Goal: Task Accomplishment & Management: Manage account settings

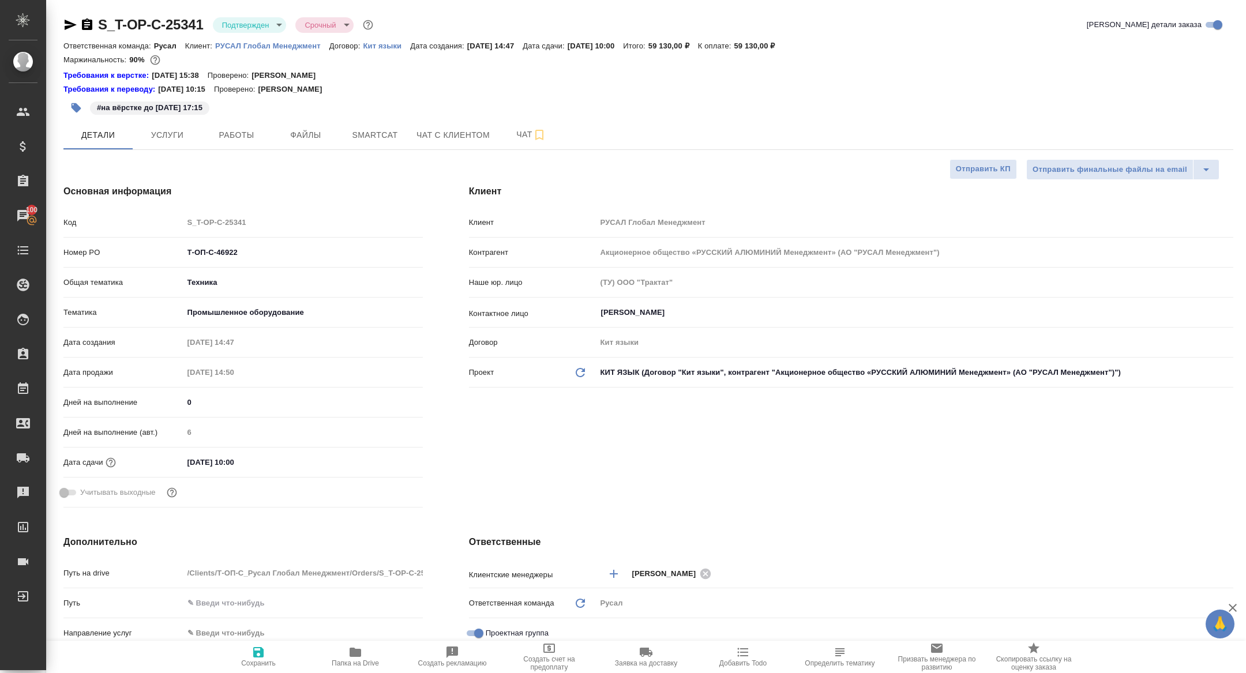
select select "RU"
click at [520, 130] on span "Чат" at bounding box center [531, 135] width 55 height 14
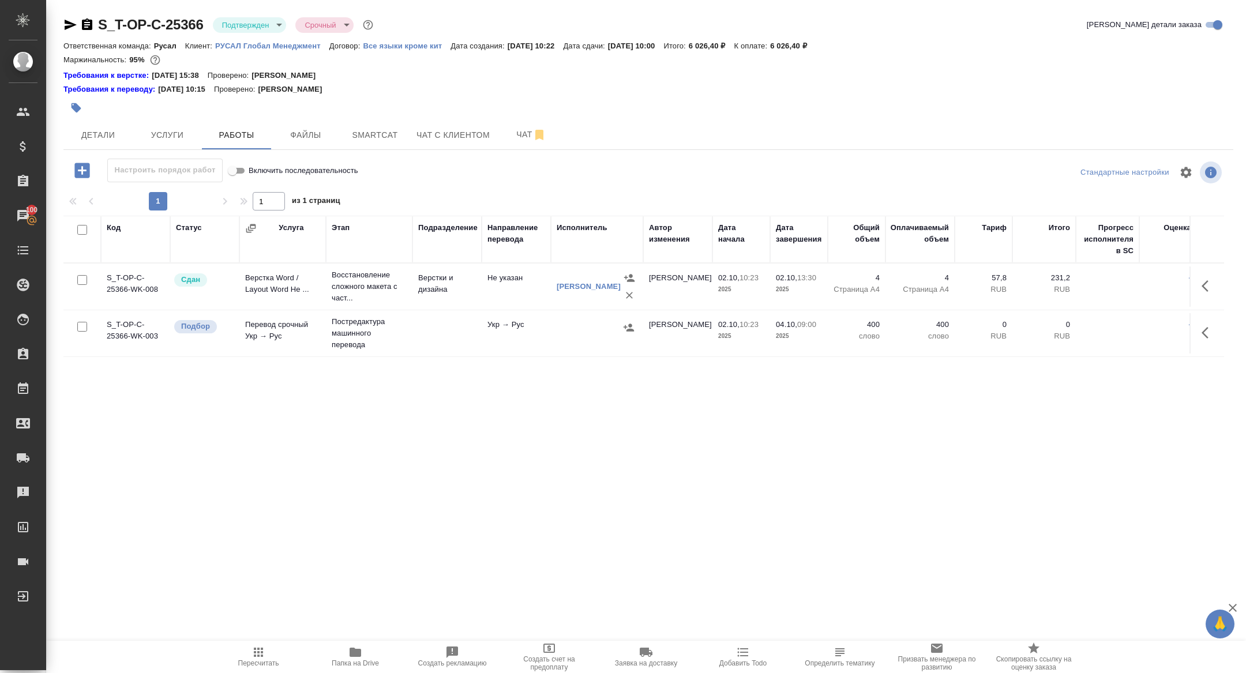
click at [363, 645] on button "Папка на Drive" at bounding box center [355, 657] width 97 height 32
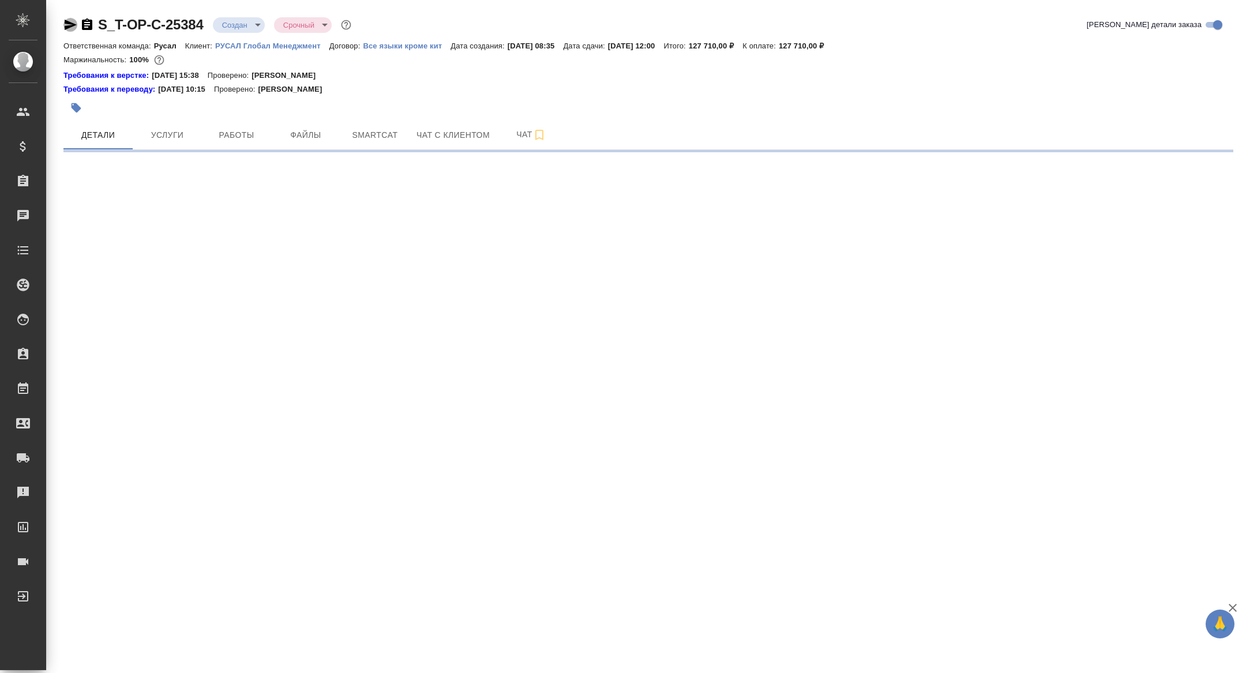
click at [69, 24] on icon "button" at bounding box center [70, 25] width 14 height 14
select select "RU"
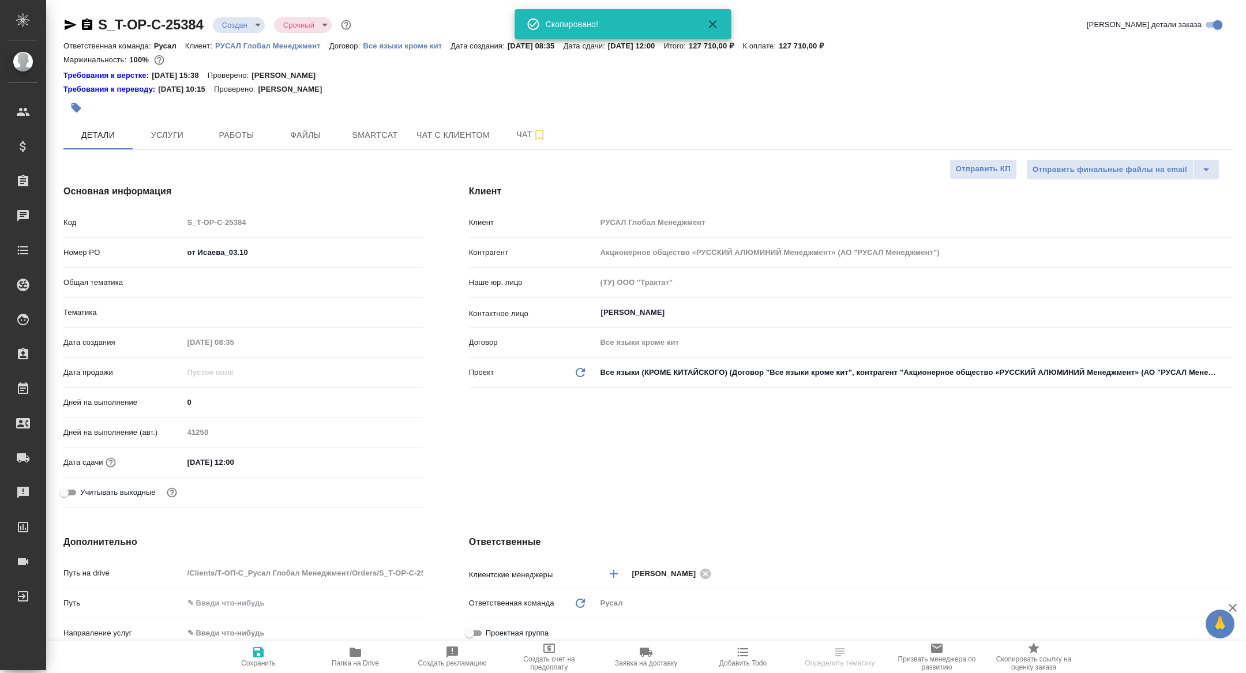
type input "Журавлева [PERSON_NAME]"
type textarea "x"
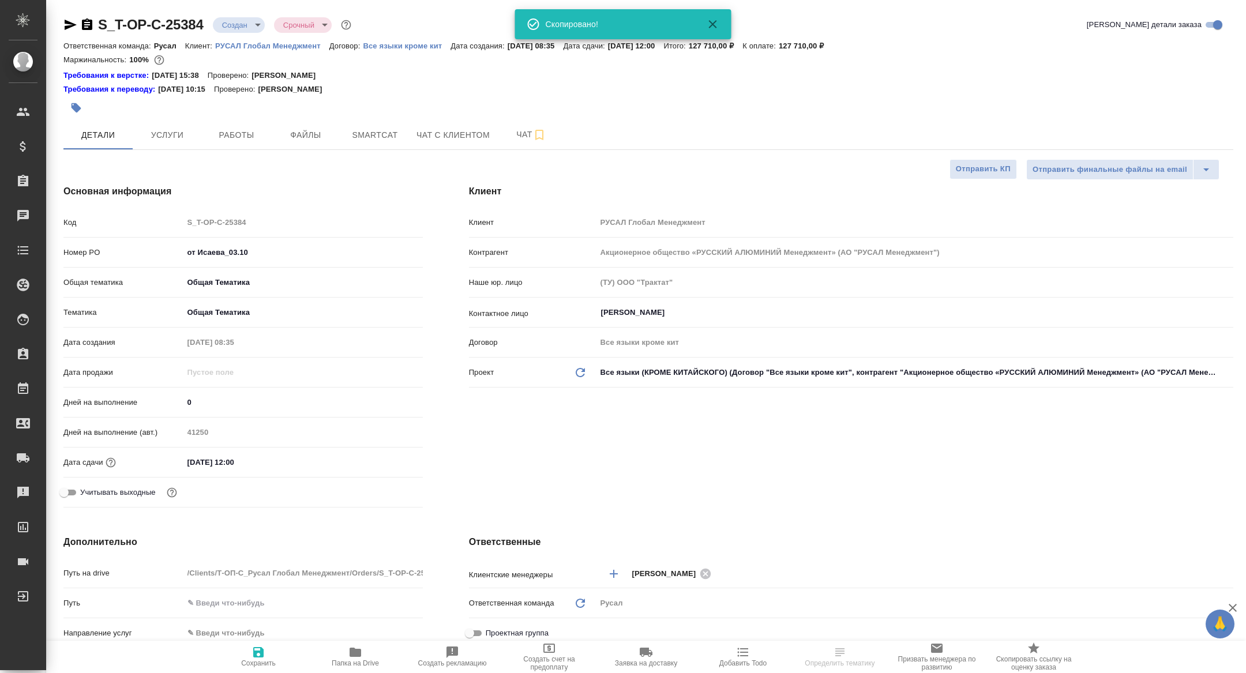
type textarea "x"
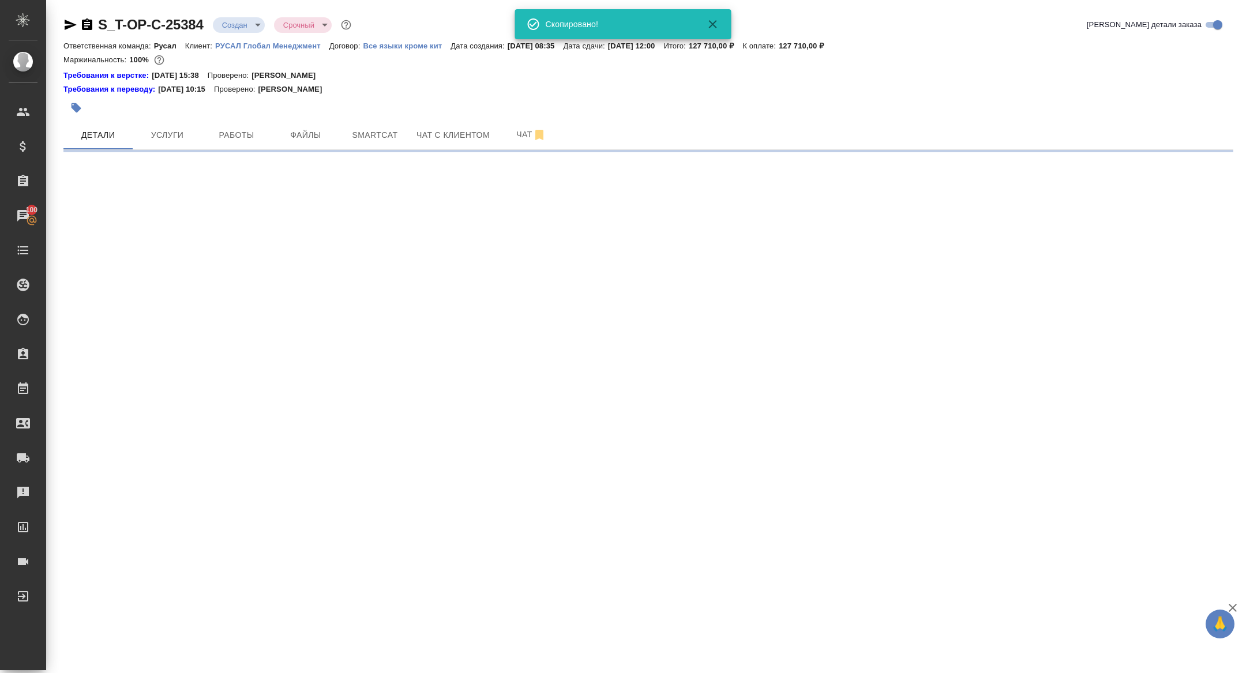
select select "RU"
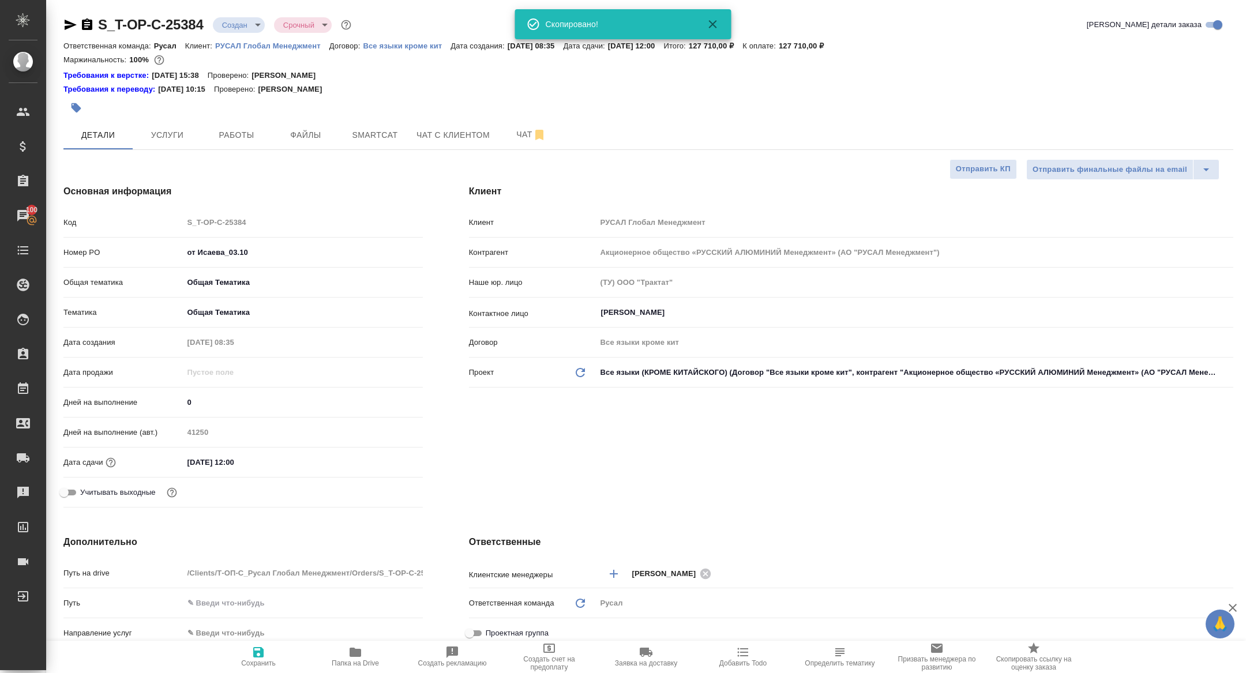
type textarea "x"
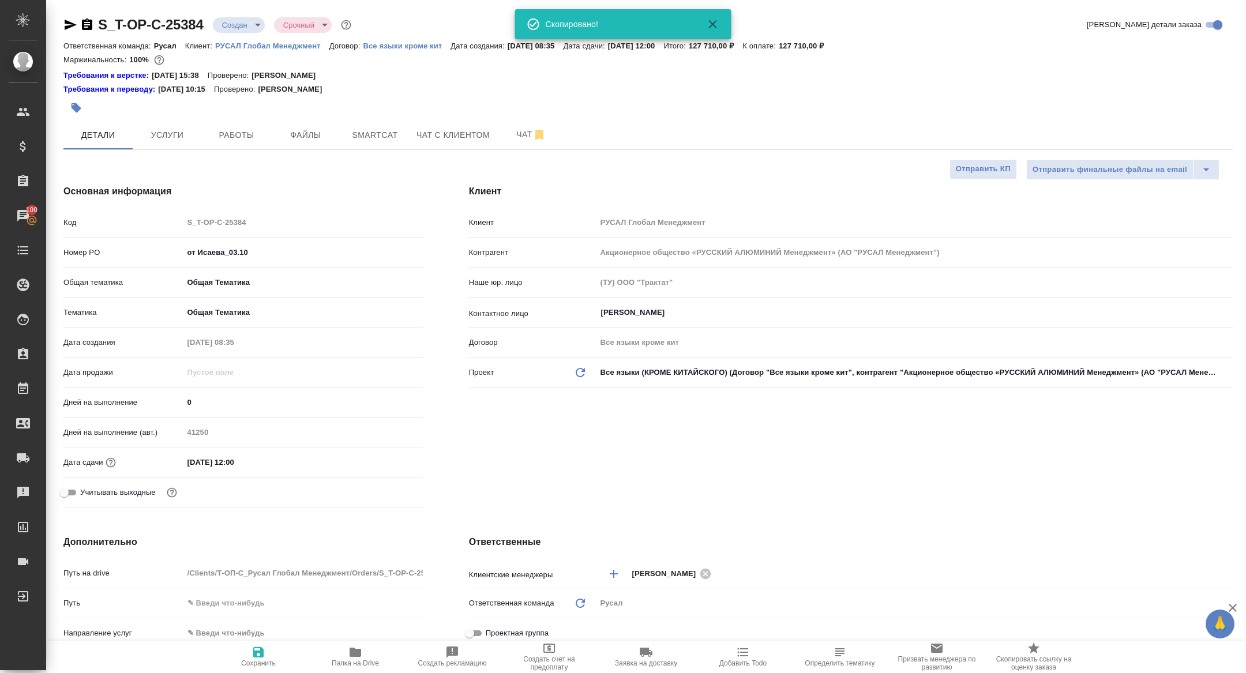
type textarea "x"
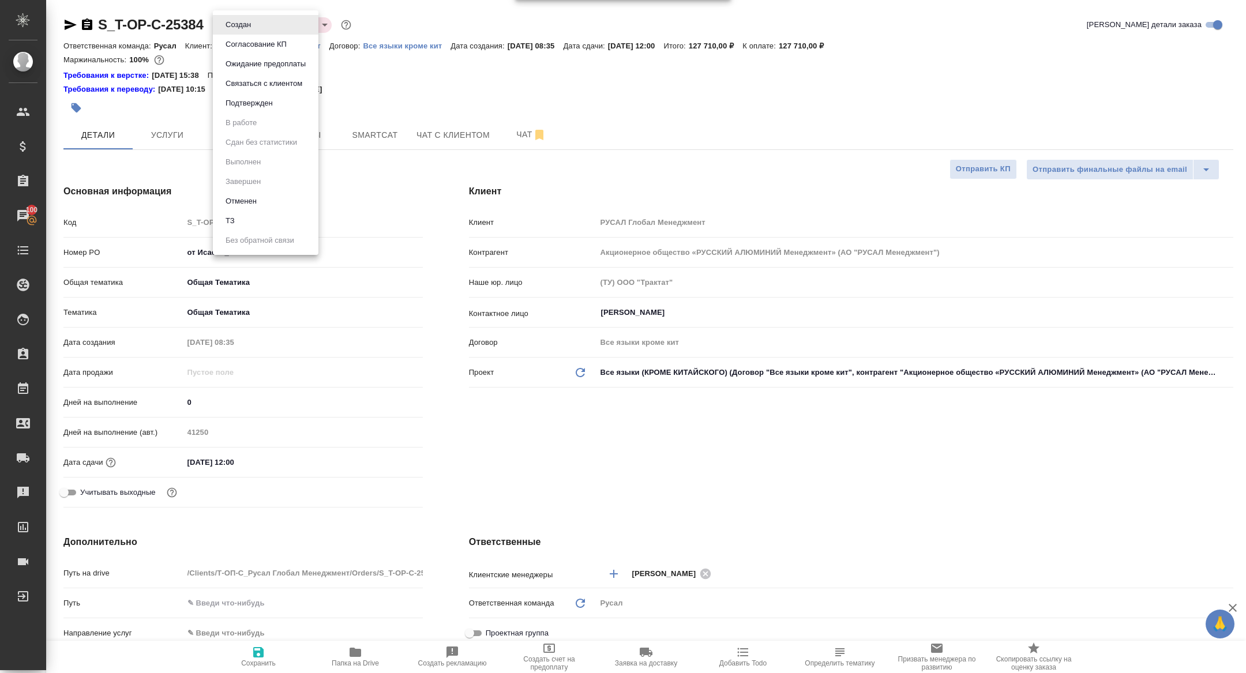
click at [238, 18] on body "🙏 .cls-1 fill:#fff; AWATERA Zhuravleva Alexandra Клиенты Спецификации Заказы 10…" at bounding box center [623, 336] width 1246 height 673
click at [235, 221] on button "ТЗ" at bounding box center [230, 221] width 16 height 13
type textarea "x"
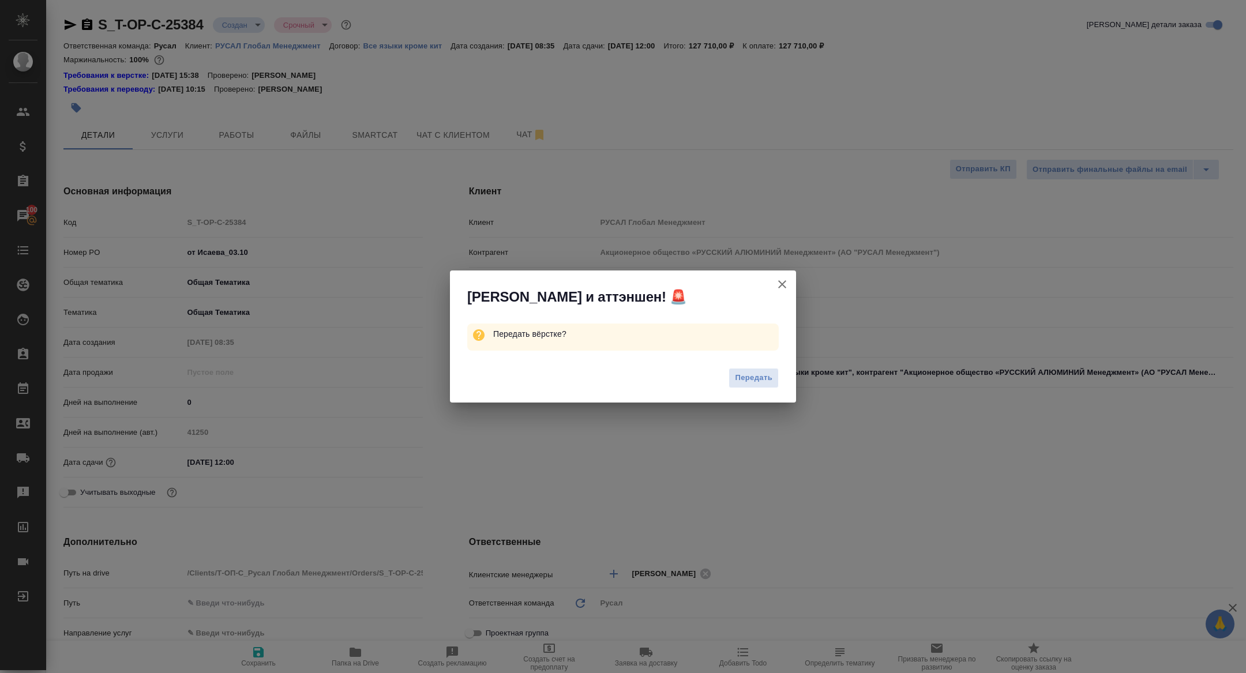
click at [729, 379] on div "Передать" at bounding box center [623, 380] width 346 height 46
click at [752, 379] on span "Передать" at bounding box center [754, 378] width 38 height 13
type textarea "x"
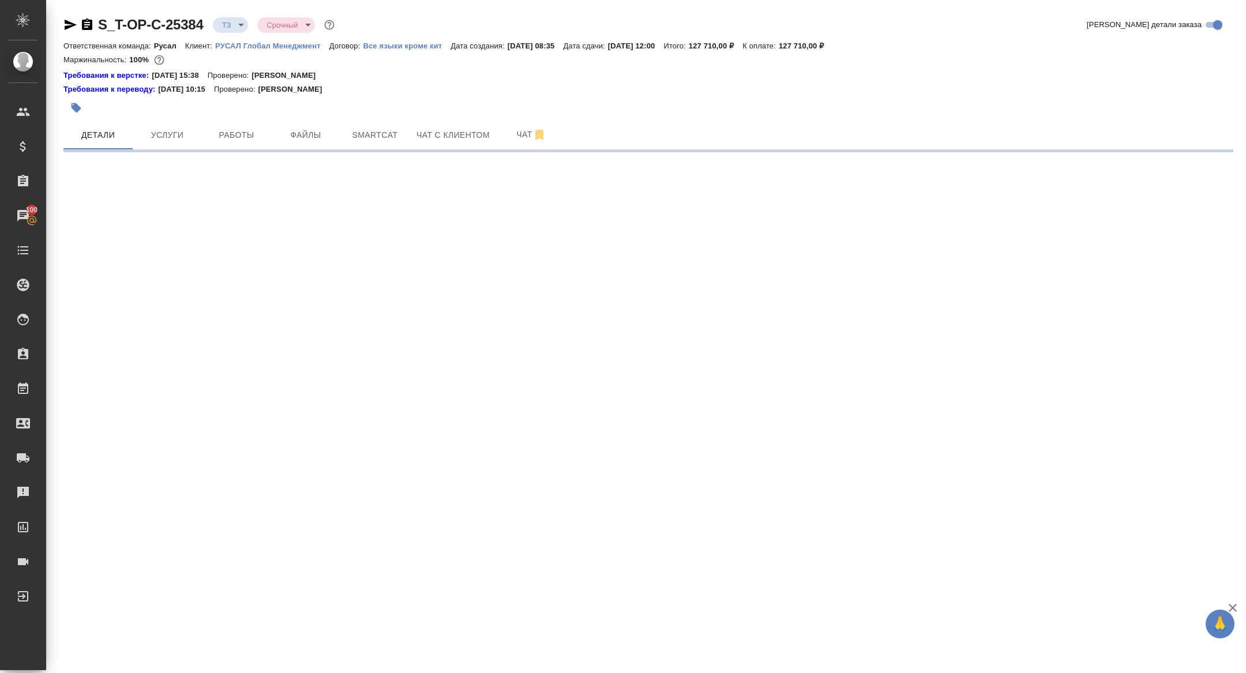
select select "RU"
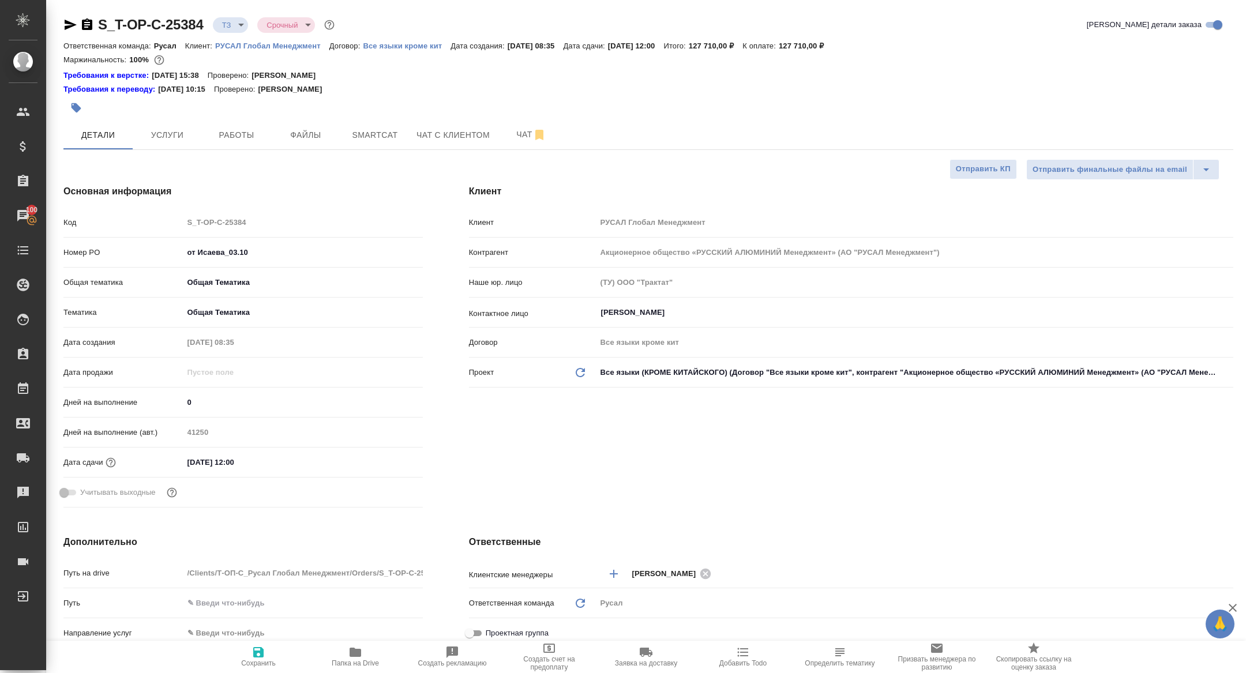
type textarea "x"
click at [358, 657] on icon "button" at bounding box center [356, 652] width 12 height 9
type textarea "x"
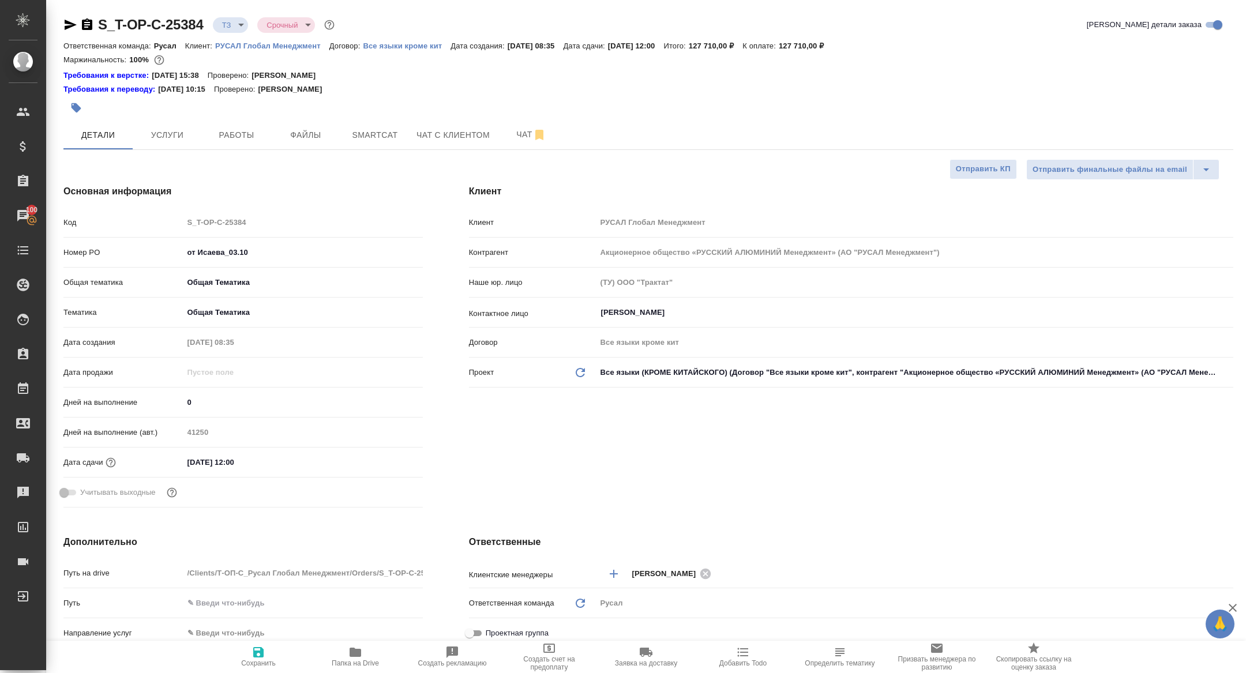
type textarea "x"
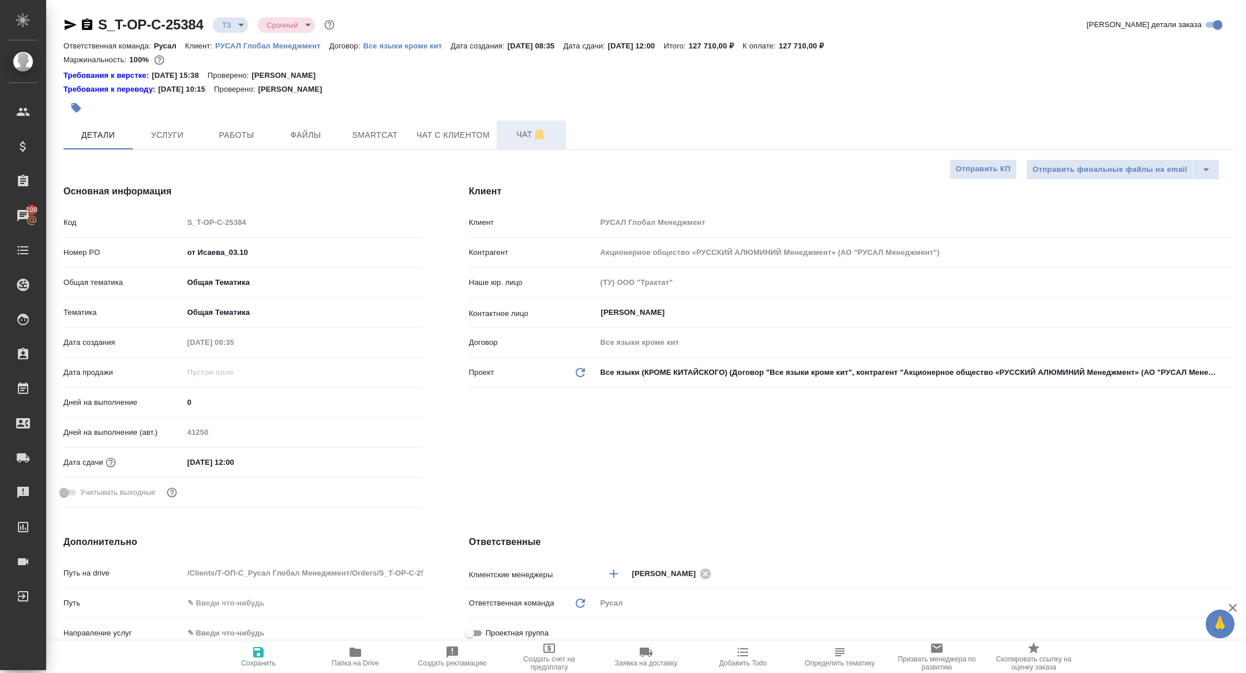
click at [518, 136] on span "Чат" at bounding box center [531, 135] width 55 height 14
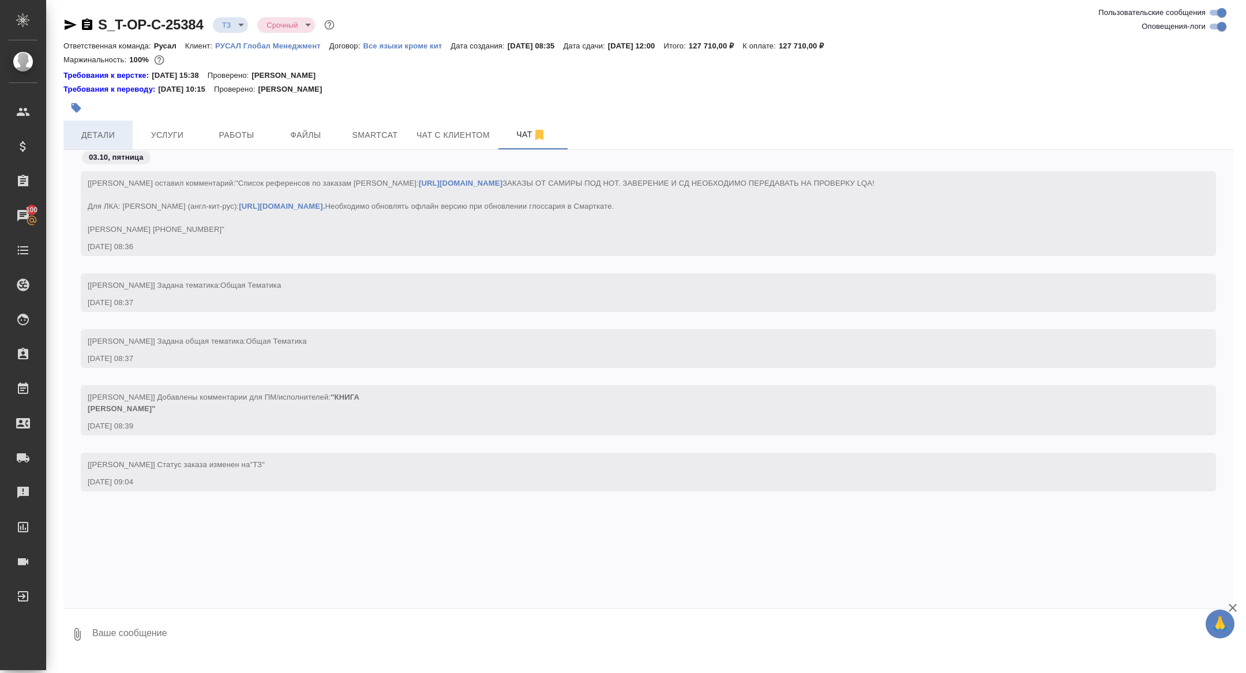
click at [104, 137] on span "Детали" at bounding box center [97, 135] width 55 height 14
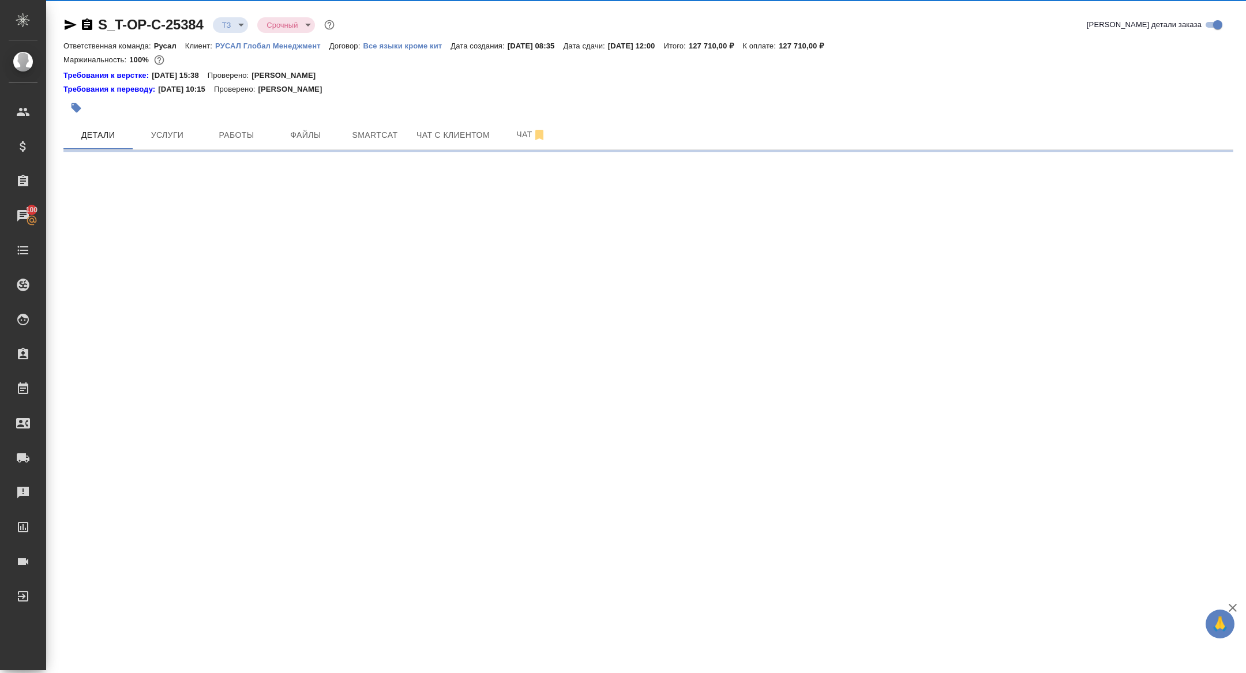
select select "RU"
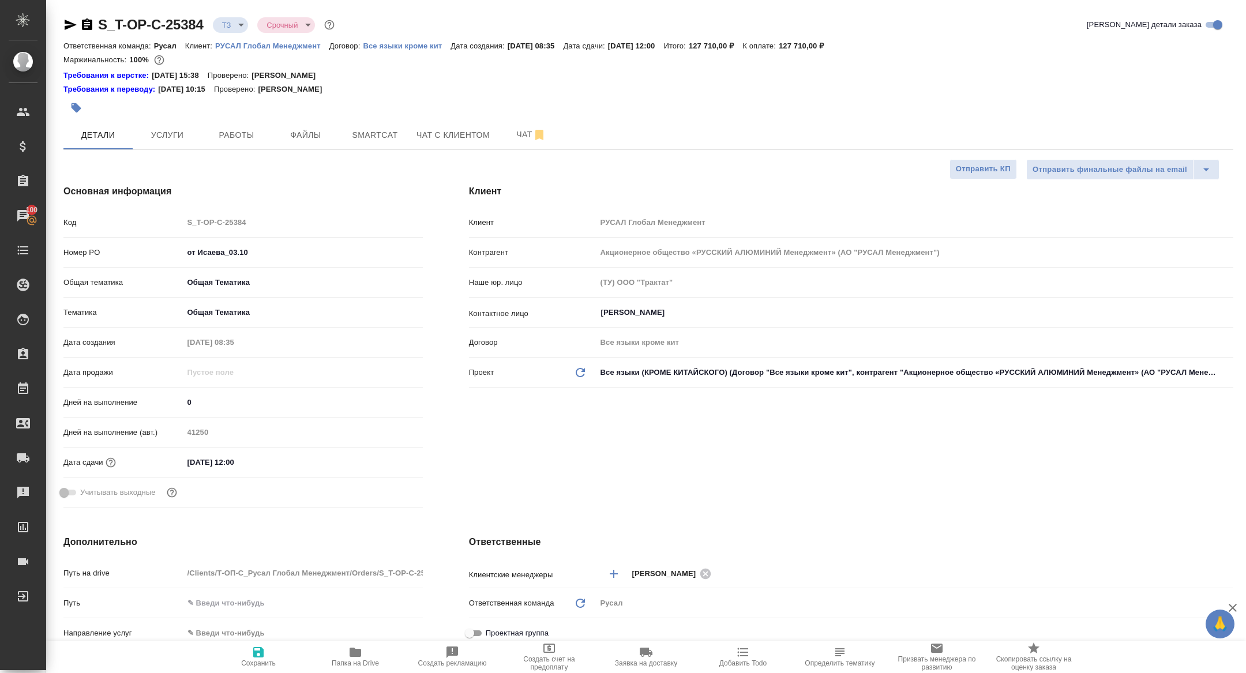
type textarea "x"
click at [359, 660] on span "Папка на Drive" at bounding box center [355, 664] width 47 height 8
type textarea "x"
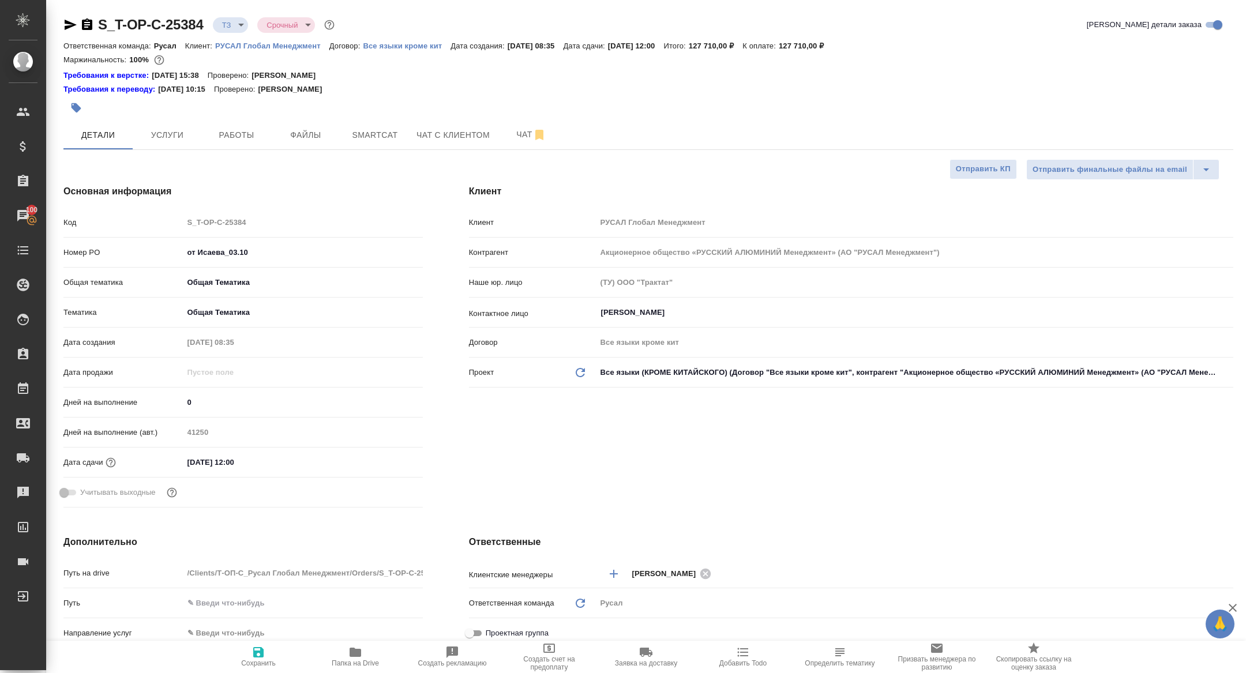
type textarea "x"
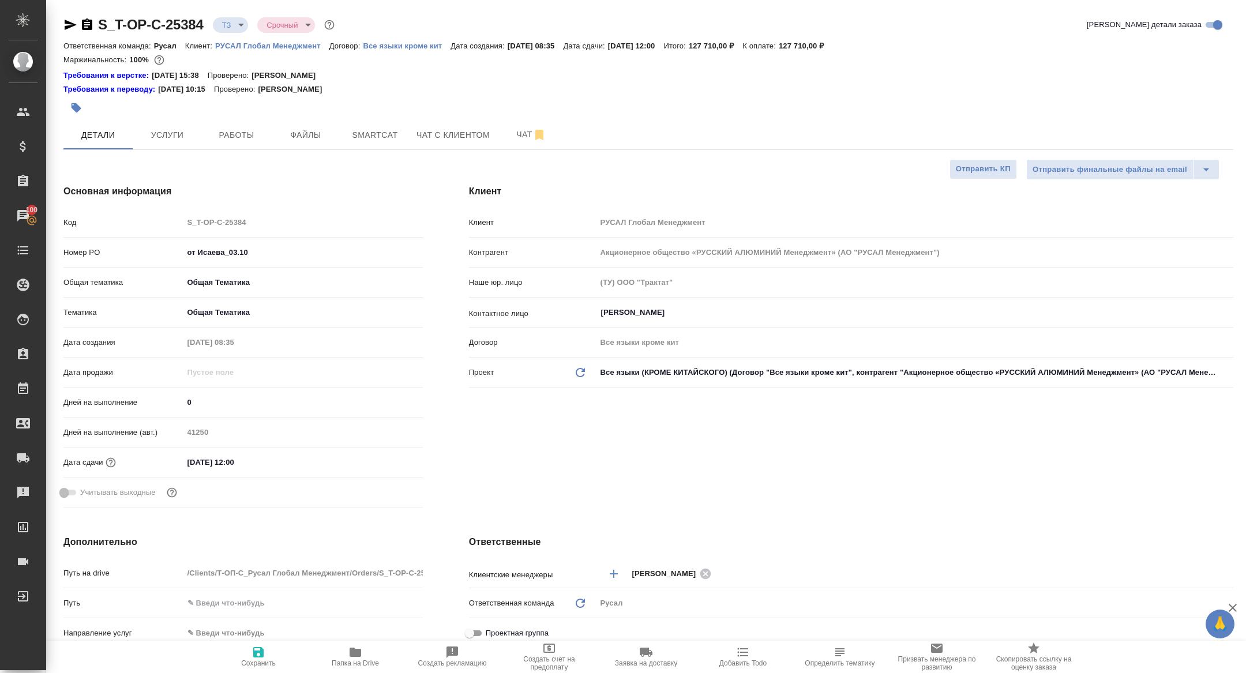
type textarea "x"
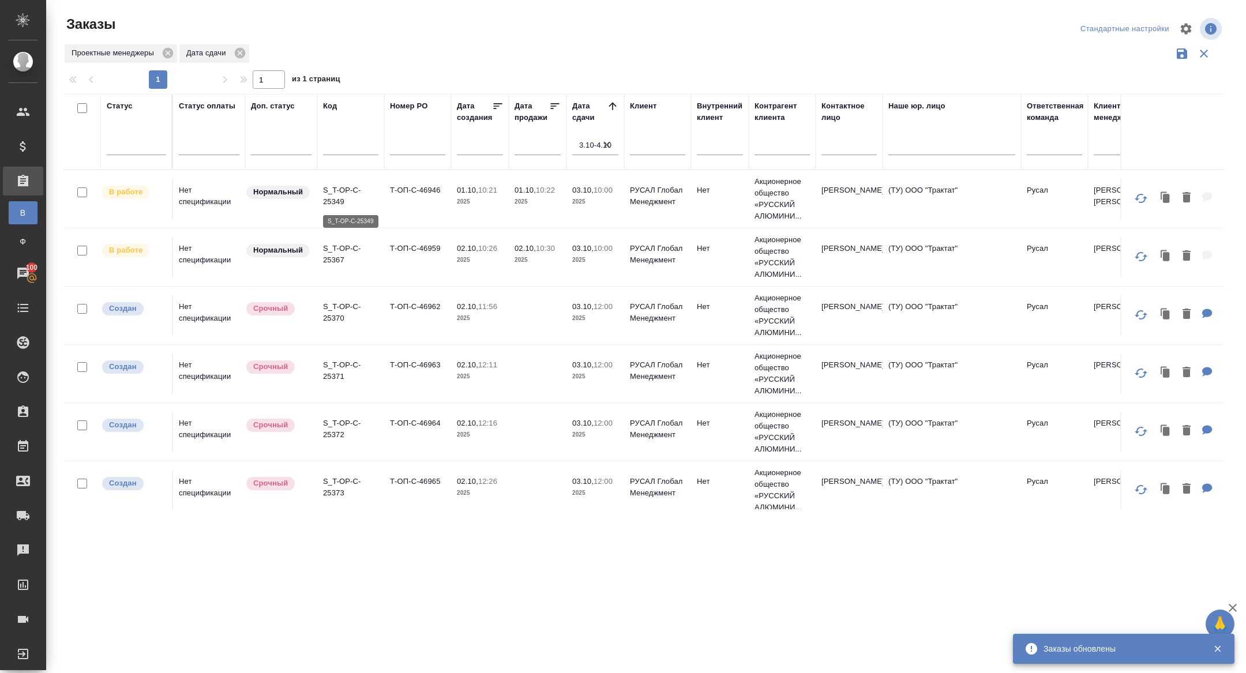
click at [340, 207] on p "S_T-OP-C-25349" at bounding box center [350, 196] width 55 height 23
click at [335, 255] on p "S_T-OP-C-25367" at bounding box center [350, 254] width 55 height 23
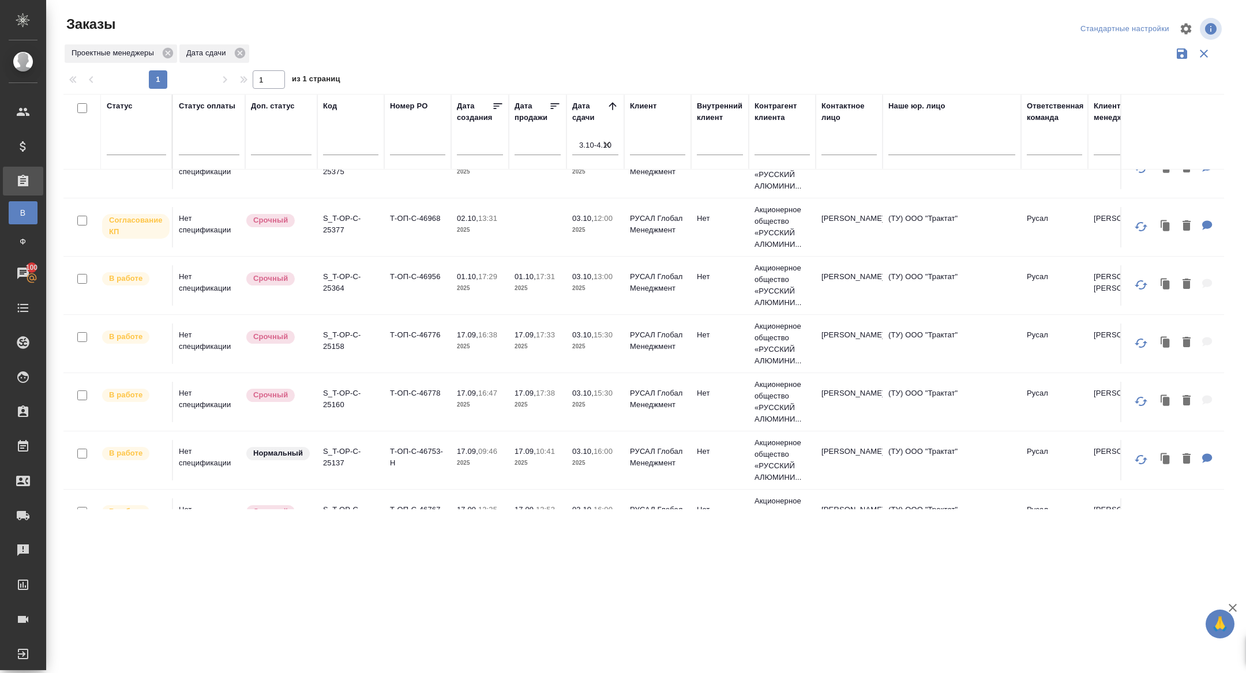
scroll to position [435, 0]
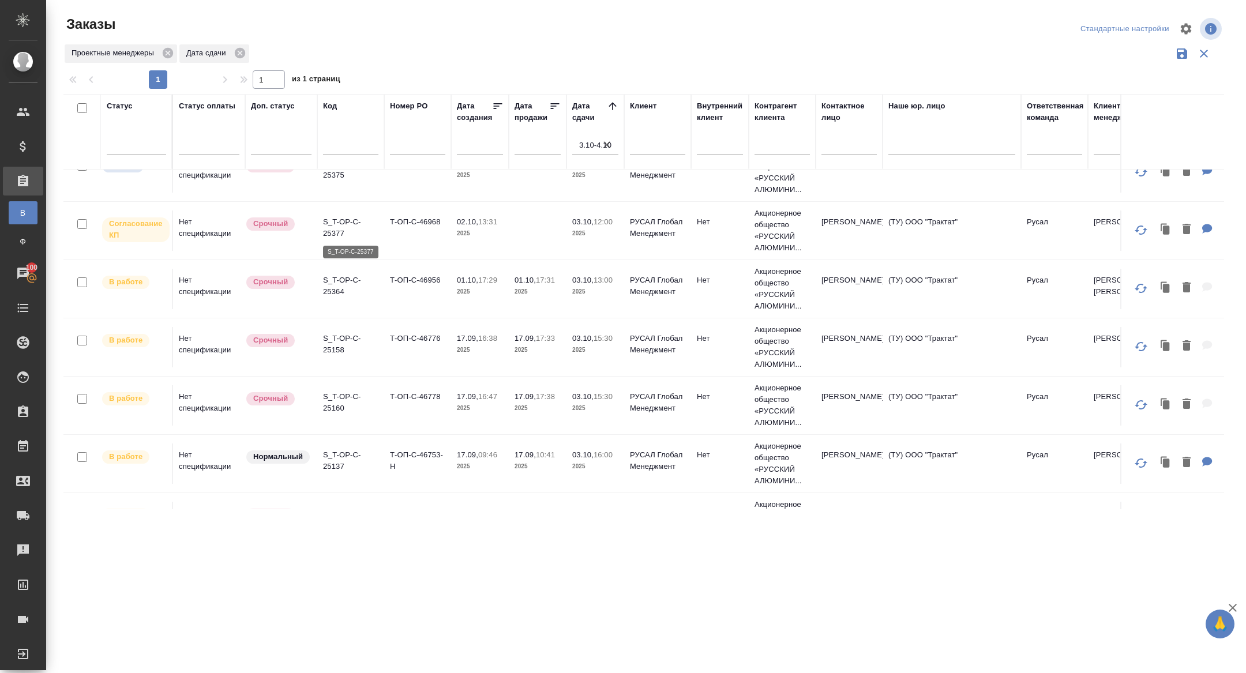
click at [336, 230] on p "S_T-OP-C-25377" at bounding box center [350, 227] width 55 height 23
click at [337, 287] on p "S_T-OP-C-25364" at bounding box center [350, 286] width 55 height 23
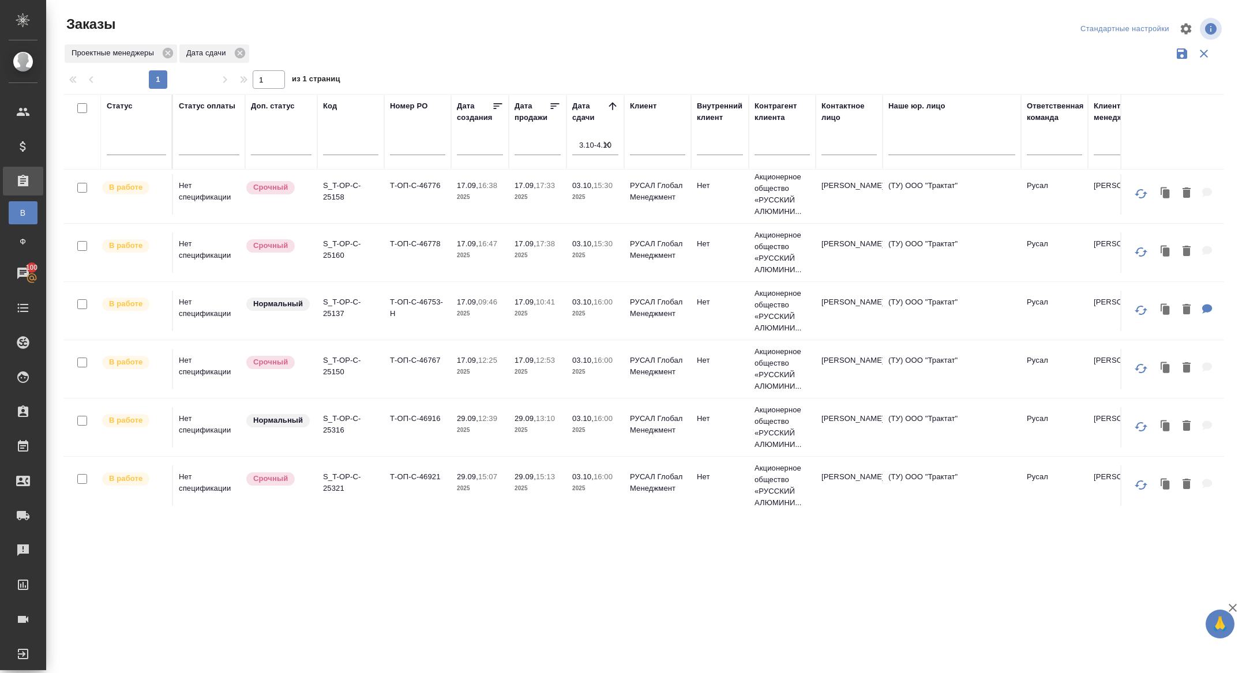
scroll to position [592, 0]
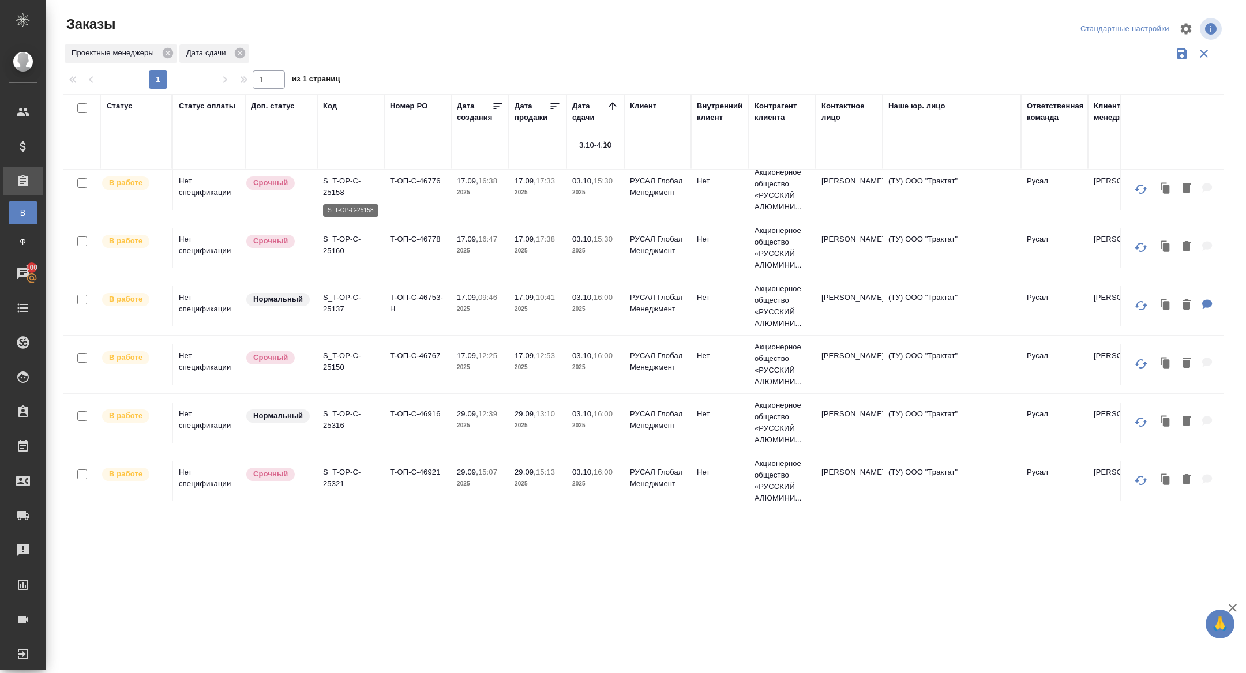
click at [348, 189] on p "S_T-OP-C-25158" at bounding box center [350, 186] width 55 height 23
click at [340, 189] on p "S_T-OP-C-25160" at bounding box center [350, 186] width 55 height 23
click at [340, 243] on p "S_T-OP-C-25137" at bounding box center [350, 244] width 55 height 23
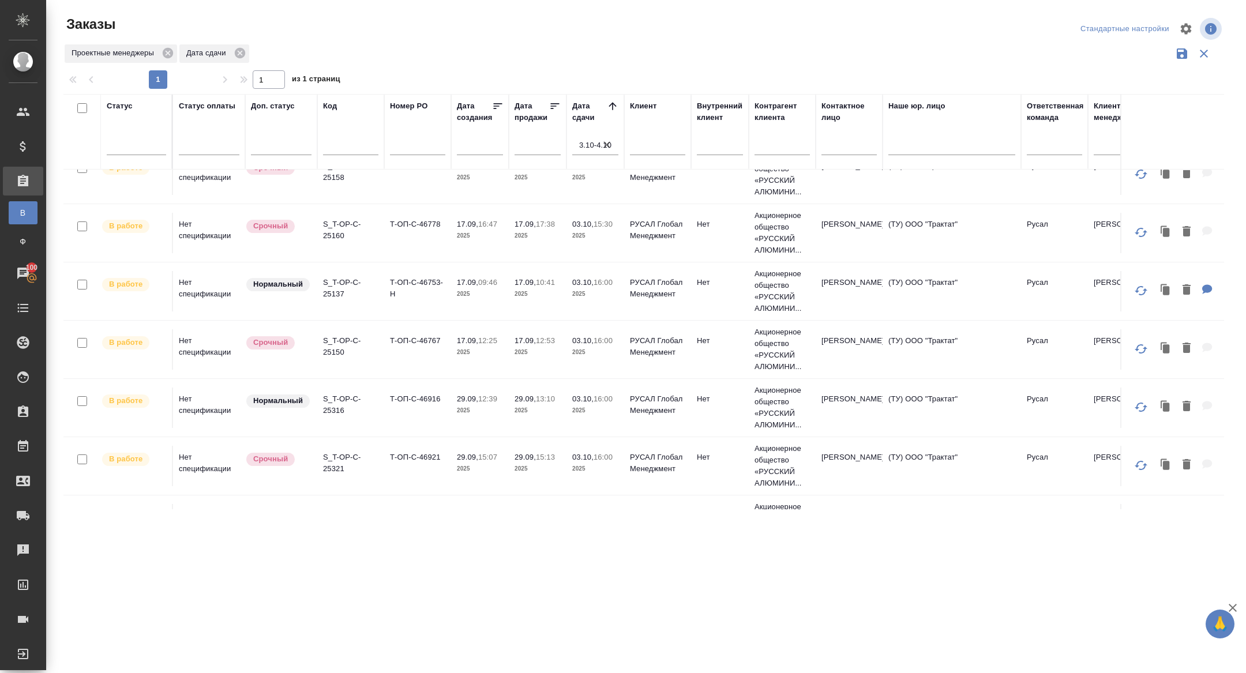
scroll to position [656, 0]
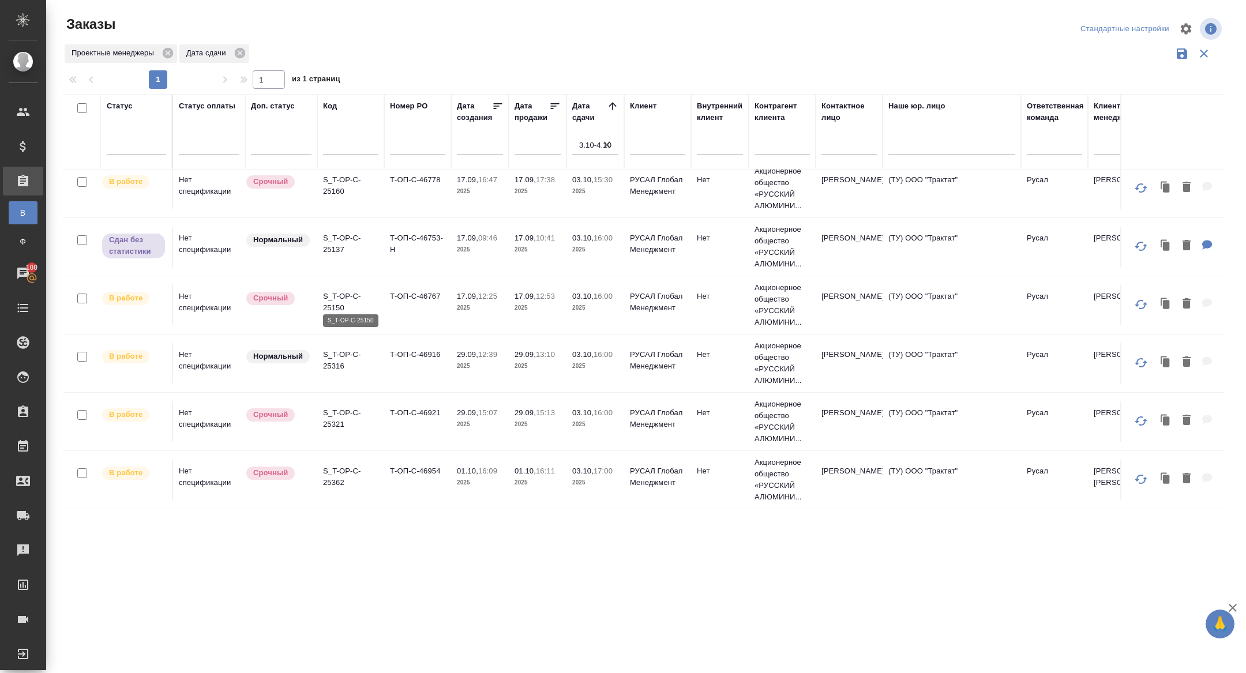
click at [338, 299] on p "S_T-OP-C-25150" at bounding box center [350, 302] width 55 height 23
click at [335, 361] on p "S_T-OP-C-25316" at bounding box center [350, 360] width 55 height 23
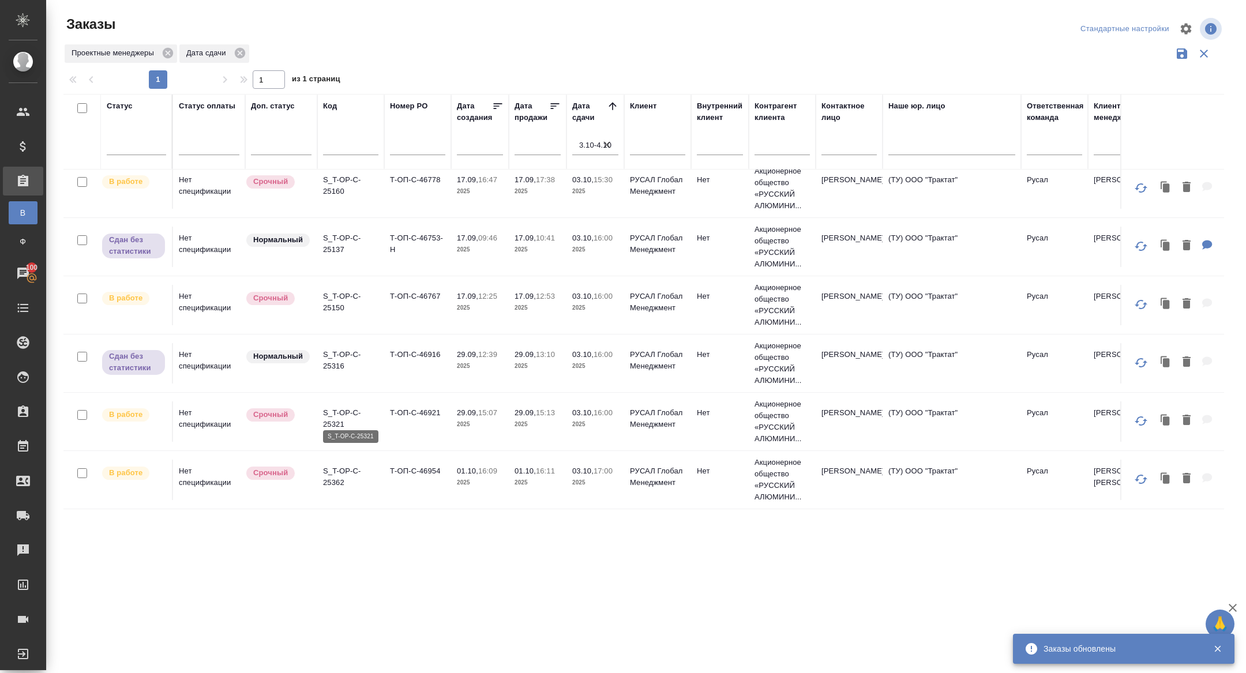
click at [333, 414] on p "S_T-OP-C-25321" at bounding box center [350, 418] width 55 height 23
click at [328, 469] on p "S_T-OP-C-25362" at bounding box center [350, 477] width 55 height 23
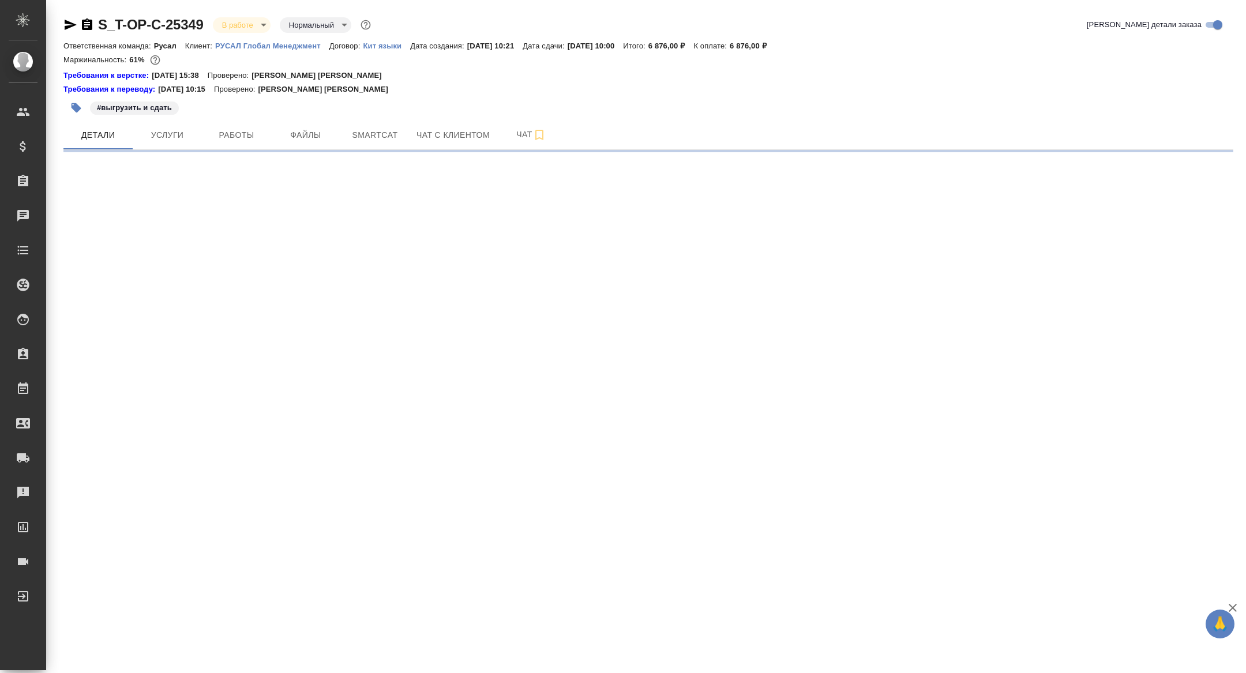
select select "RU"
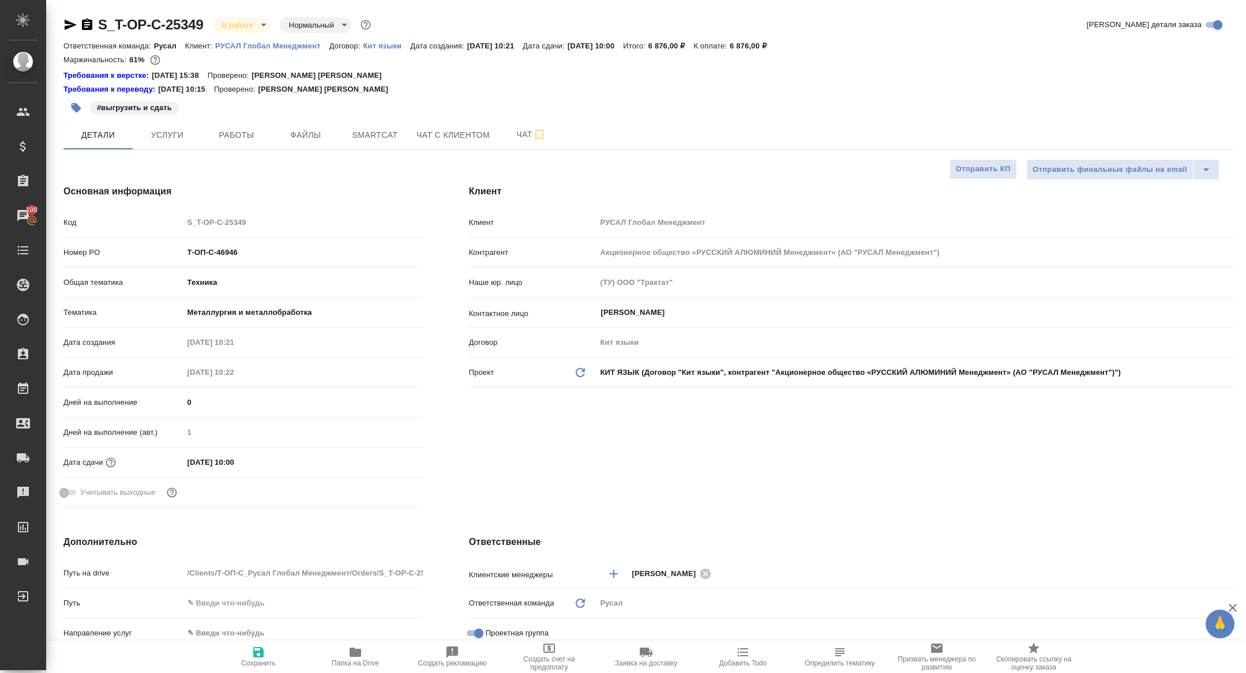
type textarea "x"
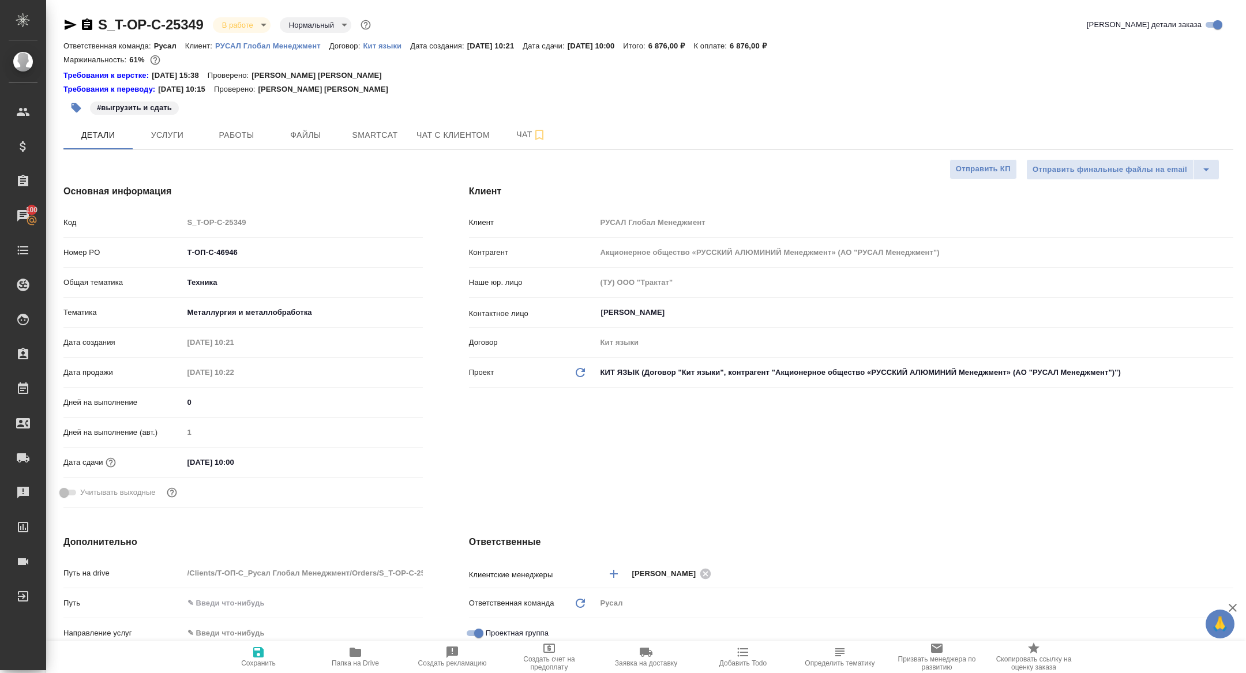
type textarea "x"
click at [250, 134] on span "Работы" at bounding box center [236, 135] width 55 height 14
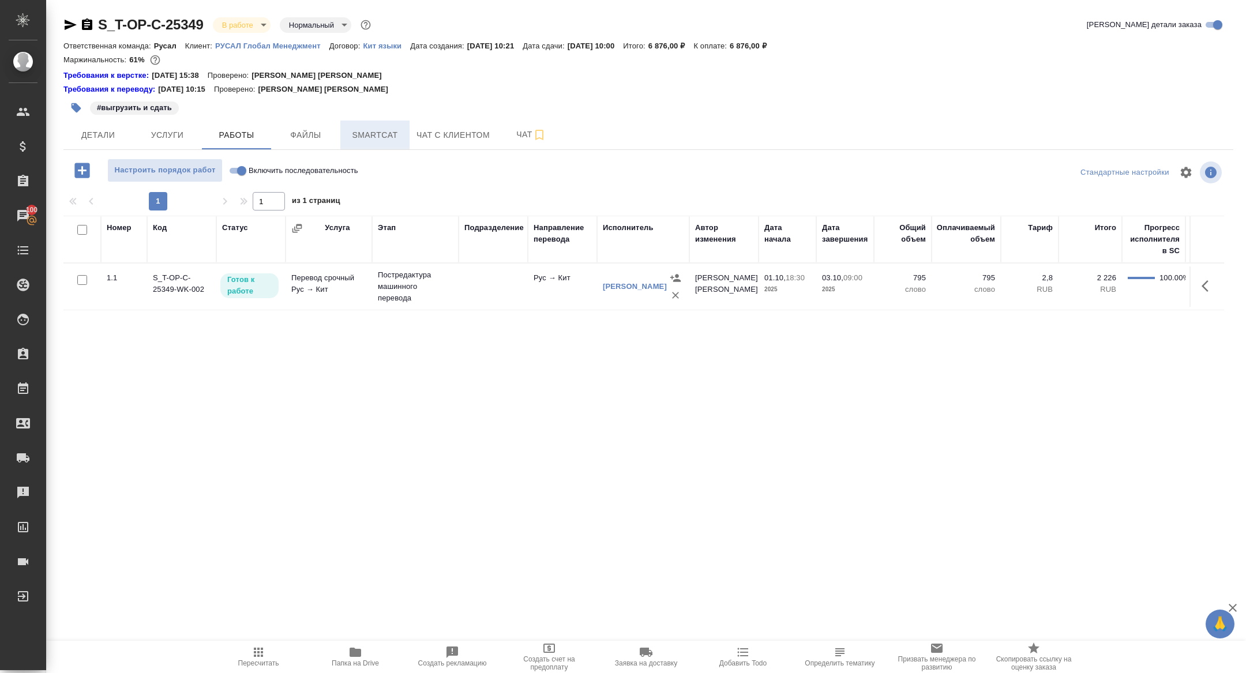
click at [373, 139] on span "Smartcat" at bounding box center [374, 135] width 55 height 14
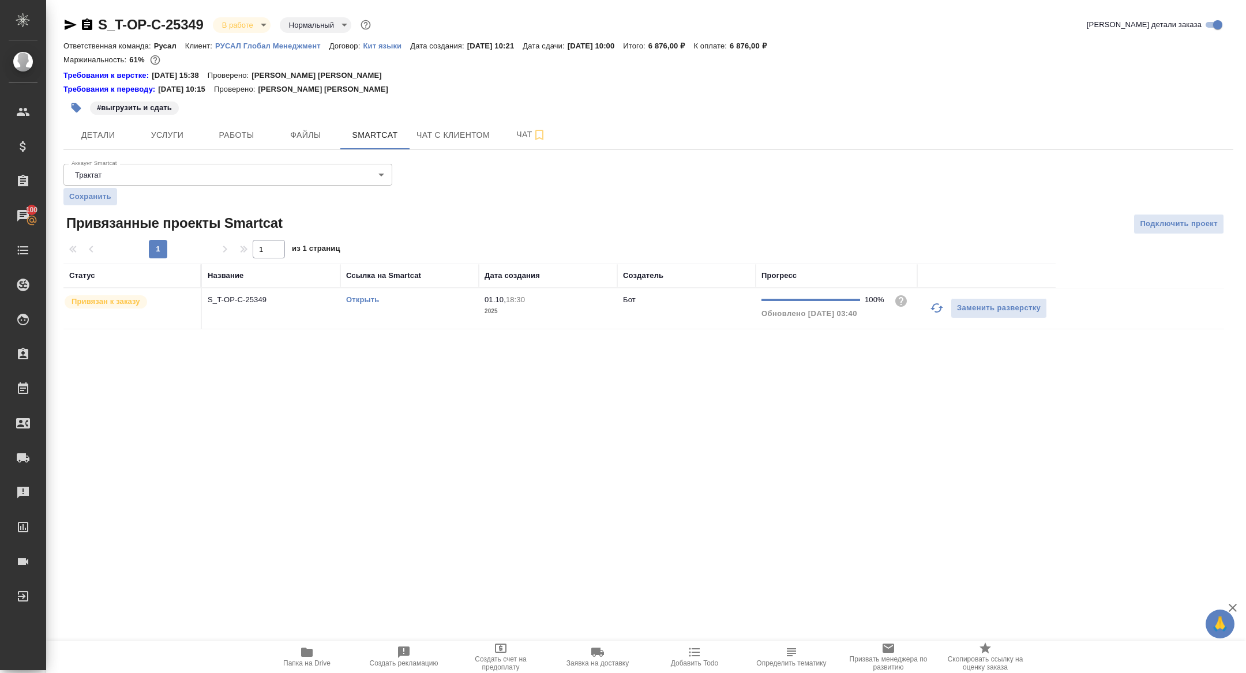
click at [362, 299] on link "Открыть" at bounding box center [362, 299] width 33 height 9
click at [320, 661] on span "Папка на Drive" at bounding box center [306, 664] width 47 height 8
click at [111, 130] on span "Детали" at bounding box center [97, 135] width 55 height 14
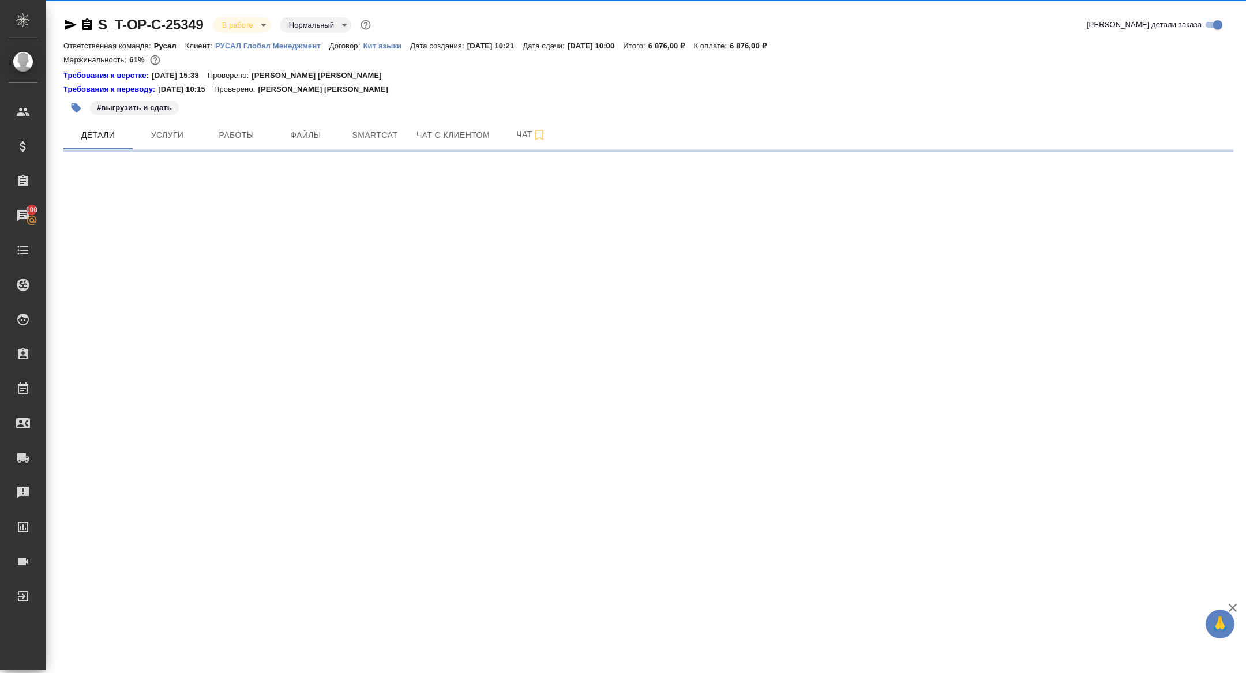
select select "RU"
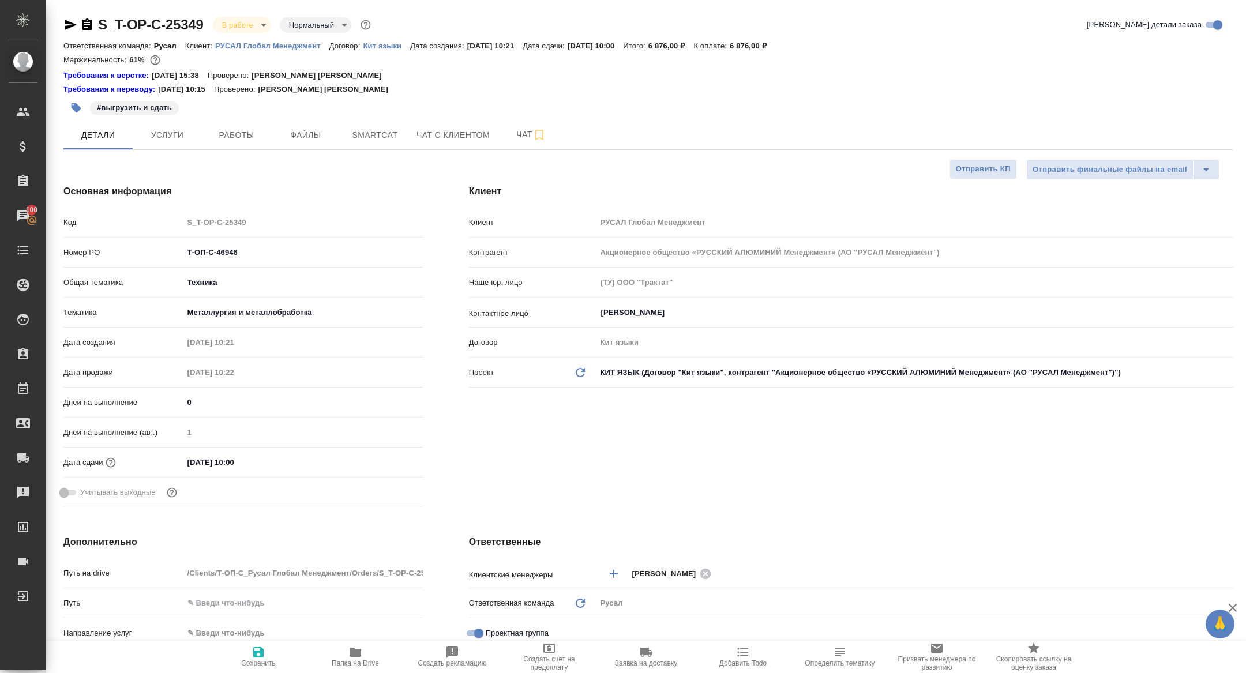
type textarea "x"
drag, startPoint x: 250, startPoint y: 253, endPoint x: 72, endPoint y: 253, distance: 178.3
click at [72, 253] on div "Номер PO Т-ОП-С-46946" at bounding box center [242, 252] width 359 height 20
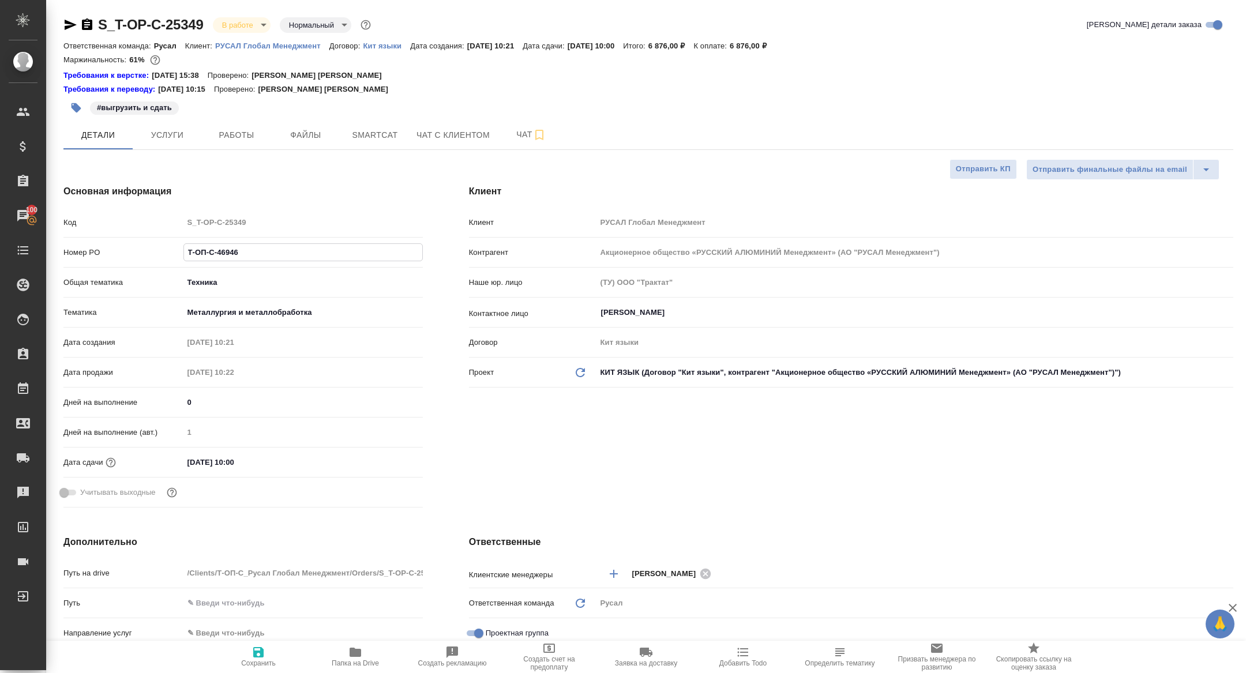
type textarea "x"
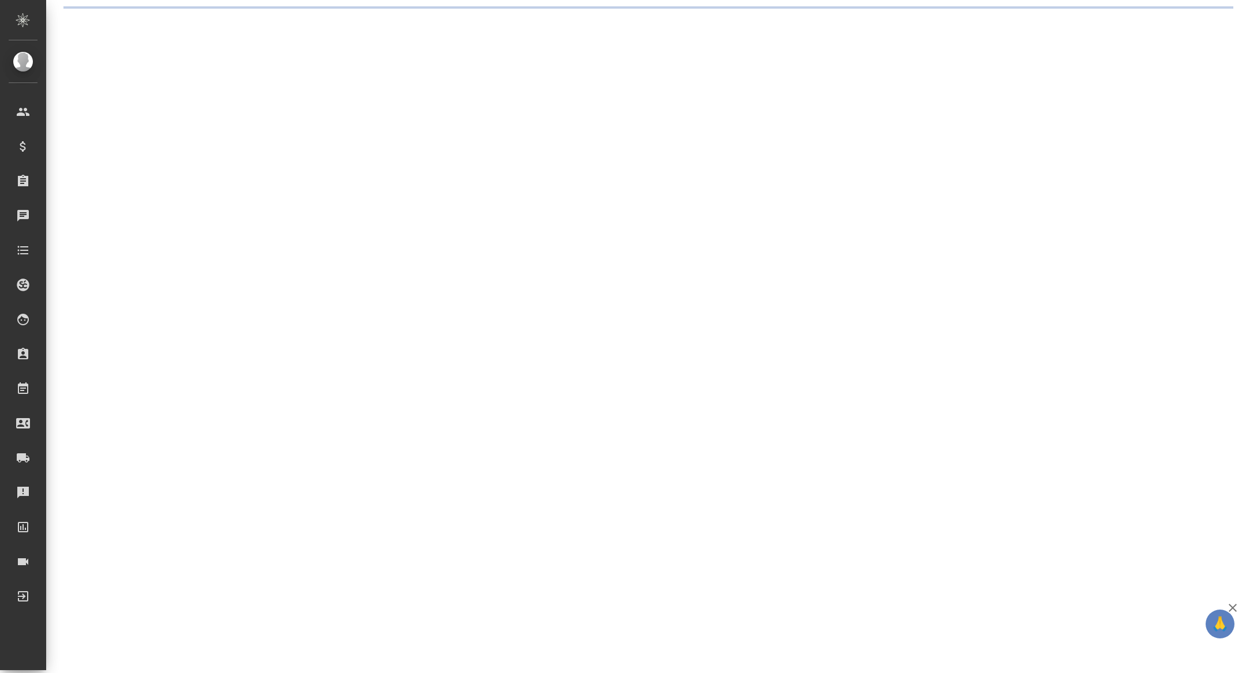
select select "RU"
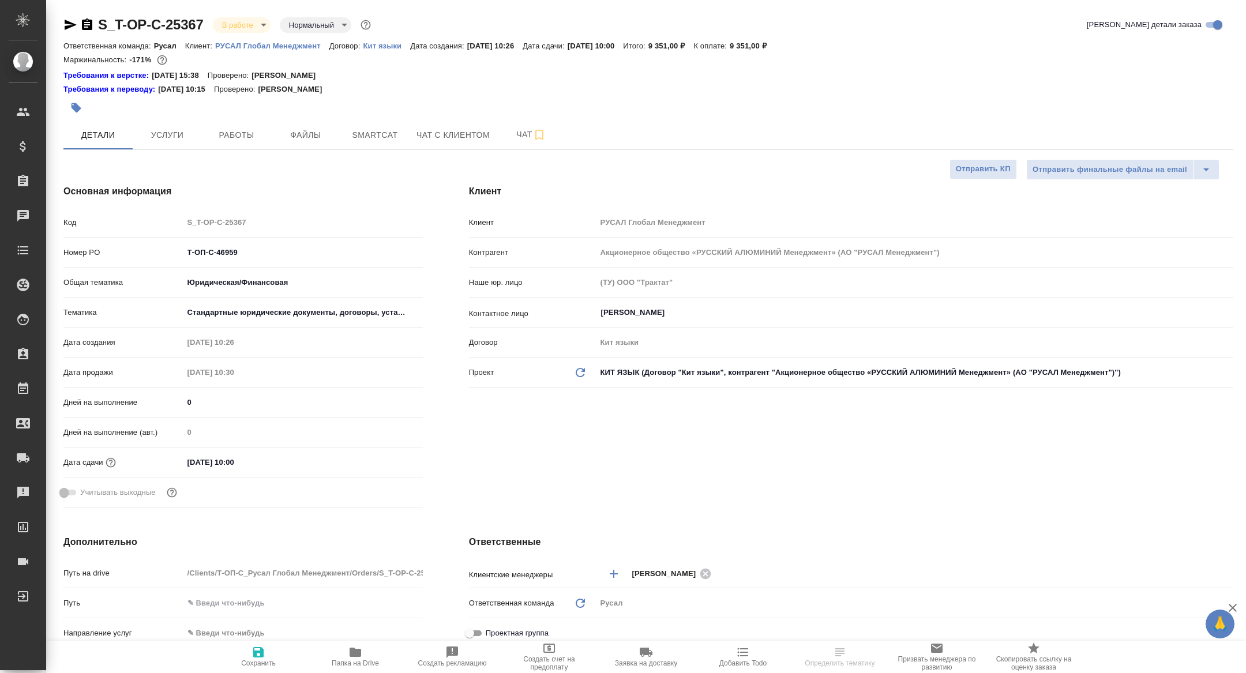
type textarea "x"
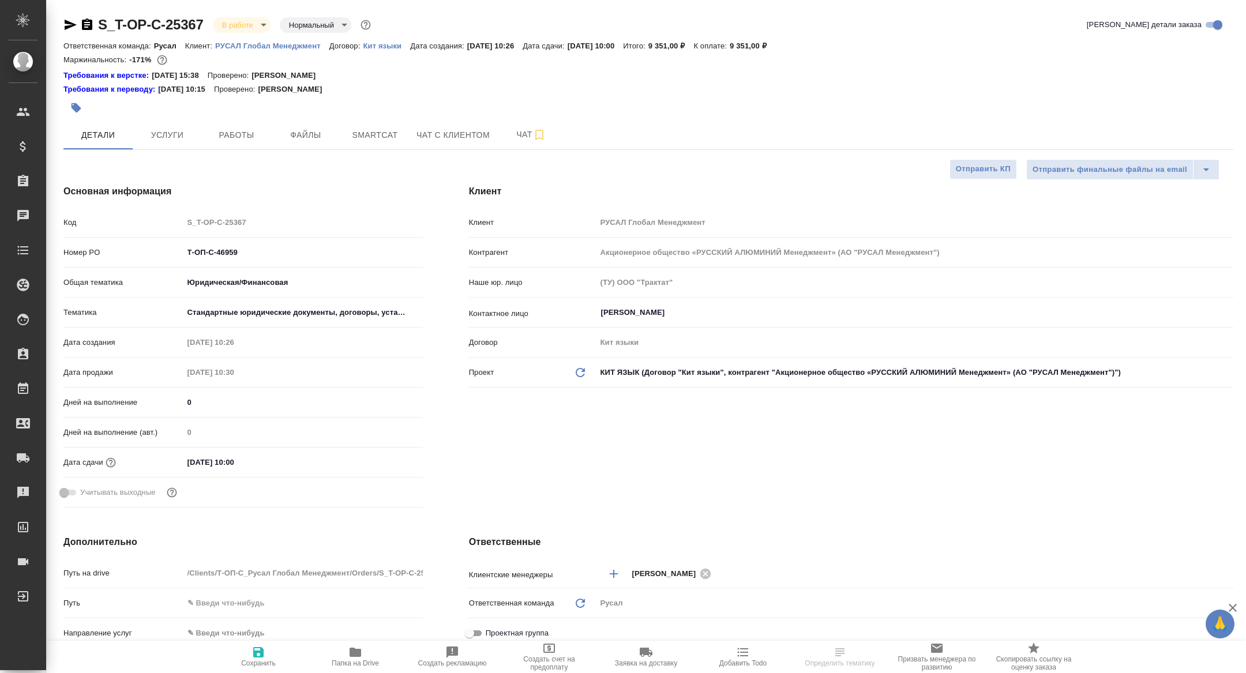
type textarea "x"
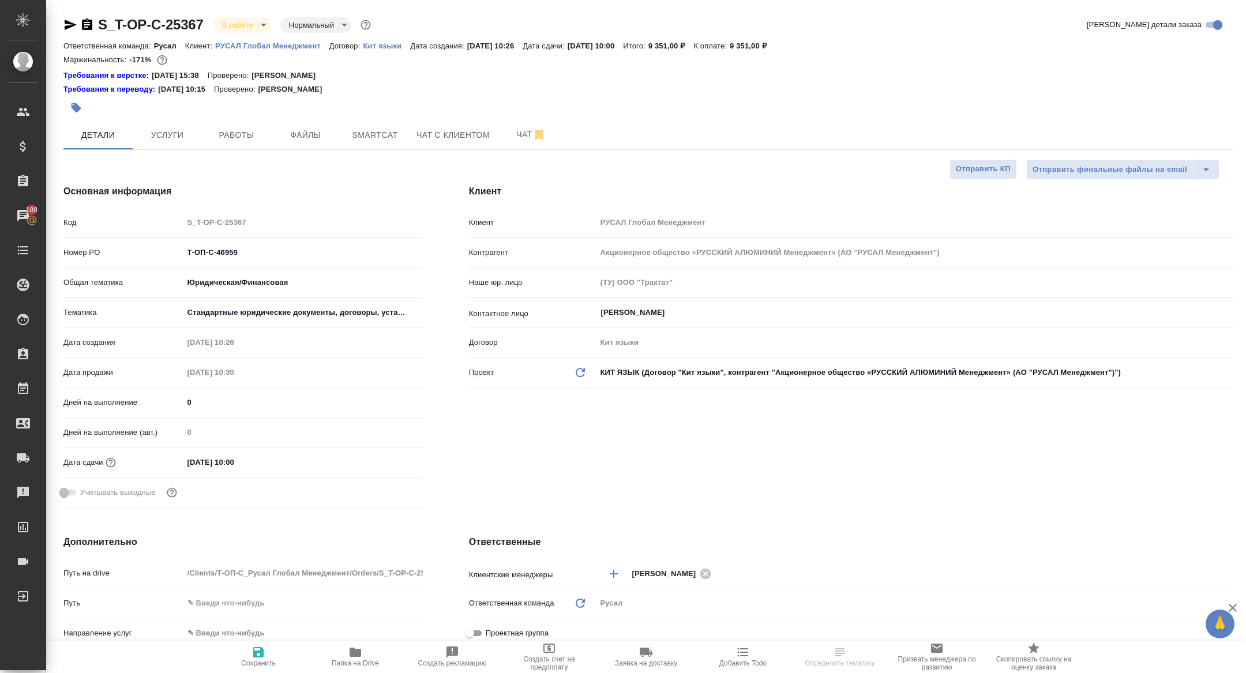
type textarea "x"
click at [257, 141] on span "Работы" at bounding box center [236, 135] width 55 height 14
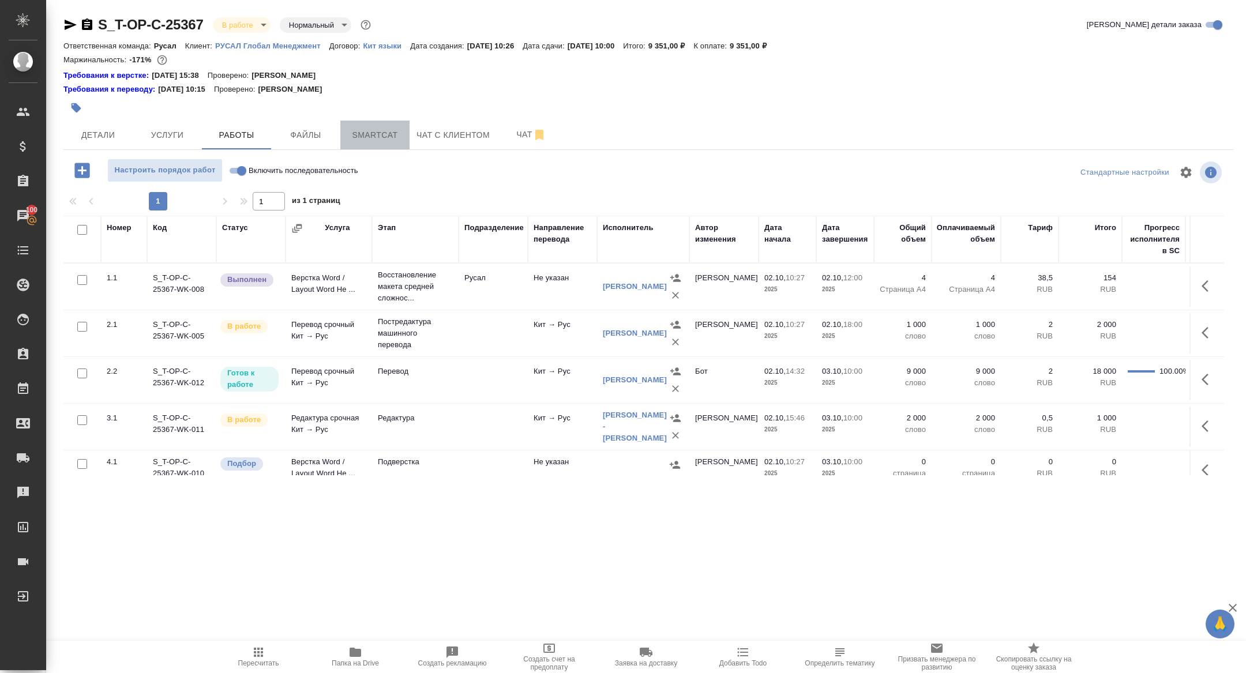
click at [379, 137] on span "Smartcat" at bounding box center [374, 135] width 55 height 14
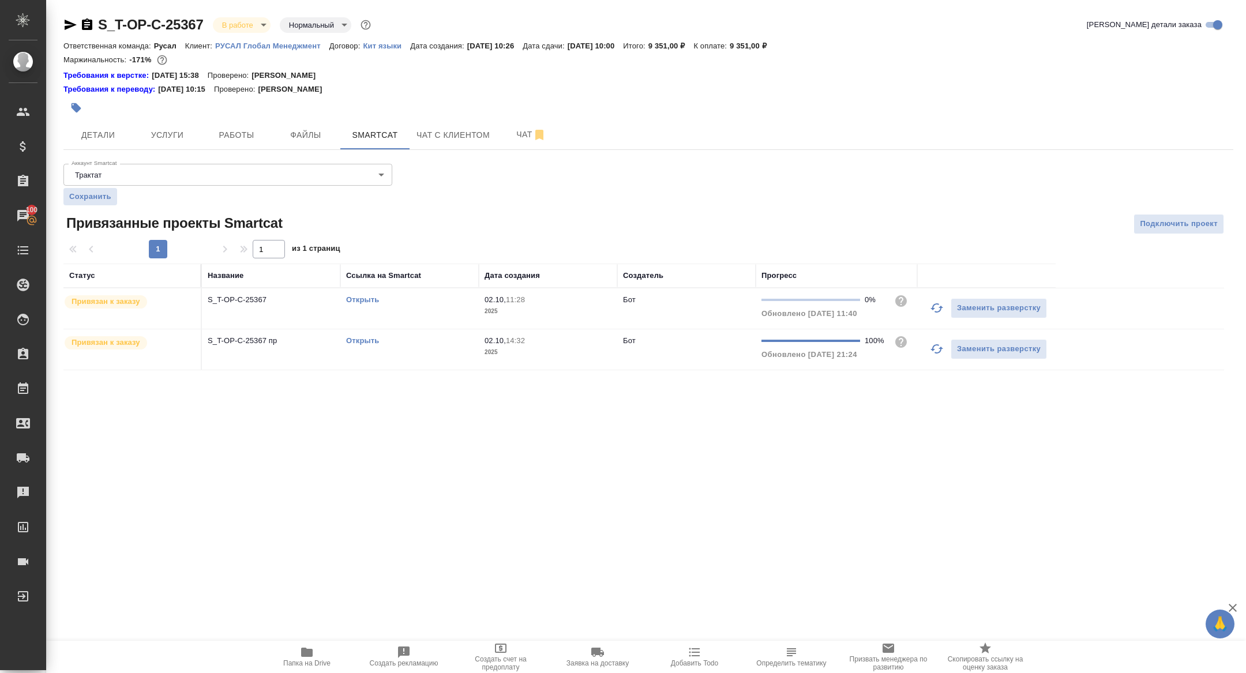
click at [364, 336] on link "Открыть" at bounding box center [362, 340] width 33 height 9
click at [312, 658] on icon "button" at bounding box center [307, 653] width 14 height 14
click at [88, 136] on span "Детали" at bounding box center [97, 135] width 55 height 14
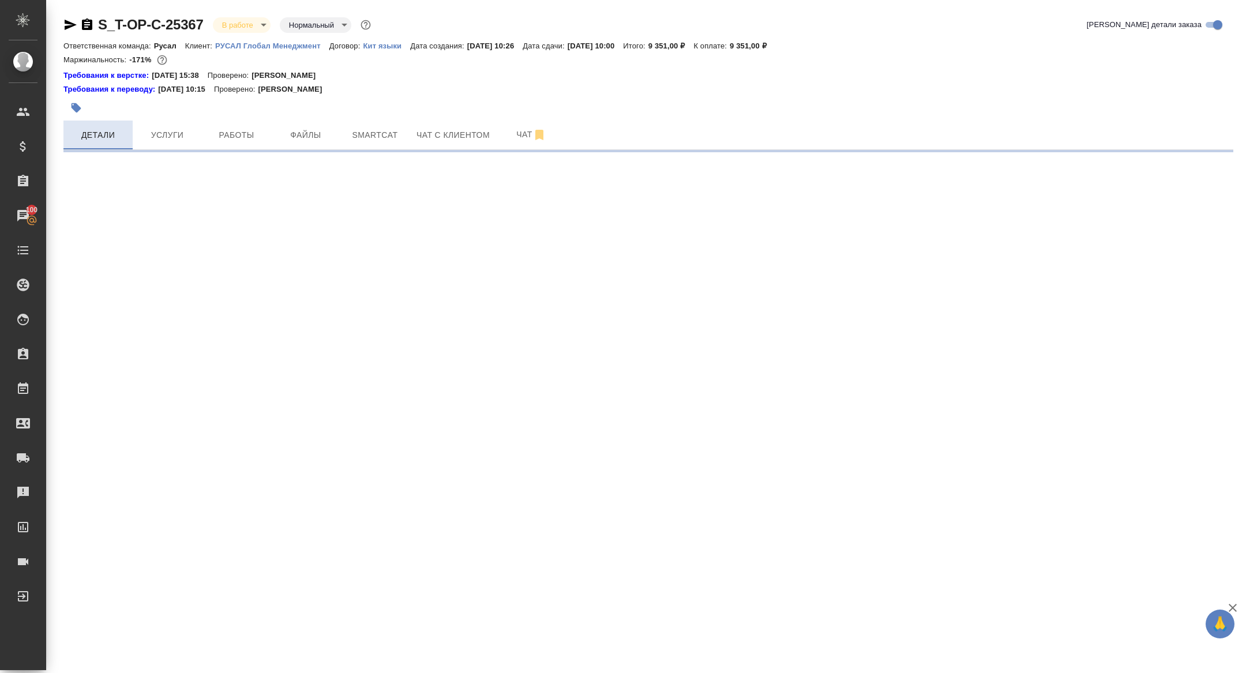
select select "RU"
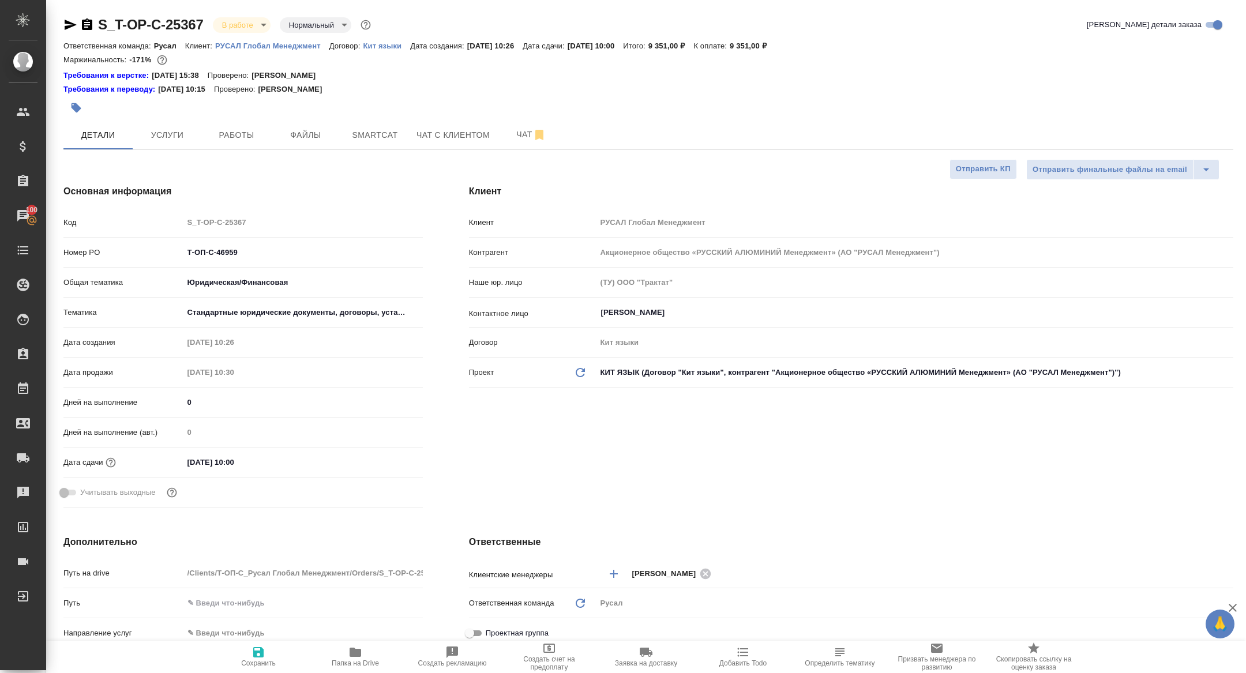
type textarea "x"
drag, startPoint x: 246, startPoint y: 254, endPoint x: 101, endPoint y: 247, distance: 145.0
click at [102, 247] on div "Номер PO Т-ОП-С-46959" at bounding box center [242, 252] width 359 height 20
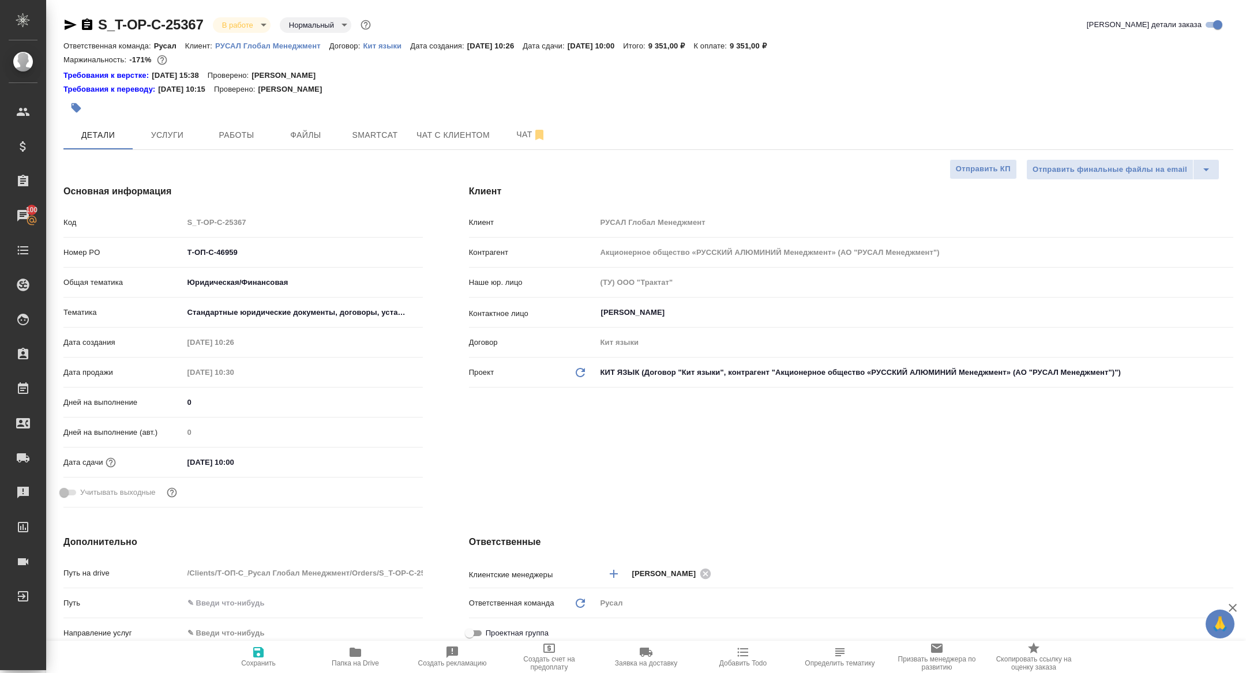
type textarea "x"
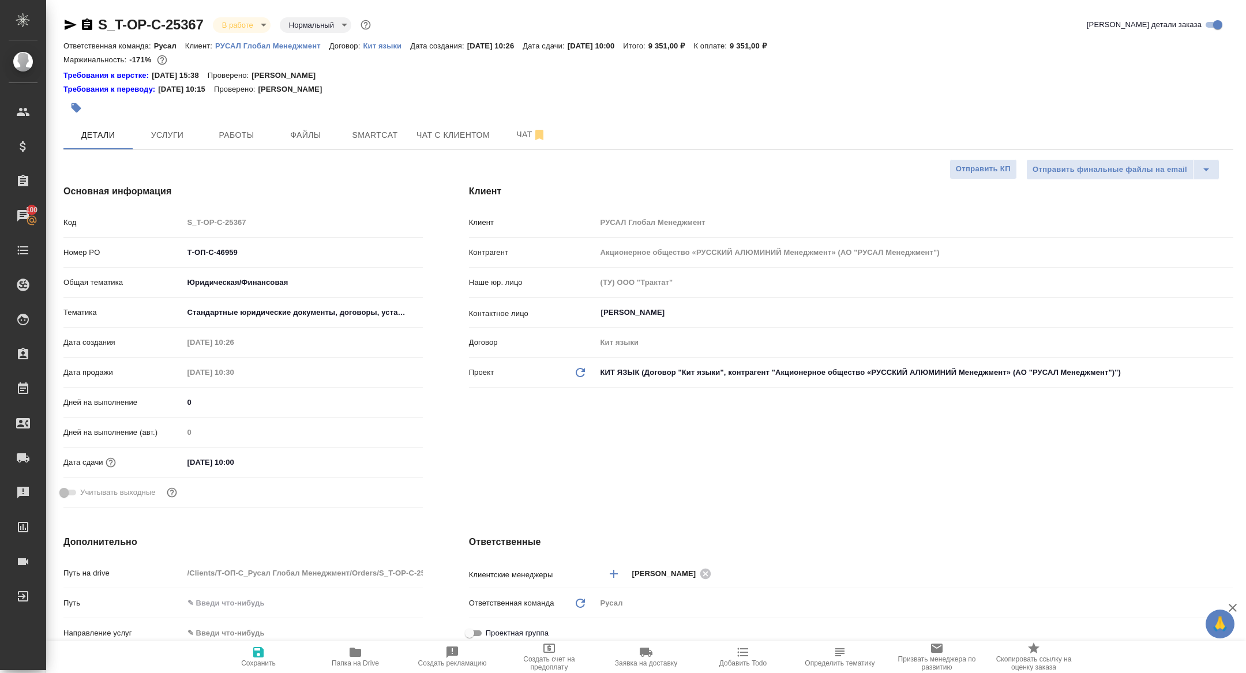
type textarea "x"
click at [230, 24] on body "🙏 .cls-1 fill:#fff; AWATERA Zhuravleva Alexandra Клиенты Спецификации Заказы 10…" at bounding box center [623, 336] width 1246 height 673
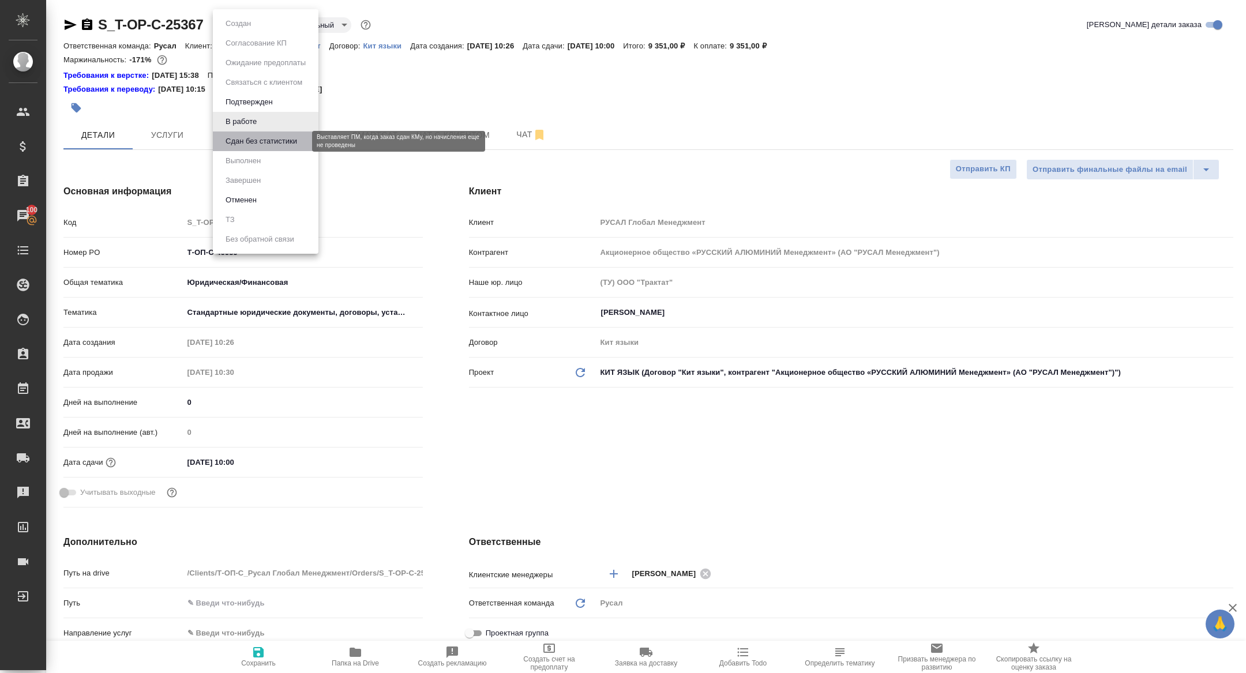
click at [267, 141] on button "Сдан без статистики" at bounding box center [261, 141] width 78 height 13
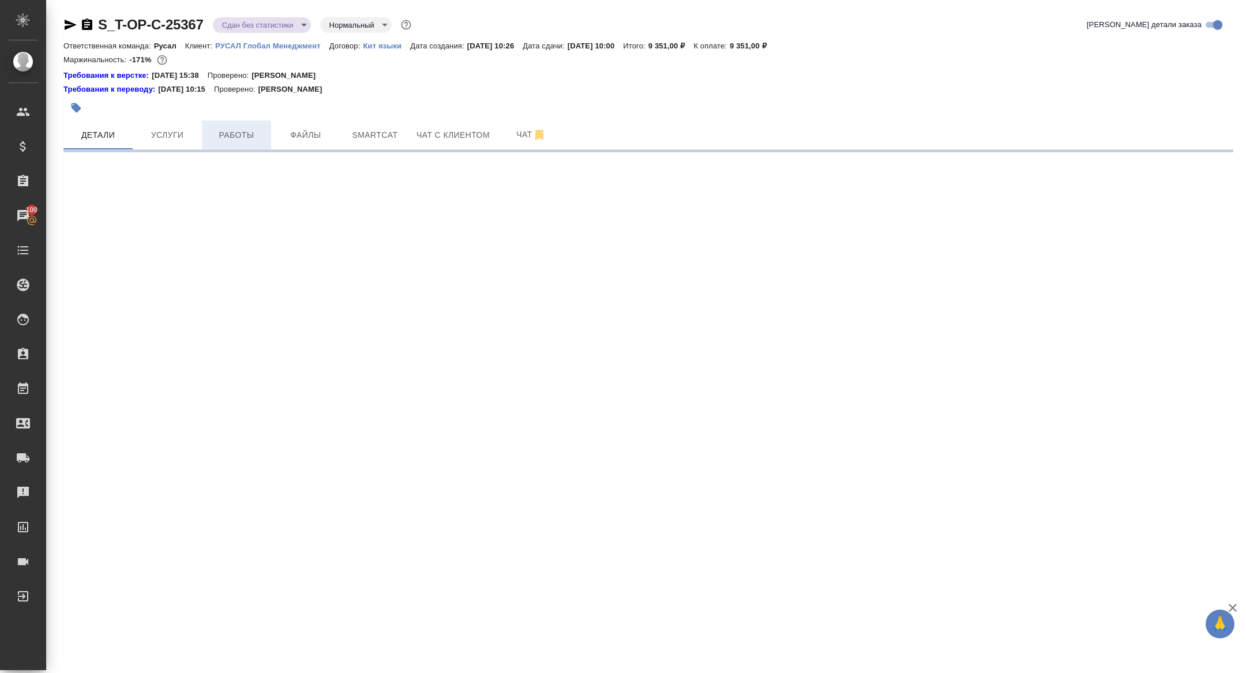
select select "RU"
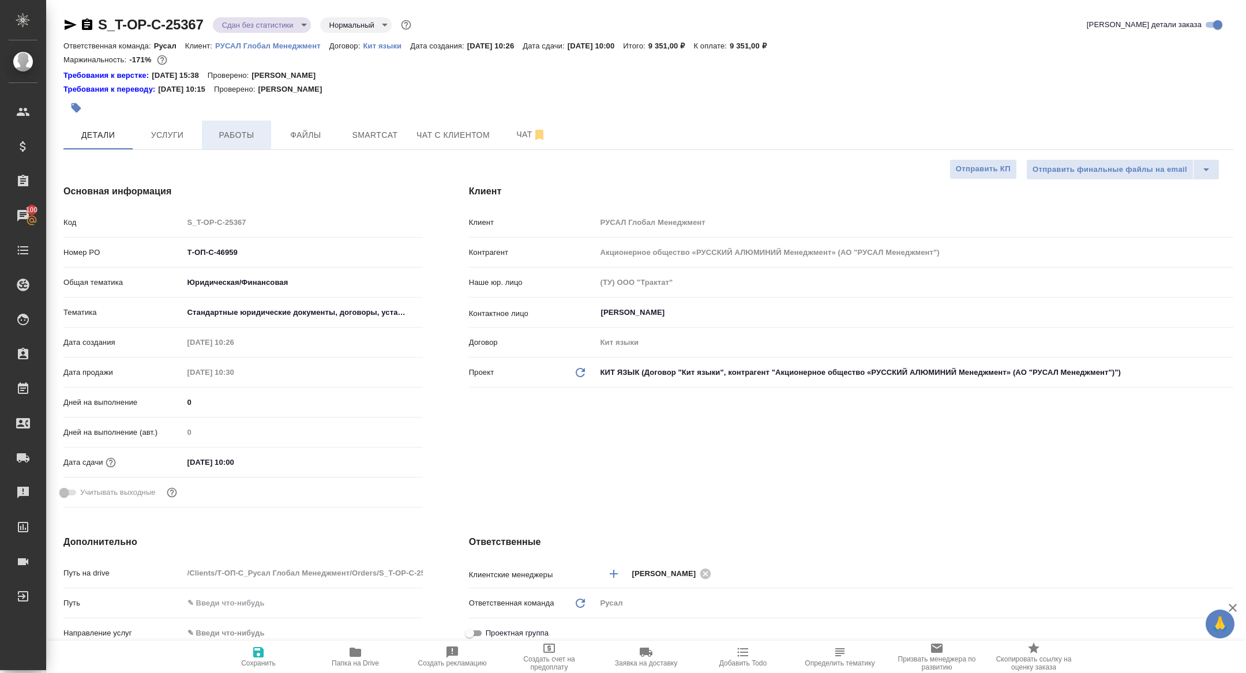
type textarea "x"
click at [218, 138] on span "Работы" at bounding box center [236, 135] width 55 height 14
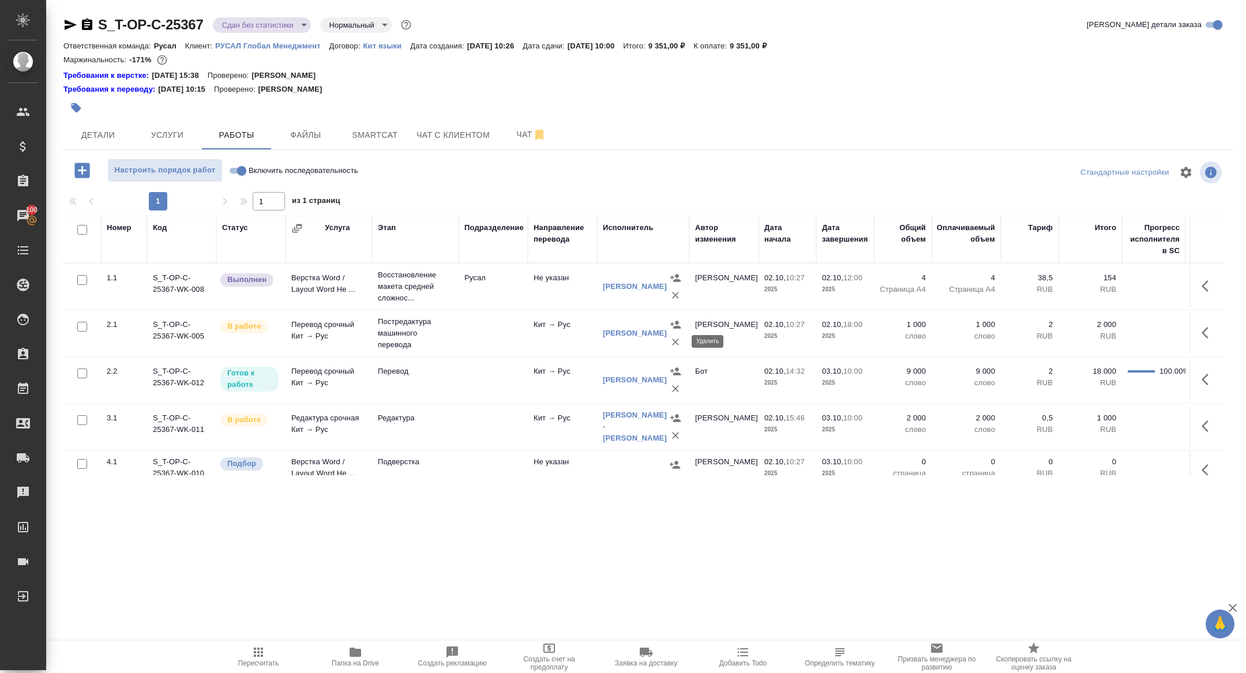
click at [675, 343] on icon "button" at bounding box center [676, 342] width 12 height 12
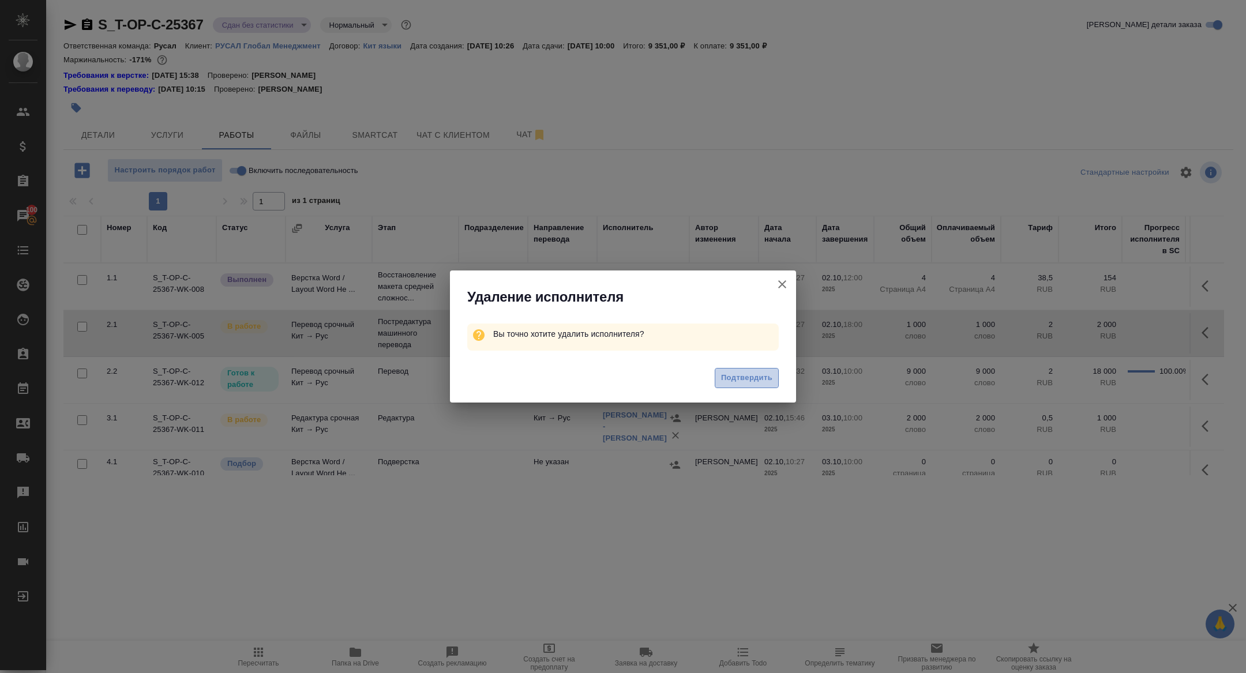
click at [718, 376] on button "Подтвердить" at bounding box center [747, 378] width 64 height 20
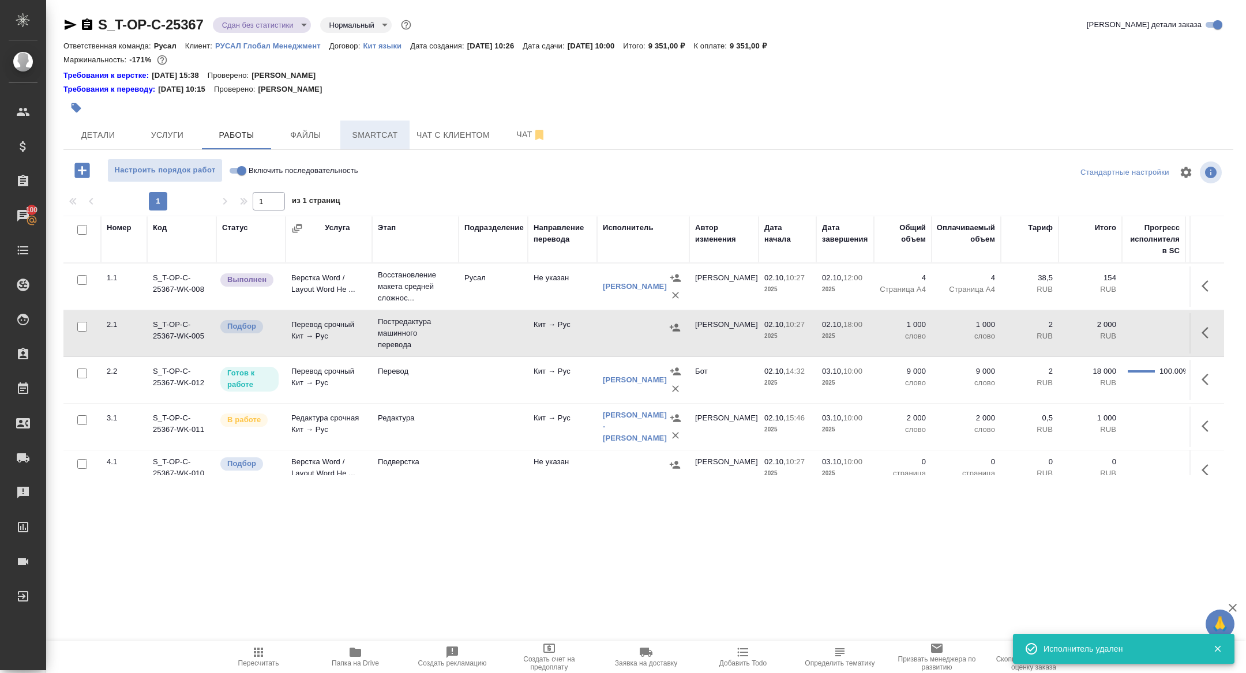
click at [385, 134] on span "Smartcat" at bounding box center [374, 135] width 55 height 14
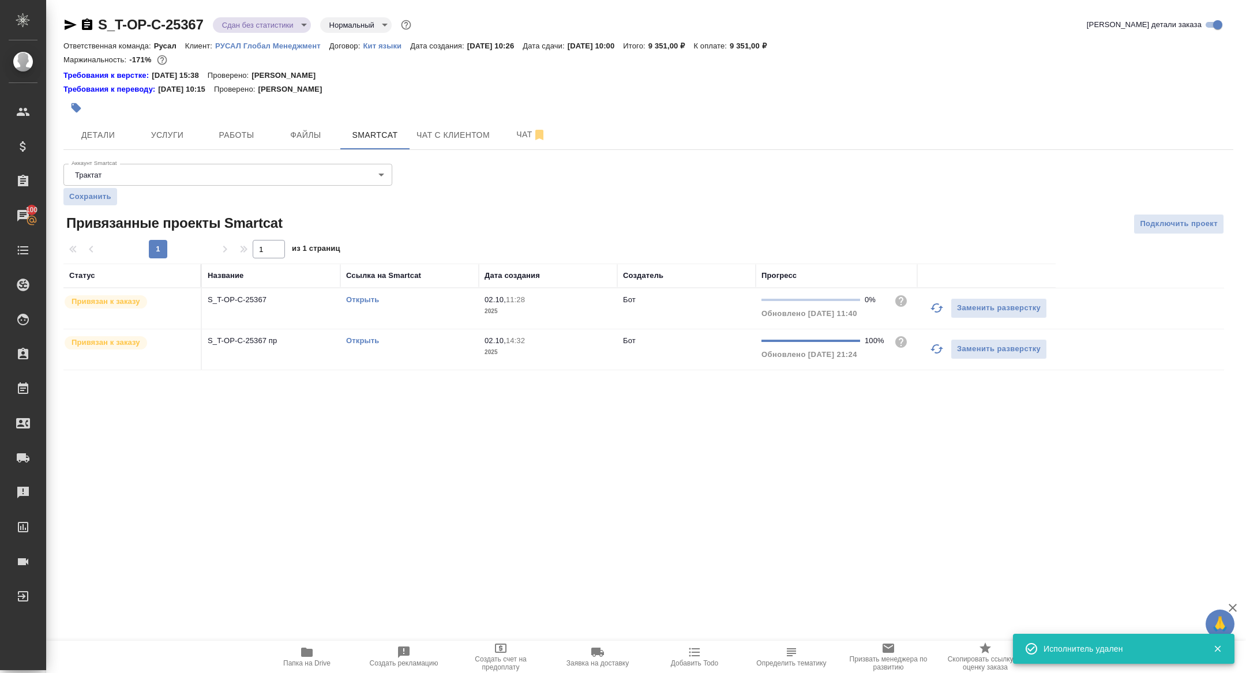
click at [257, 335] on p "S_T-OP-C-25367 пр" at bounding box center [271, 341] width 127 height 12
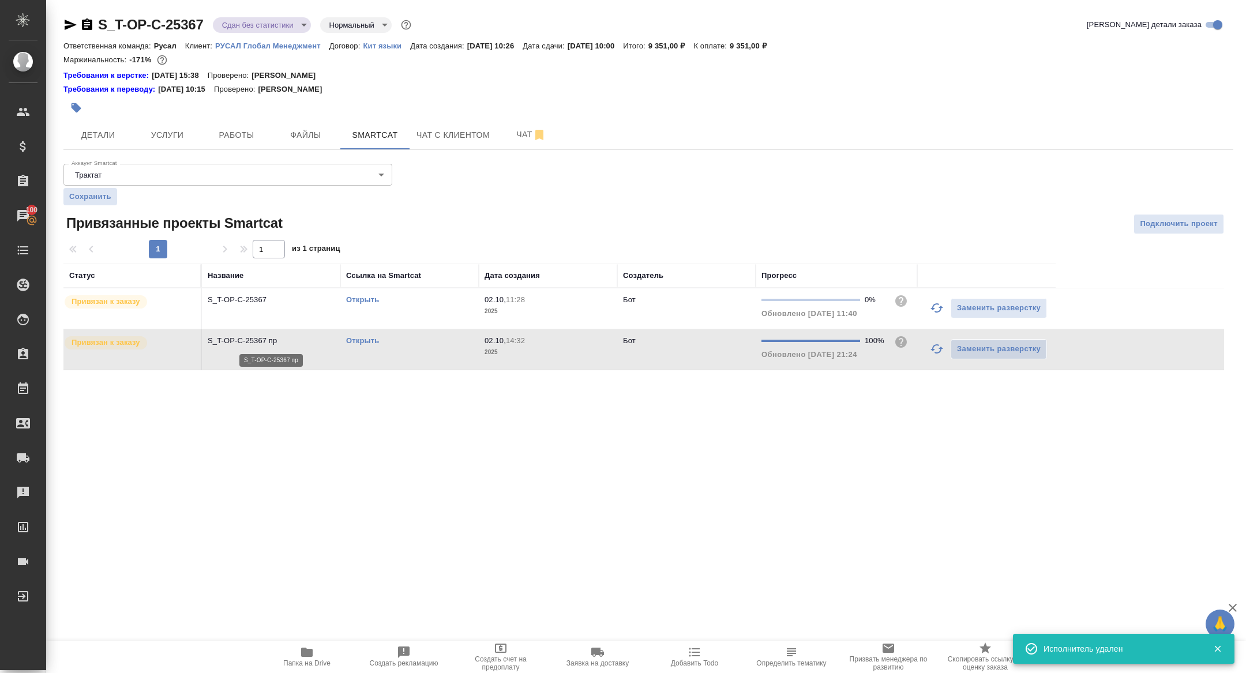
click at [257, 335] on p "S_T-OP-C-25367 пр" at bounding box center [271, 341] width 127 height 12
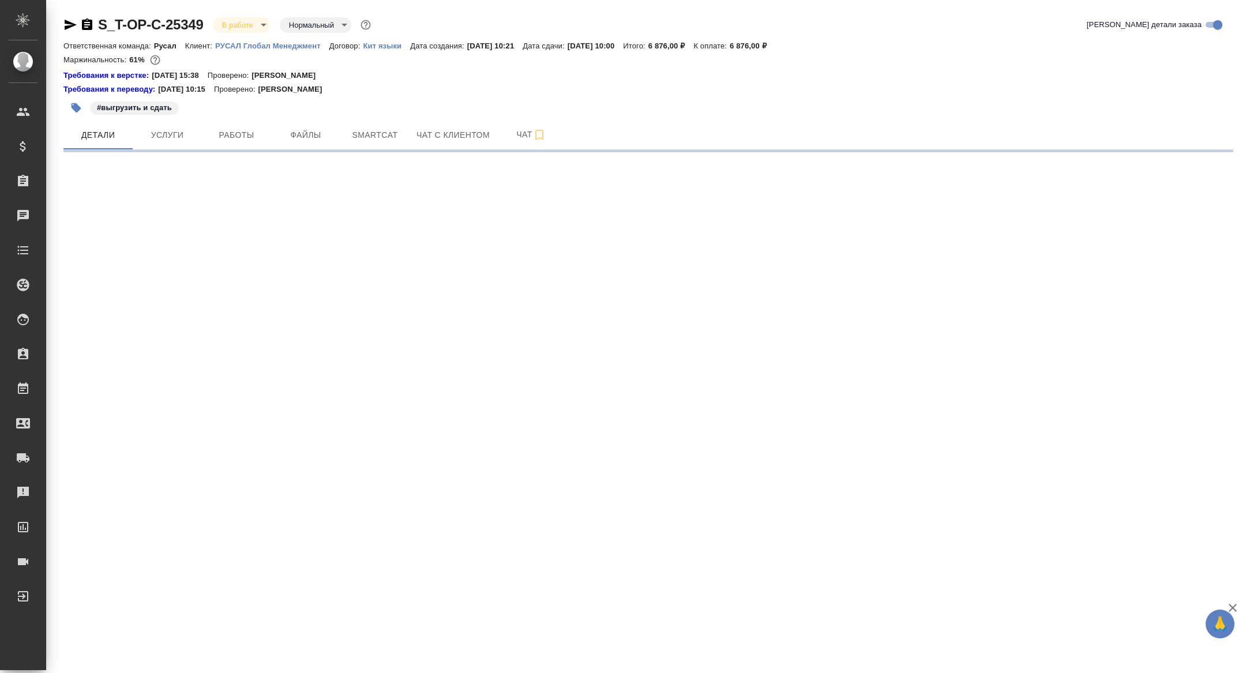
select select "RU"
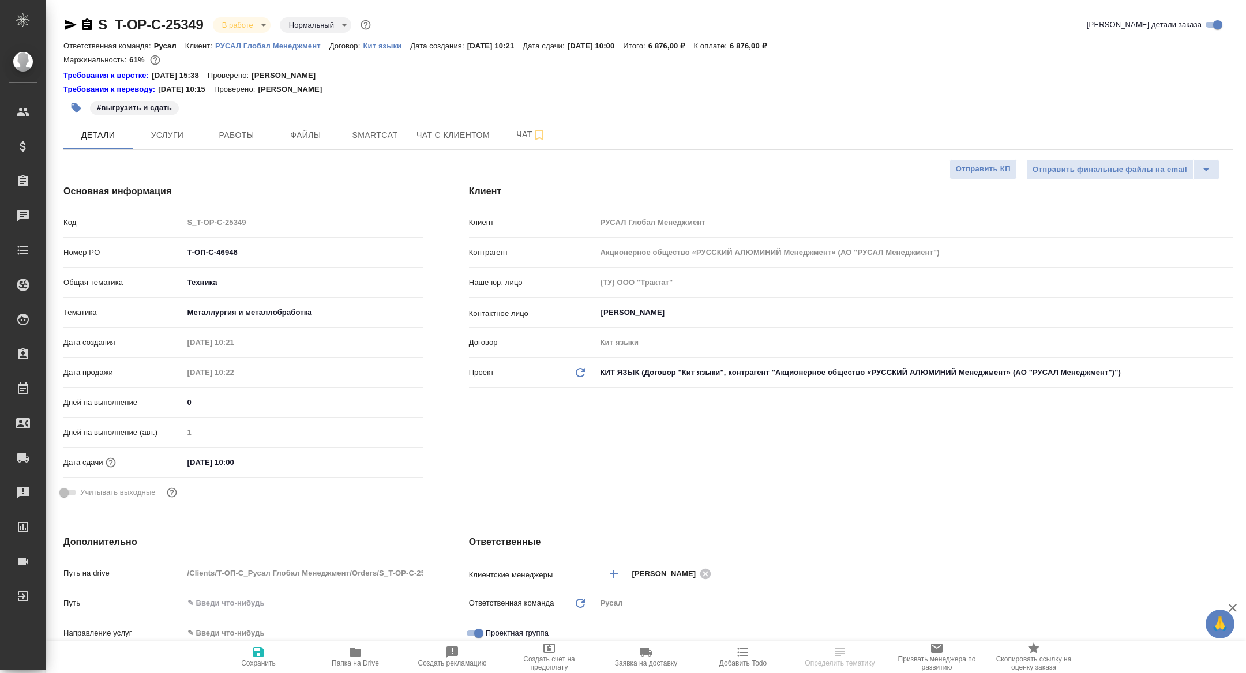
type textarea "x"
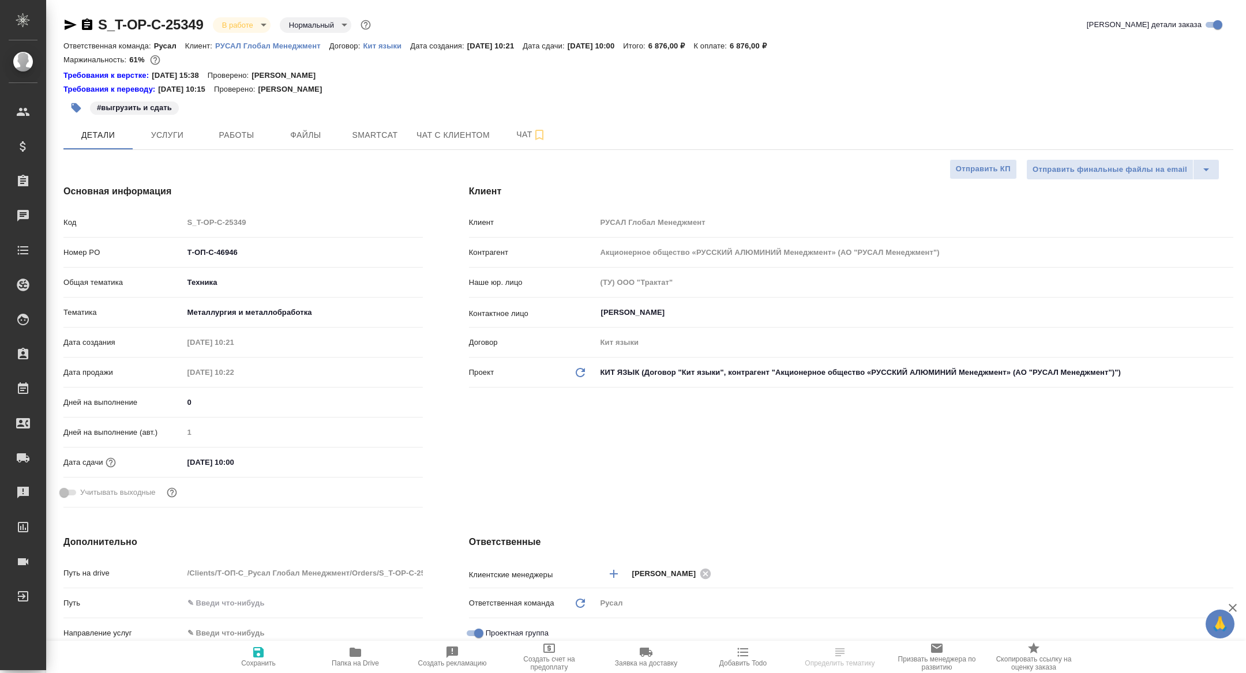
type textarea "x"
drag, startPoint x: 256, startPoint y: 254, endPoint x: 99, endPoint y: 229, distance: 159.5
click at [99, 229] on div "Код S_T-OP-C-25349 Номер PO Т-ОП-С-46946 Общая тематика Техника tech Тематика М…" at bounding box center [242, 362] width 359 height 300
type textarea "x"
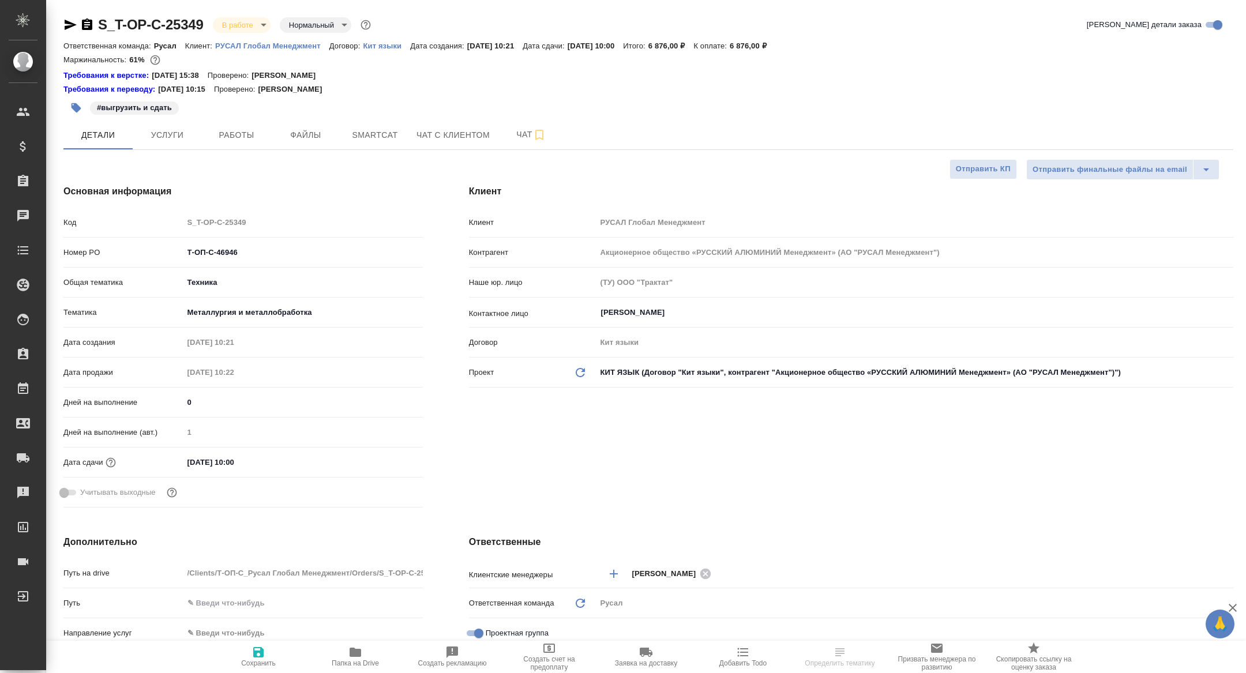
type textarea "x"
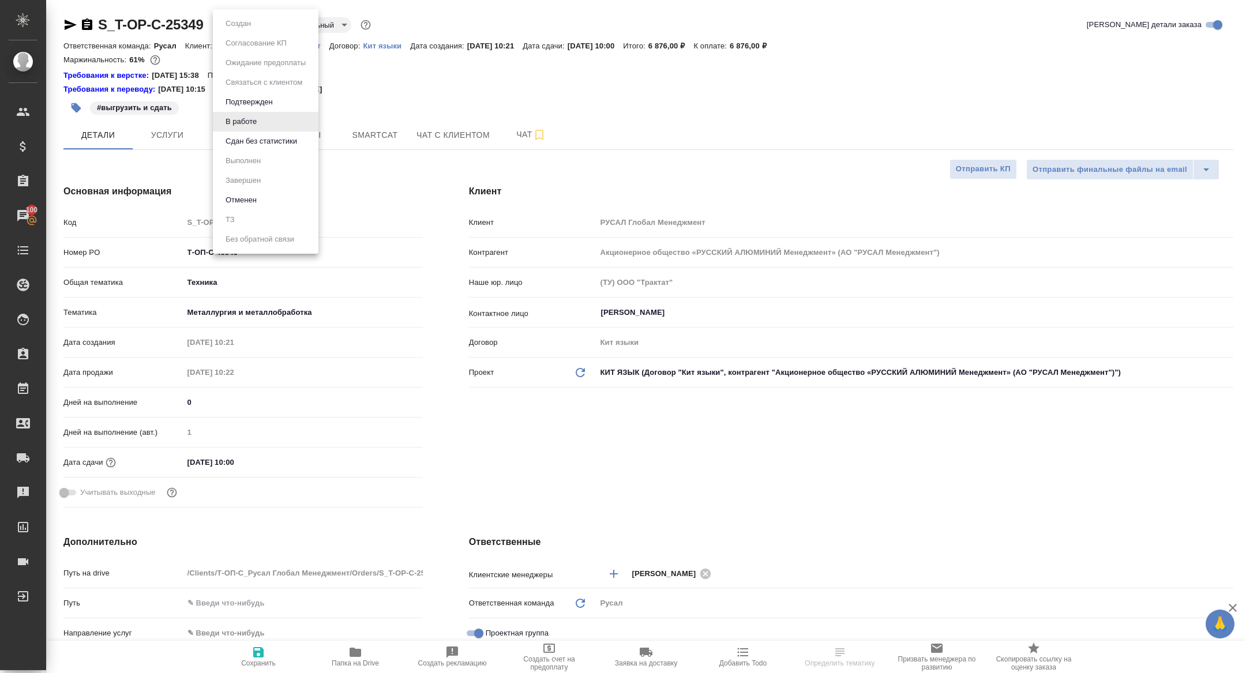
click at [232, 20] on body "🙏 .cls-1 fill:#fff; AWATERA [PERSON_NAME] Спецификации Заказы 100 Чаты Todo Про…" at bounding box center [623, 336] width 1246 height 673
click at [265, 135] on button "Сдан без статистики" at bounding box center [261, 141] width 78 height 13
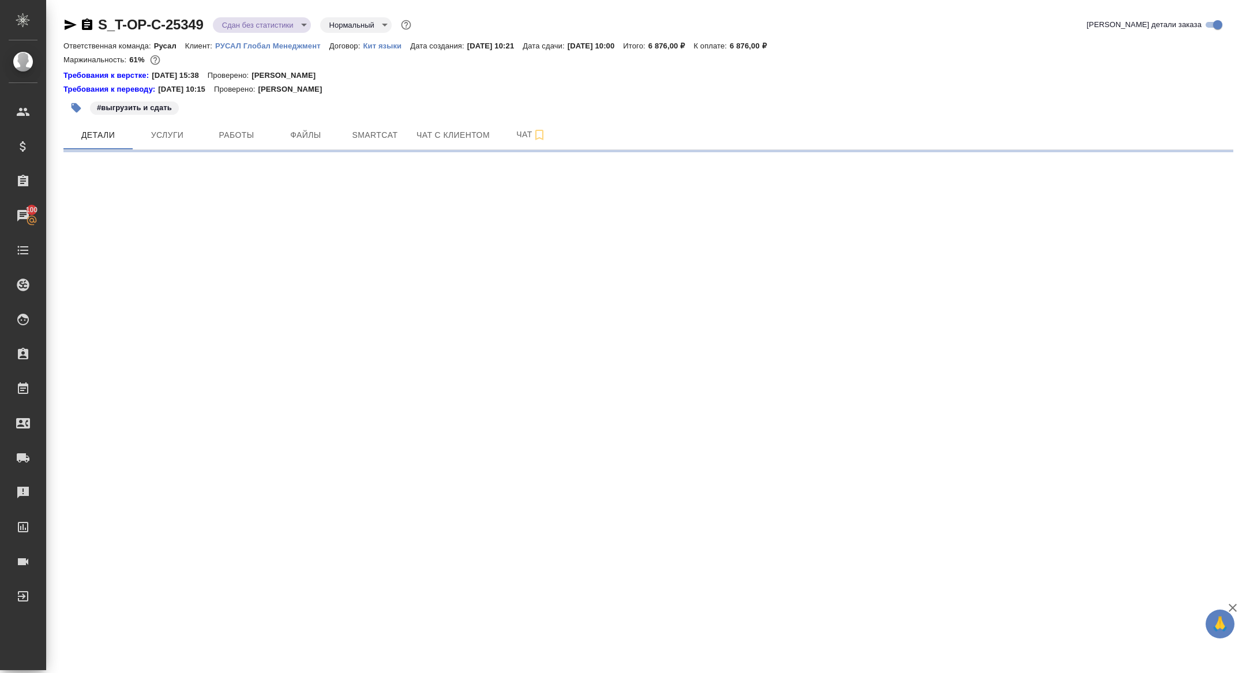
select select "RU"
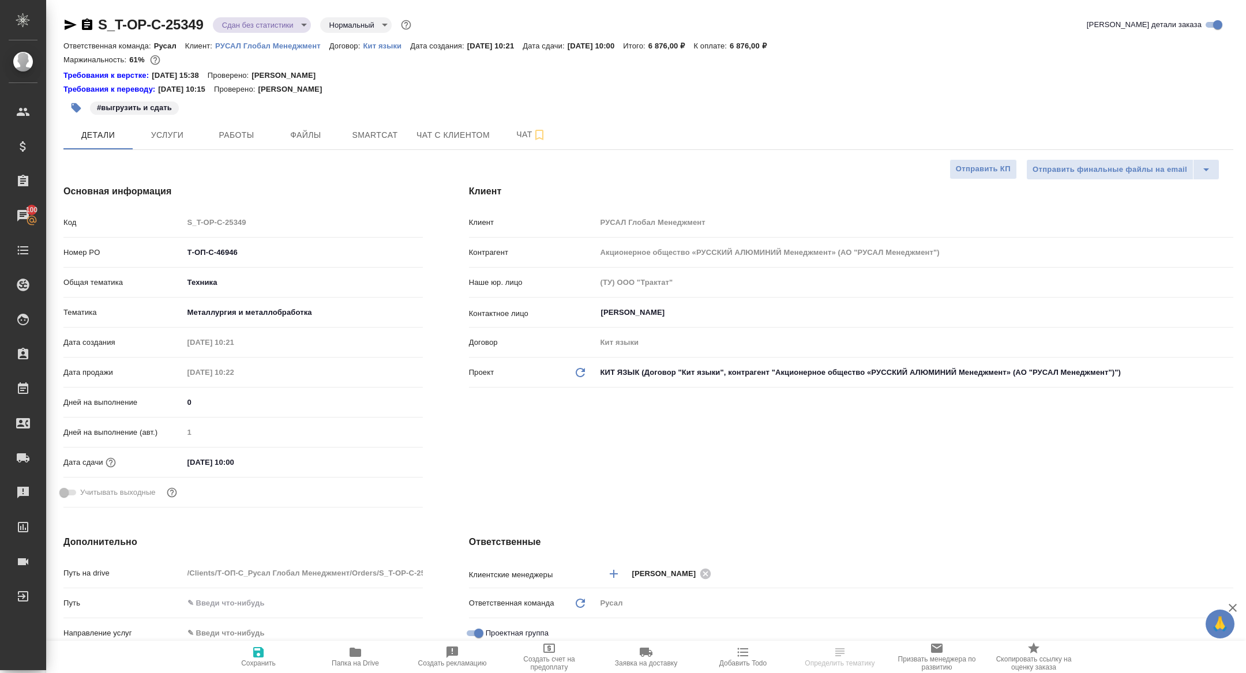
type textarea "x"
click at [379, 129] on span "Smartcat" at bounding box center [374, 135] width 55 height 14
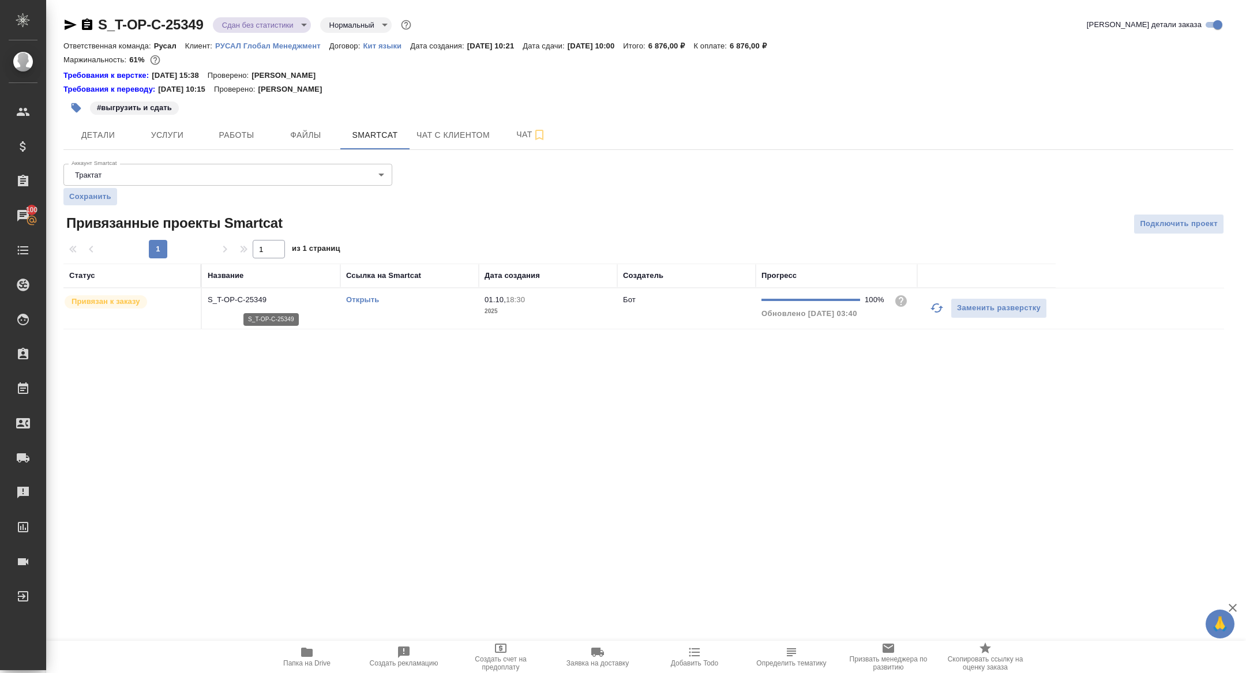
click at [268, 294] on p "S_T-OP-C-25349" at bounding box center [271, 300] width 127 height 12
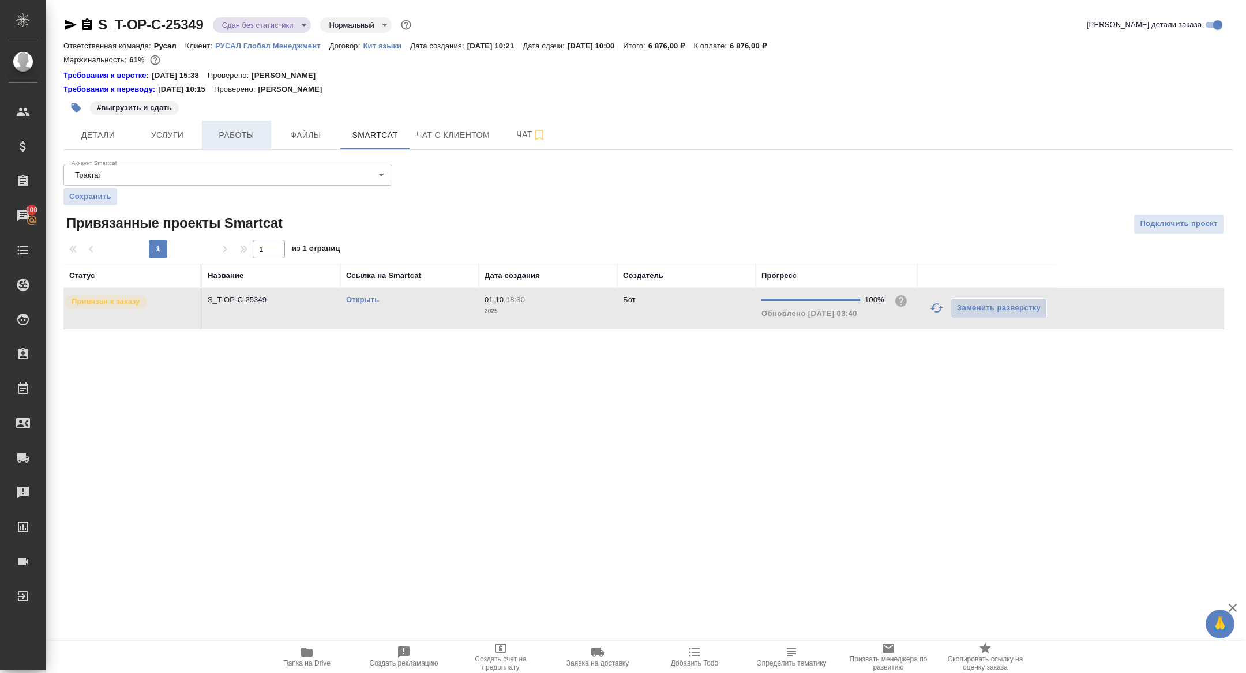
click at [236, 136] on span "Работы" at bounding box center [236, 135] width 55 height 14
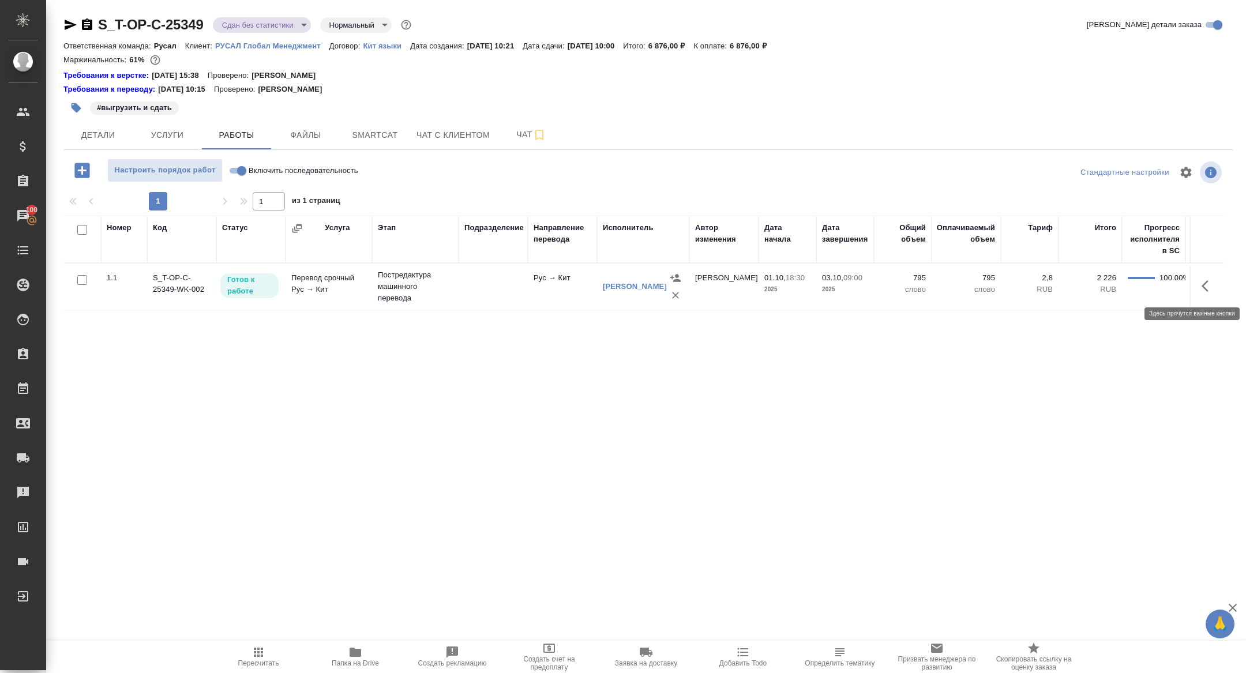
click at [1201, 277] on button "button" at bounding box center [1209, 286] width 28 height 28
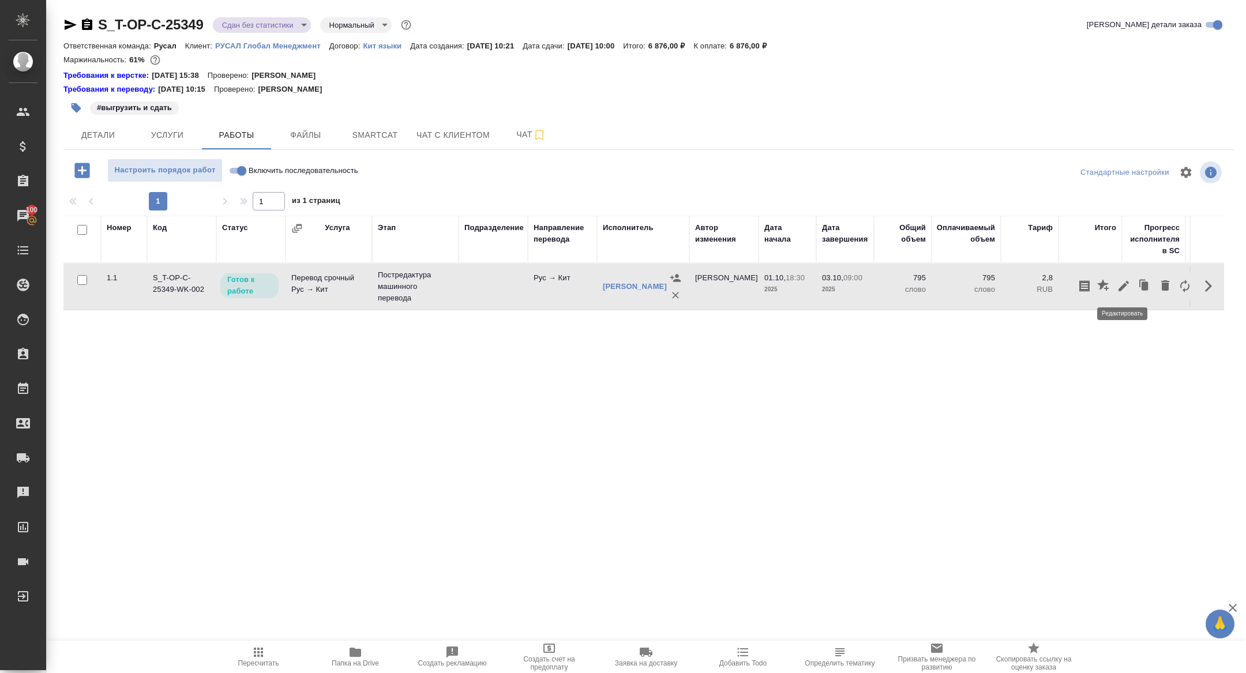
click at [1128, 291] on icon "button" at bounding box center [1124, 286] width 14 height 14
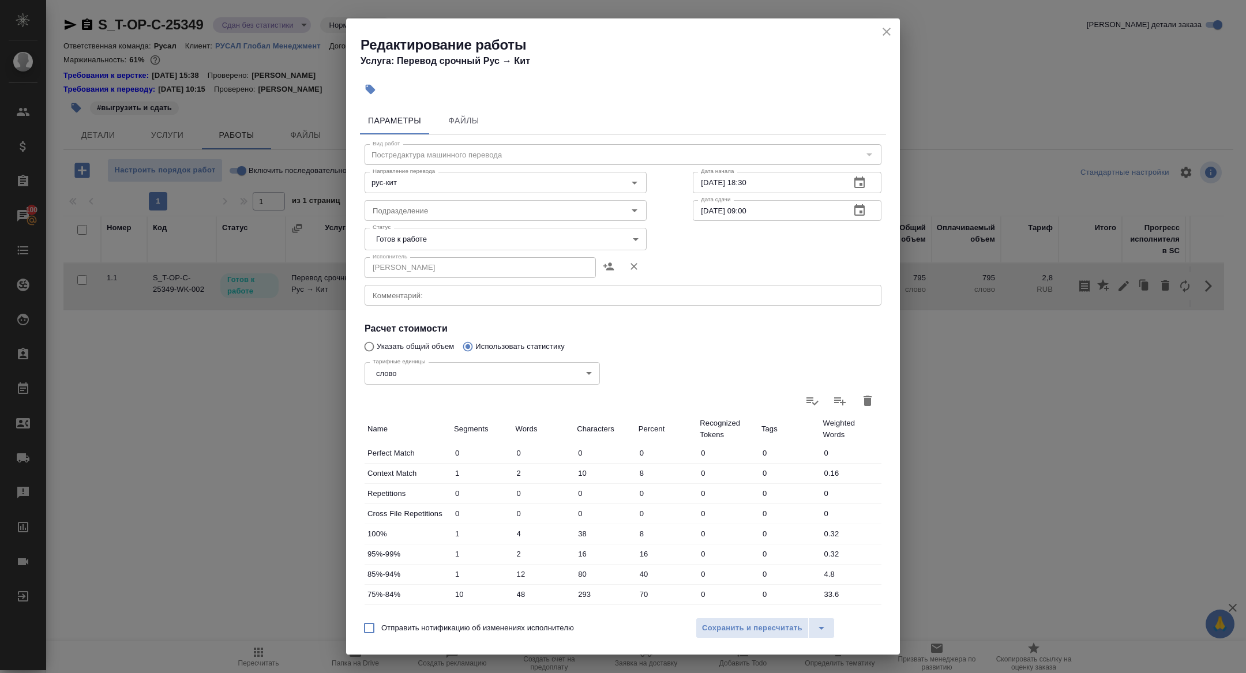
click at [425, 231] on body "🙏 .cls-1 fill:#fff; AWATERA [PERSON_NAME] Спецификации Заказы 100 Чаты Todo Про…" at bounding box center [623, 336] width 1246 height 673
click at [408, 297] on li "Сдан" at bounding box center [506, 298] width 282 height 20
type input "closed"
click at [741, 627] on span "Сохранить и пересчитать" at bounding box center [752, 628] width 100 height 13
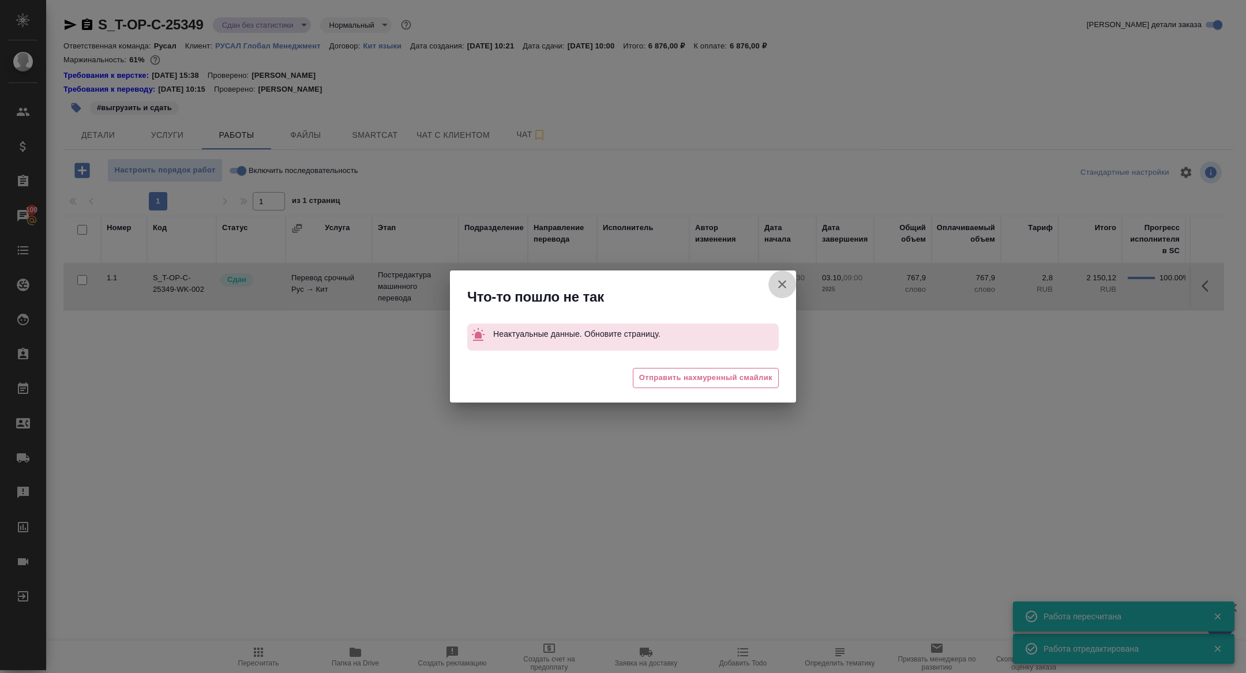
click at [777, 286] on icon "button" at bounding box center [783, 285] width 14 height 14
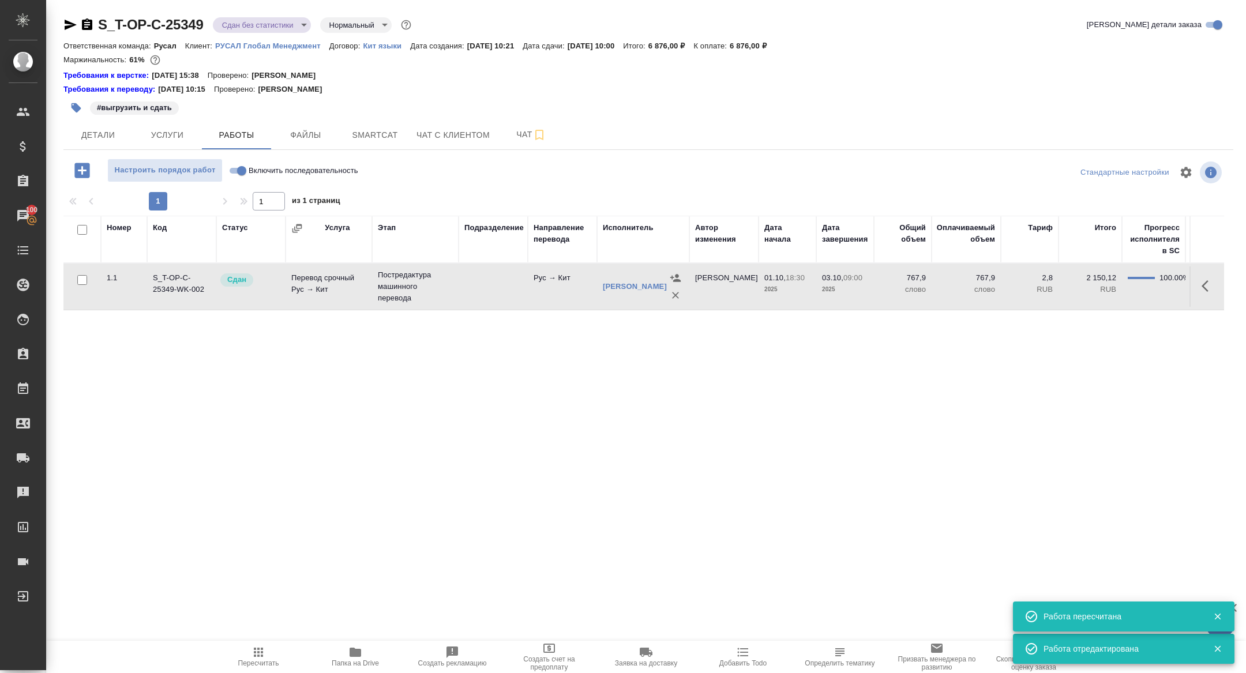
click at [261, 19] on body "🙏 .cls-1 fill:#fff; AWATERA Zhuravleva Alexandra Клиенты Спецификации Заказы 10…" at bounding box center [623, 336] width 1246 height 673
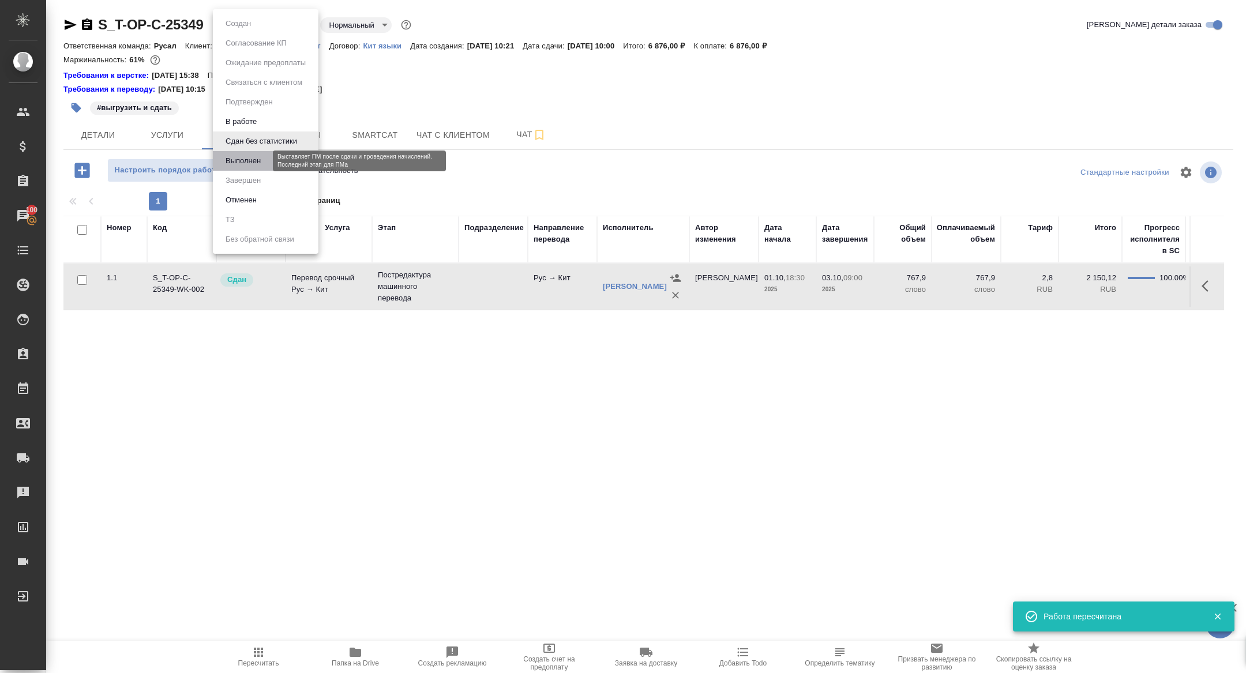
click at [255, 155] on button "Выполнен" at bounding box center [243, 161] width 42 height 13
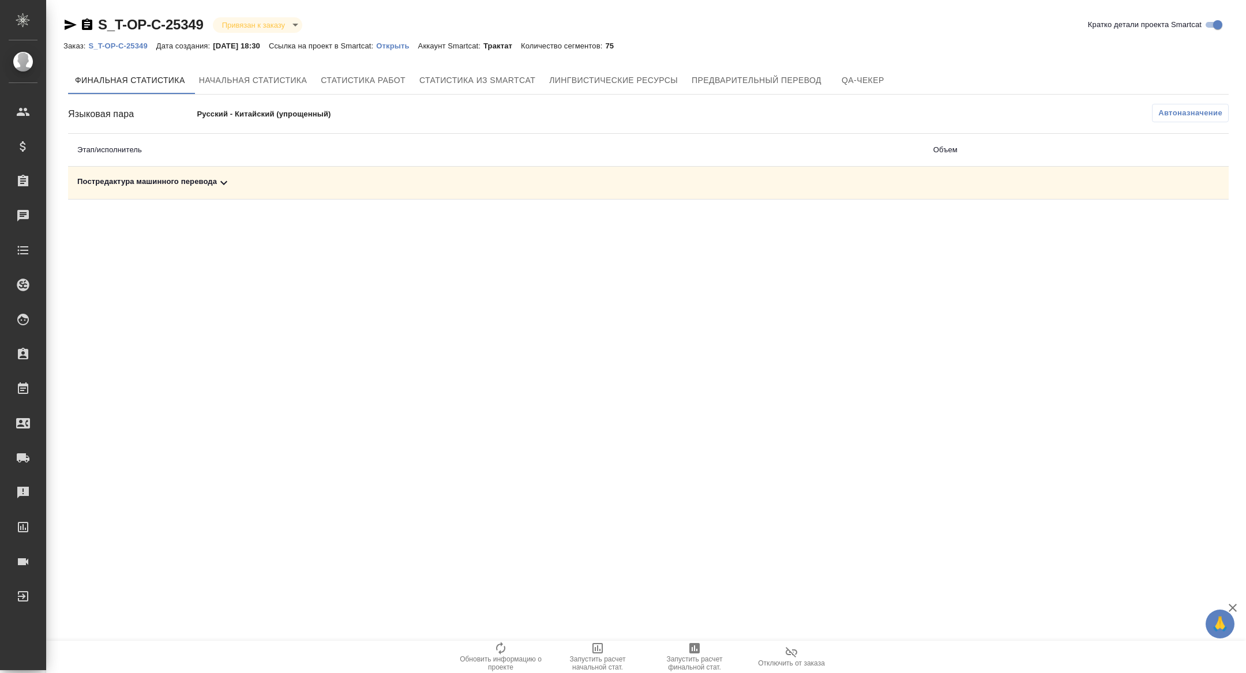
click at [250, 178] on div "Постредактура машинного перевода" at bounding box center [496, 183] width 838 height 14
click at [691, 660] on span "Запустить расчет финальной стат." at bounding box center [694, 664] width 83 height 16
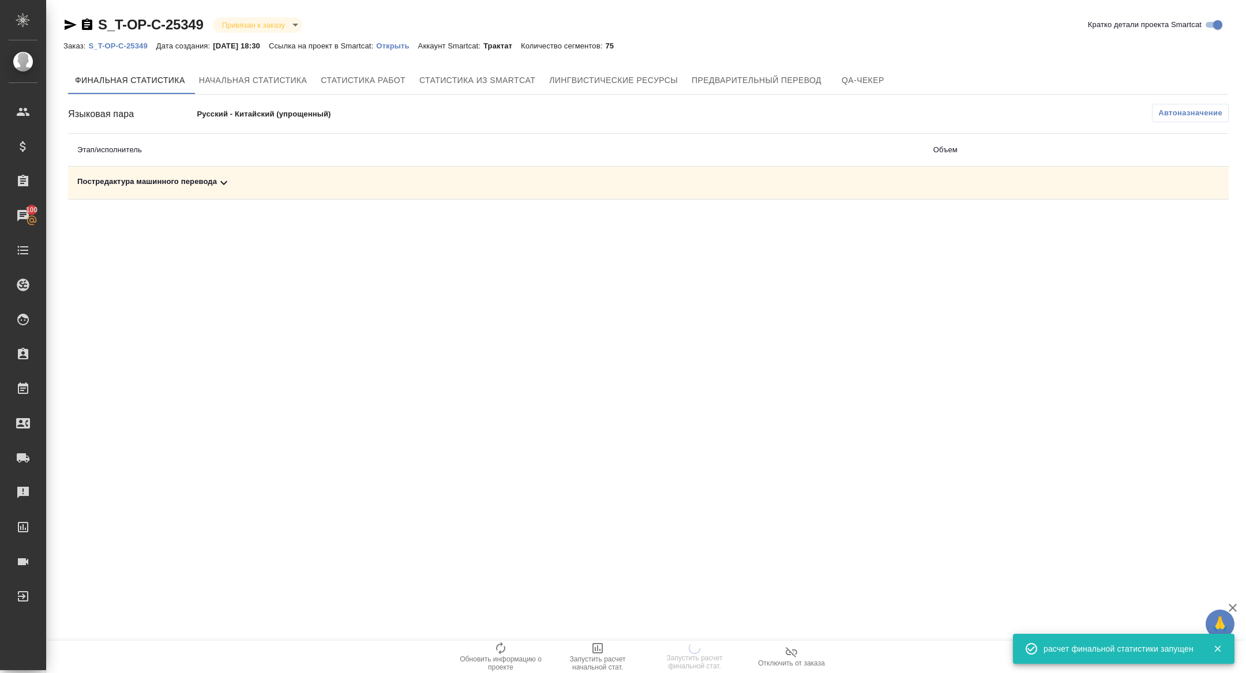
click at [222, 178] on icon at bounding box center [224, 183] width 14 height 14
click at [244, 192] on td "Постредактура машинного перевода" at bounding box center [496, 183] width 856 height 33
click at [231, 182] on icon at bounding box center [224, 183] width 14 height 14
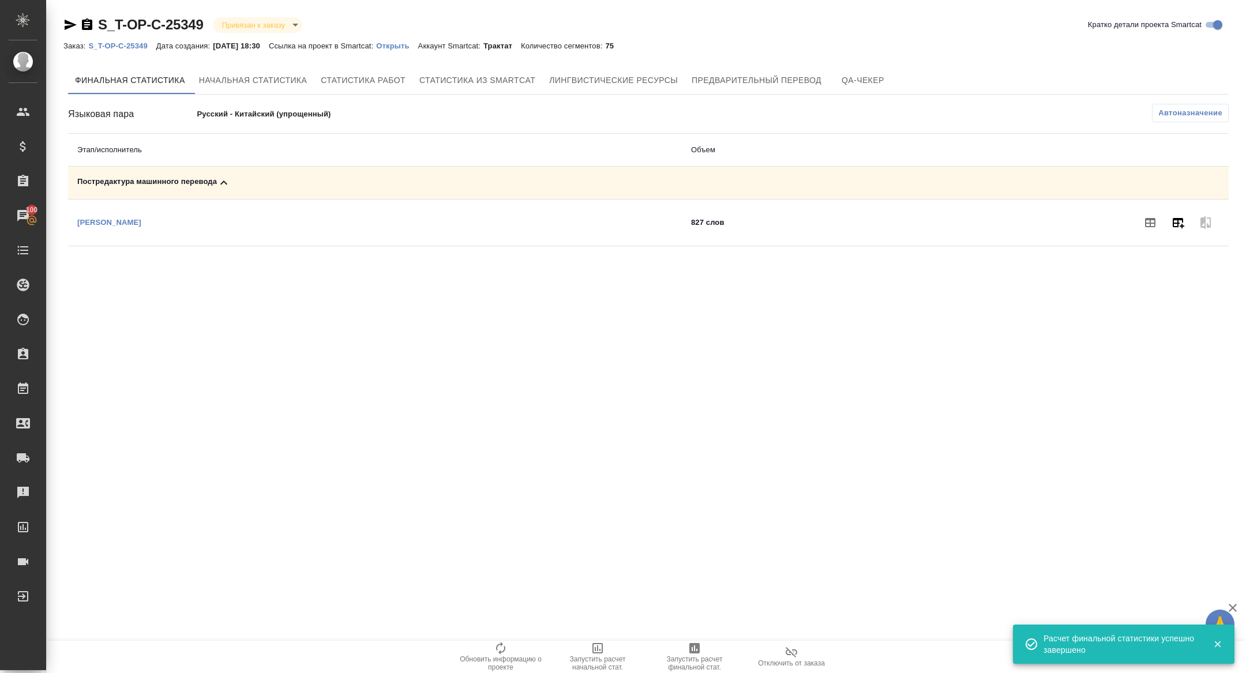
click at [1175, 221] on icon "button" at bounding box center [1178, 223] width 14 height 14
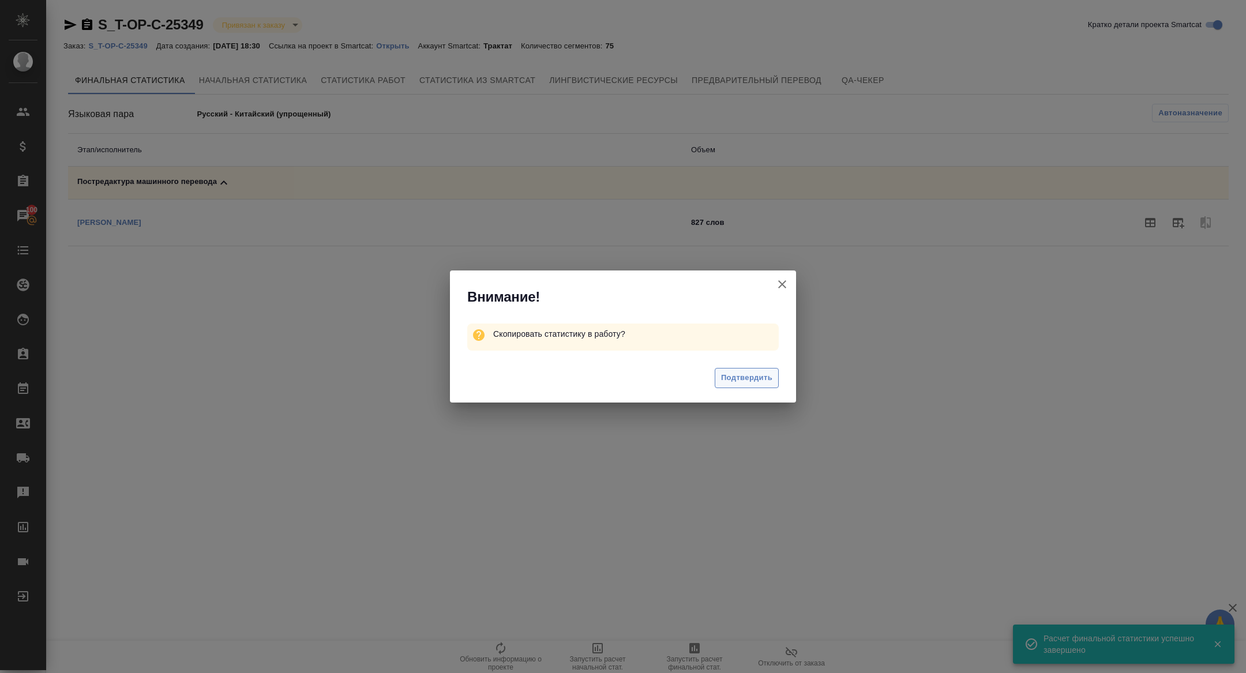
click at [741, 380] on span "Подтвердить" at bounding box center [746, 378] width 51 height 13
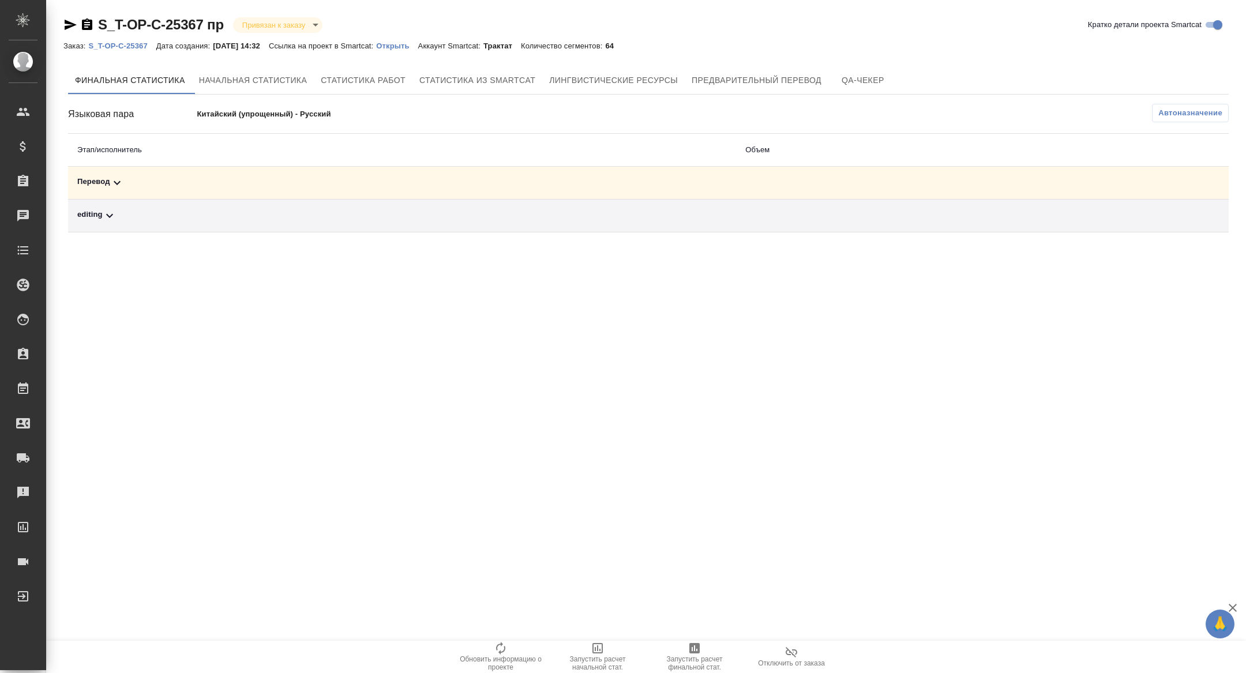
click at [179, 188] on div "Перевод" at bounding box center [402, 183] width 650 height 14
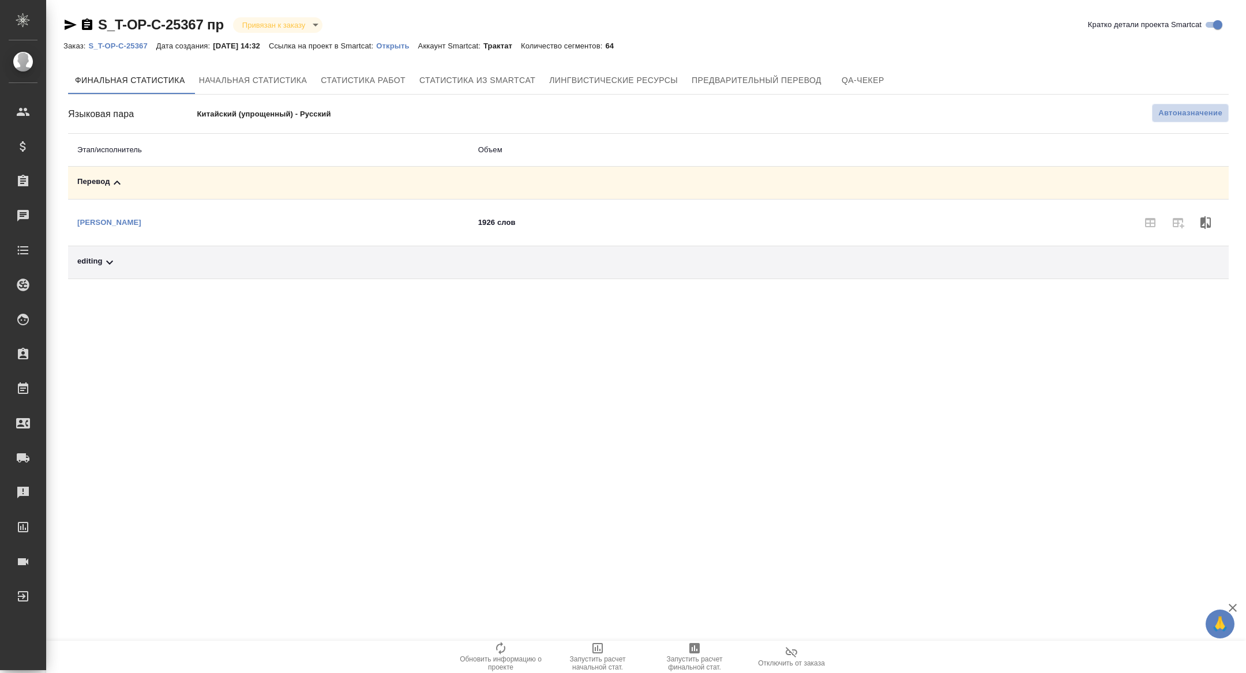
click at [1182, 113] on span "Автоназначение" at bounding box center [1191, 113] width 64 height 12
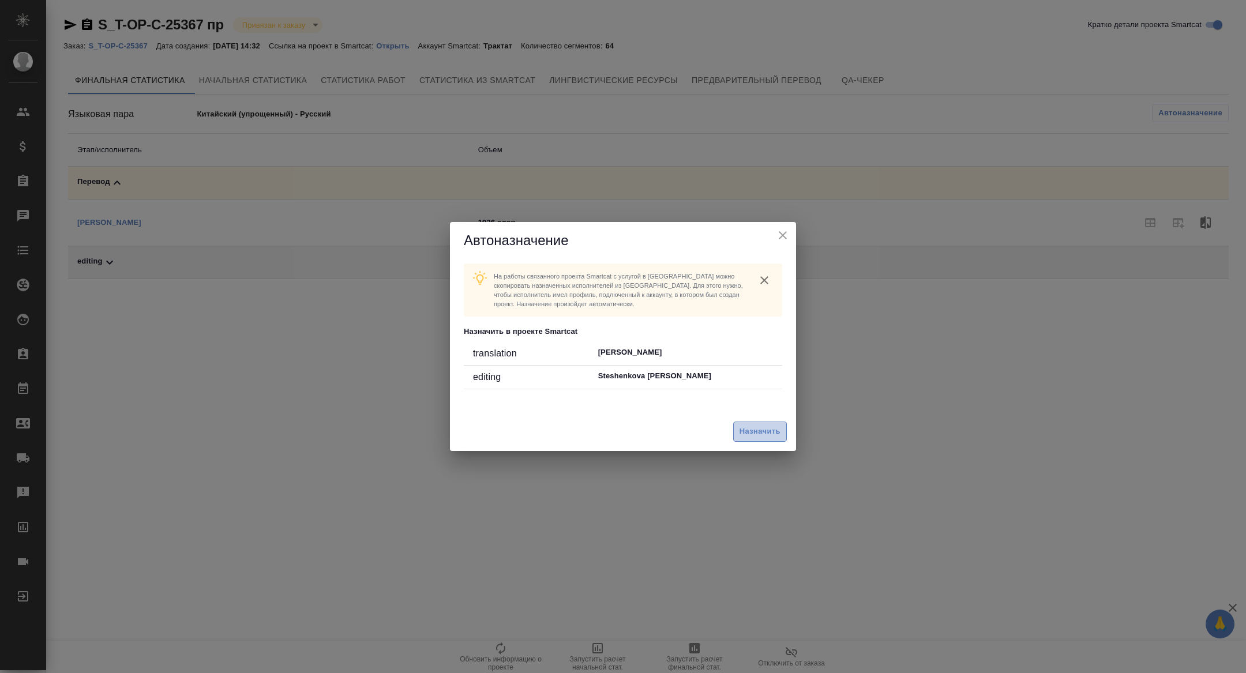
click at [770, 427] on span "Назначить" at bounding box center [760, 431] width 41 height 13
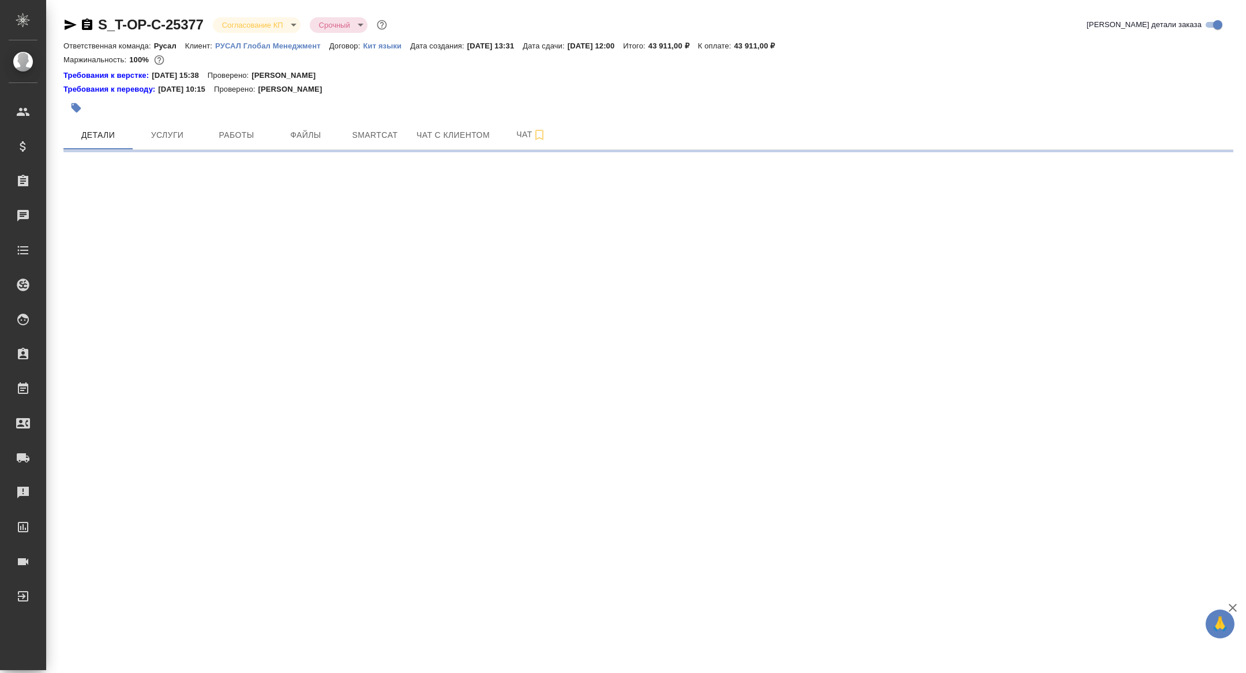
select select "RU"
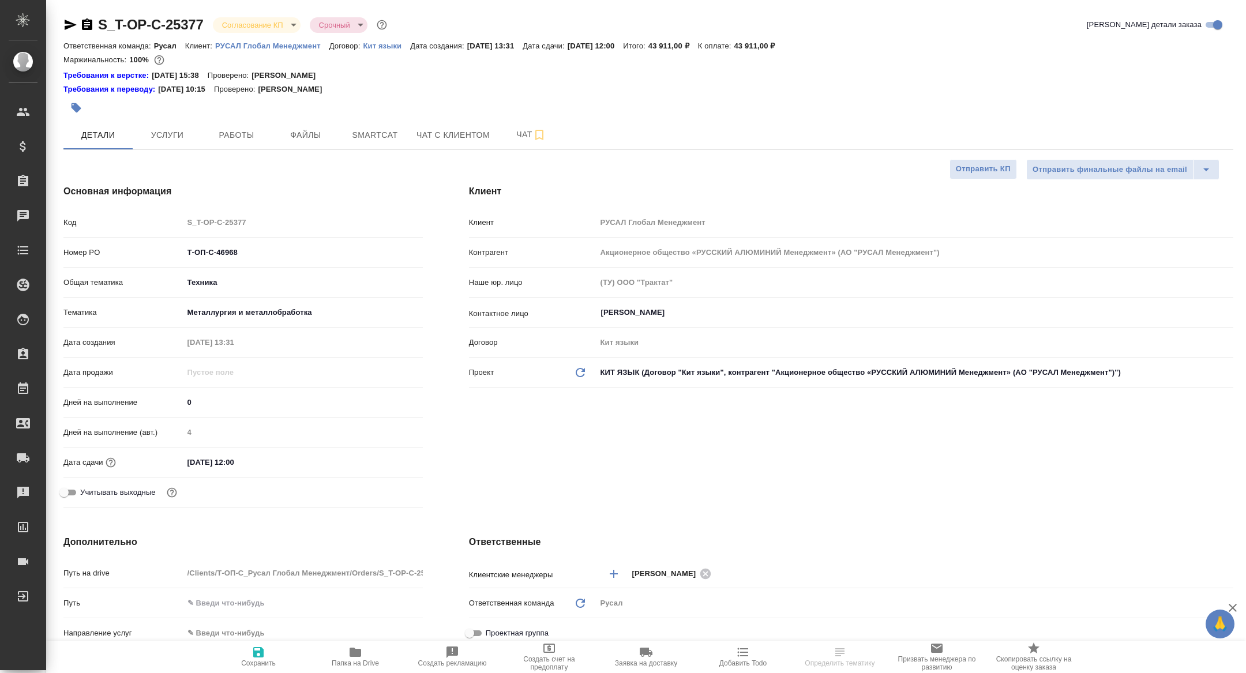
type textarea "x"
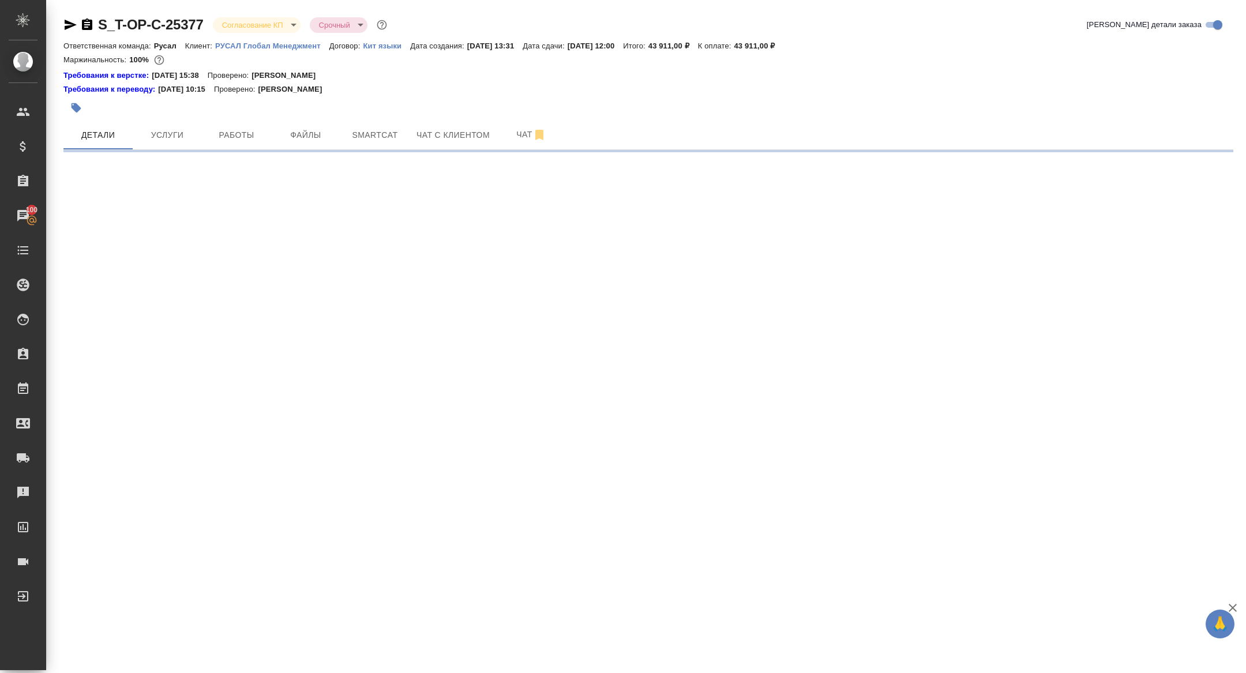
select select "RU"
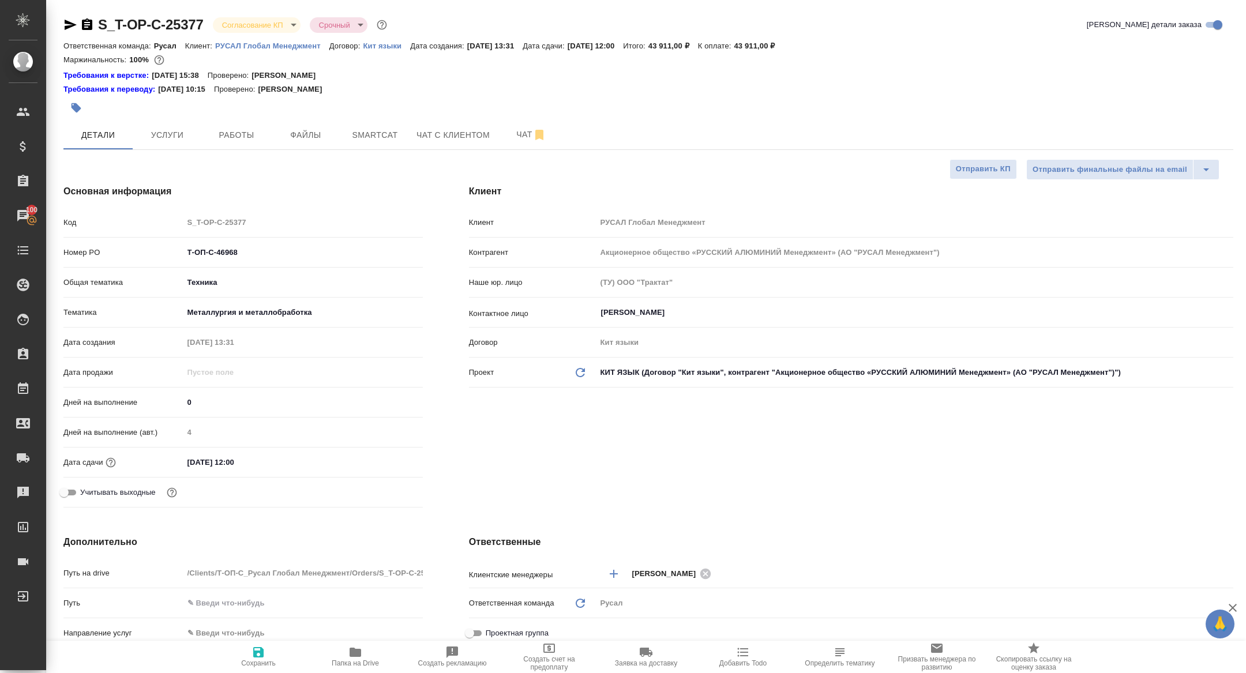
type textarea "x"
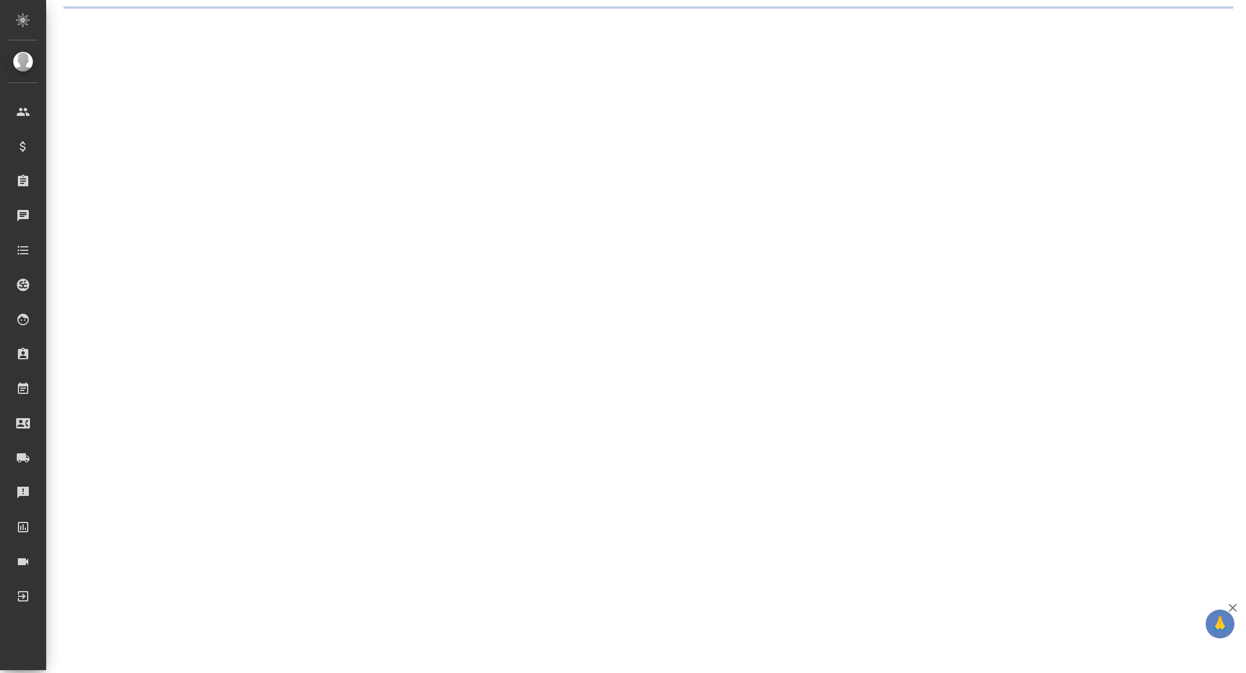
select select "RU"
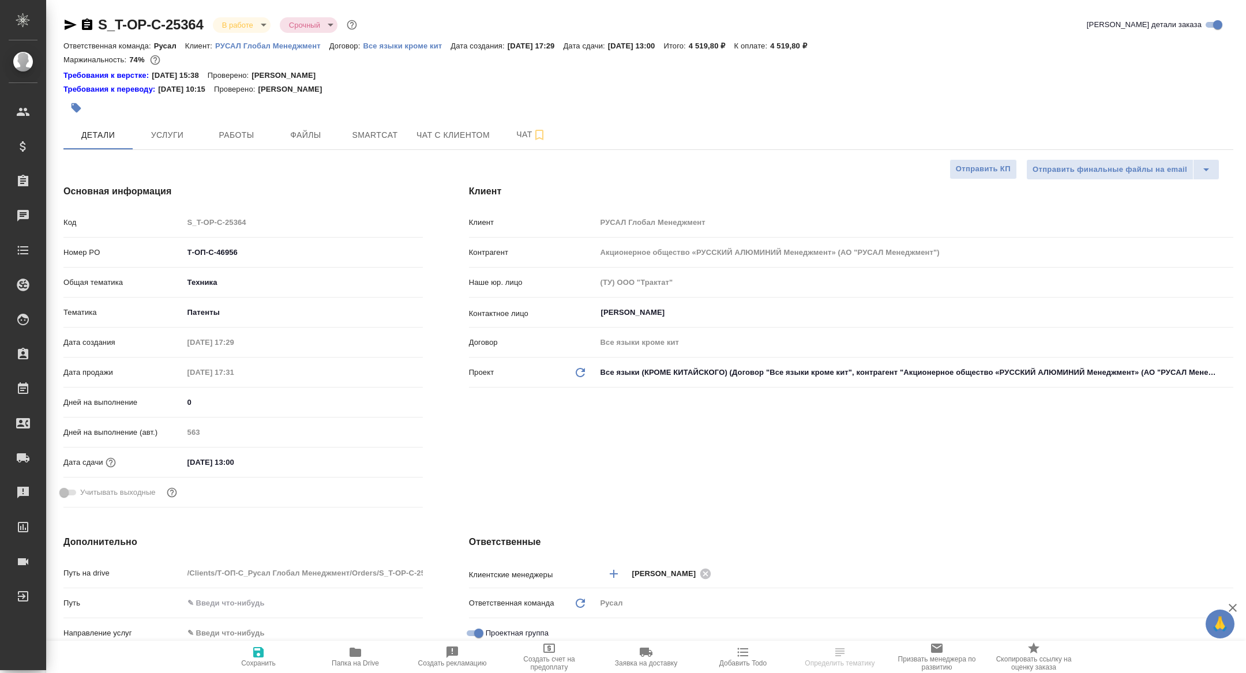
type textarea "x"
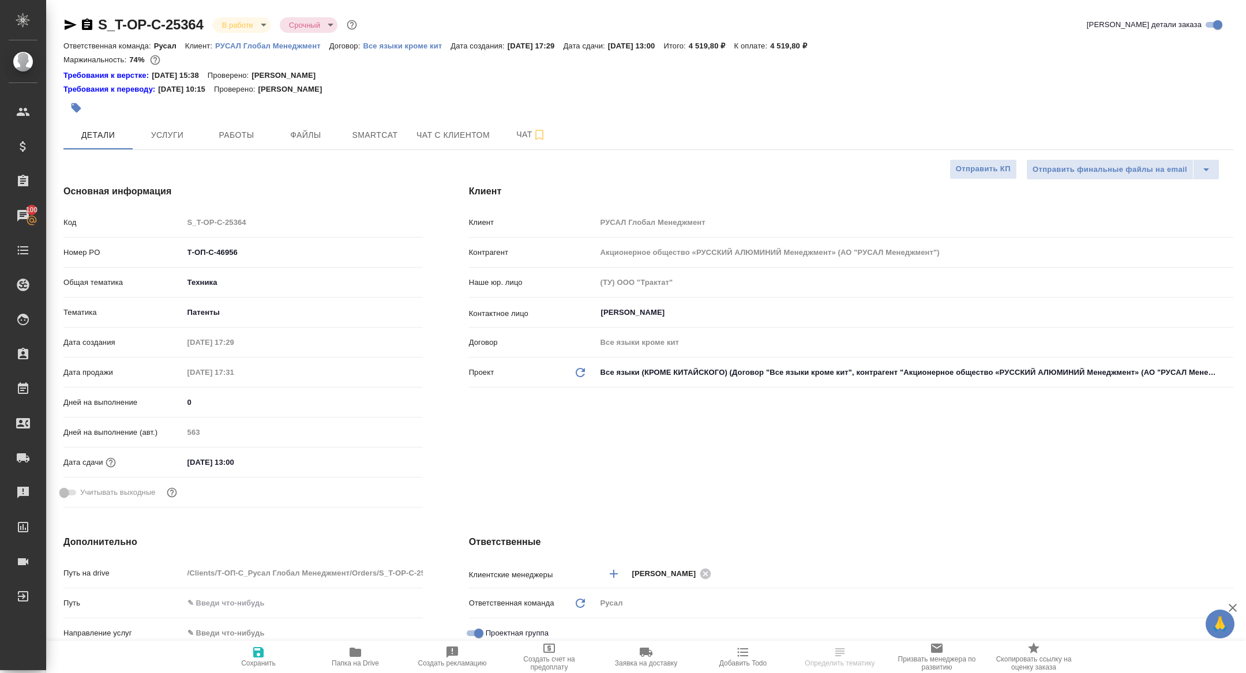
type textarea "x"
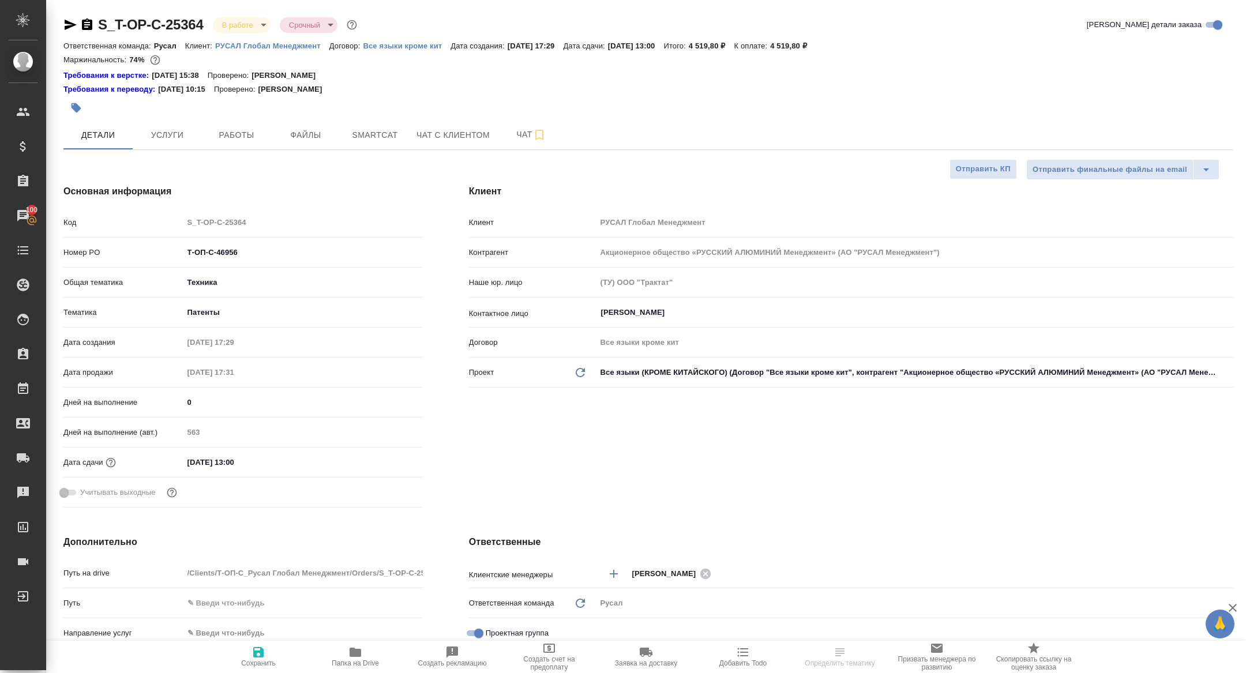
type textarea "x"
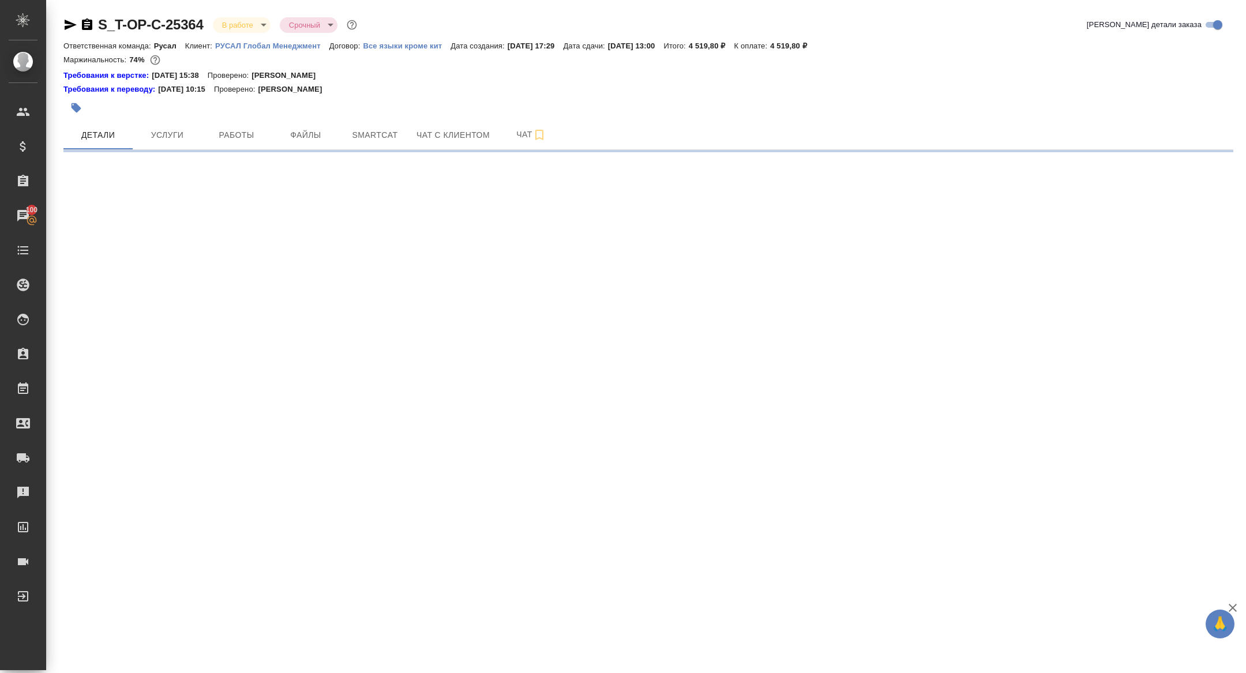
select select "RU"
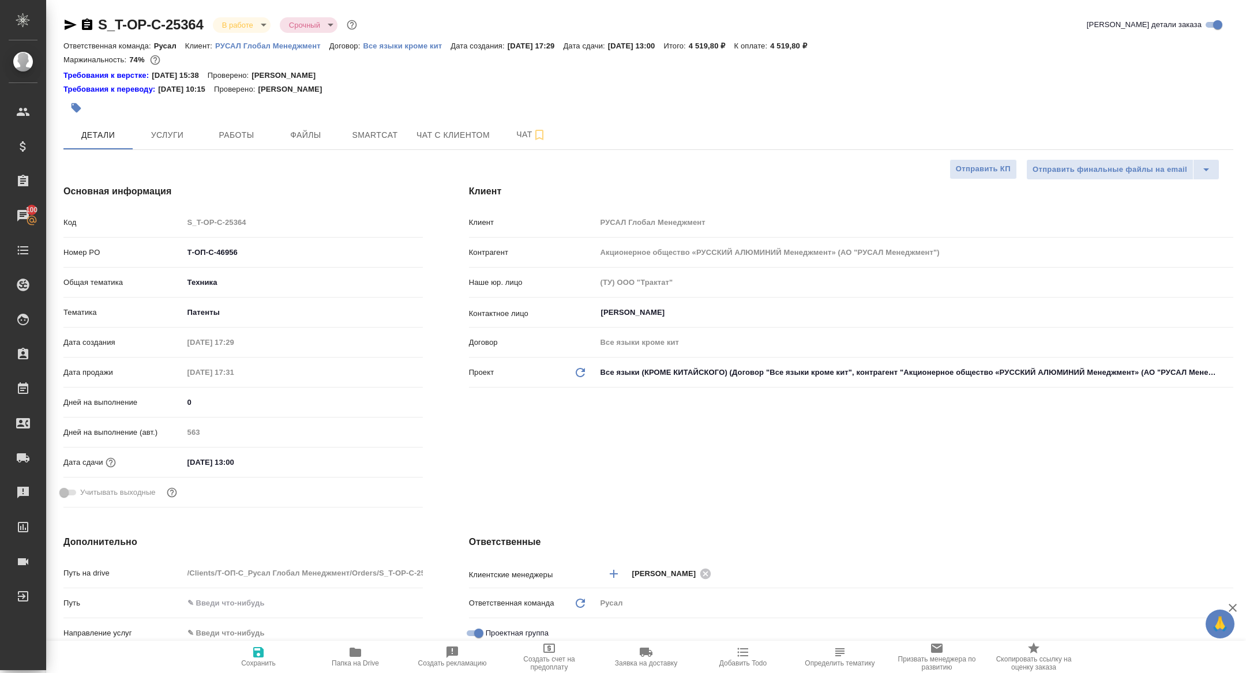
type textarea "x"
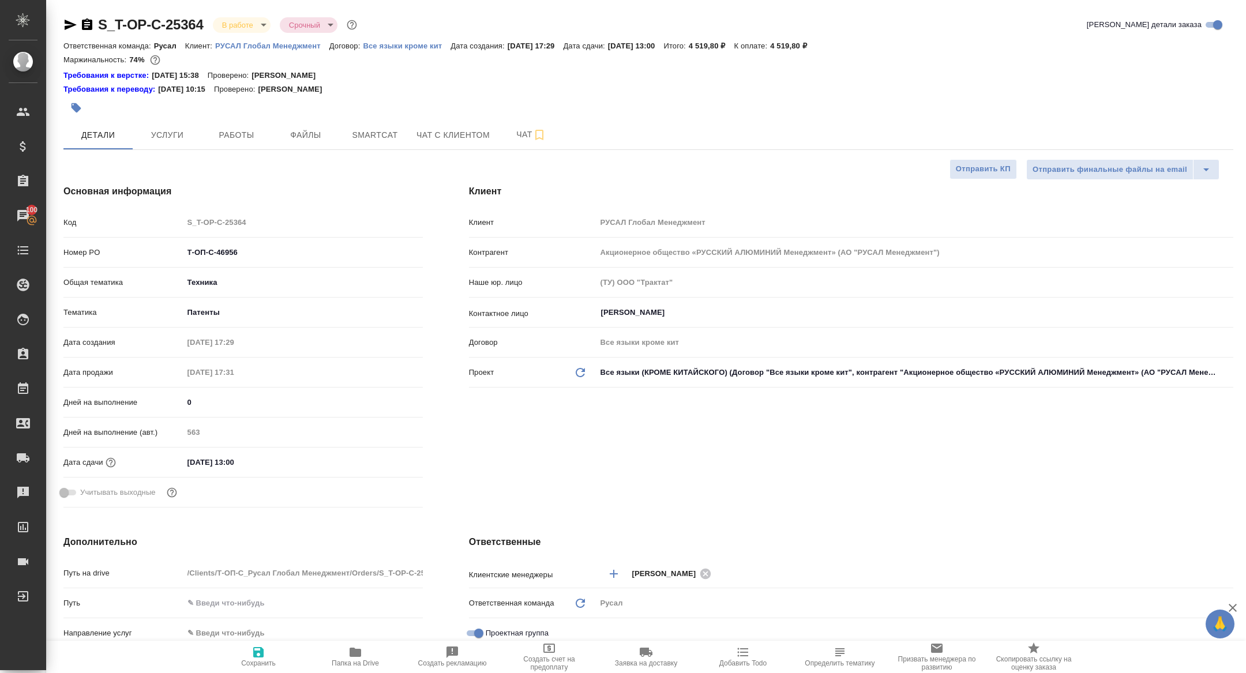
type textarea "x"
click at [224, 142] on button "Работы" at bounding box center [236, 135] width 69 height 29
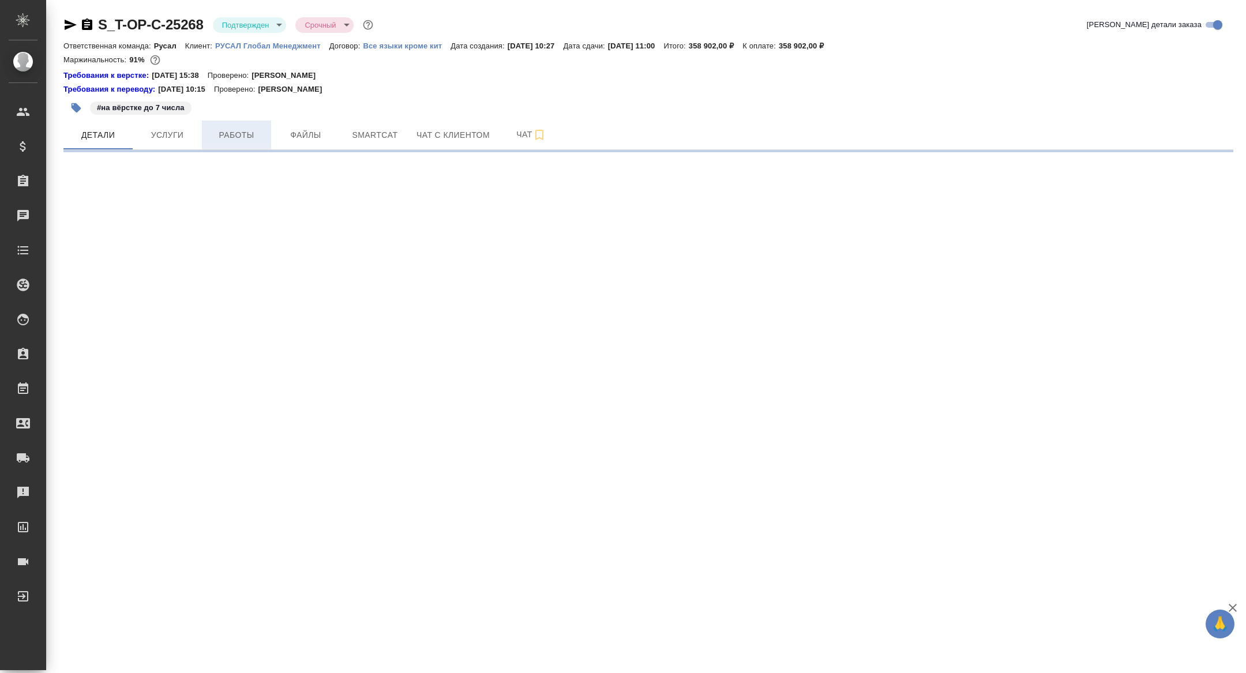
select select "RU"
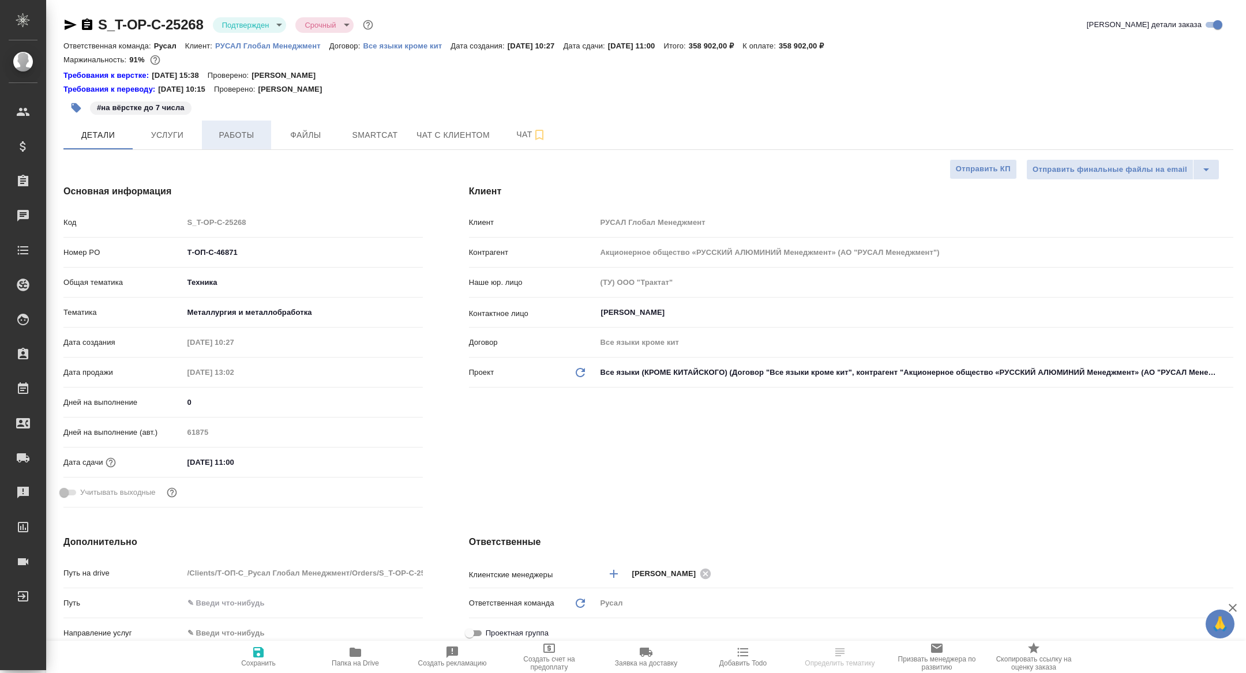
type textarea "x"
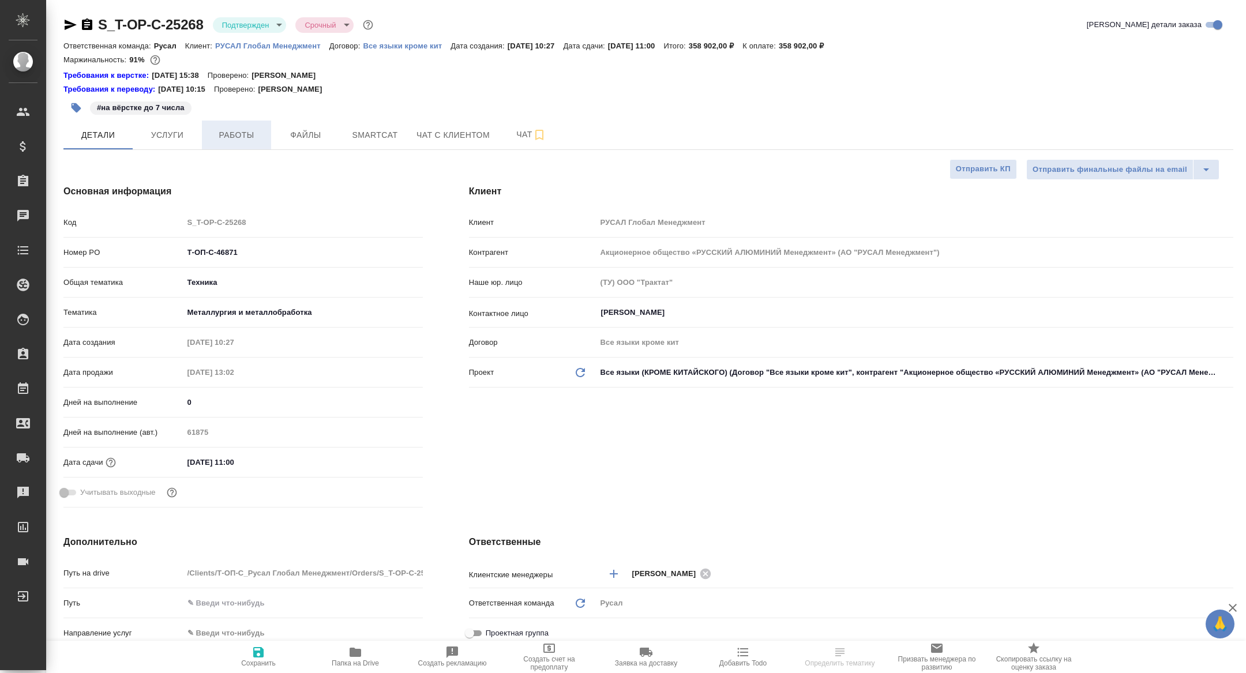
type textarea "x"
click at [238, 138] on span "Работы" at bounding box center [236, 135] width 55 height 14
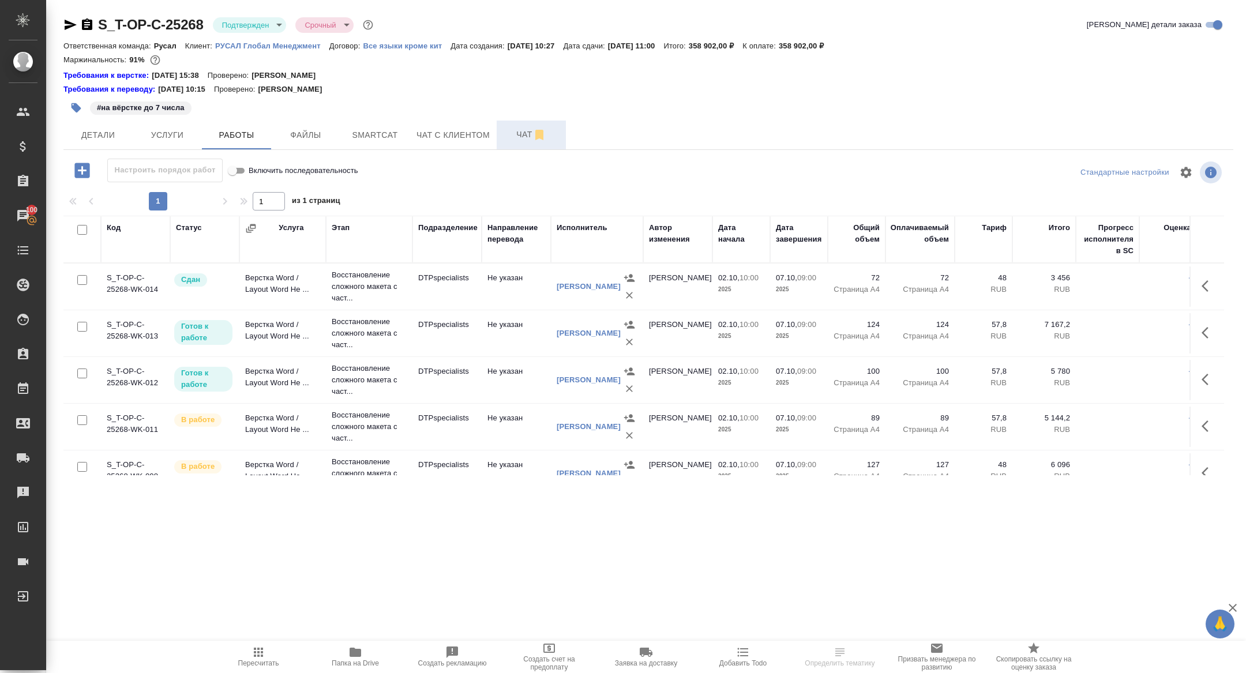
click at [518, 141] on span "Чат" at bounding box center [531, 135] width 55 height 14
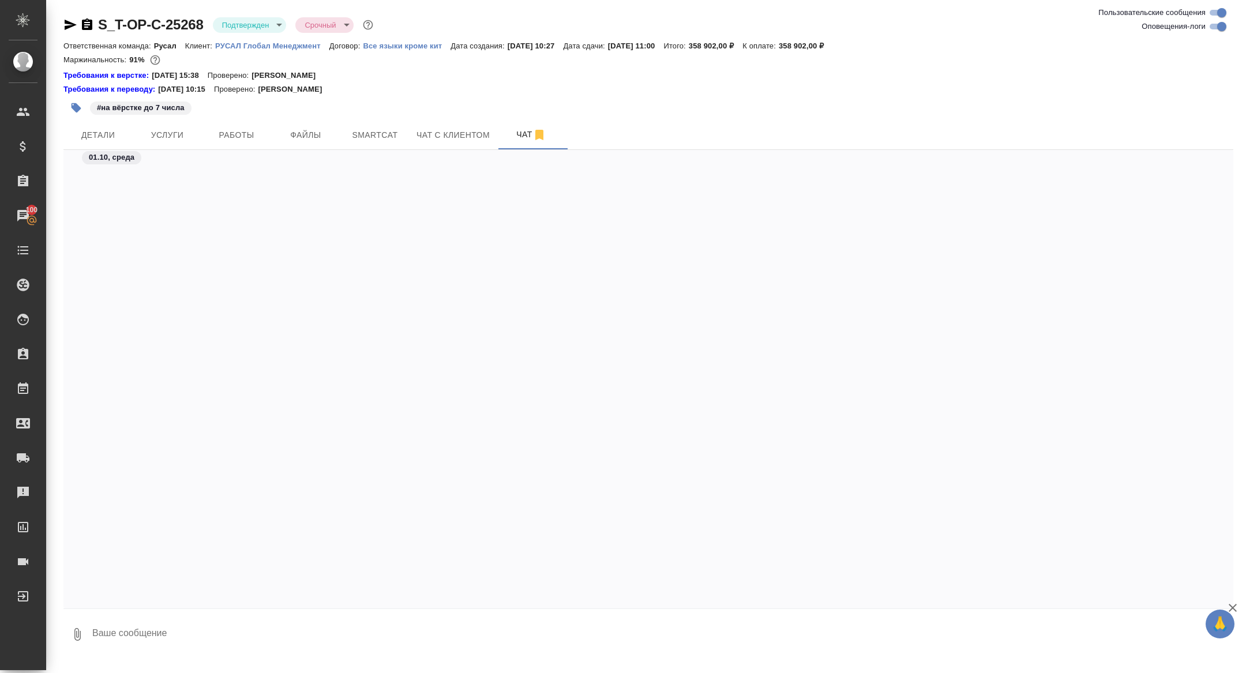
scroll to position [8358, 0]
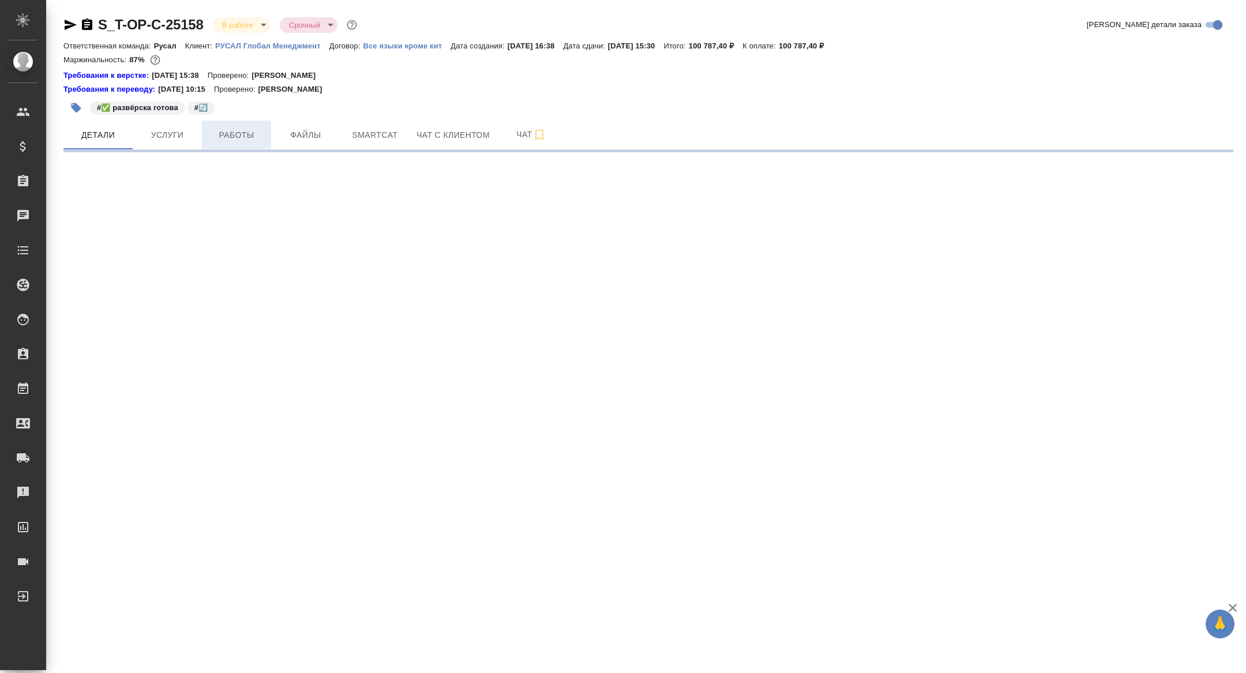
select select "RU"
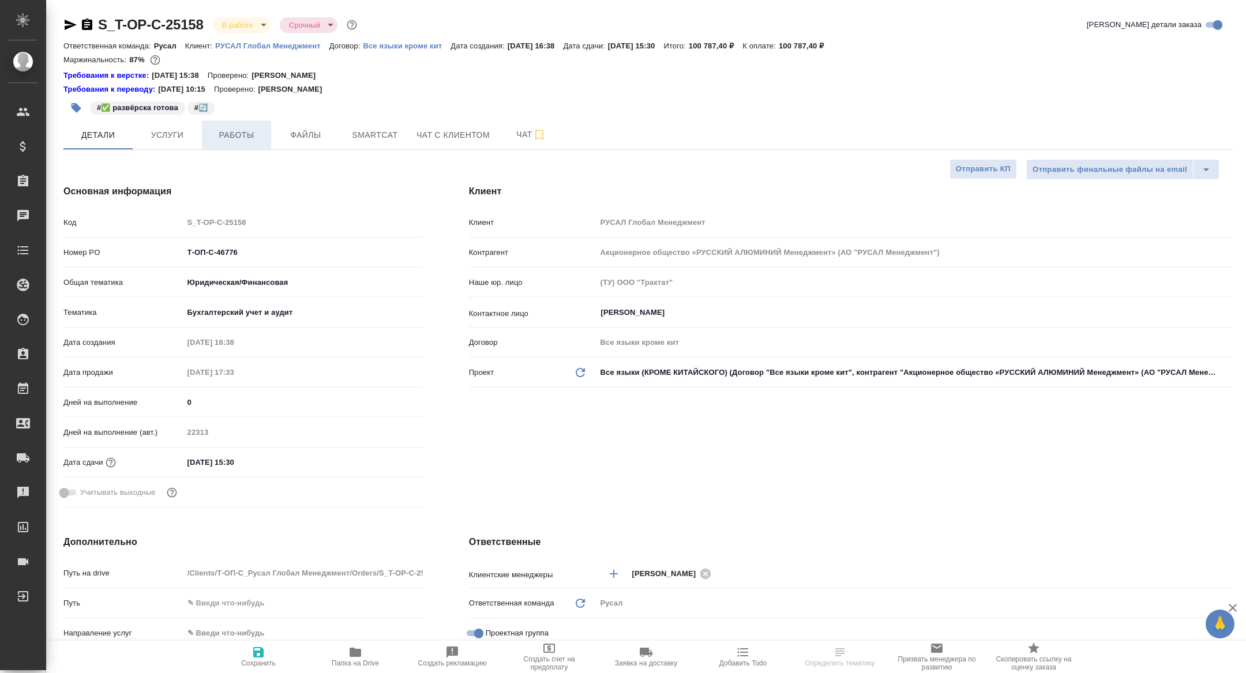
click at [247, 137] on span "Работы" at bounding box center [236, 135] width 55 height 14
type textarea "x"
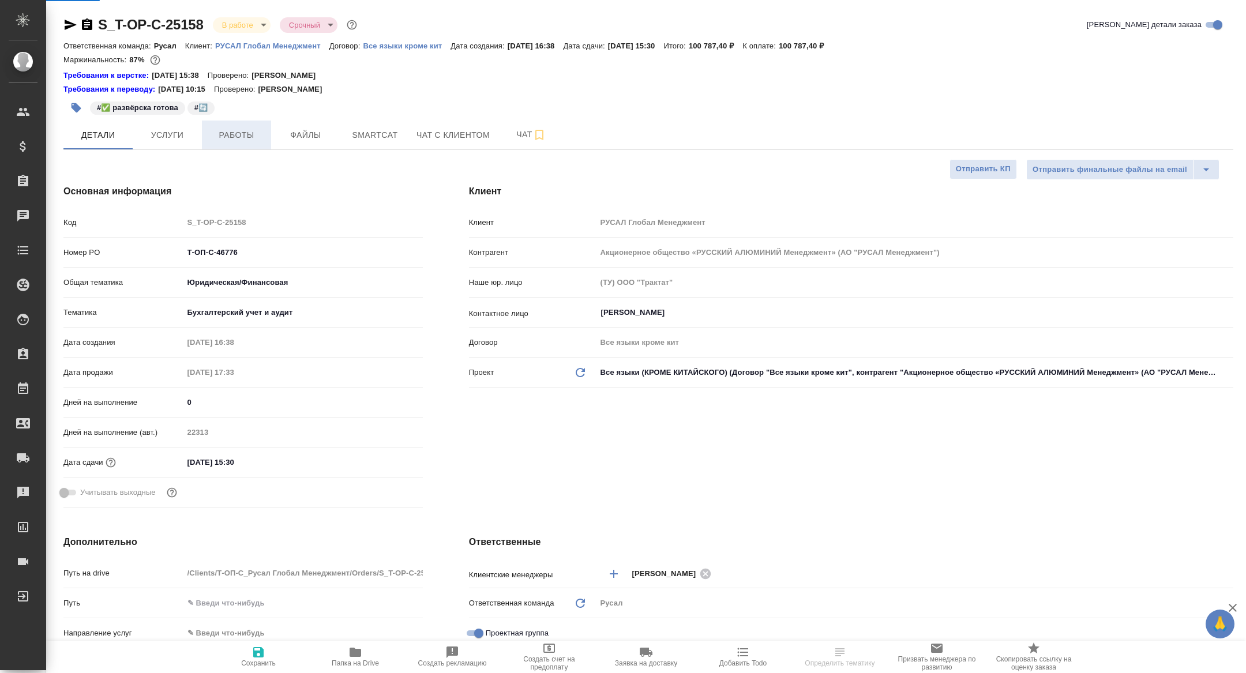
type textarea "x"
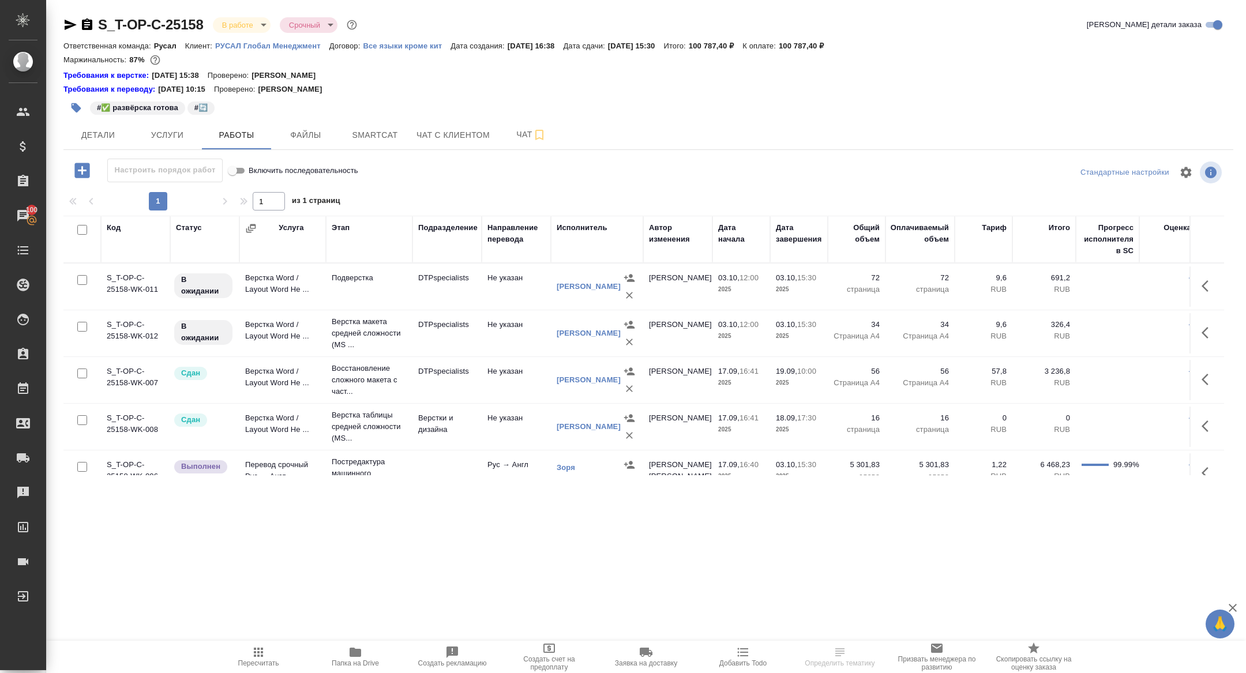
scroll to position [61, 0]
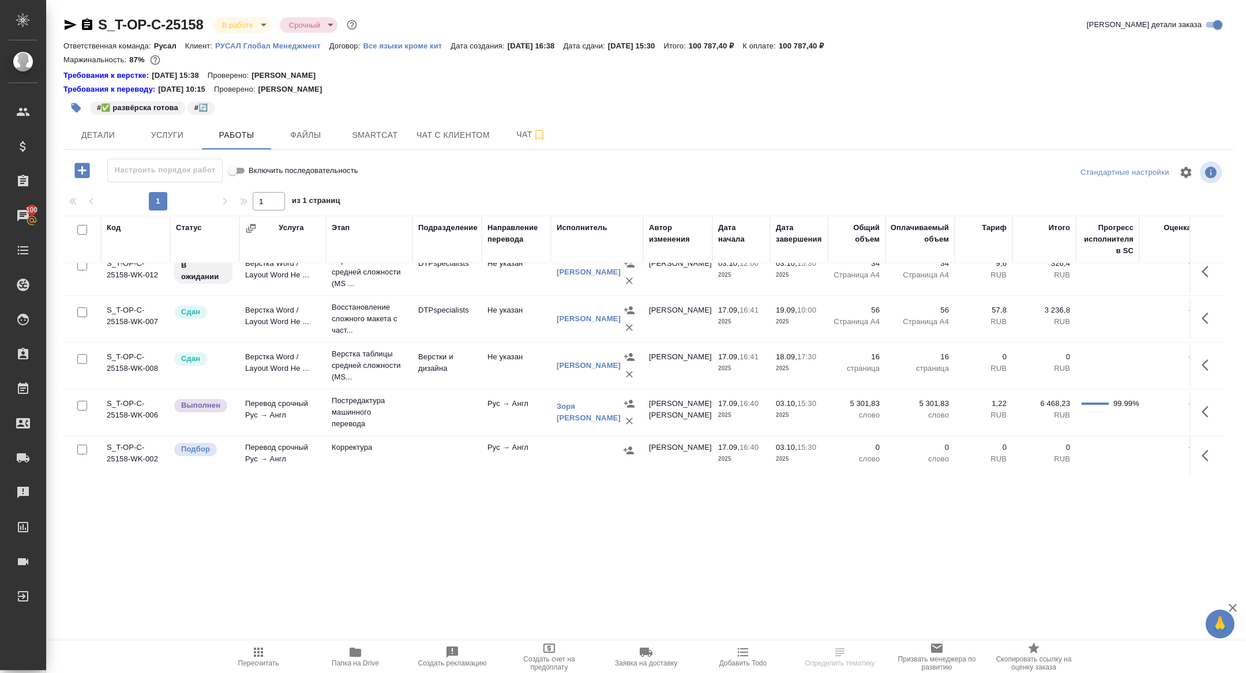
click at [350, 662] on span "Папка на Drive" at bounding box center [355, 664] width 47 height 8
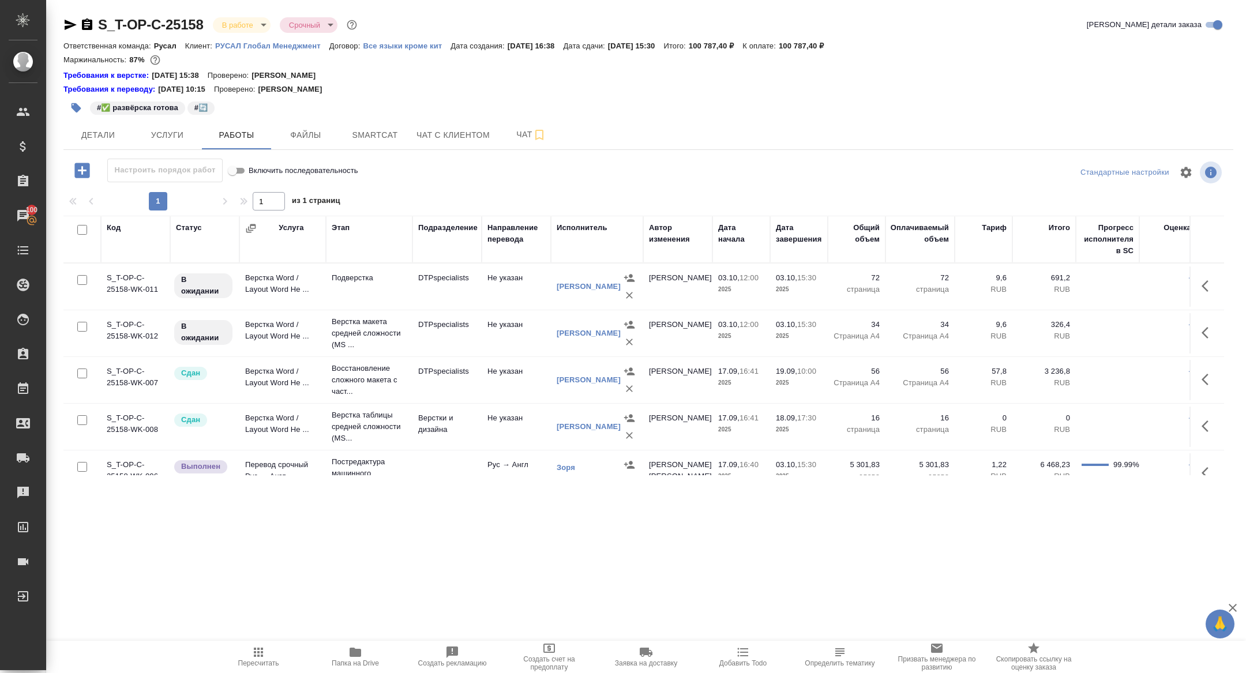
click at [1197, 289] on button "button" at bounding box center [1209, 286] width 28 height 28
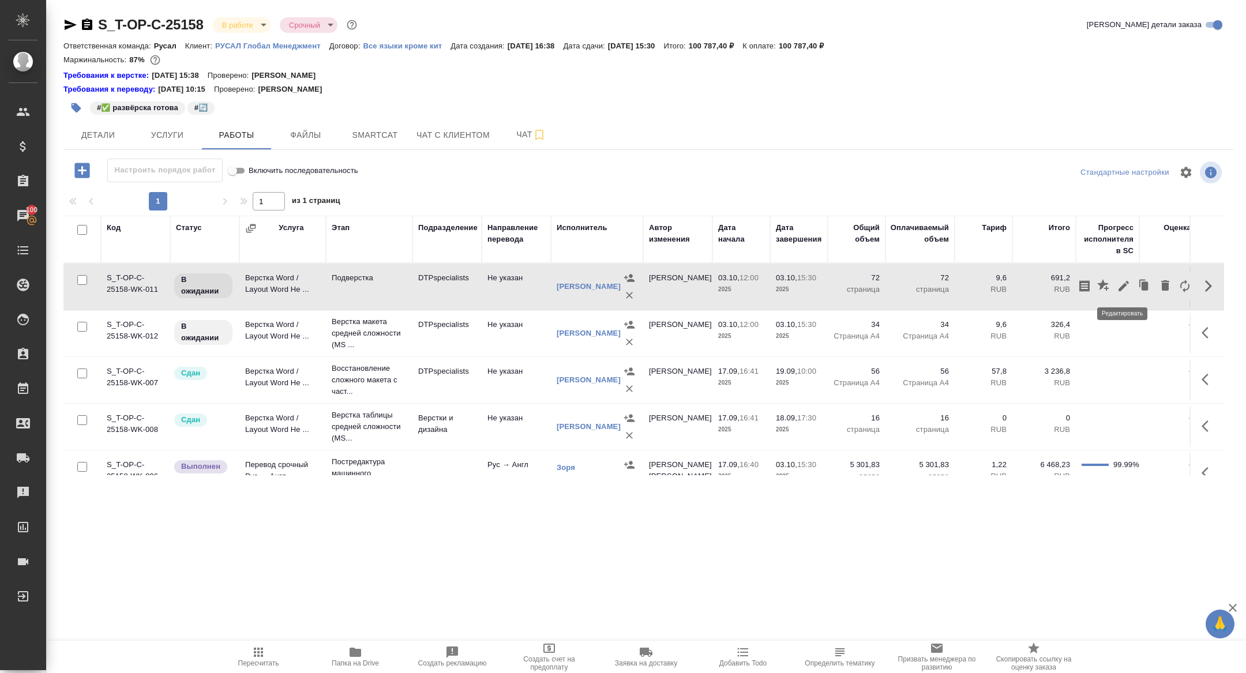
click at [1126, 284] on icon "button" at bounding box center [1124, 286] width 10 height 10
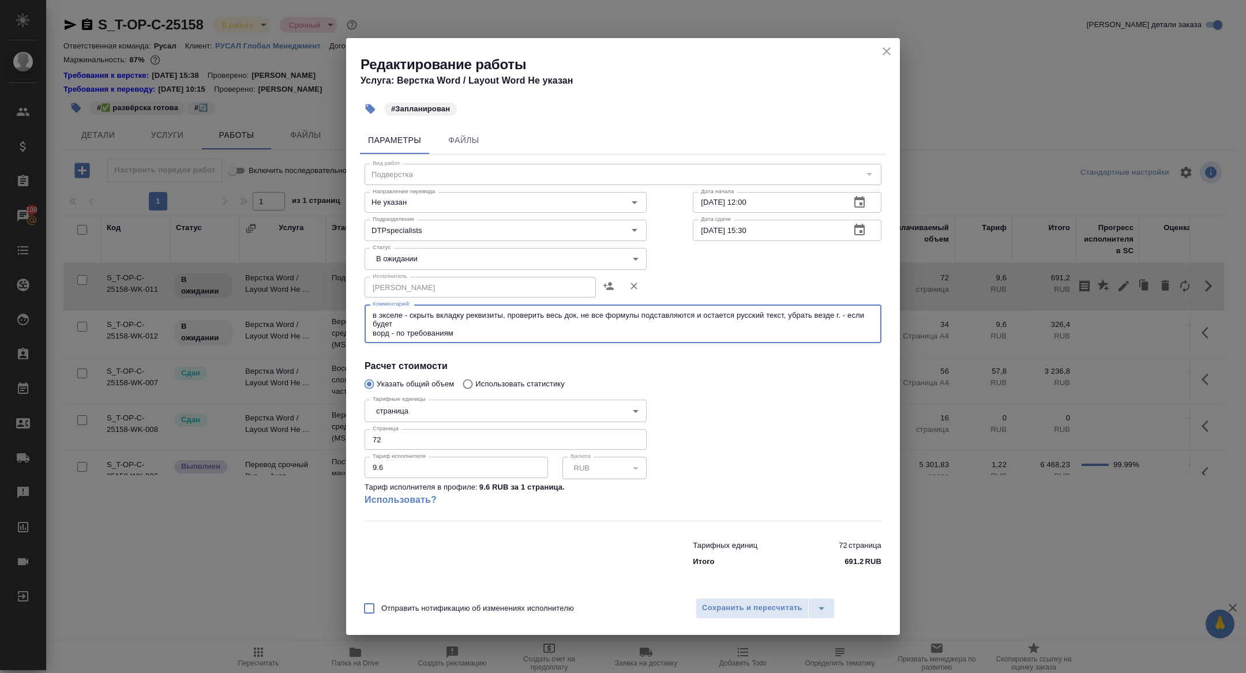
click at [467, 328] on textarea "в экселе - скрыть вкладку реквизиты, проверить весь док, не все формулы подстав…" at bounding box center [623, 324] width 501 height 27
click at [488, 335] on textarea "в экселе - скрыть вкладку реквизиты, проверить весь док, не все формулы подстав…" at bounding box center [623, 324] width 501 height 27
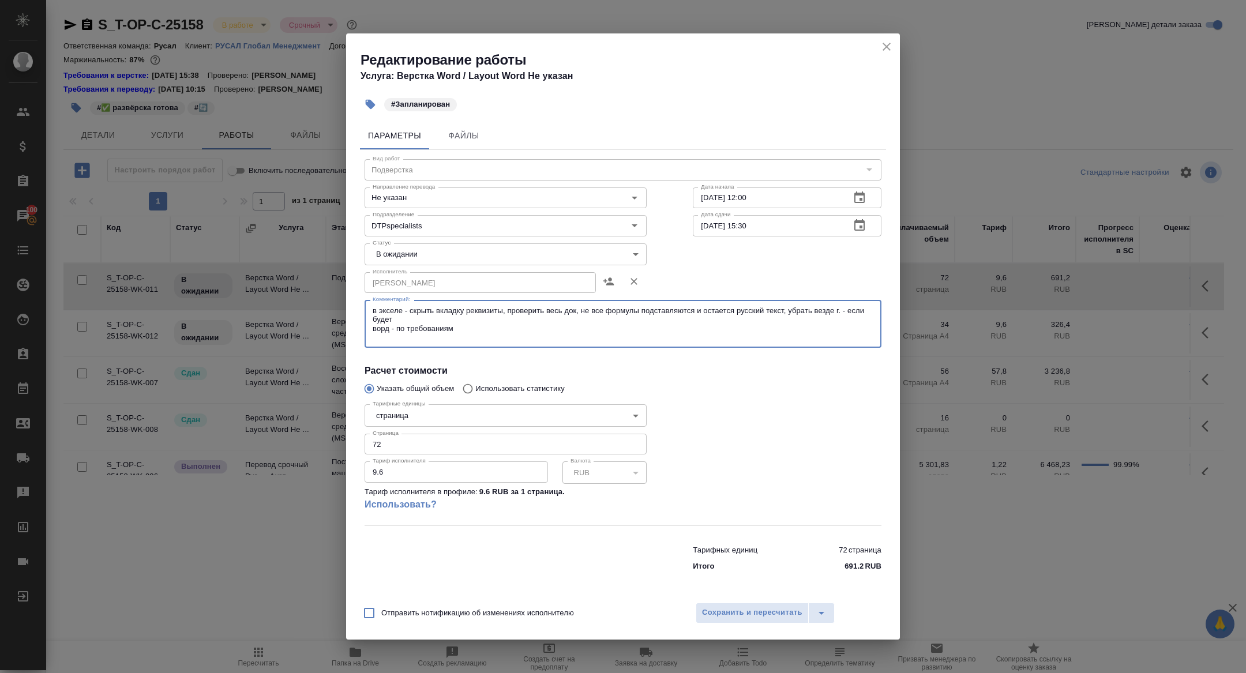
paste textarea "[URL][DOMAIN_NAME]"
type textarea "в экселе - скрыть вкладку реквизиты, проверить весь док, не все формулы подстав…"
click at [425, 258] on body "🙏 .cls-1 fill:#fff; AWATERA [PERSON_NAME] Спецификации Заказы 100 Чаты Todo Про…" at bounding box center [623, 336] width 1246 height 673
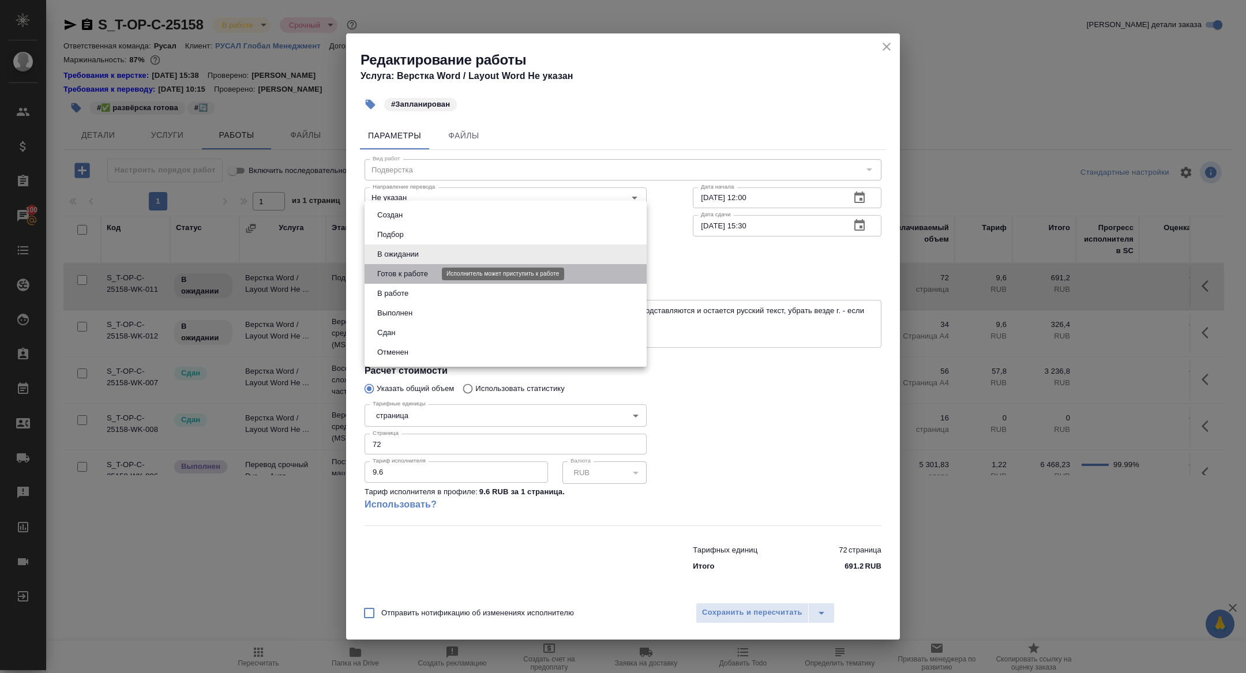
click at [400, 278] on button "Готов к работе" at bounding box center [403, 274] width 58 height 13
type input "readyForWork"
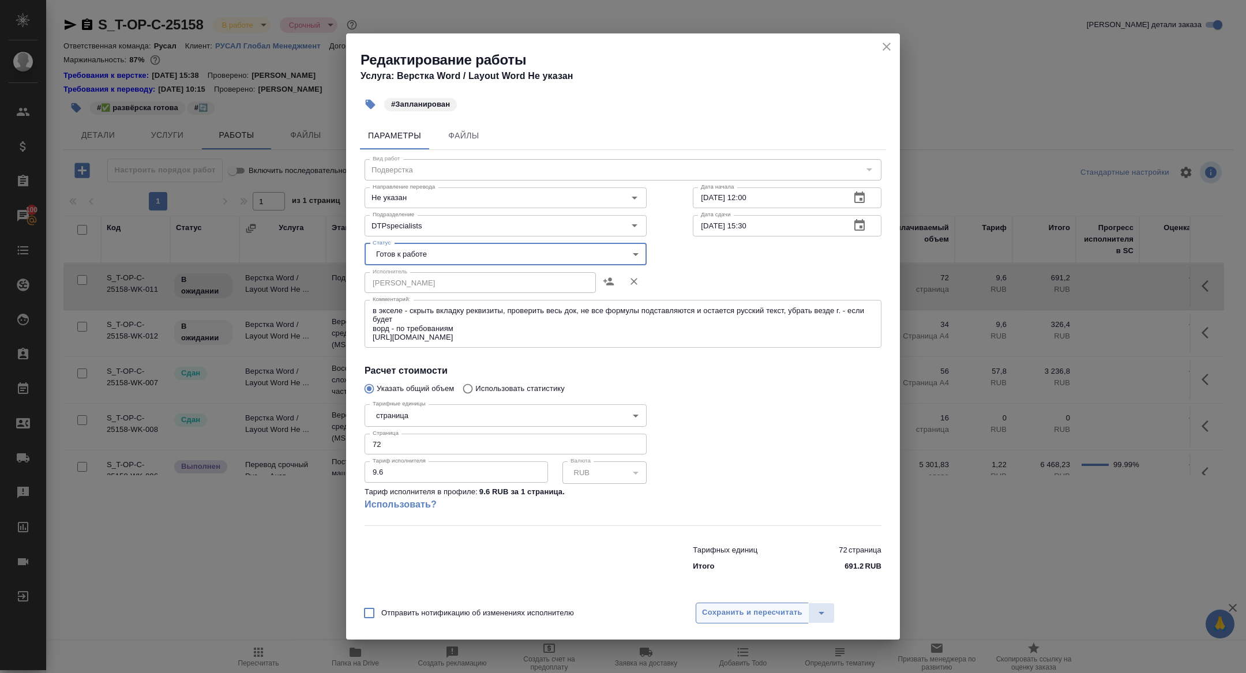
click at [748, 615] on span "Сохранить и пересчитать" at bounding box center [752, 612] width 100 height 13
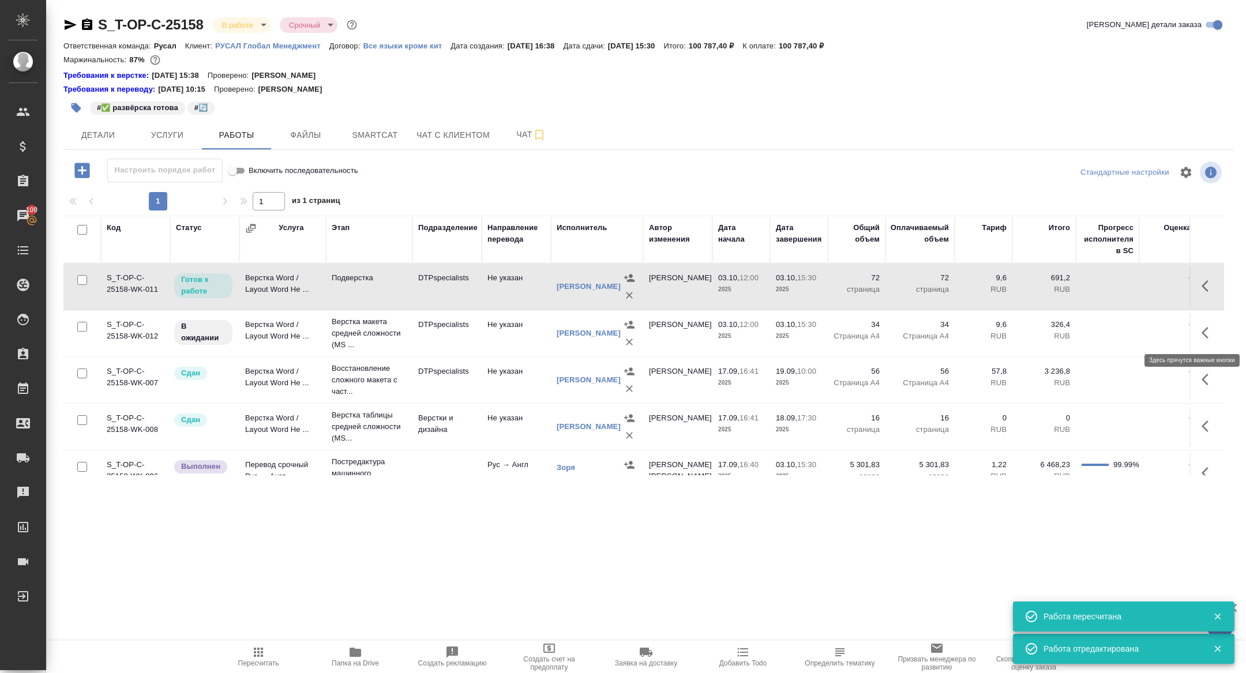
click at [1205, 332] on icon "button" at bounding box center [1209, 333] width 14 height 14
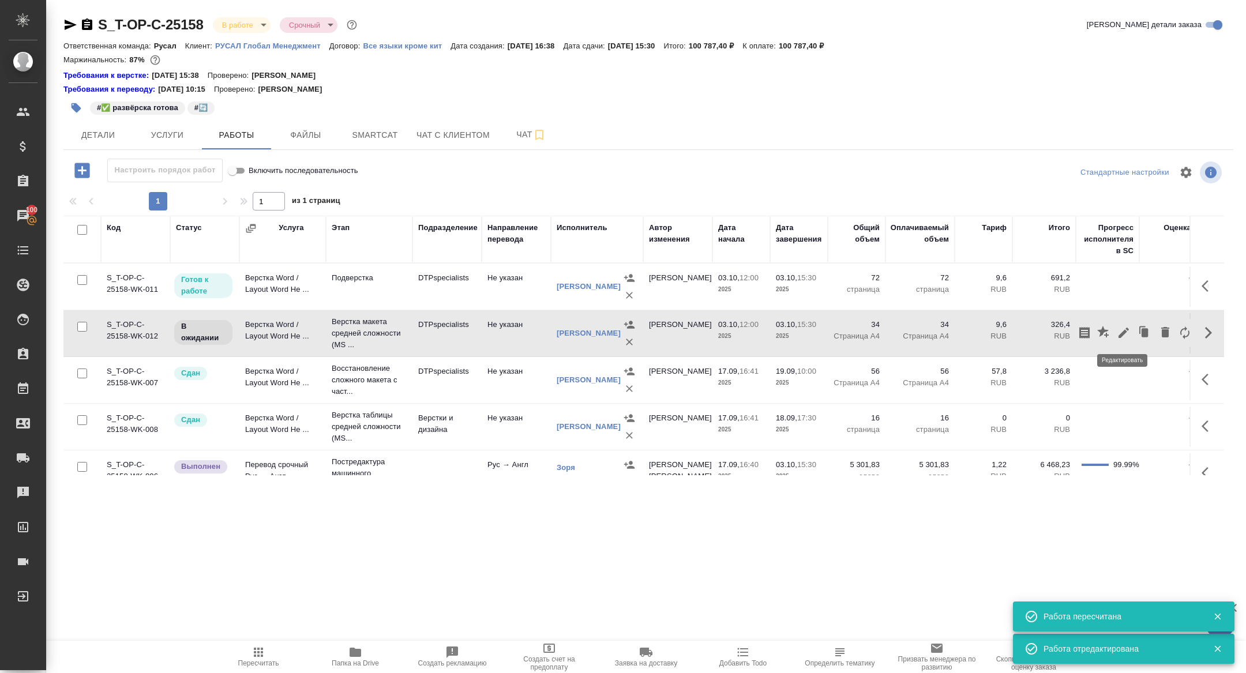
click at [1125, 335] on icon "button" at bounding box center [1124, 333] width 14 height 14
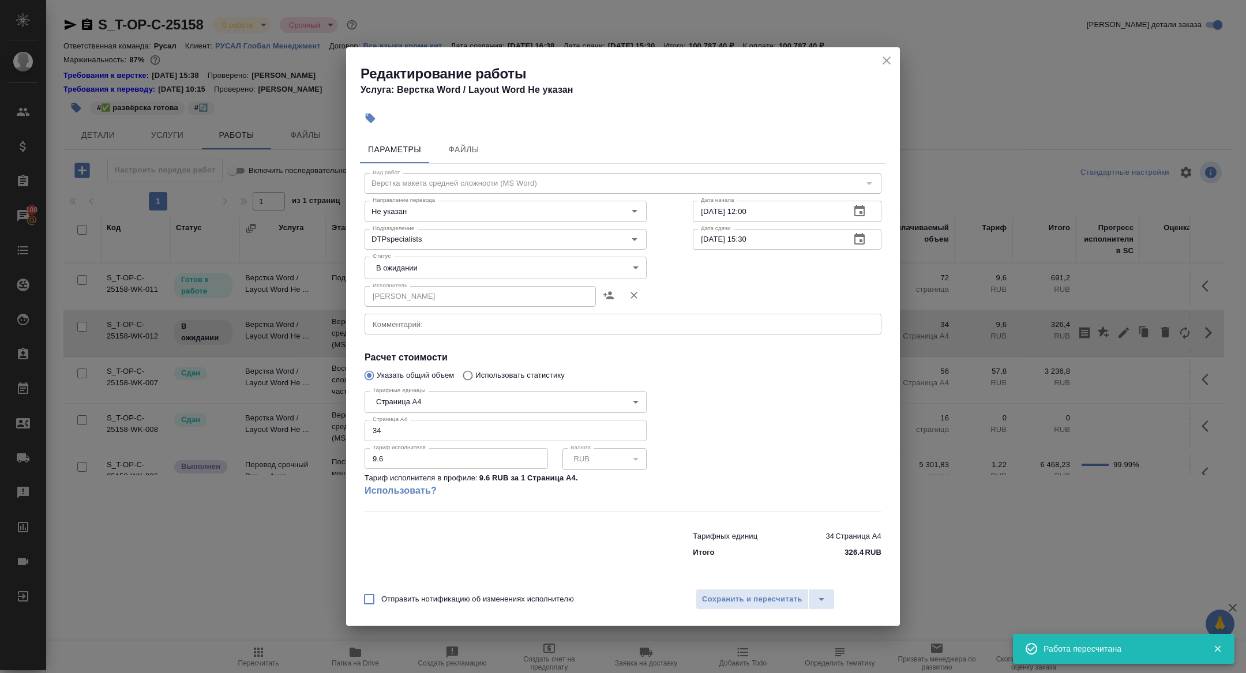
click at [400, 328] on textarea at bounding box center [623, 324] width 501 height 9
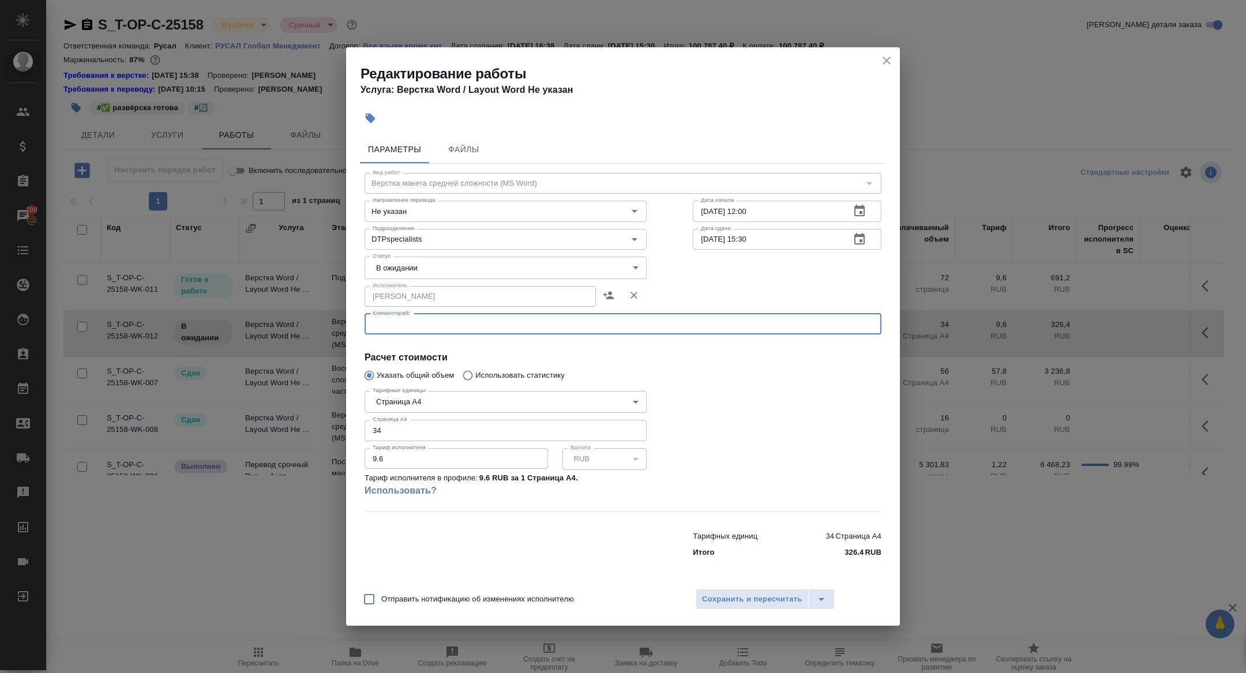
paste textarea "[URL][DOMAIN_NAME]"
type textarea "[URL][DOMAIN_NAME]"
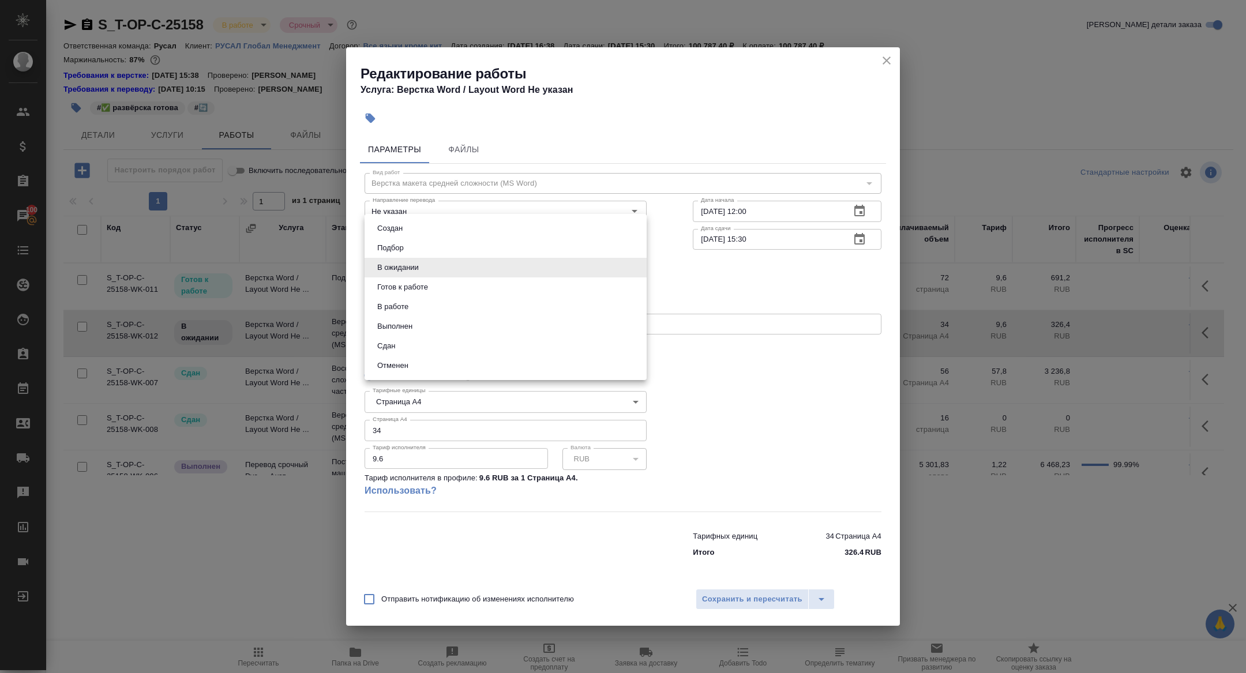
click at [413, 271] on body "🙏 .cls-1 fill:#fff; AWATERA [PERSON_NAME] Спецификации Заказы 100 Чаты Todo Про…" at bounding box center [623, 336] width 1246 height 673
click at [415, 278] on li "Готов к работе" at bounding box center [506, 288] width 282 height 20
type input "readyForWork"
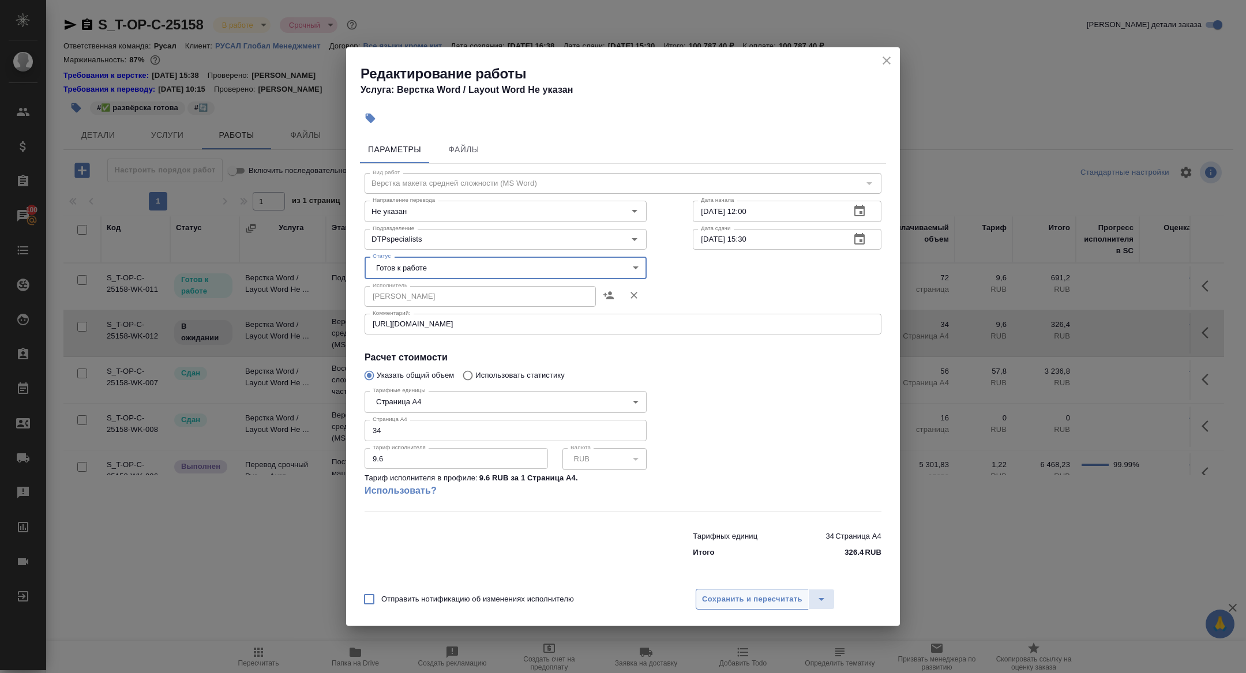
click at [736, 606] on button "Сохранить и пересчитать" at bounding box center [752, 599] width 113 height 21
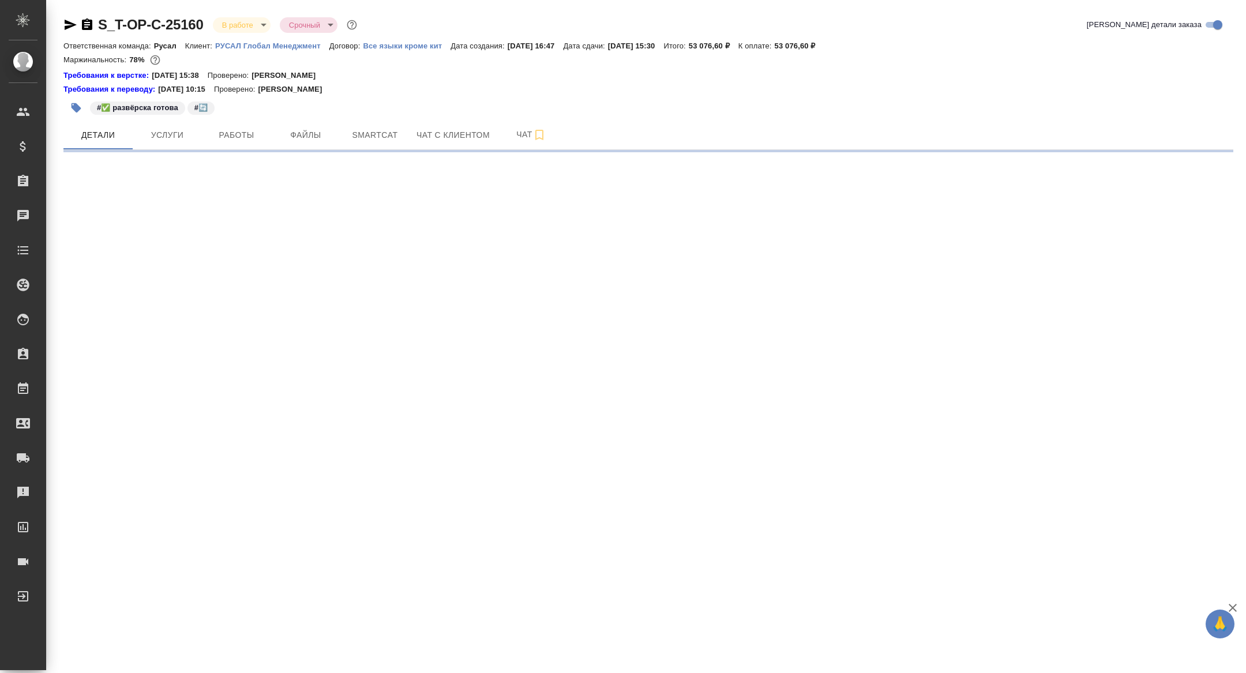
select select "RU"
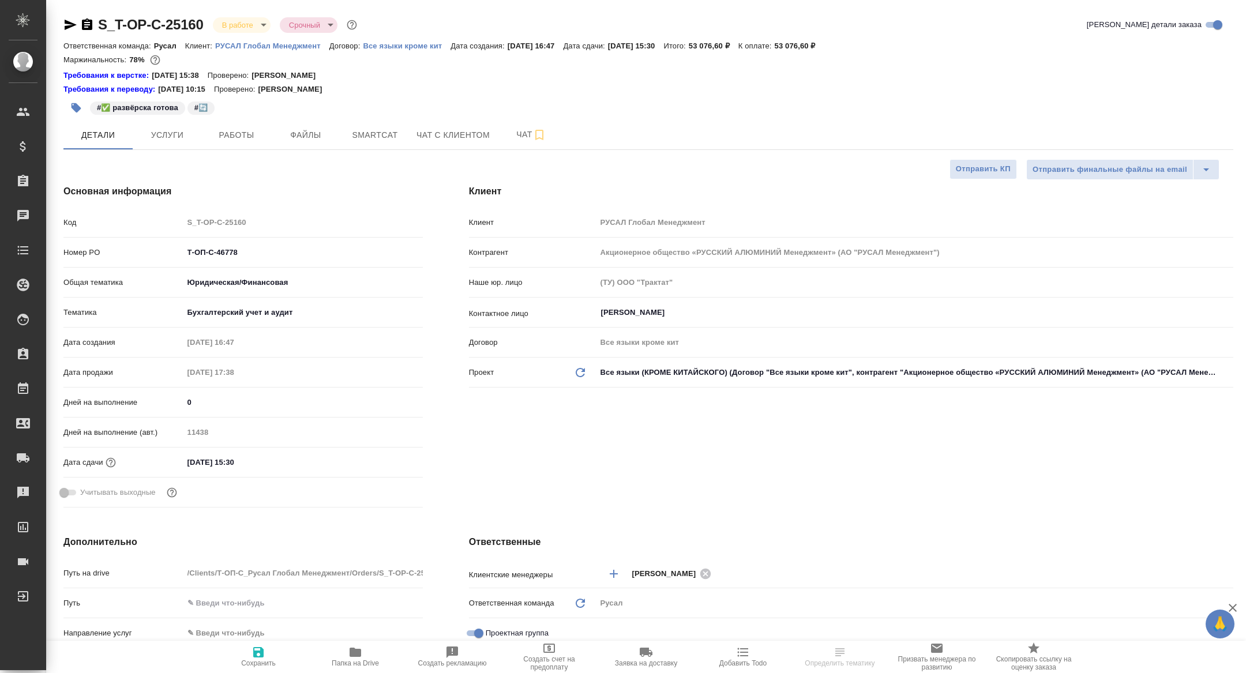
type textarea "x"
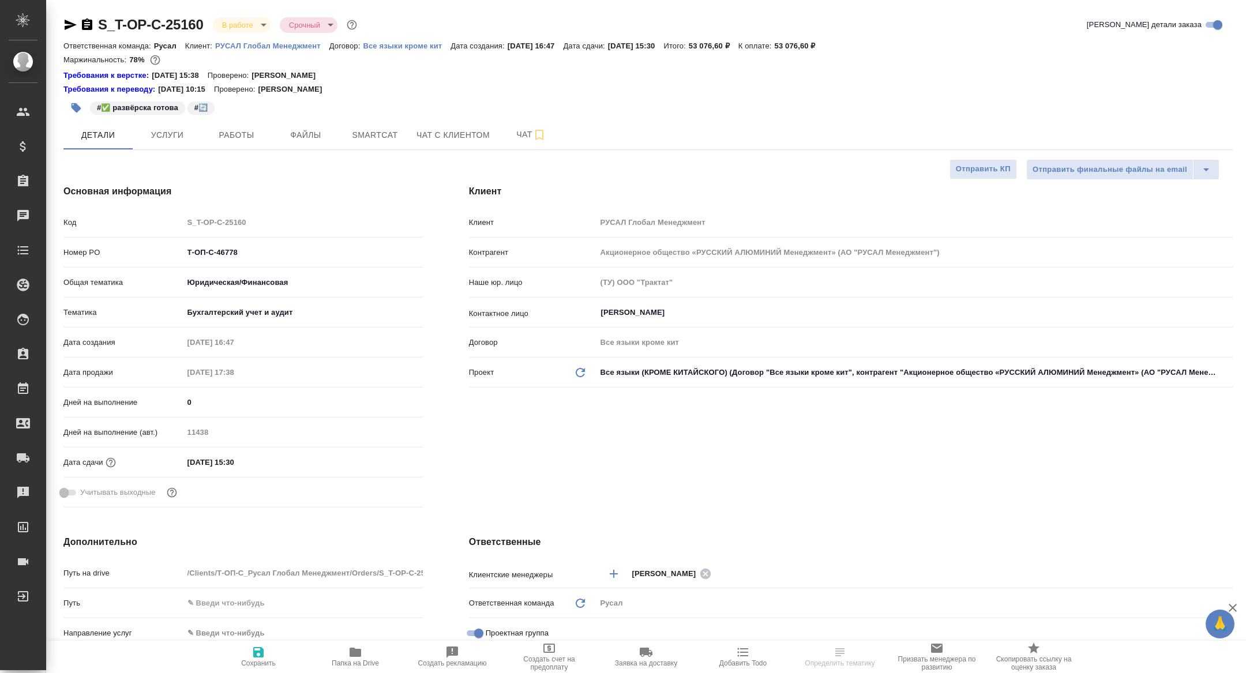
type textarea "x"
click at [253, 119] on div "#✅ развёрска готова #🔄️" at bounding box center [453, 107] width 780 height 25
click at [248, 137] on span "Работы" at bounding box center [236, 135] width 55 height 14
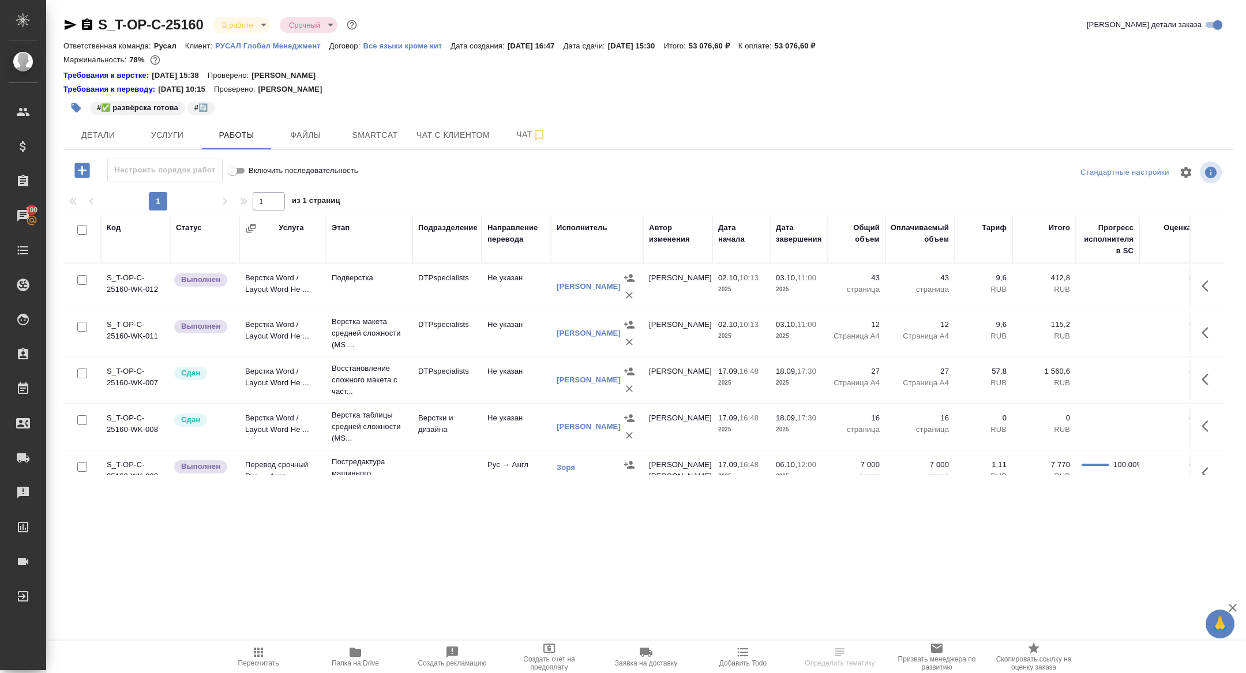
scroll to position [21, 0]
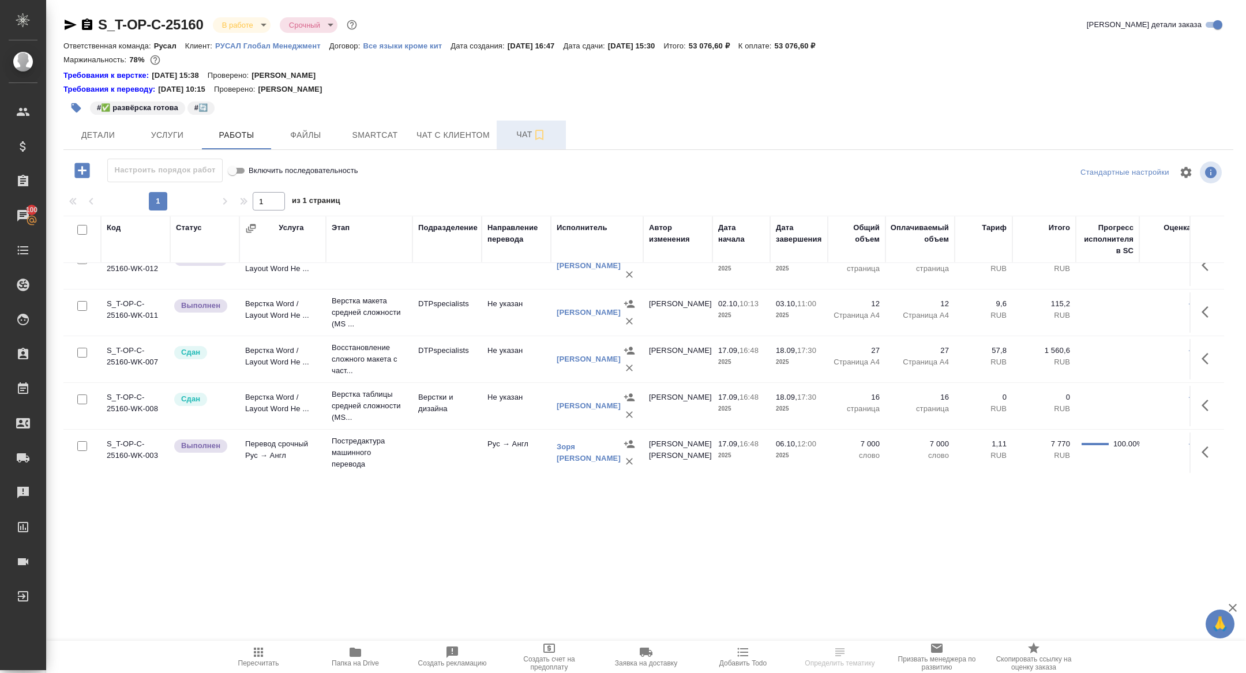
click at [519, 125] on button "Чат" at bounding box center [531, 135] width 69 height 29
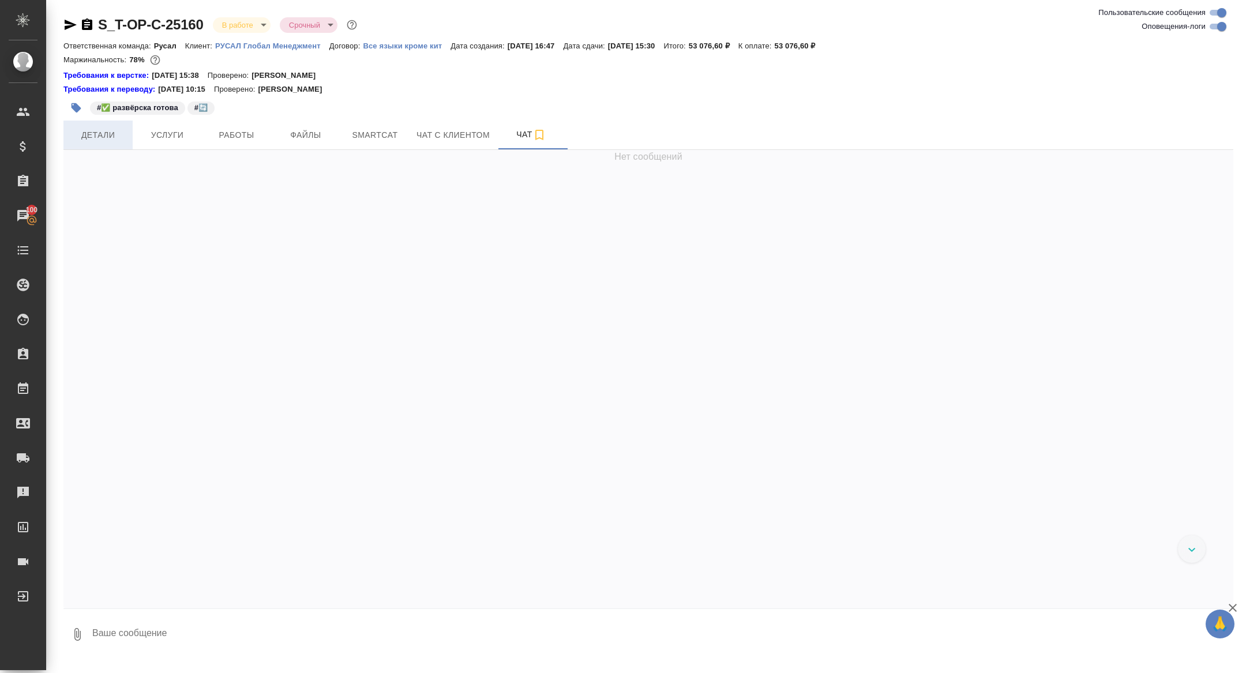
scroll to position [9777, 0]
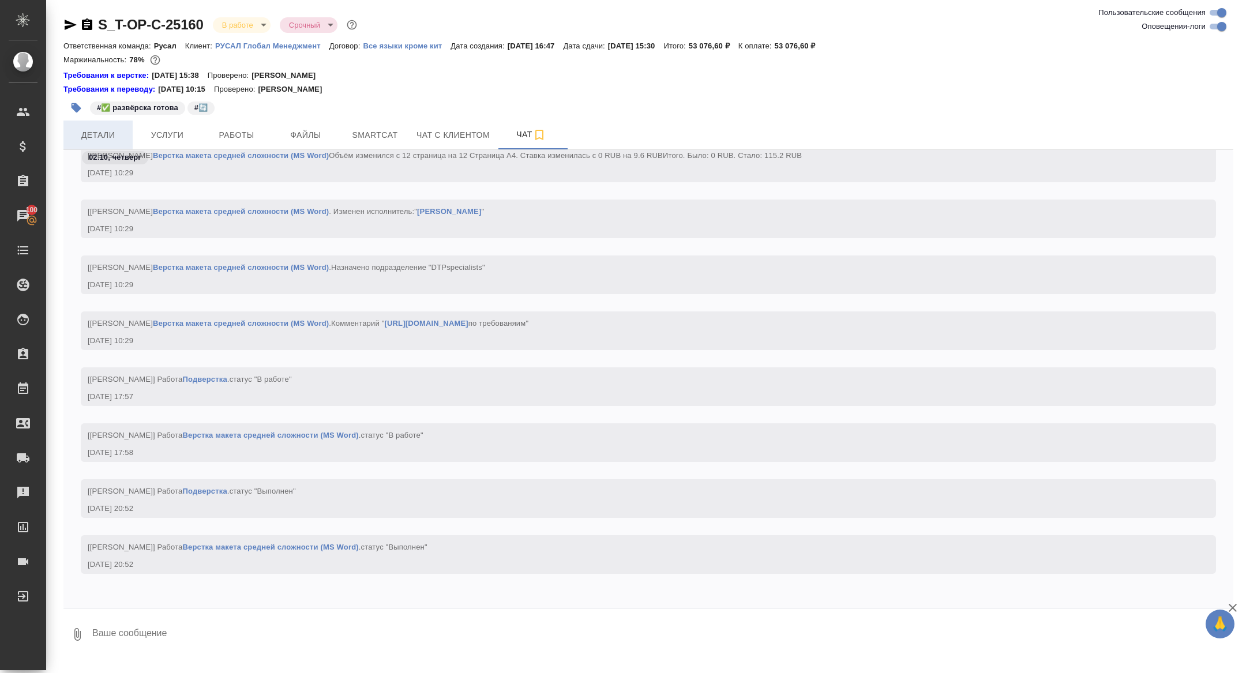
click at [98, 126] on button "Детали" at bounding box center [97, 135] width 69 height 29
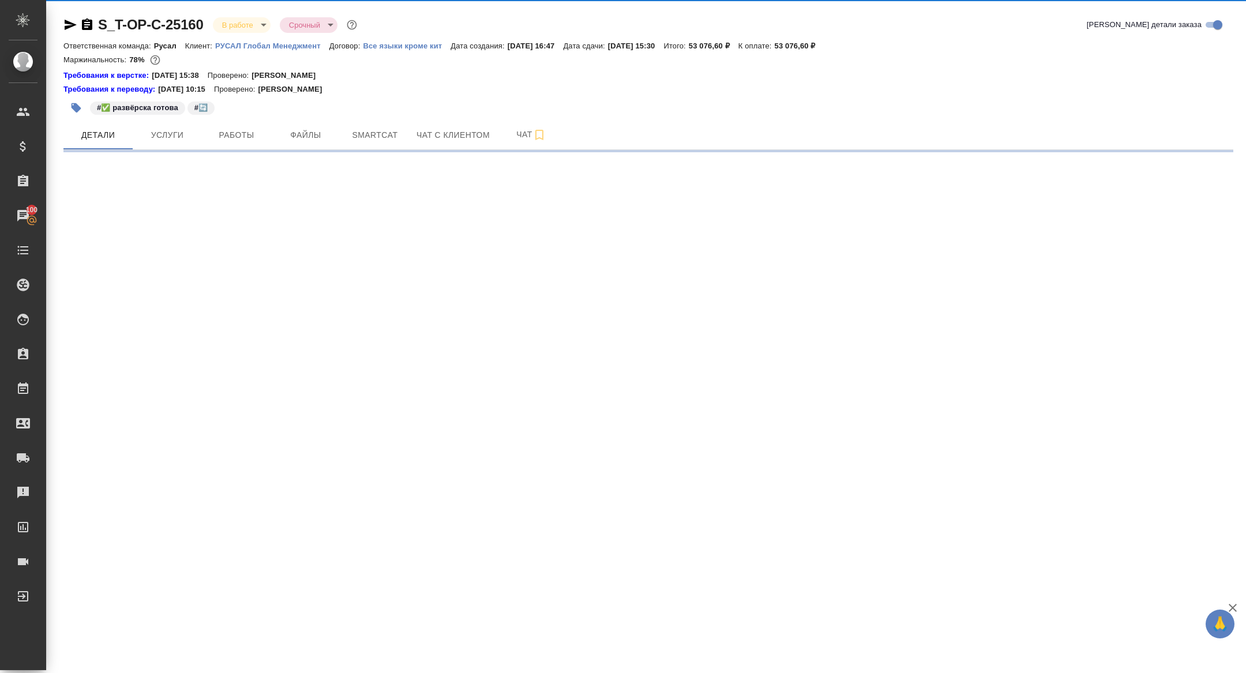
select select "RU"
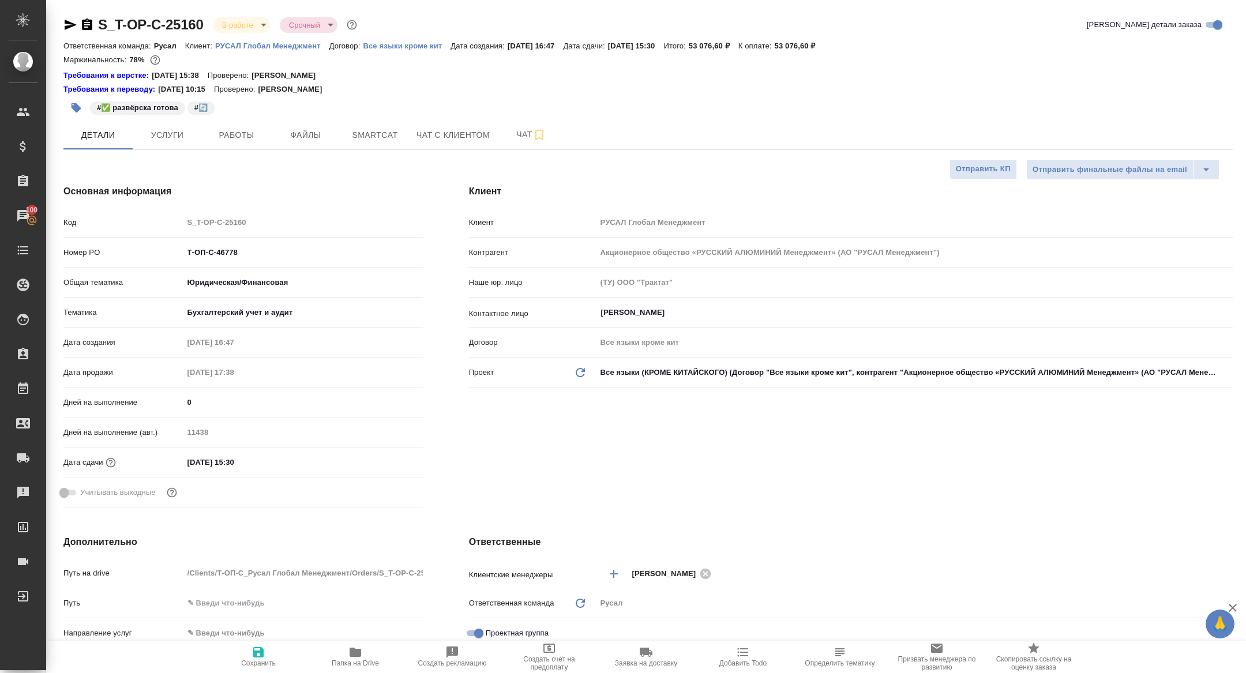
type textarea "x"
click at [511, 136] on span "Чат" at bounding box center [531, 135] width 55 height 14
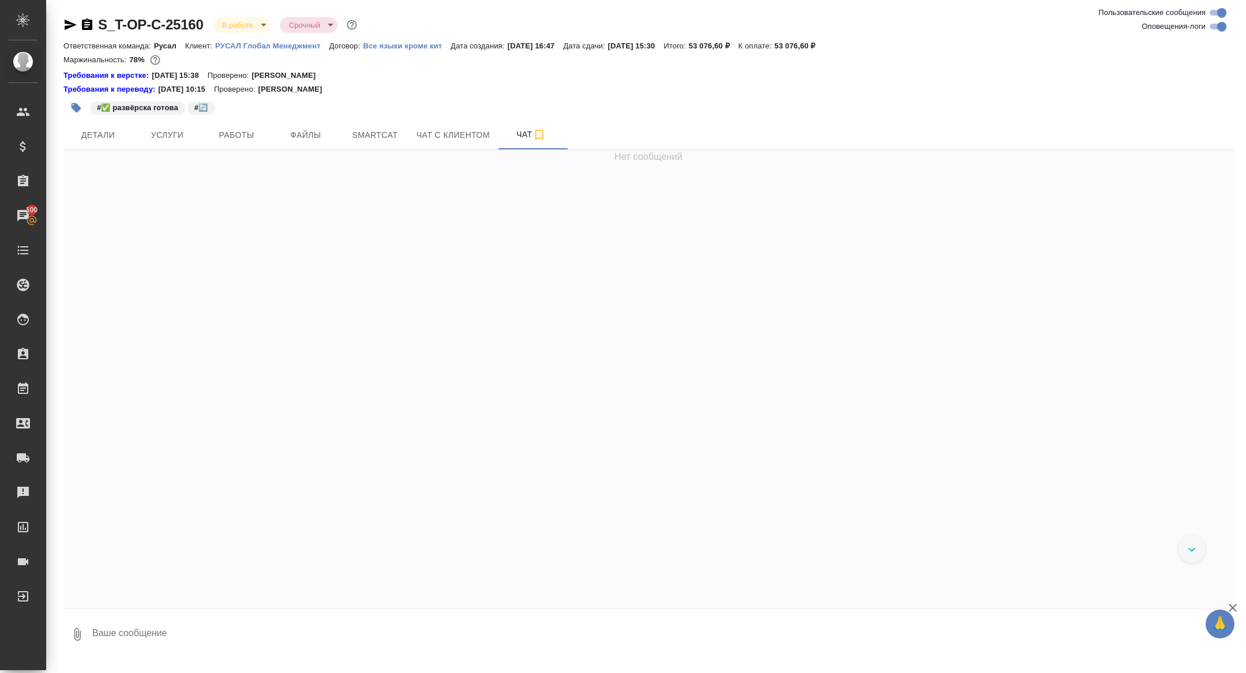
scroll to position [9777, 0]
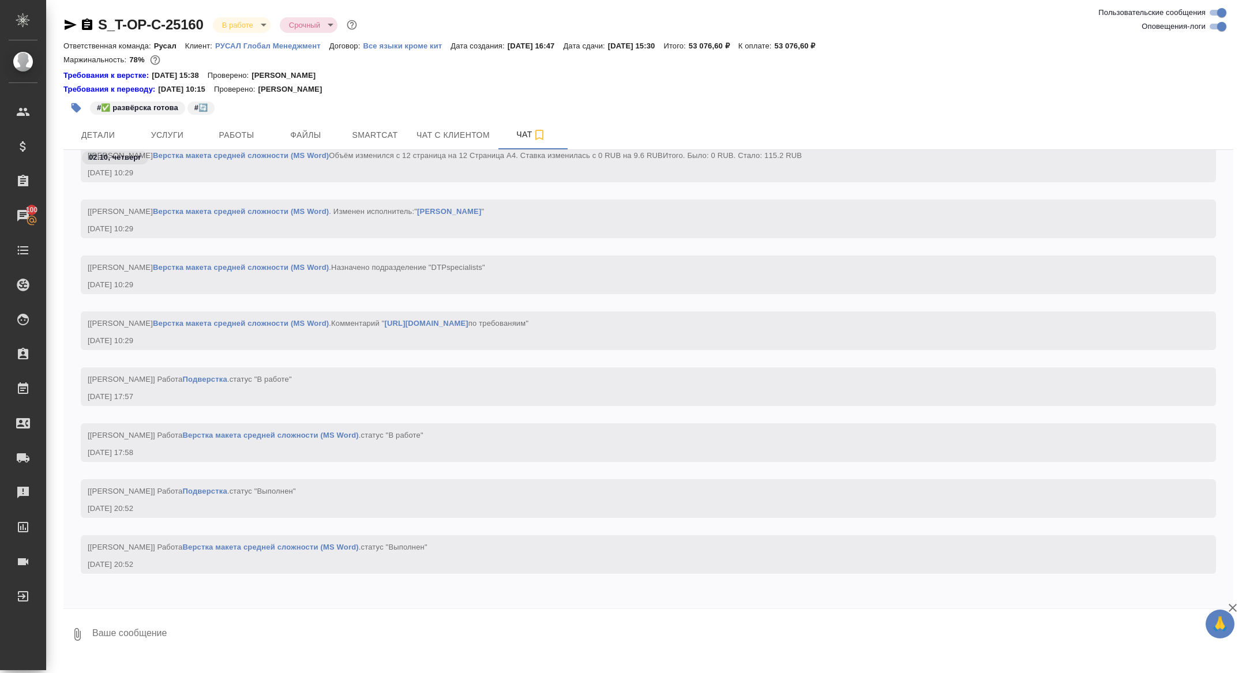
click at [275, 632] on textarea at bounding box center [662, 634] width 1143 height 39
type textarea "nen"
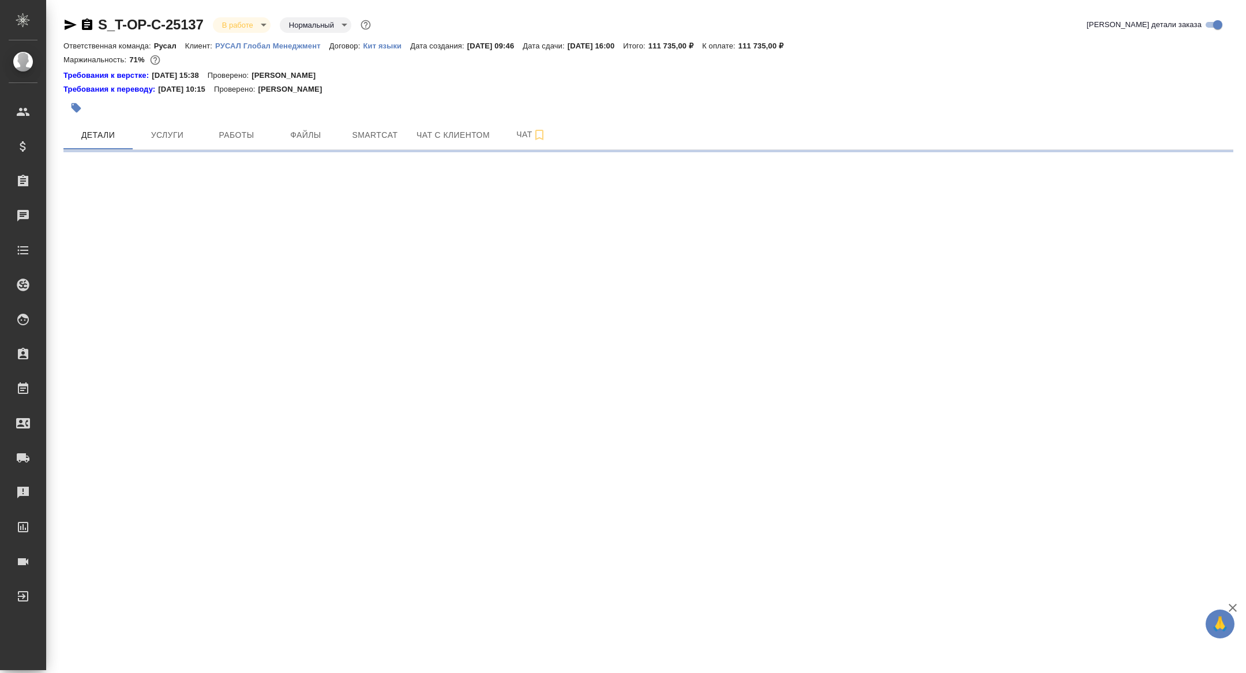
select select "RU"
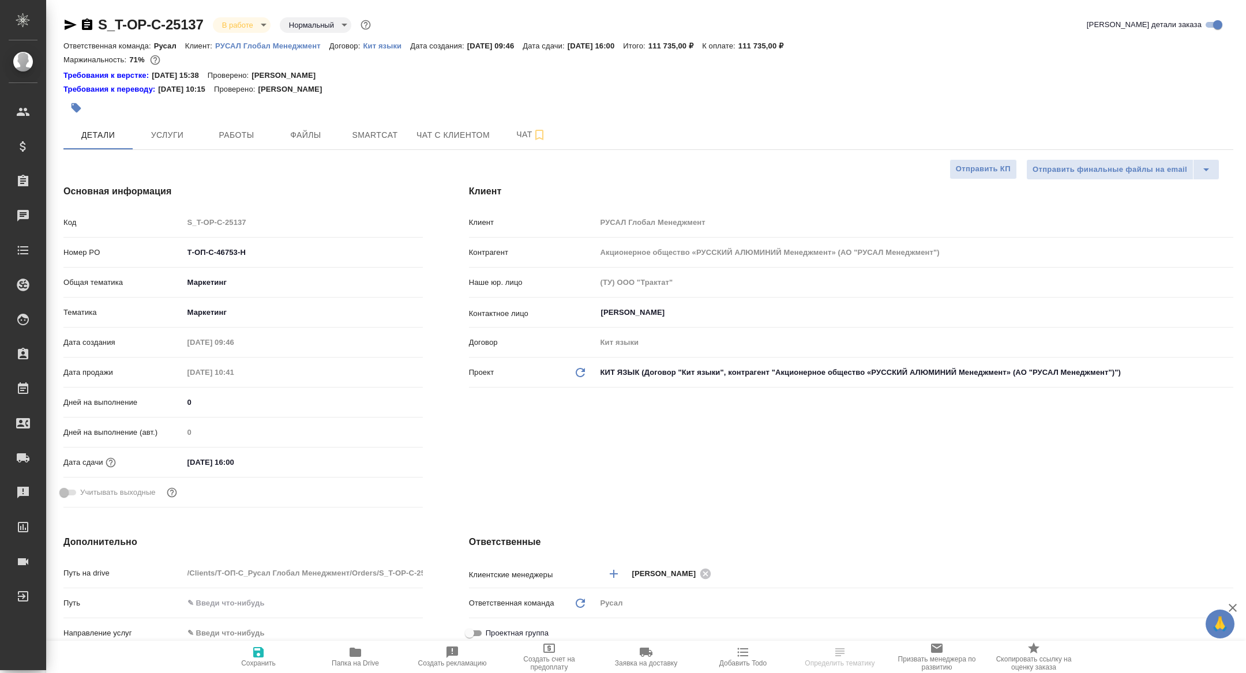
type textarea "x"
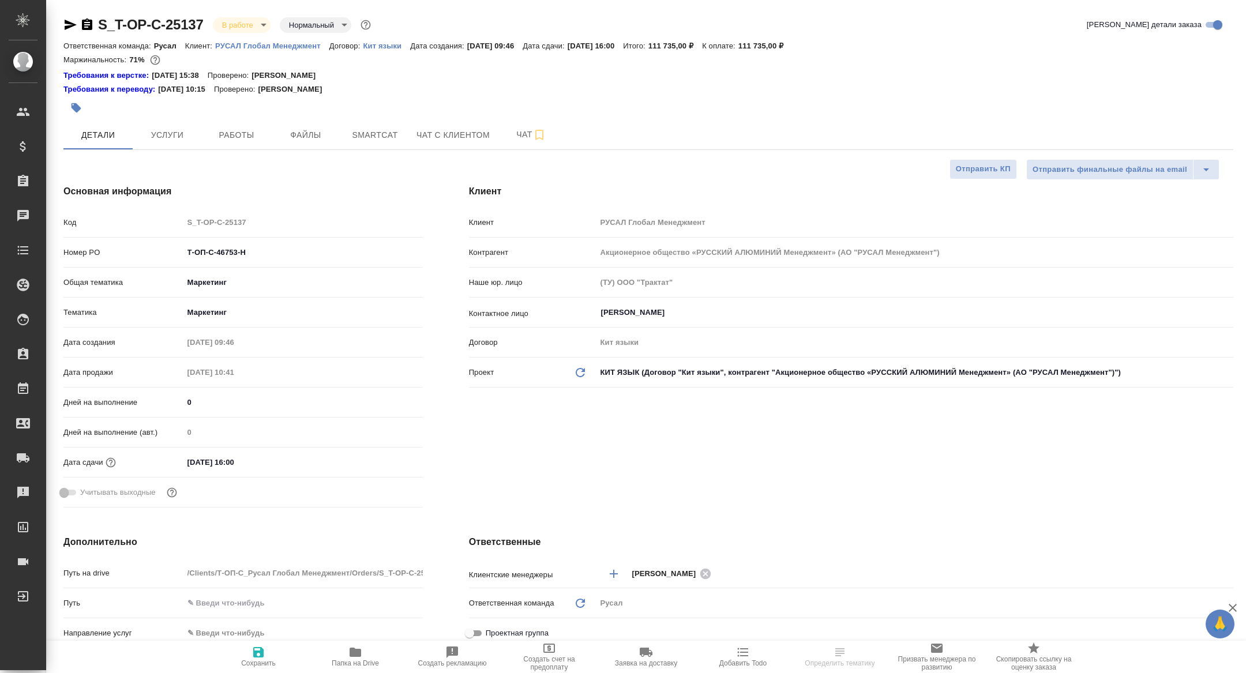
type textarea "x"
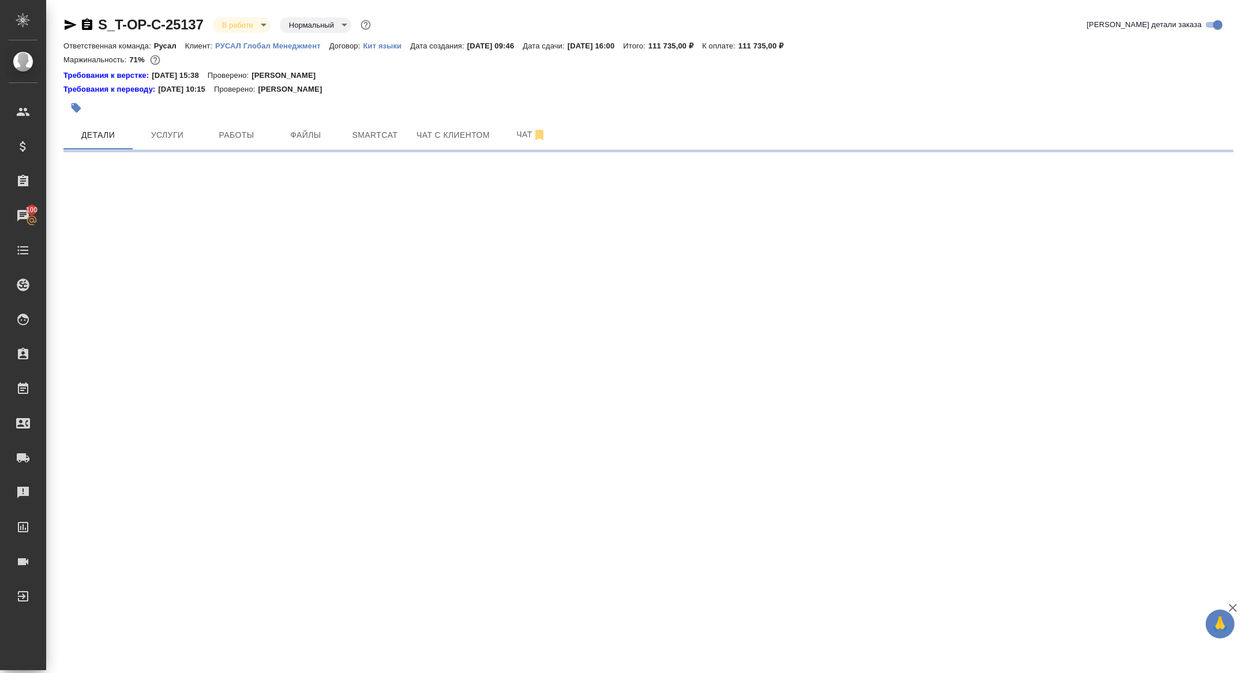
select select "RU"
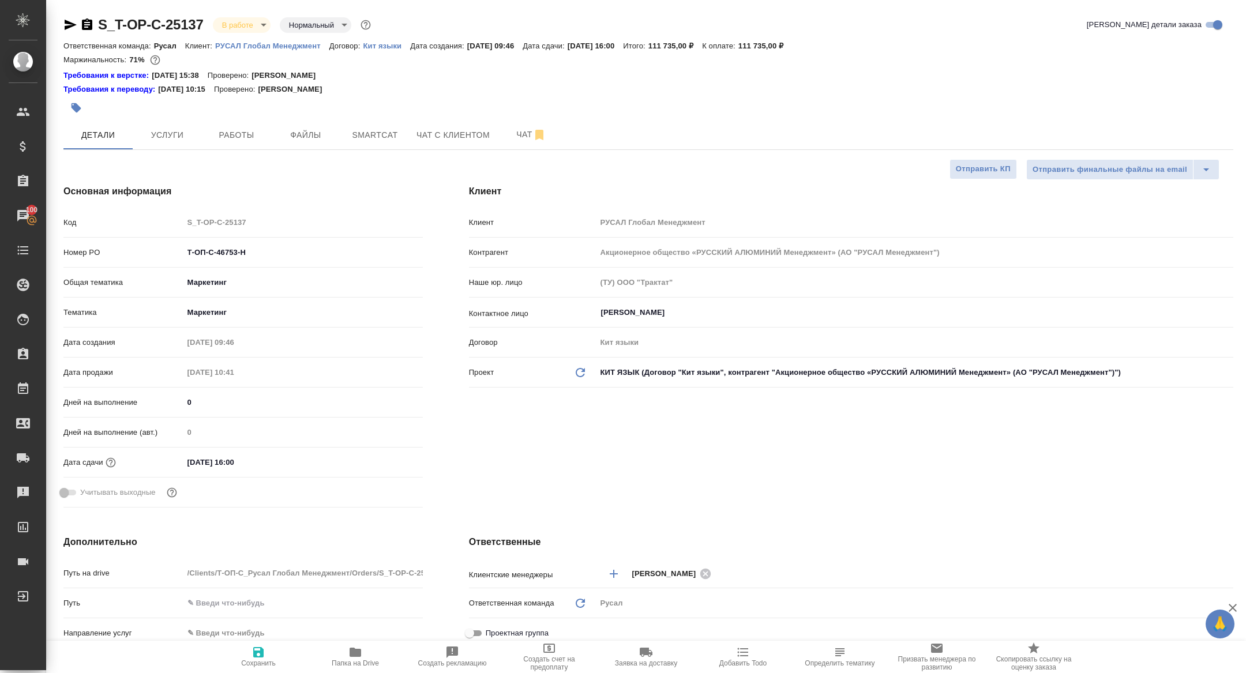
type textarea "x"
click at [241, 127] on button "Работы" at bounding box center [236, 135] width 69 height 29
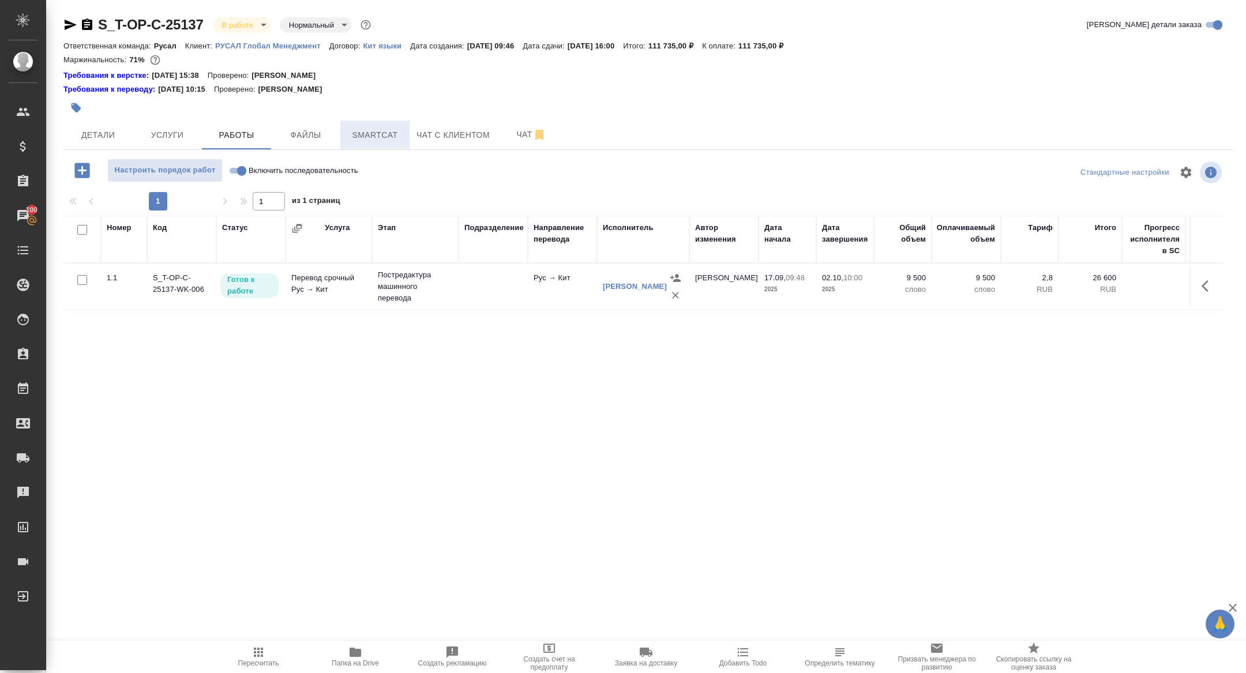
click at [379, 130] on span "Smartcat" at bounding box center [374, 135] width 55 height 14
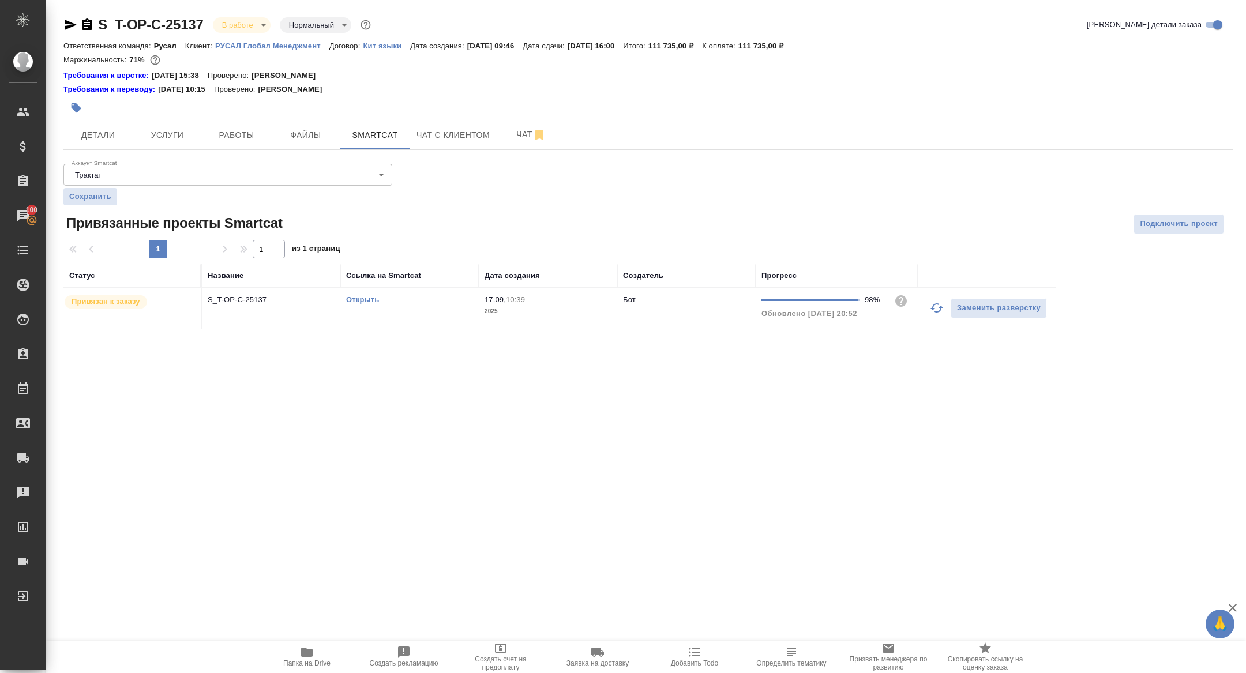
click at [366, 295] on link "Открыть" at bounding box center [362, 299] width 33 height 9
click at [325, 658] on span "Папка на Drive" at bounding box center [306, 657] width 83 height 22
click at [91, 135] on span "Детали" at bounding box center [97, 135] width 55 height 14
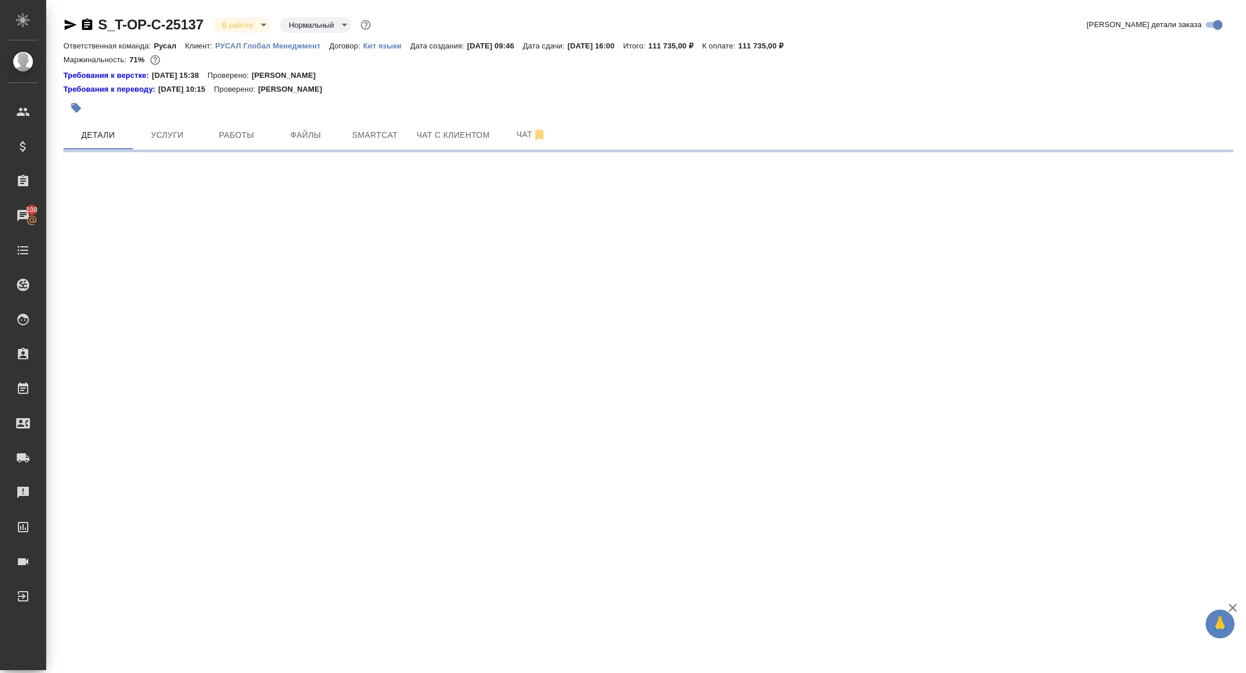
select select "RU"
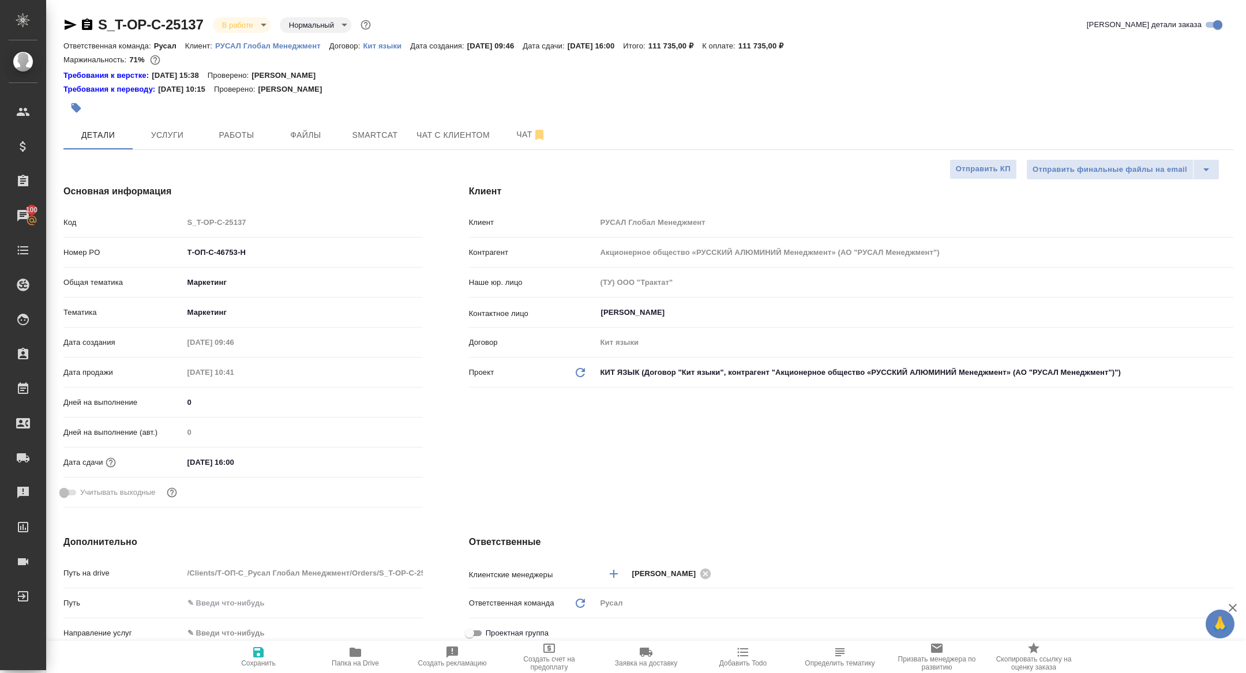
type textarea "x"
drag, startPoint x: 266, startPoint y: 249, endPoint x: 148, endPoint y: 249, distance: 118.3
click at [151, 249] on div "Номер PO Т-ОП-С-46753-Н" at bounding box center [242, 252] width 359 height 20
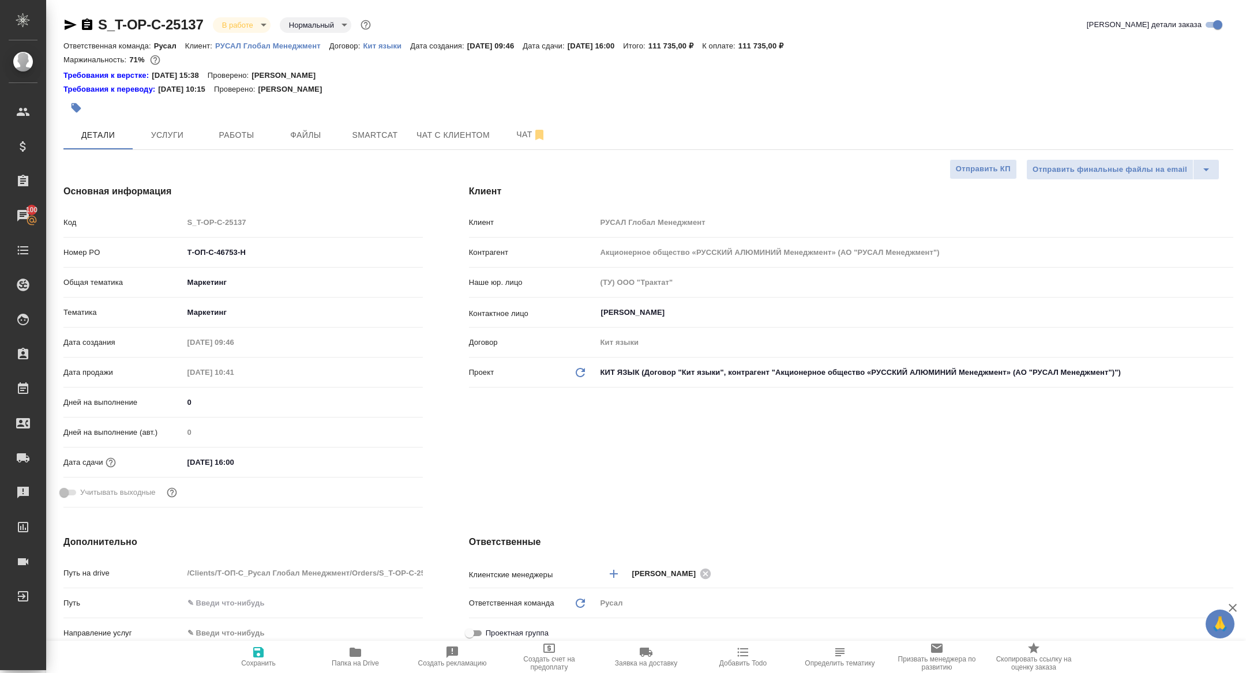
type textarea "x"
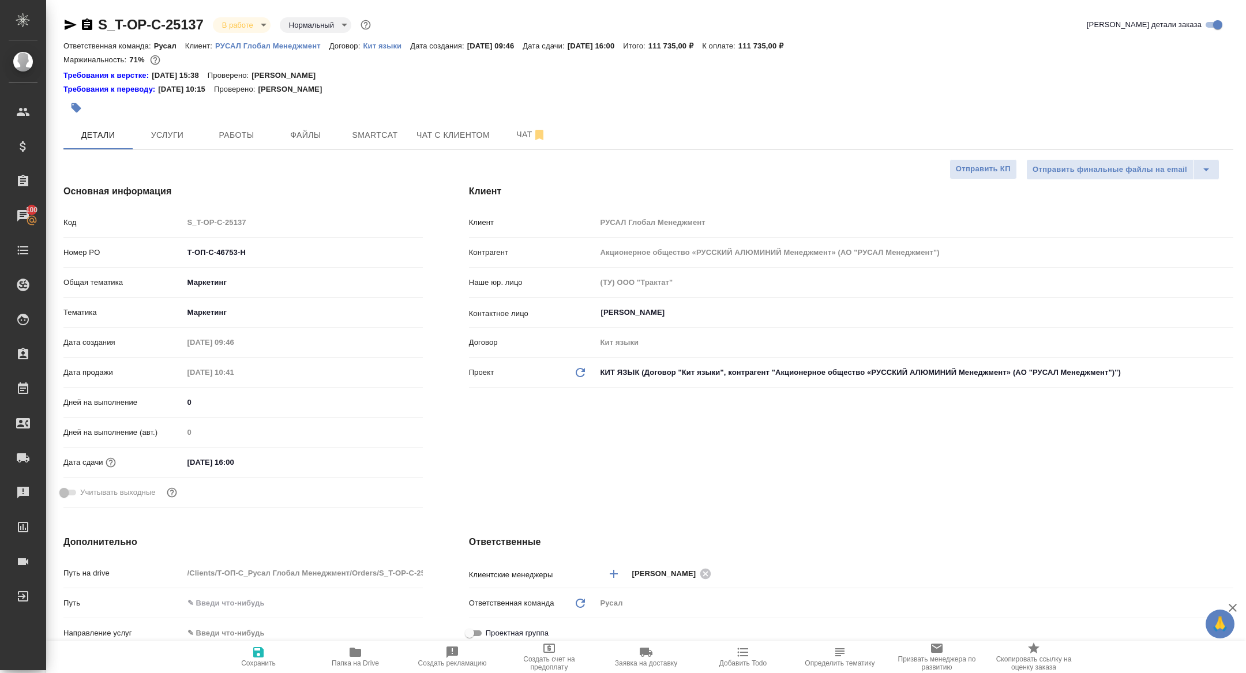
type textarea "x"
click at [245, 18] on body "🙏 .cls-1 fill:#fff; AWATERA Zhuravleva Alexandra Клиенты Спецификации Заказы 10…" at bounding box center [623, 336] width 1246 height 673
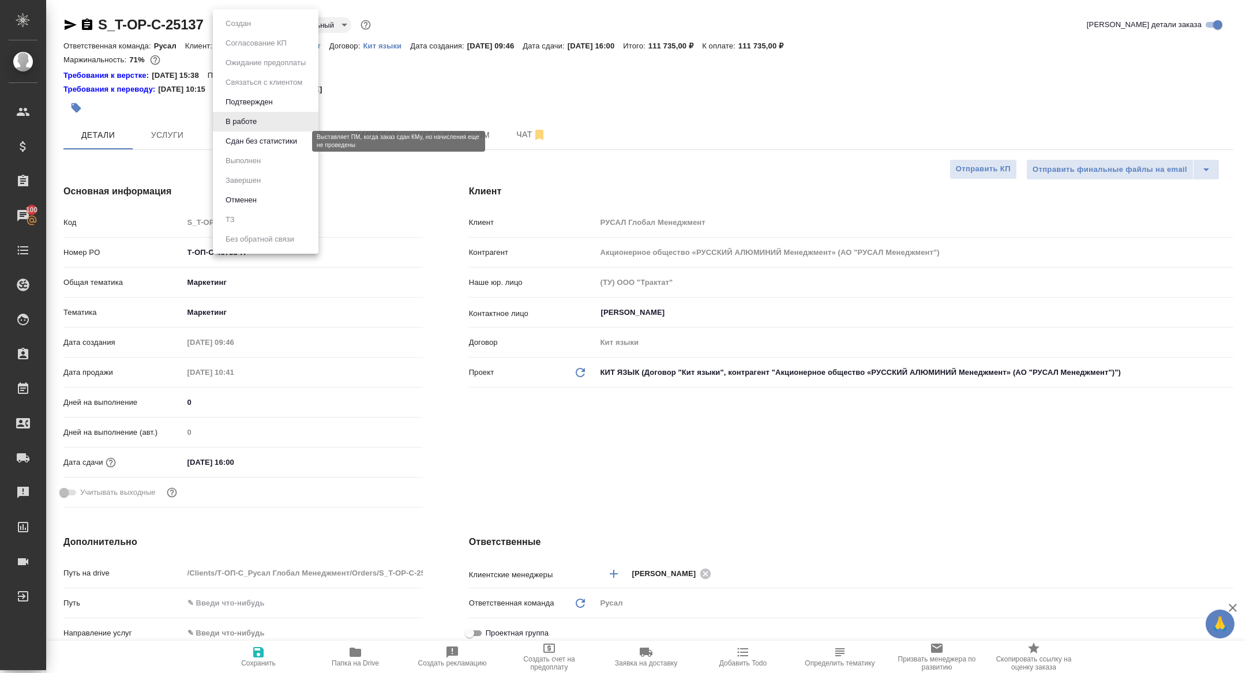
click at [244, 137] on button "Сдан без статистики" at bounding box center [261, 141] width 78 height 13
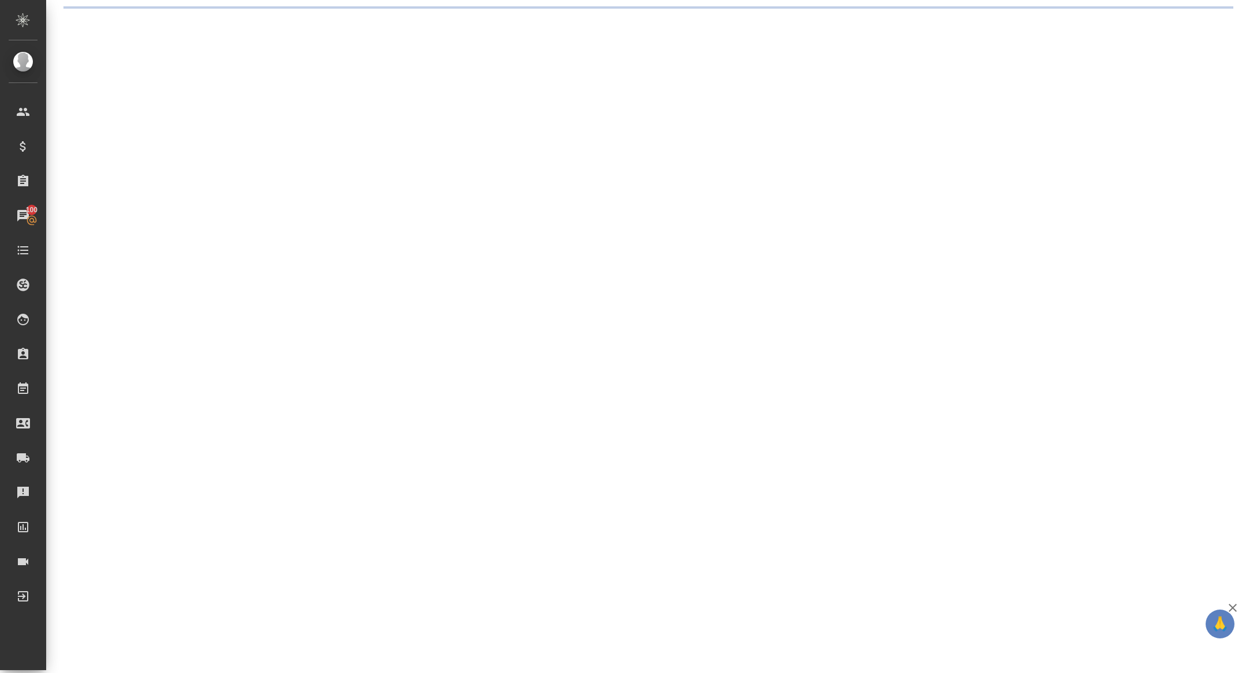
click at [372, 134] on div ".cls-1 fill:#fff; AWATERA Zhuravleva Alexandra Клиенты Спецификации Заказы 100 …" at bounding box center [623, 336] width 1246 height 673
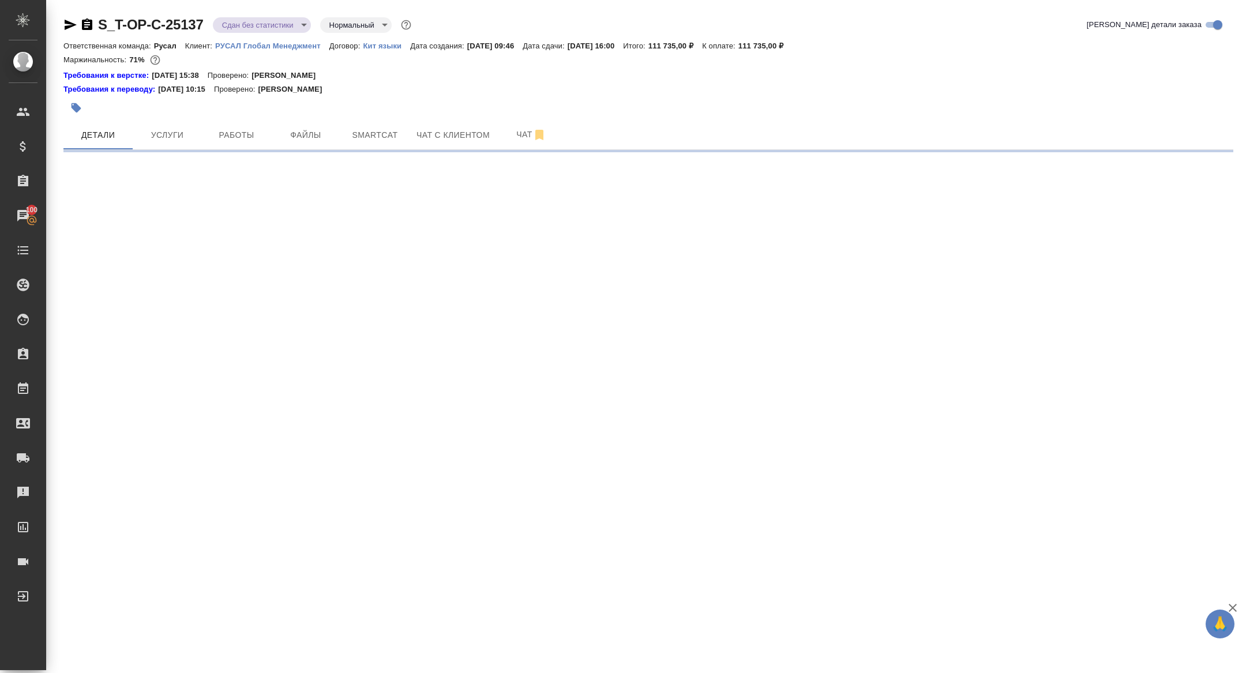
click at [372, 134] on span "Smartcat" at bounding box center [374, 135] width 55 height 14
select select "RU"
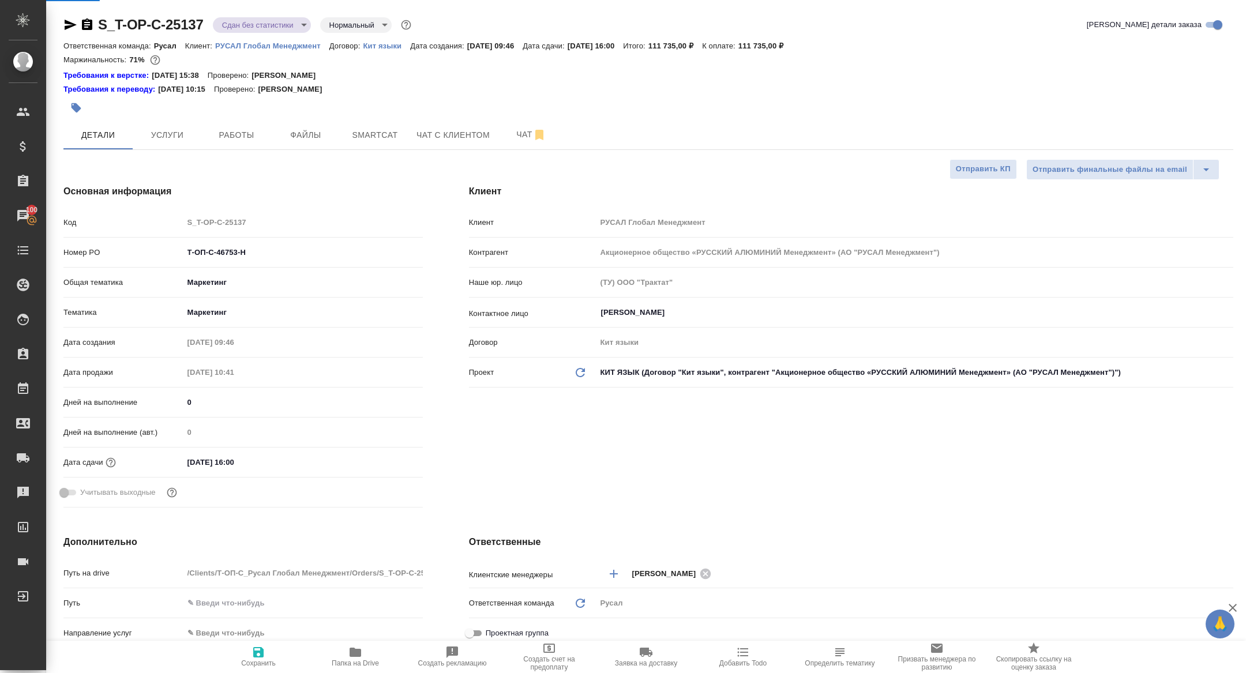
type textarea "x"
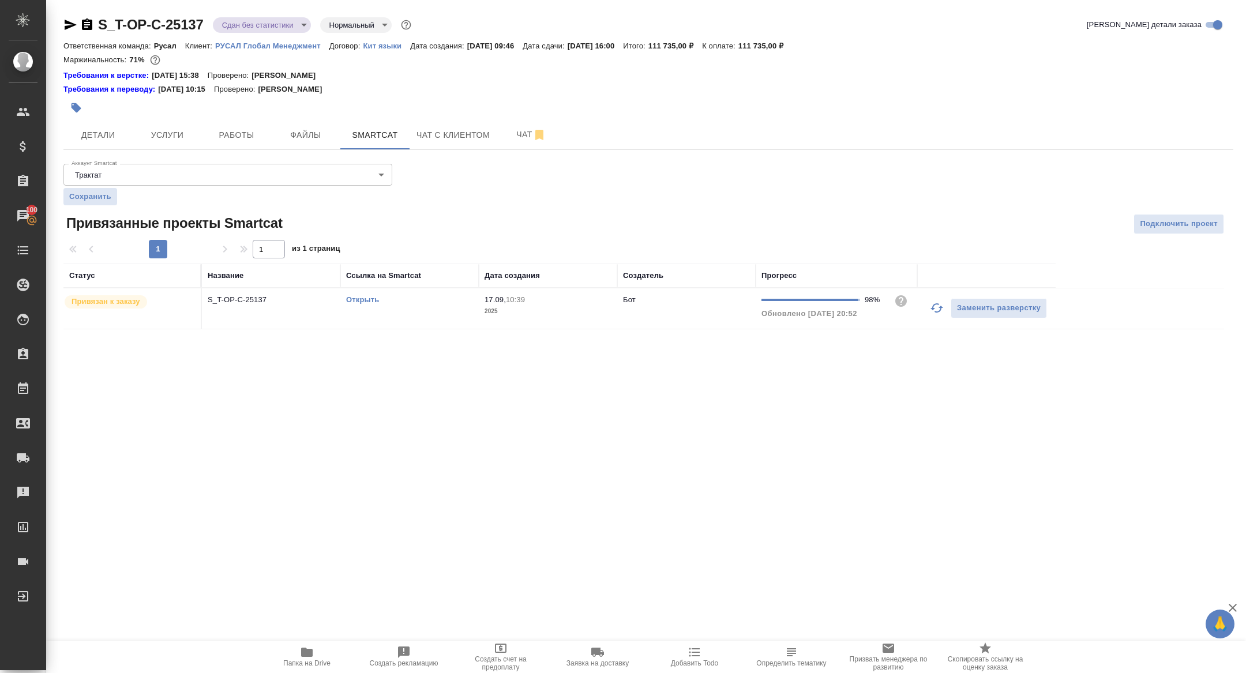
click at [244, 306] on td "S_T-OP-C-25137" at bounding box center [271, 309] width 138 height 40
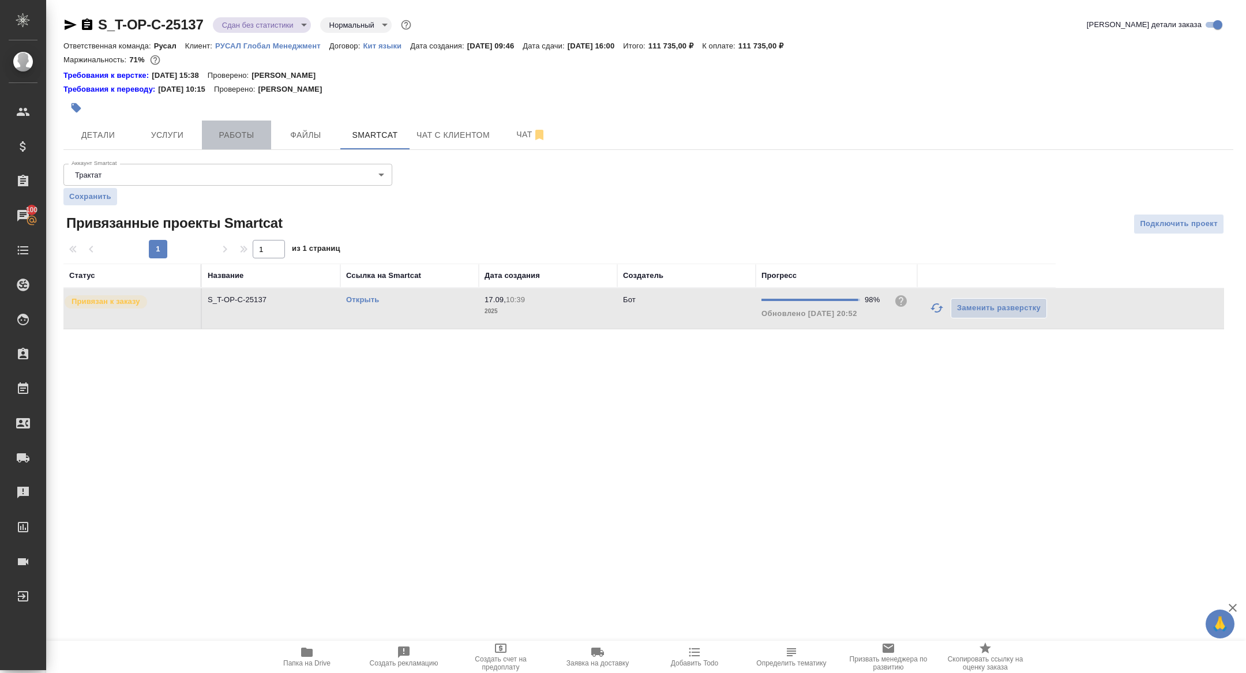
click at [219, 146] on button "Работы" at bounding box center [236, 135] width 69 height 29
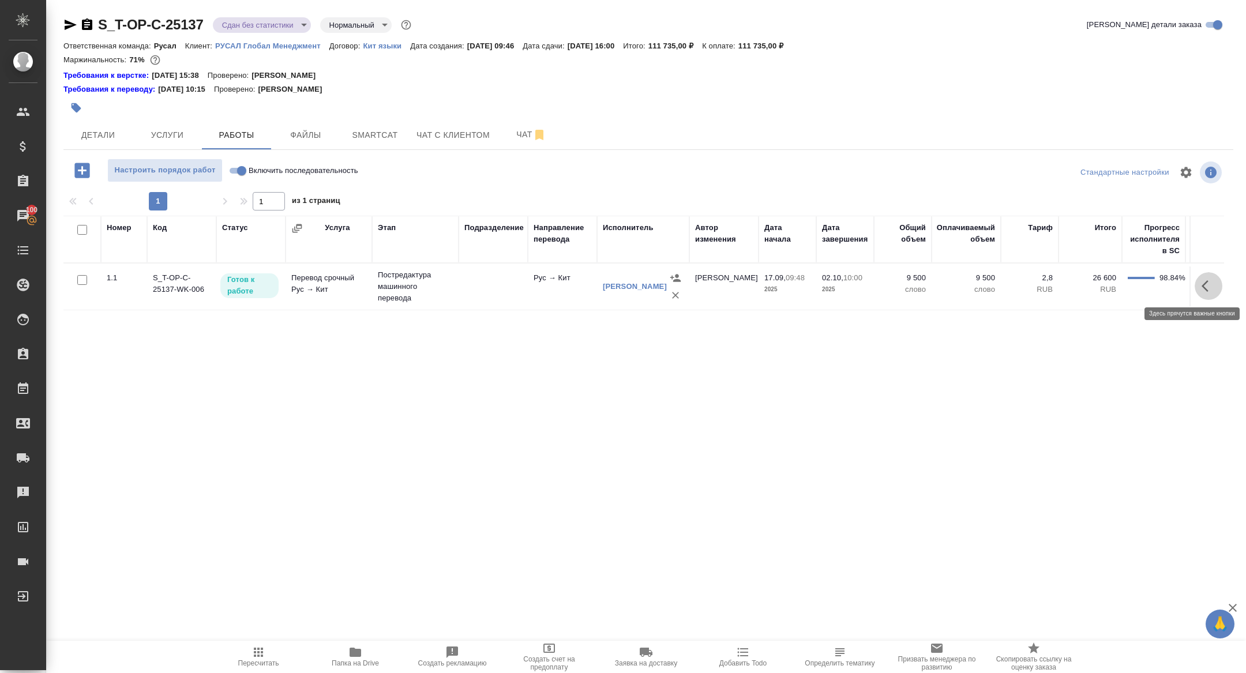
click at [1207, 294] on button "button" at bounding box center [1209, 286] width 28 height 28
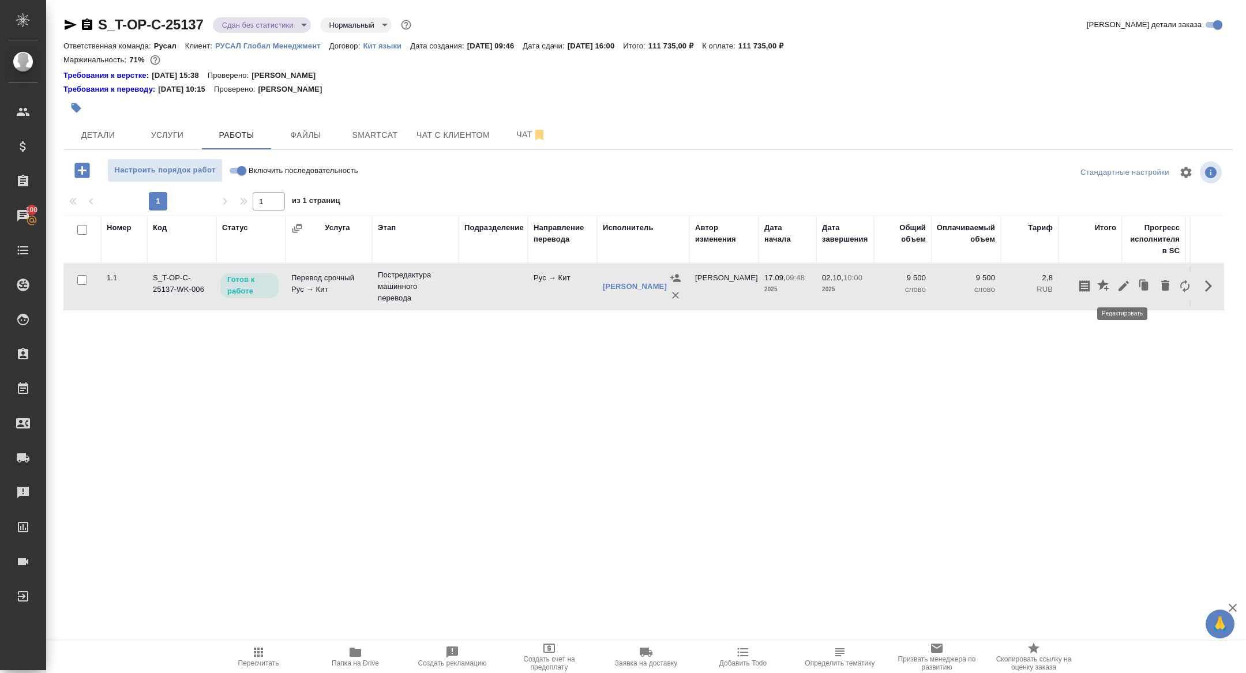
click at [1121, 287] on icon "button" at bounding box center [1124, 286] width 10 height 10
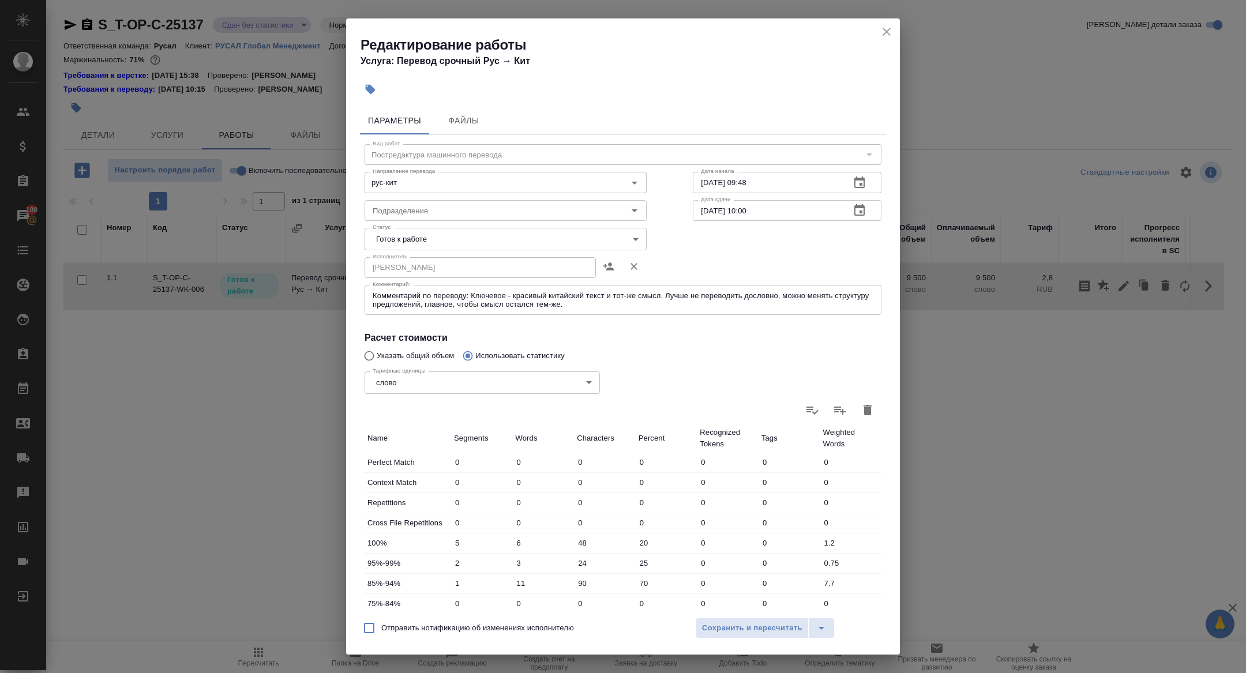
click at [431, 238] on body "🙏 .cls-1 fill:#fff; AWATERA Zhuravleva Alexandra Клиенты Спецификации Заказы 10…" at bounding box center [623, 336] width 1246 height 673
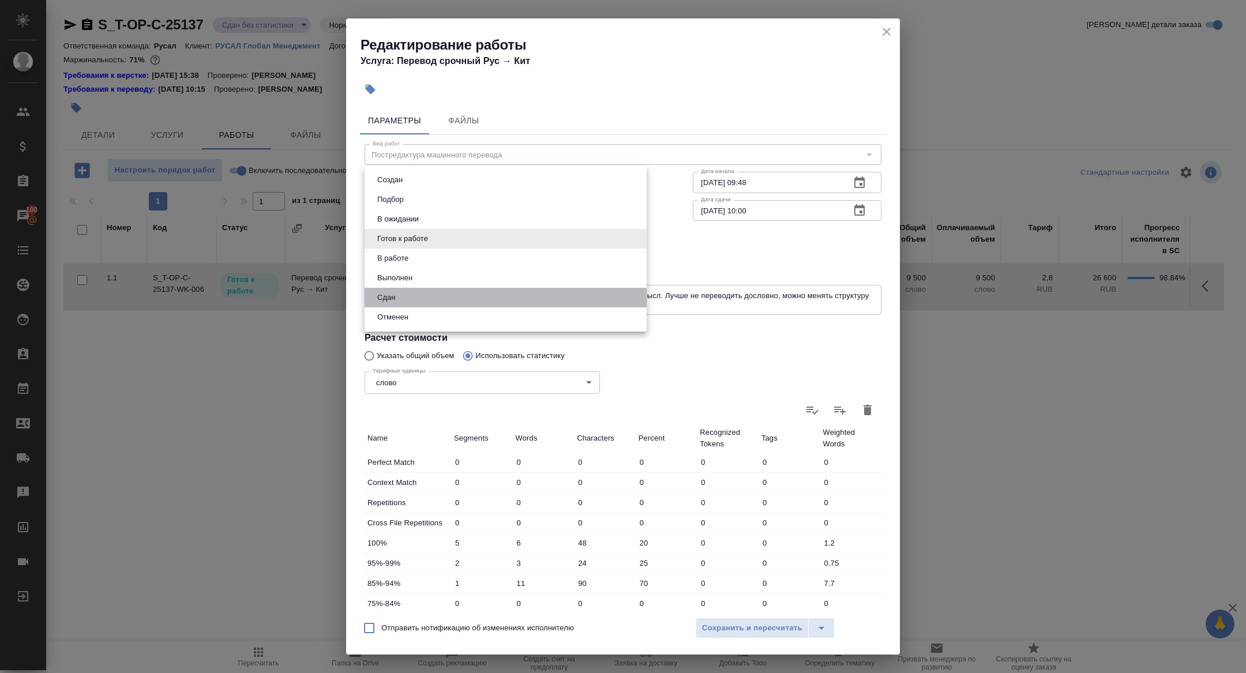
click at [399, 301] on li "Сдан" at bounding box center [506, 298] width 282 height 20
type input "closed"
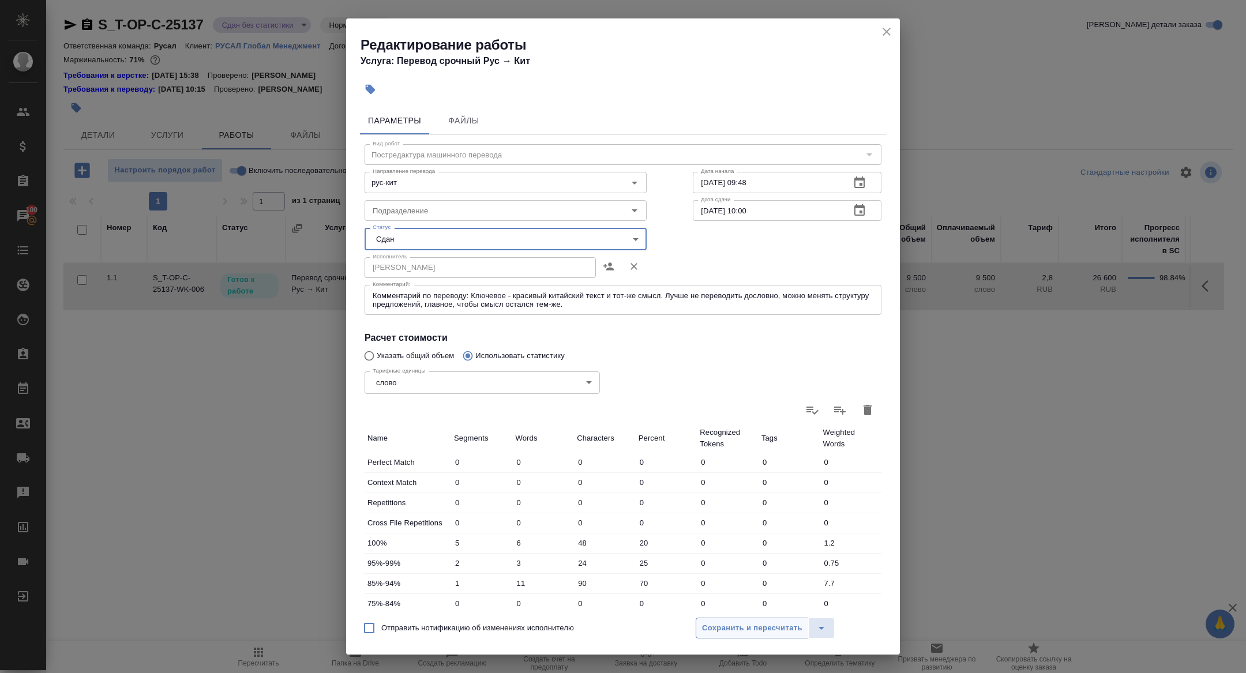
click at [732, 637] on button "Сохранить и пересчитать" at bounding box center [752, 628] width 113 height 21
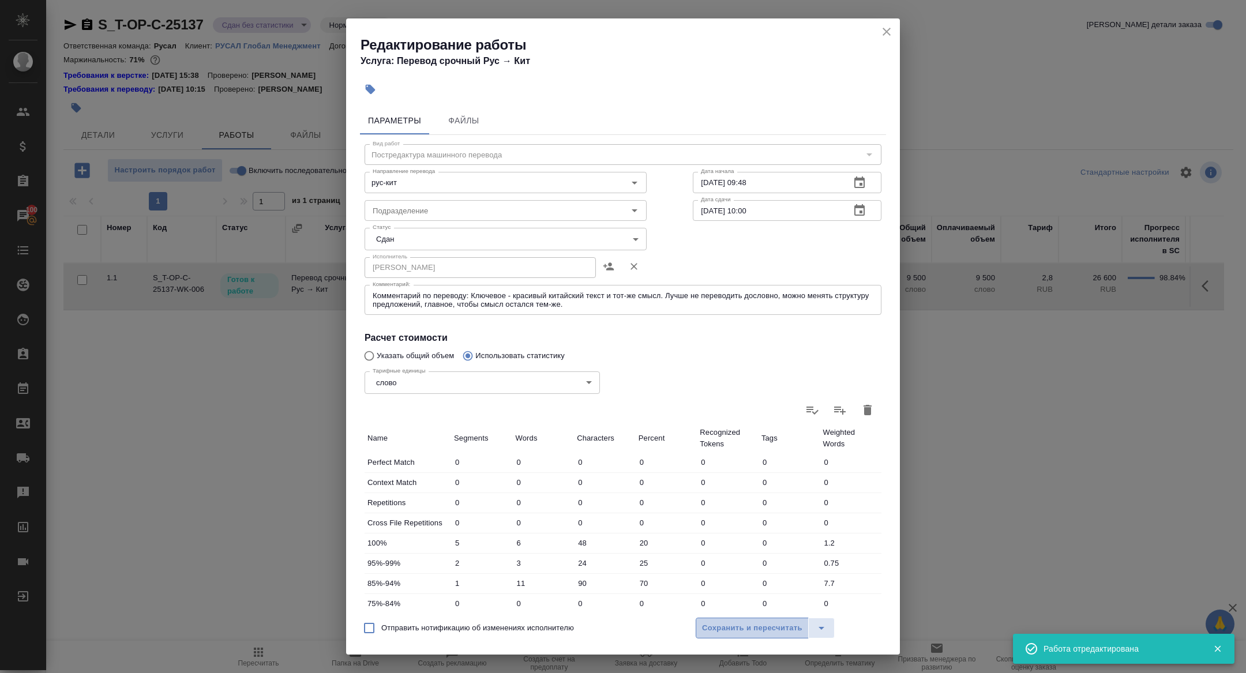
click at [731, 632] on span "Сохранить и пересчитать" at bounding box center [752, 628] width 100 height 13
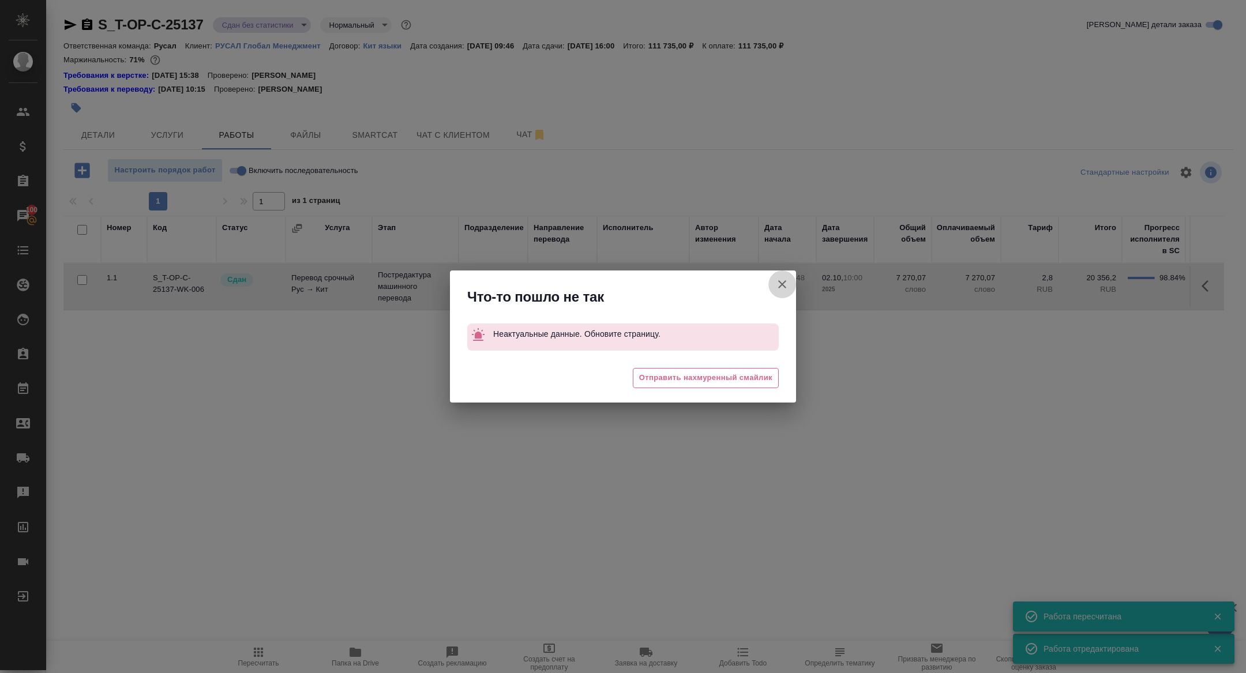
click at [773, 283] on button "Группировать работы по услугам" at bounding box center [783, 285] width 28 height 28
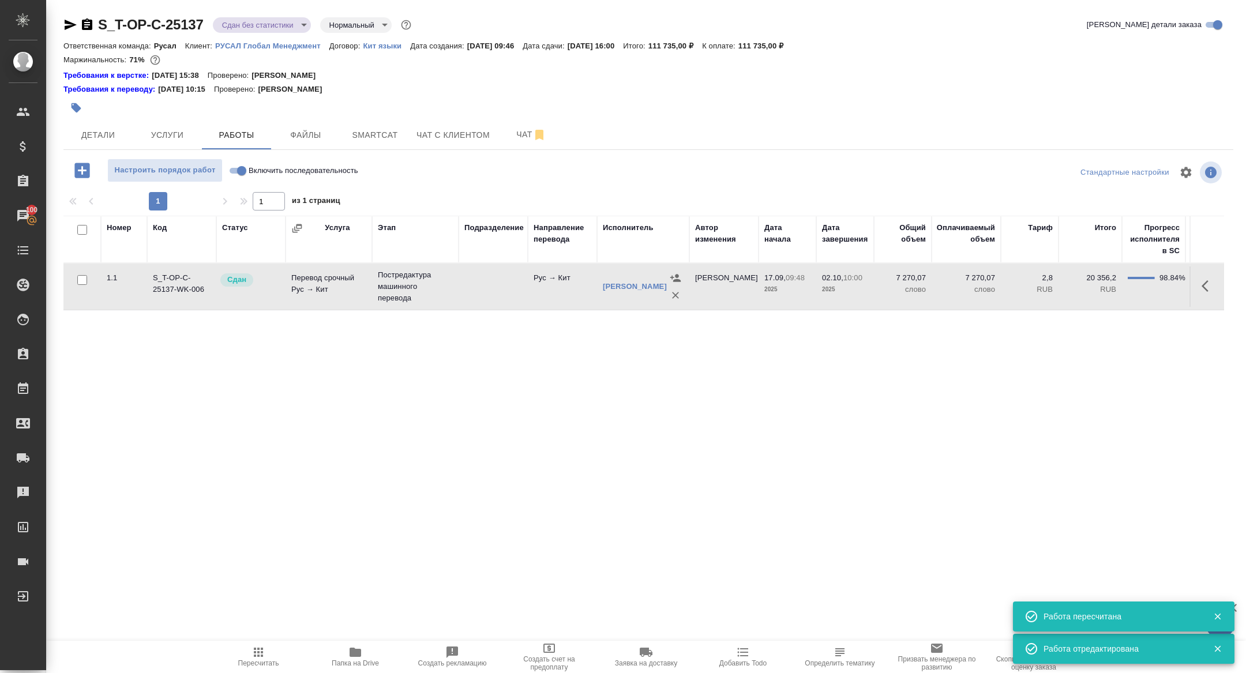
click at [270, 21] on body "🙏 .cls-1 fill:#fff; AWATERA Zhuravleva Alexandra Клиенты Спецификации Заказы 10…" at bounding box center [623, 336] width 1246 height 673
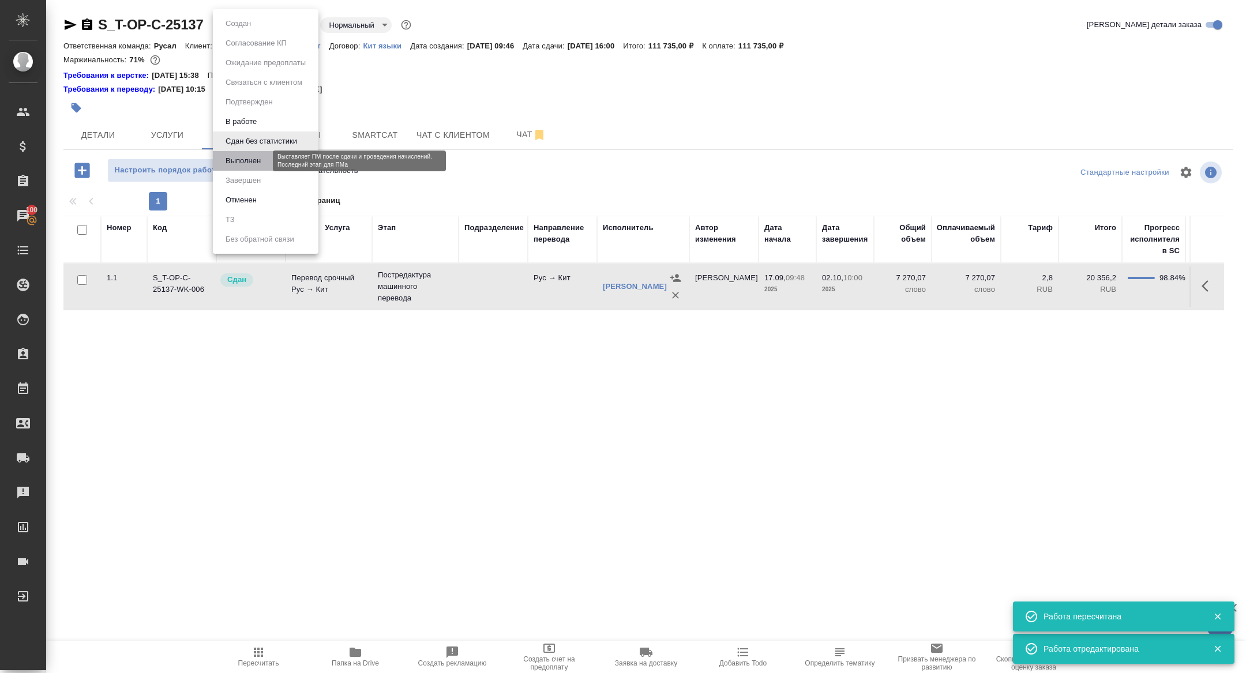
click at [258, 165] on button "Выполнен" at bounding box center [243, 161] width 42 height 13
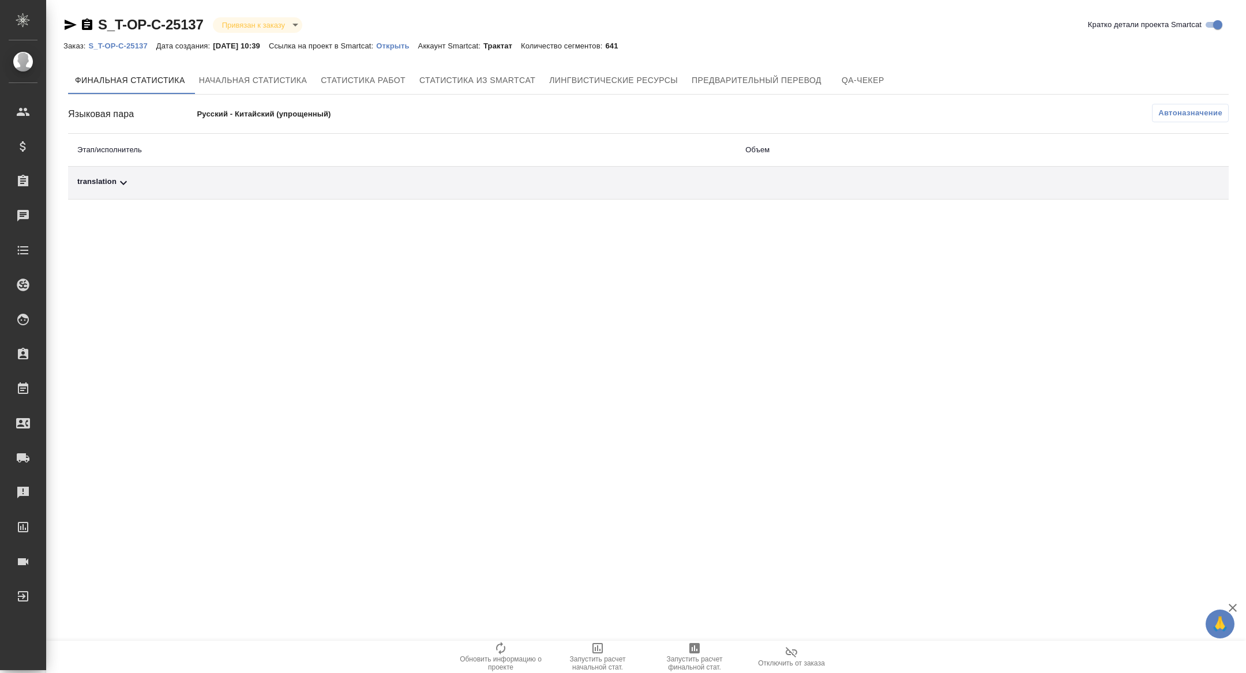
click at [203, 183] on div "translation" at bounding box center [402, 183] width 650 height 14
click at [1209, 113] on span "Автоназначение" at bounding box center [1191, 113] width 64 height 12
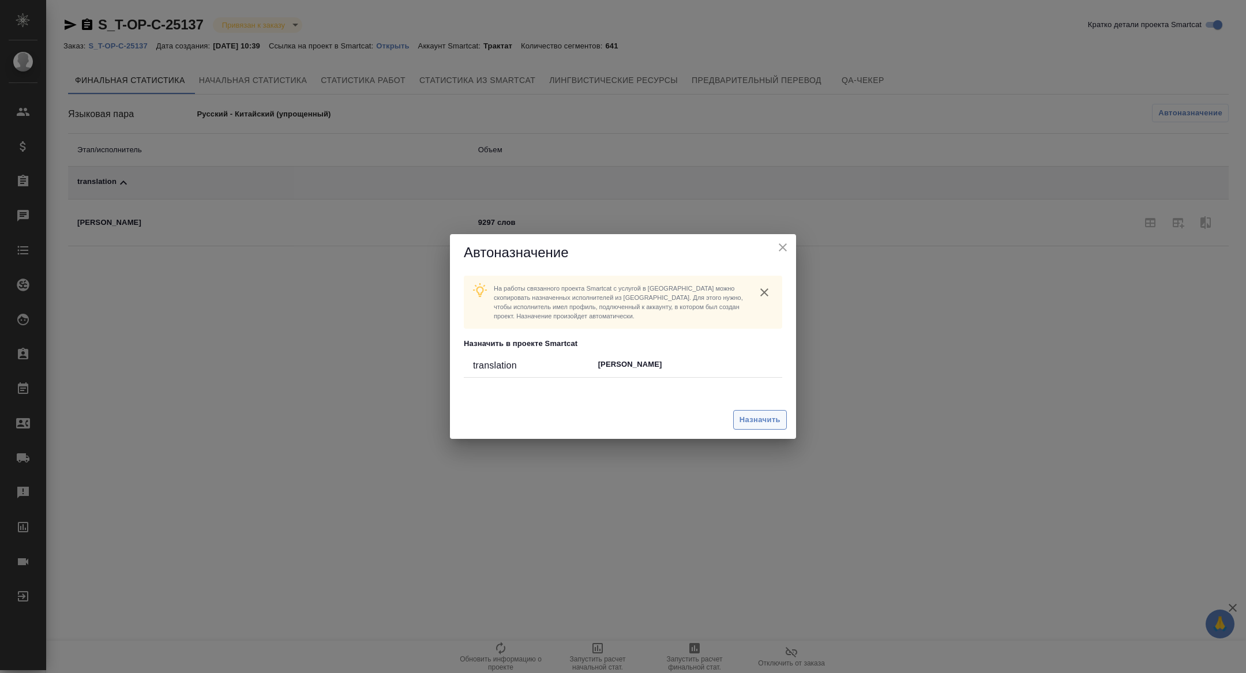
click at [756, 412] on button "Назначить" at bounding box center [760, 420] width 54 height 20
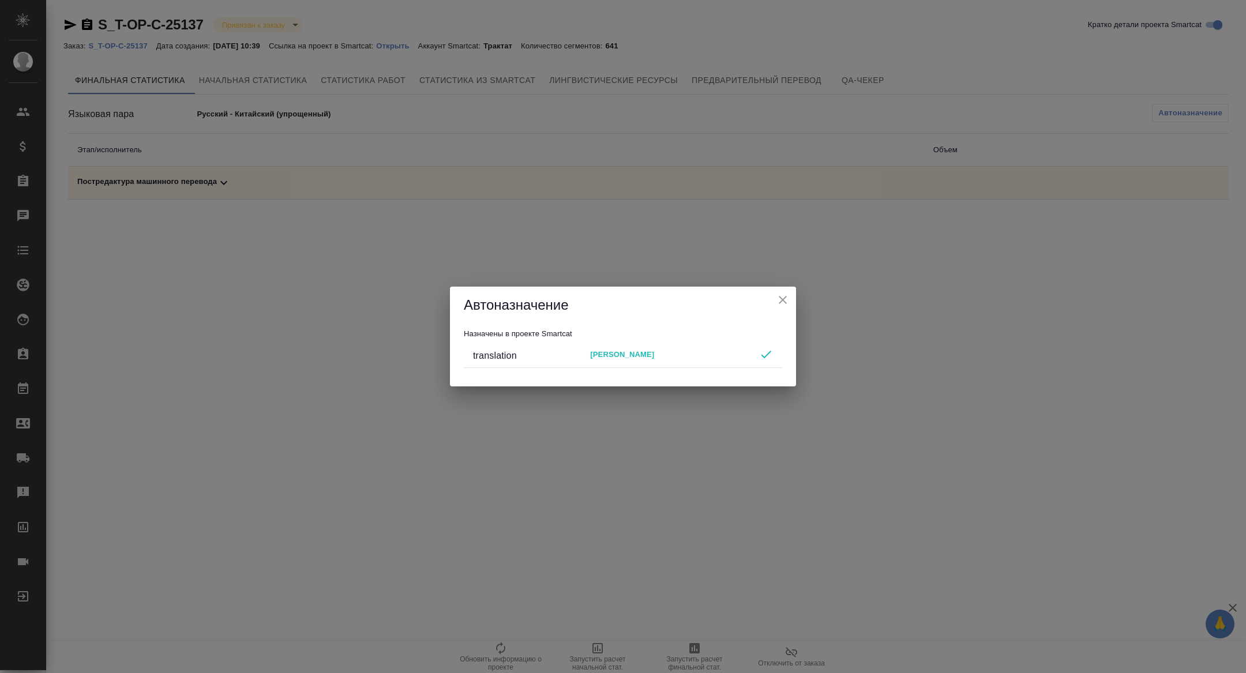
click at [786, 292] on button "close" at bounding box center [782, 299] width 17 height 17
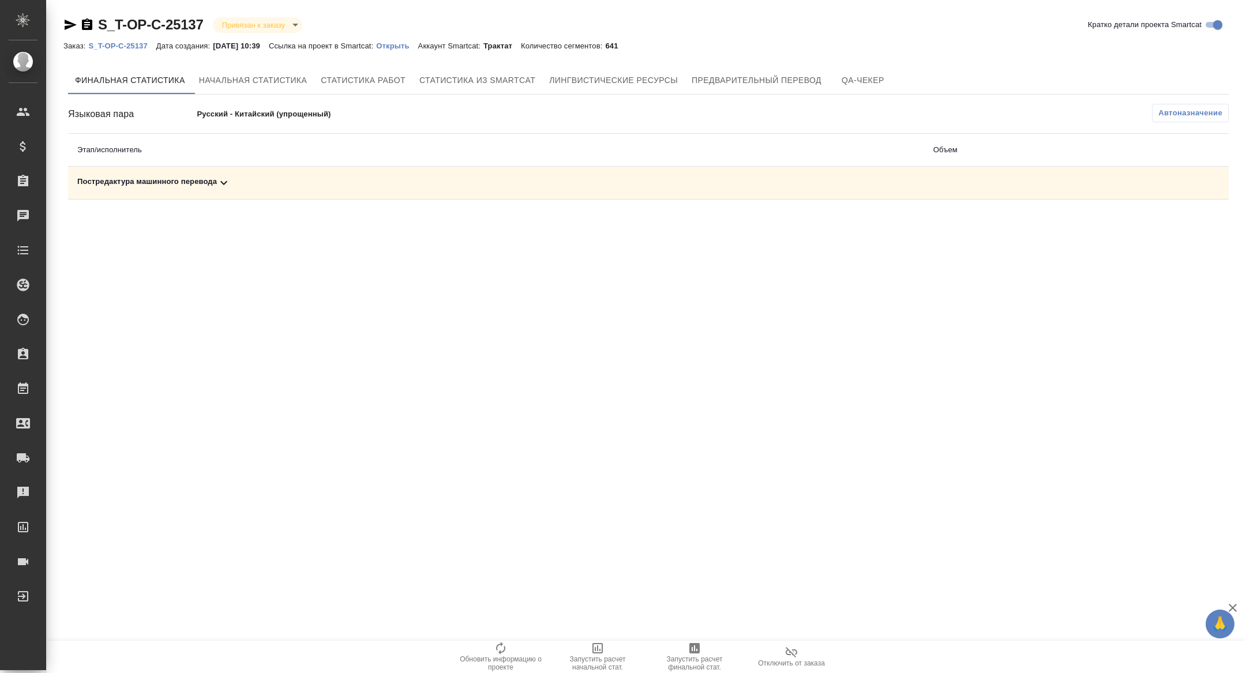
click at [786, 295] on div ".cls-1 fill:#fff; AWATERA [PERSON_NAME] Спецификации Заказы Чаты Todo Проекты S…" at bounding box center [623, 336] width 1246 height 673
click at [606, 192] on td "Постредактура машинного перевода" at bounding box center [496, 183] width 856 height 33
click at [600, 185] on div "Постредактура машинного перевода" at bounding box center [496, 183] width 838 height 14
click at [709, 651] on span "Запустить расчет финальной стат." at bounding box center [694, 657] width 83 height 30
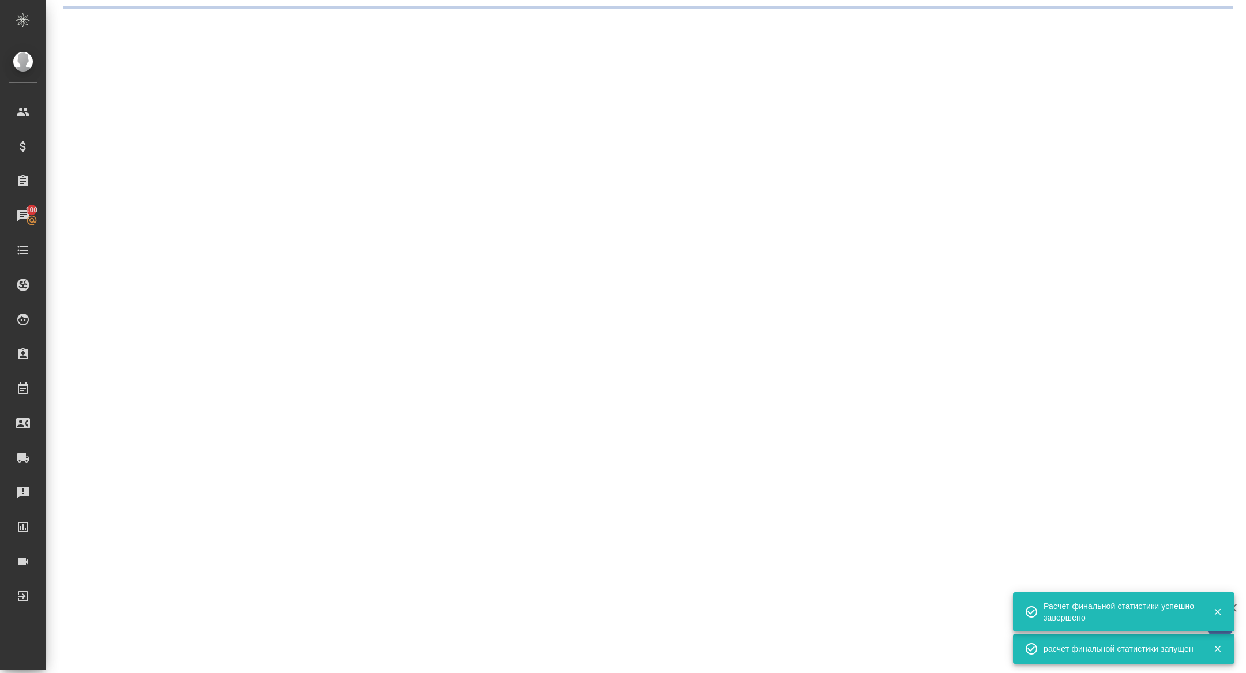
click at [228, 186] on div ".cls-1 fill:#fff; AWATERA [PERSON_NAME] Спецификации Заказы 100 Чаты Todo Проек…" at bounding box center [623, 336] width 1246 height 673
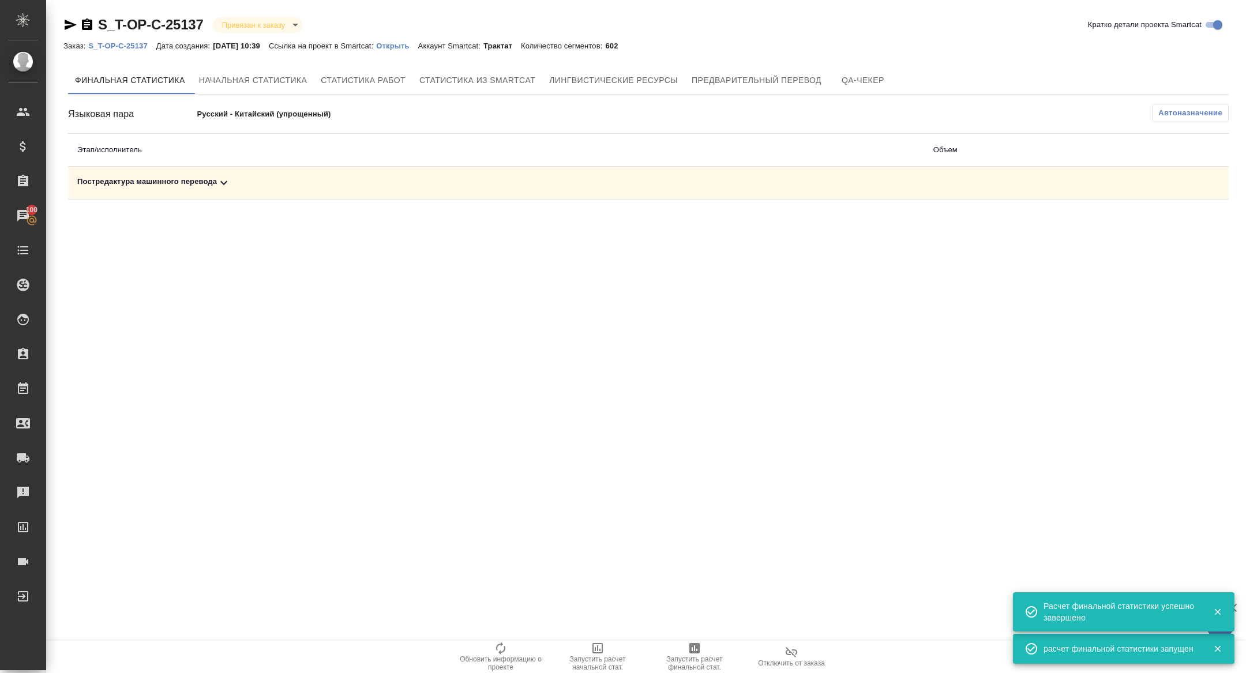
click at [218, 190] on td "Постредактура машинного перевода" at bounding box center [496, 183] width 856 height 33
click at [220, 188] on icon at bounding box center [224, 183] width 14 height 14
click at [1177, 215] on button "button" at bounding box center [1178, 223] width 28 height 28
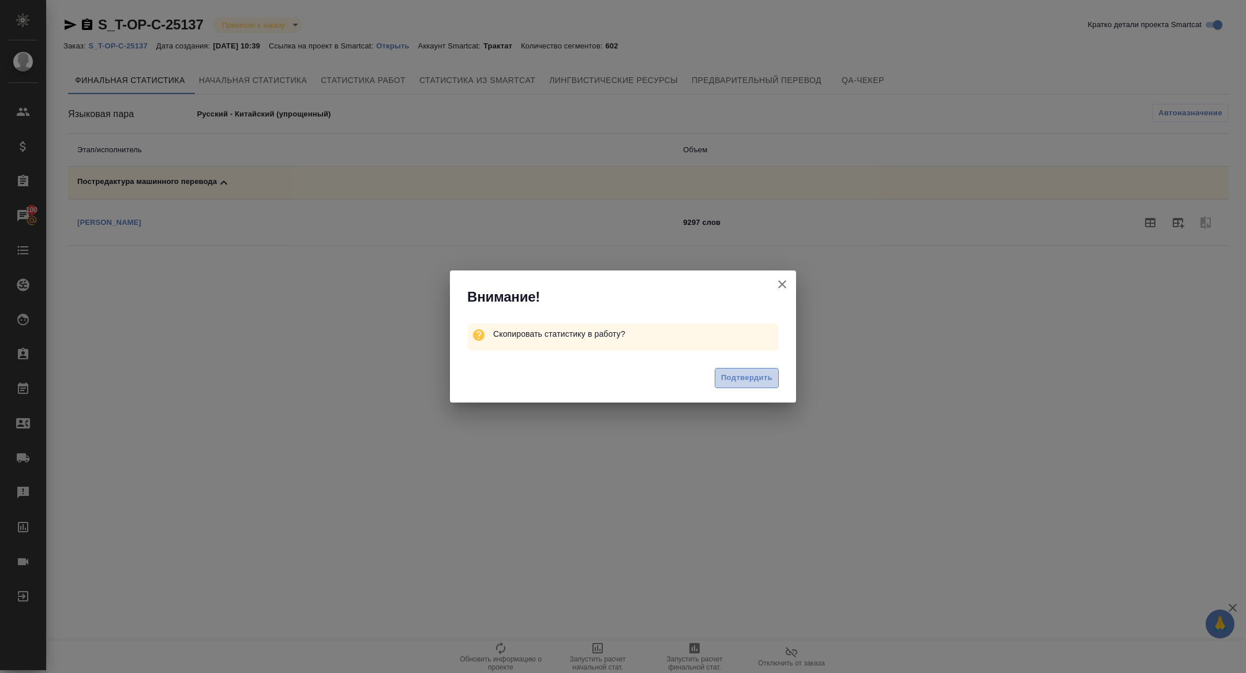
click at [755, 370] on button "Подтвердить" at bounding box center [747, 378] width 64 height 20
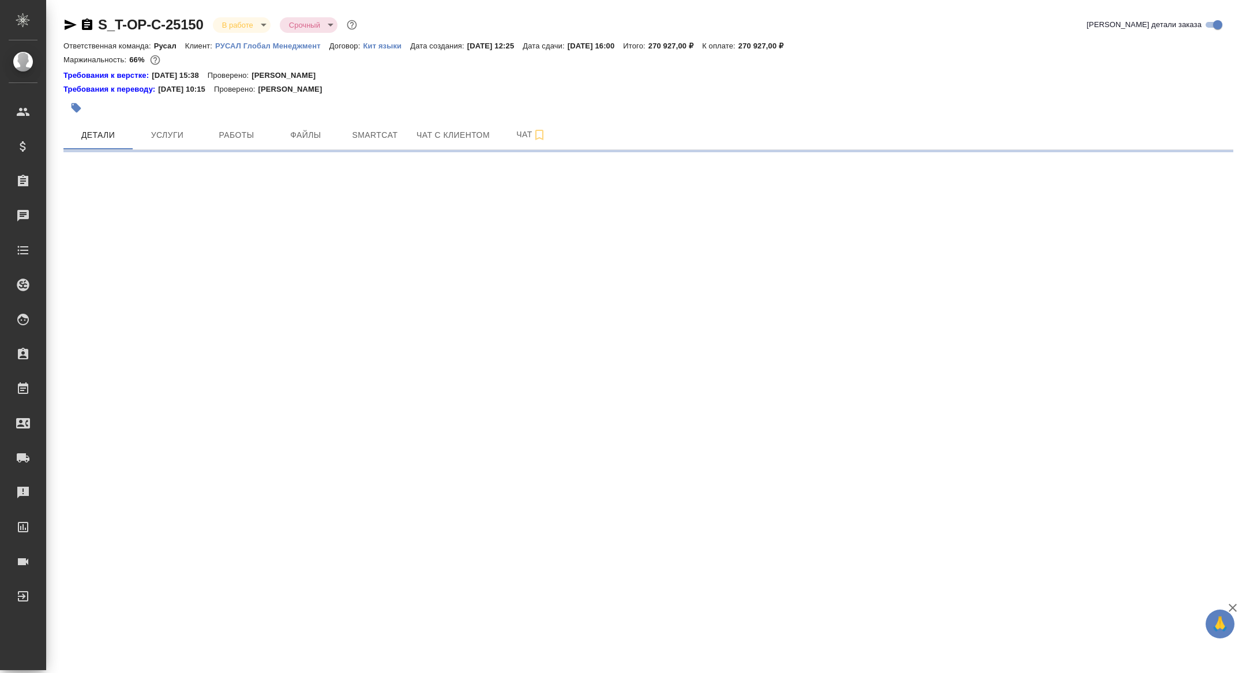
select select "RU"
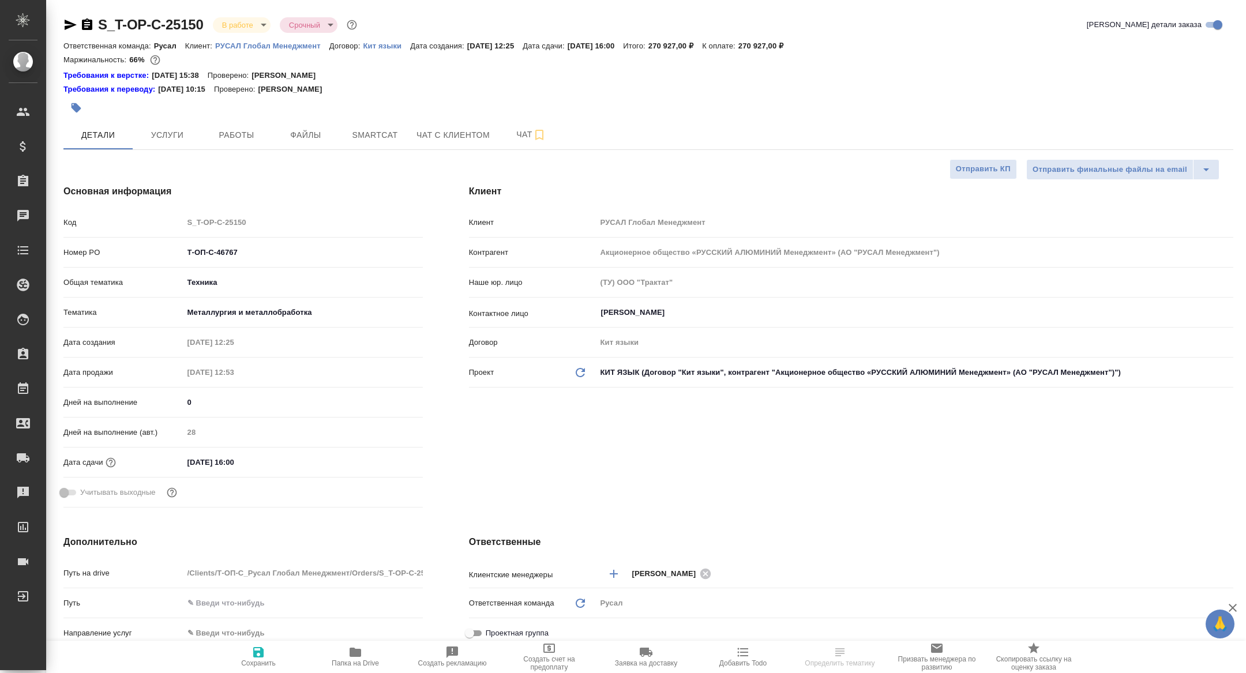
type textarea "x"
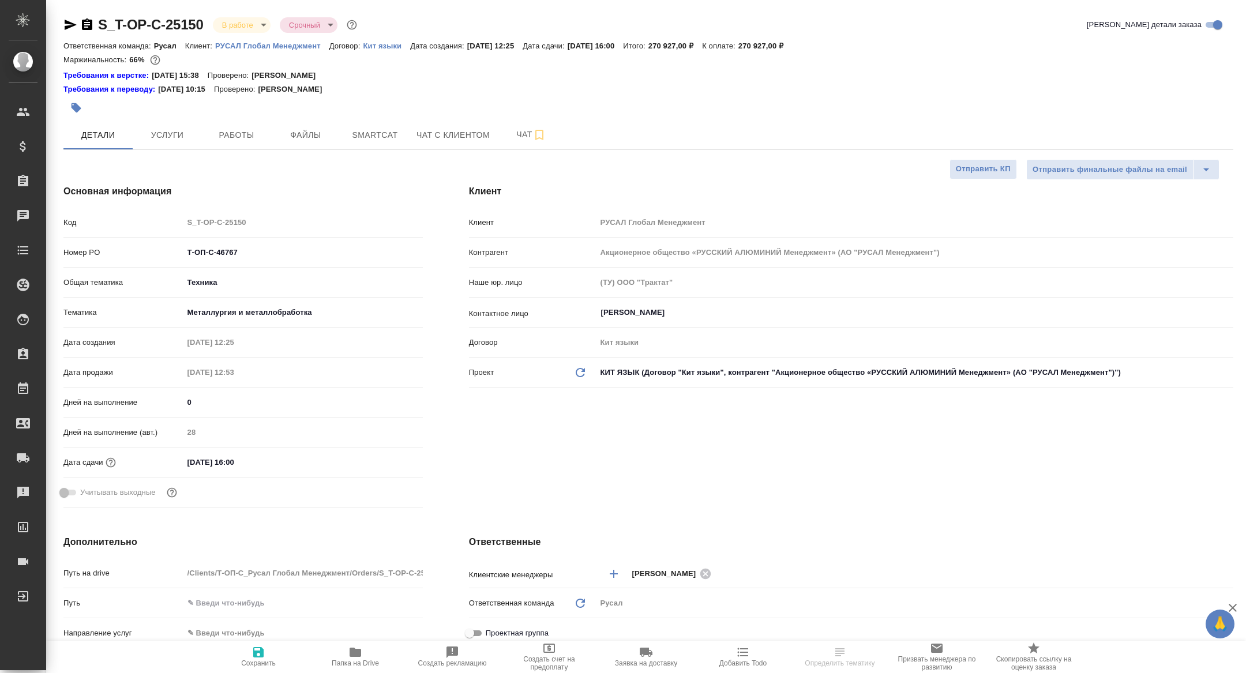
type textarea "x"
click at [241, 134] on span "Работы" at bounding box center [236, 135] width 55 height 14
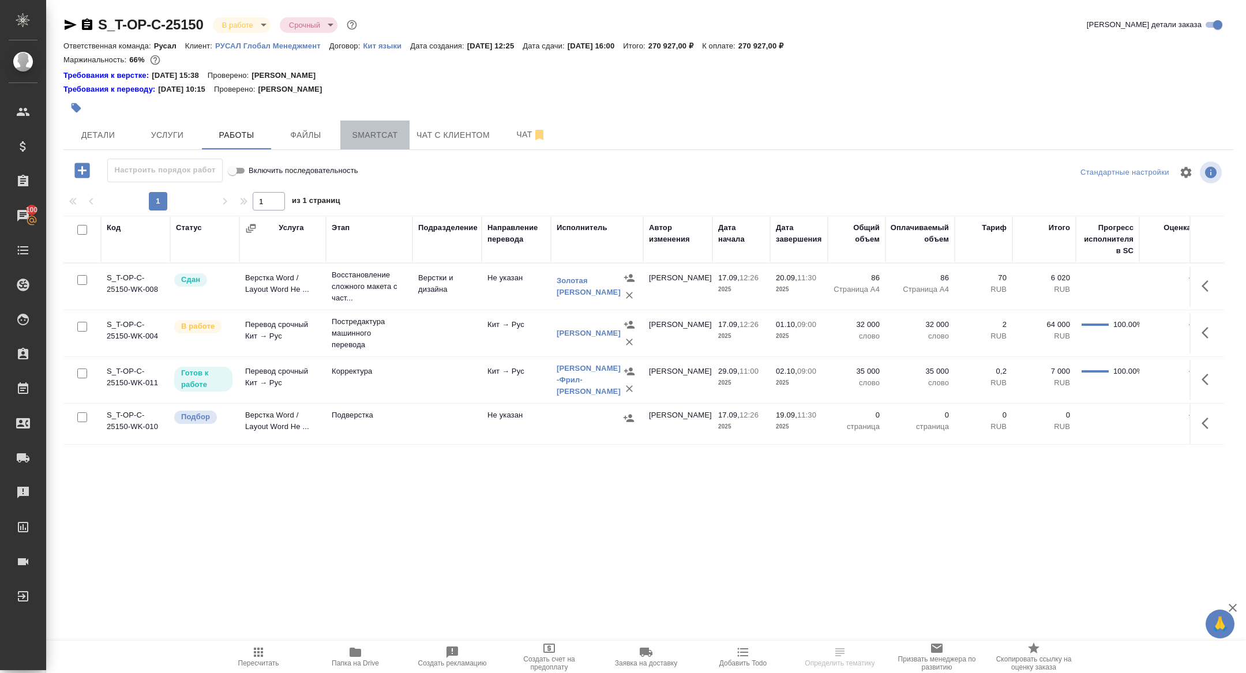
click at [376, 137] on span "Smartcat" at bounding box center [374, 135] width 55 height 14
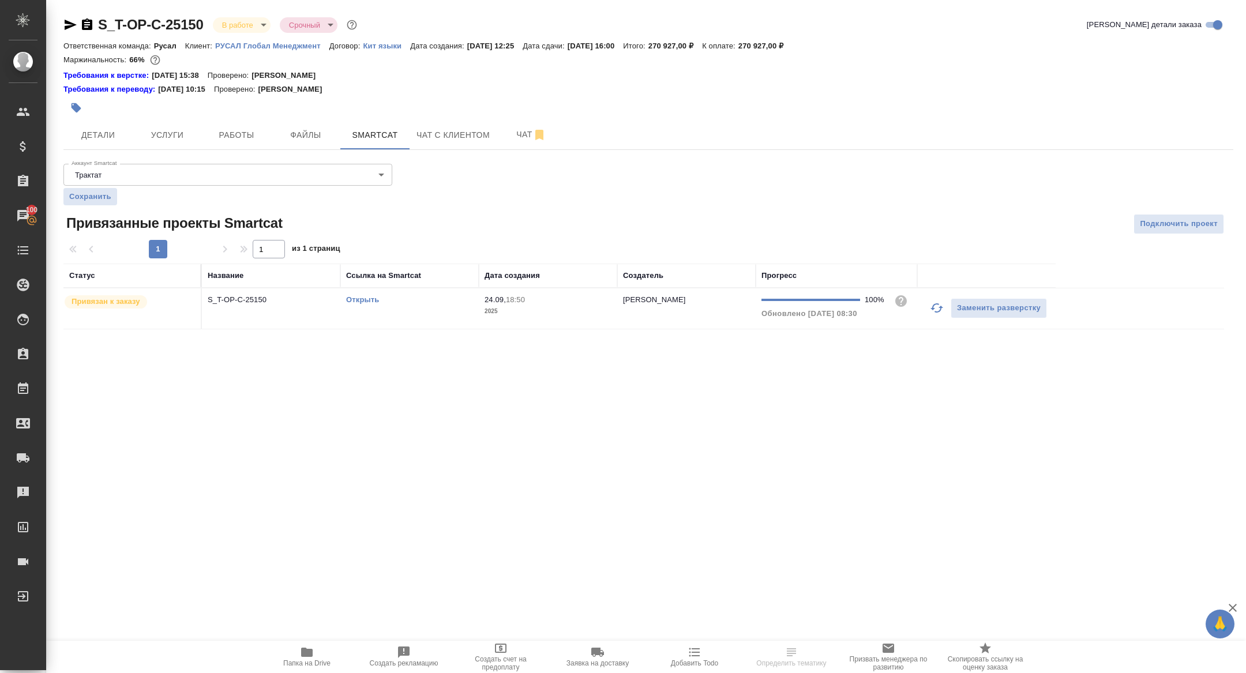
click at [359, 301] on link "Открыть" at bounding box center [362, 299] width 33 height 9
click at [531, 137] on span "Чат" at bounding box center [531, 135] width 55 height 14
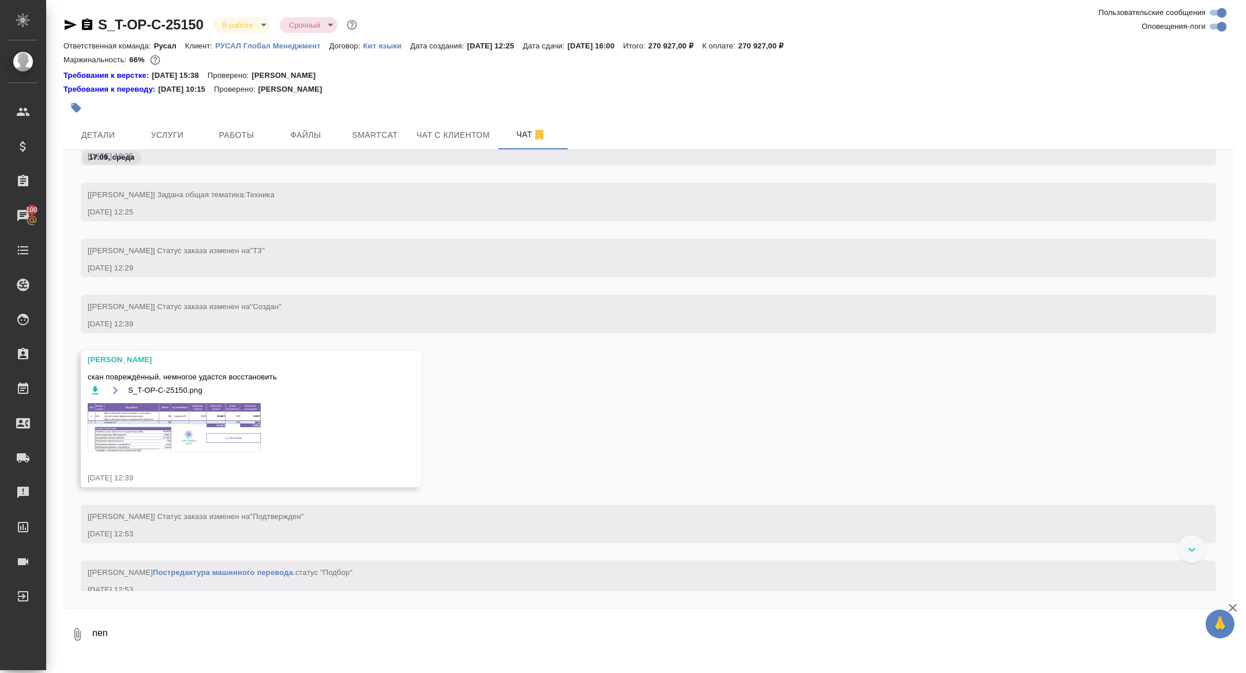
scroll to position [97, 0]
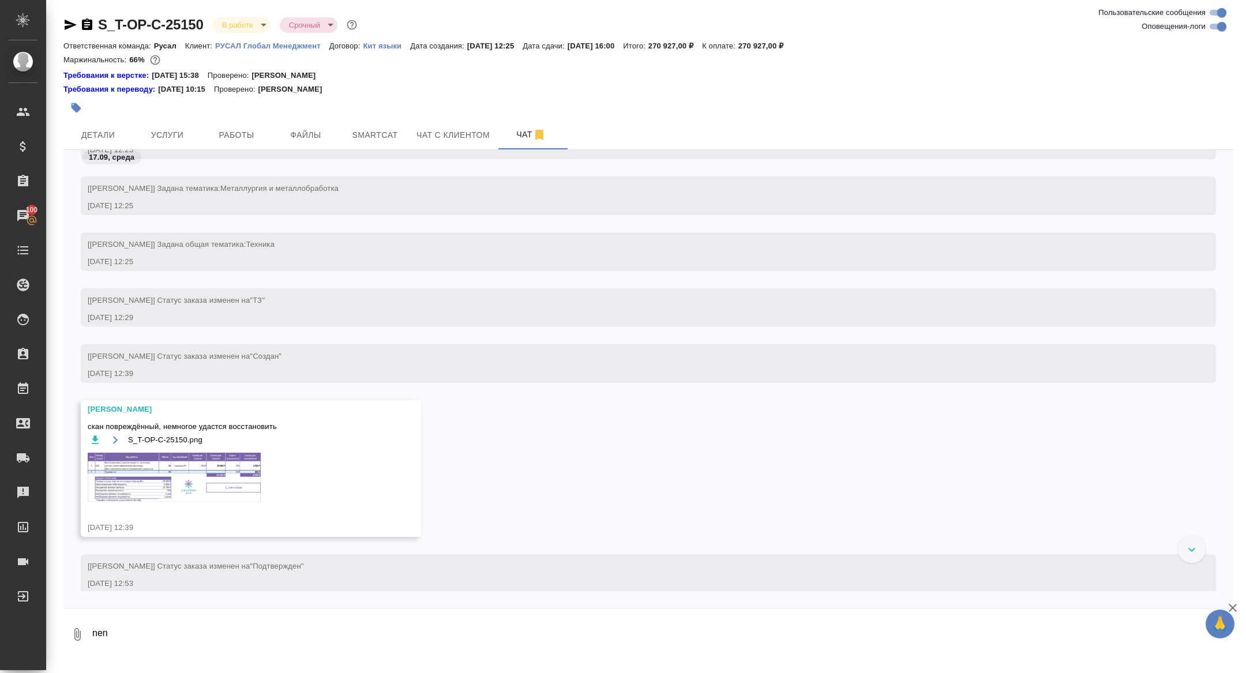
click at [192, 502] on img at bounding box center [174, 477] width 173 height 49
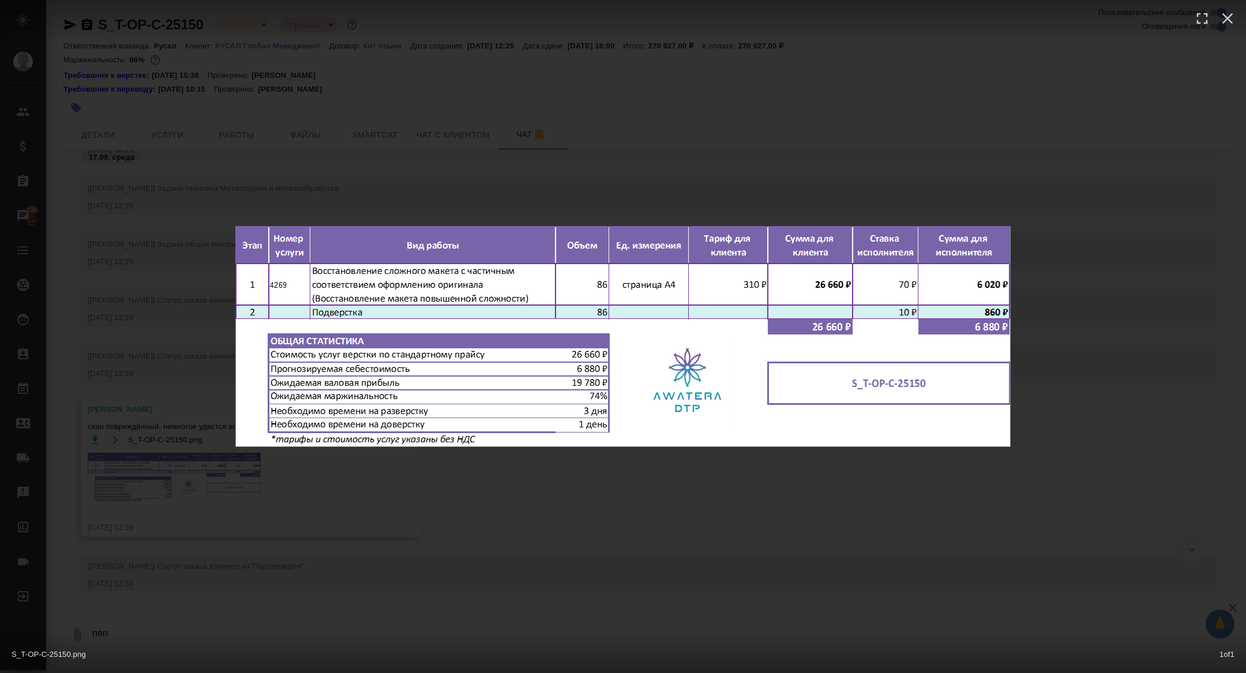
click at [192, 507] on div "S_T-OP-C-25150.png 1 of 1" at bounding box center [623, 336] width 1246 height 673
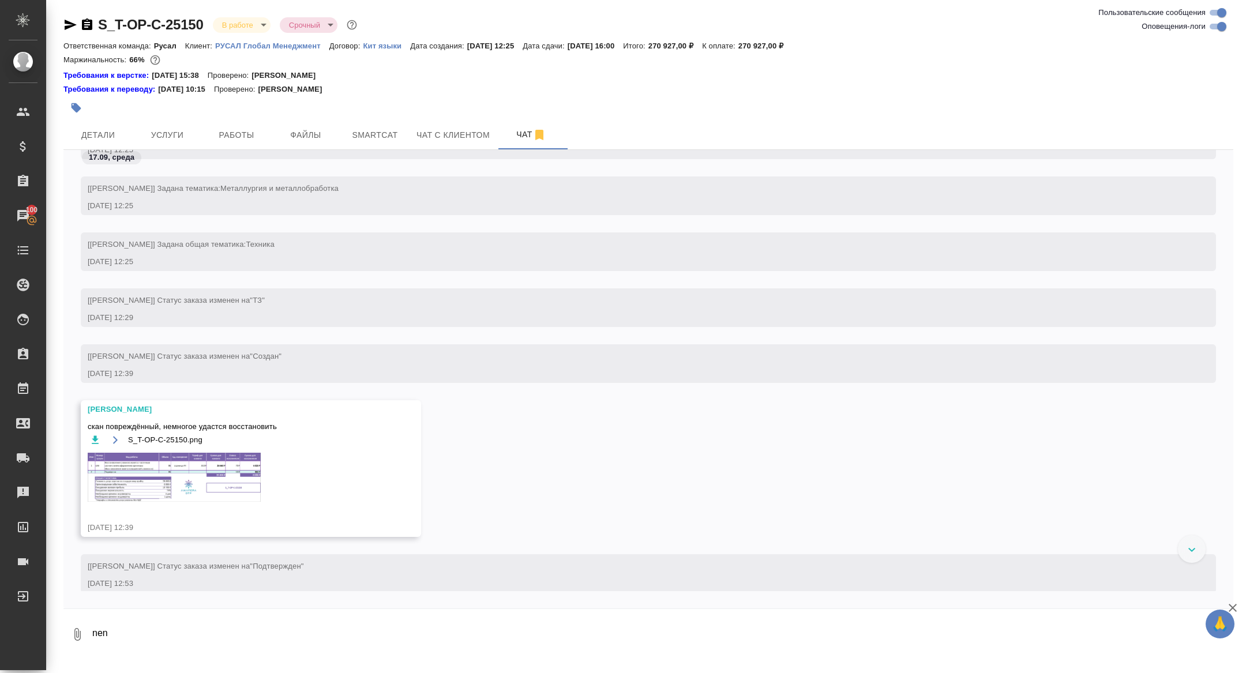
click at [192, 502] on img at bounding box center [174, 477] width 173 height 49
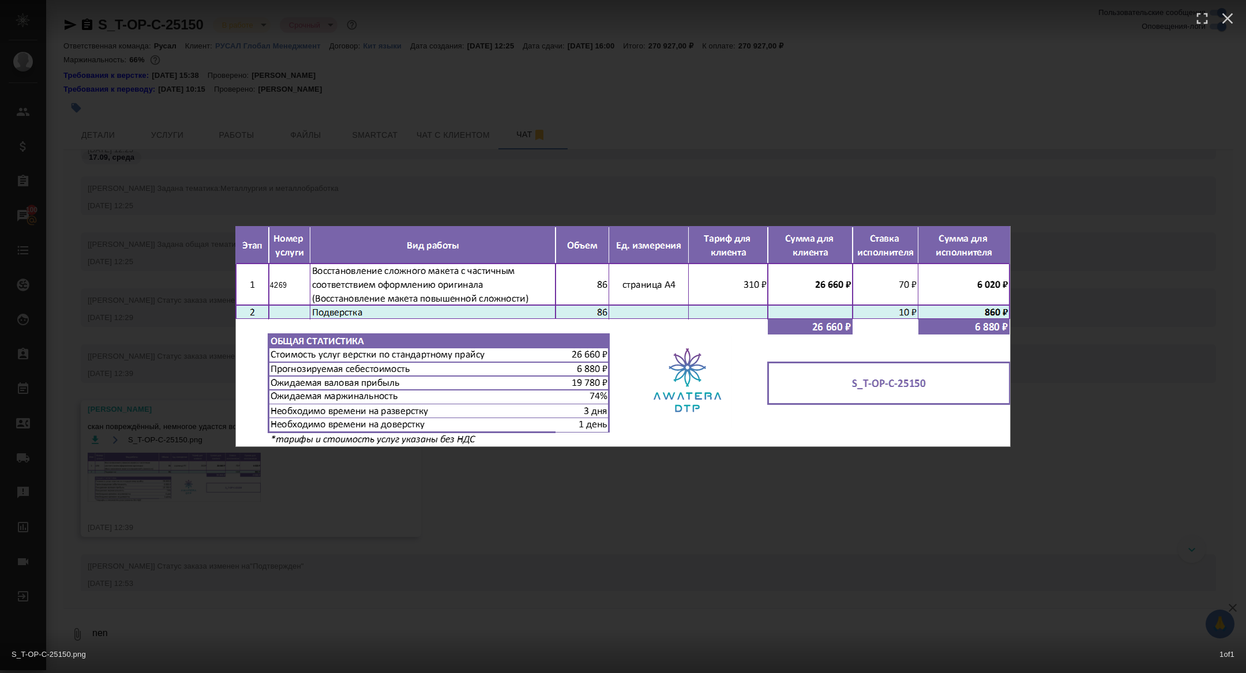
click at [222, 441] on div "S_T-OP-C-25150.png 1 of 1" at bounding box center [623, 336] width 1246 height 673
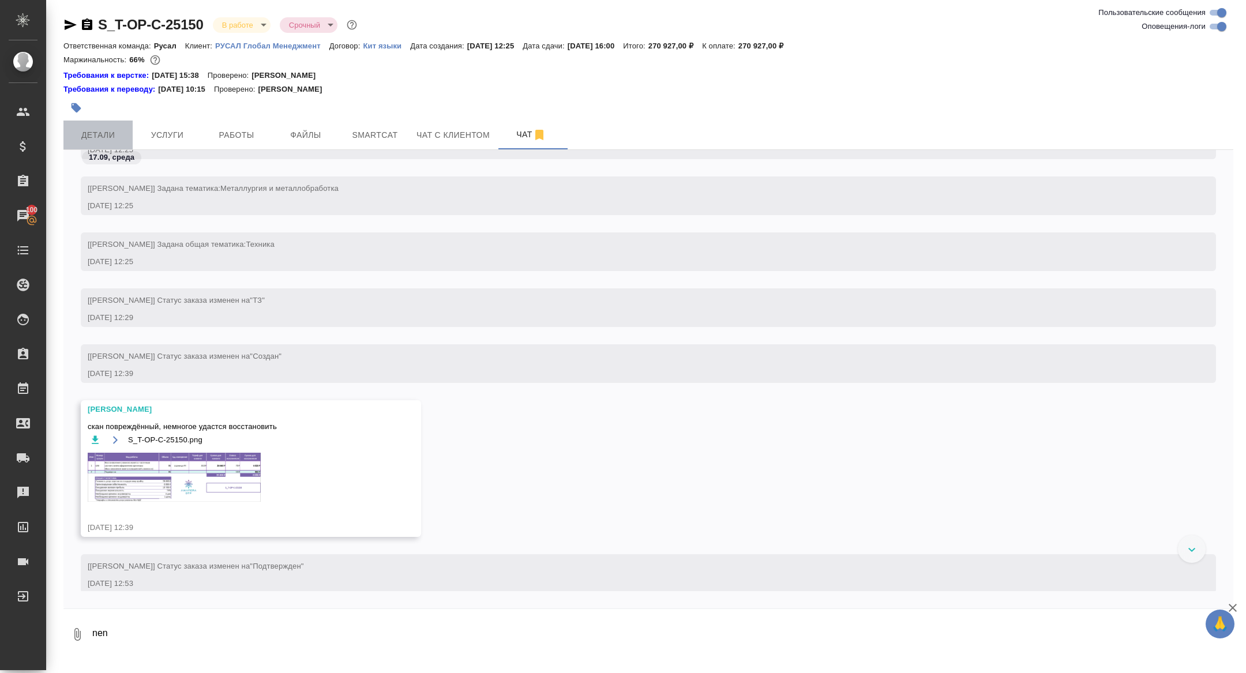
click at [111, 126] on button "Детали" at bounding box center [97, 135] width 69 height 29
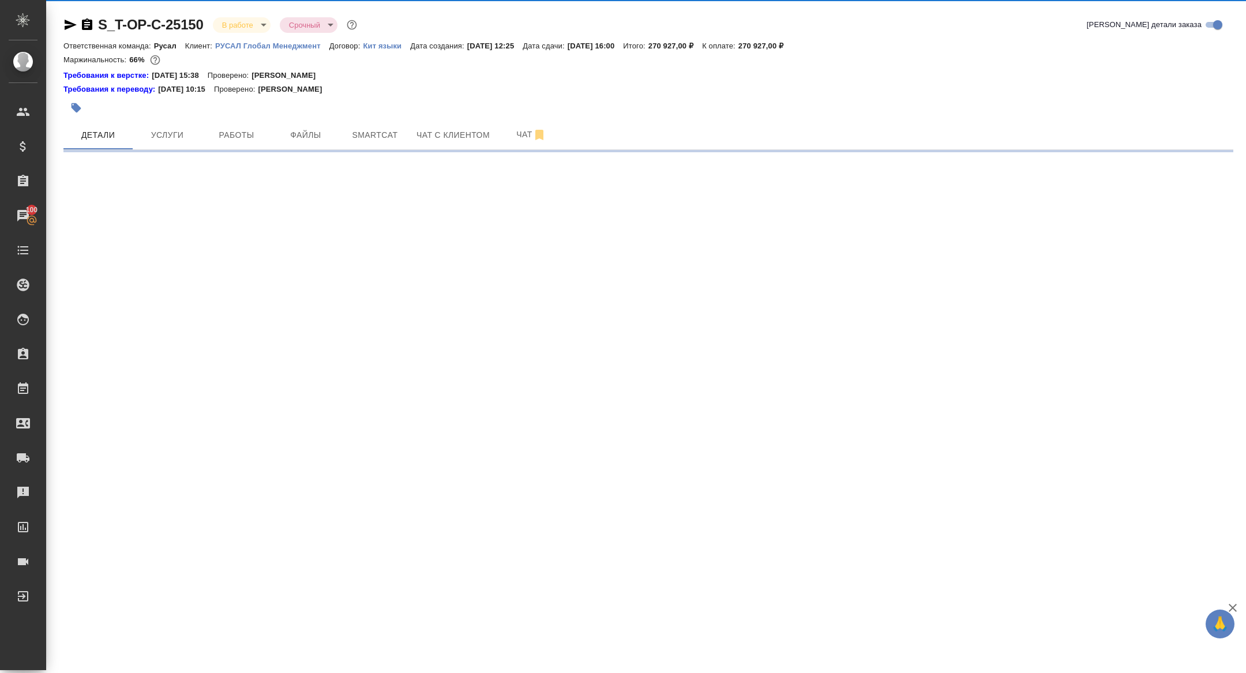
select select "RU"
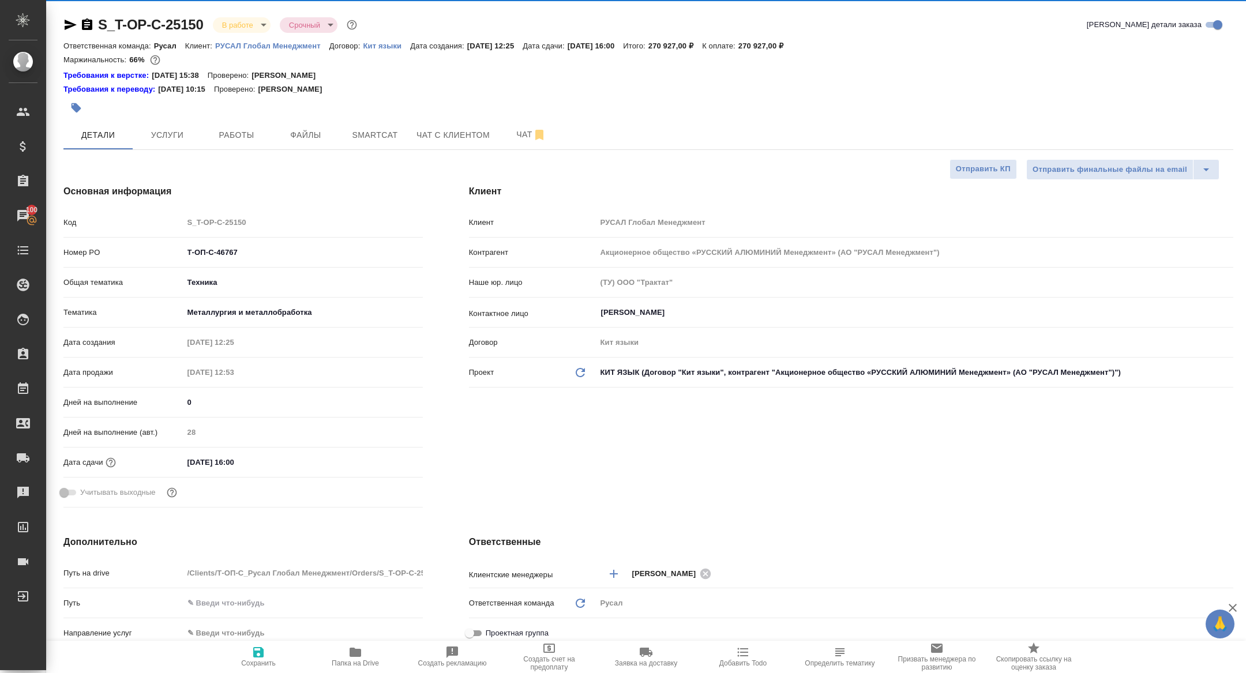
type textarea "x"
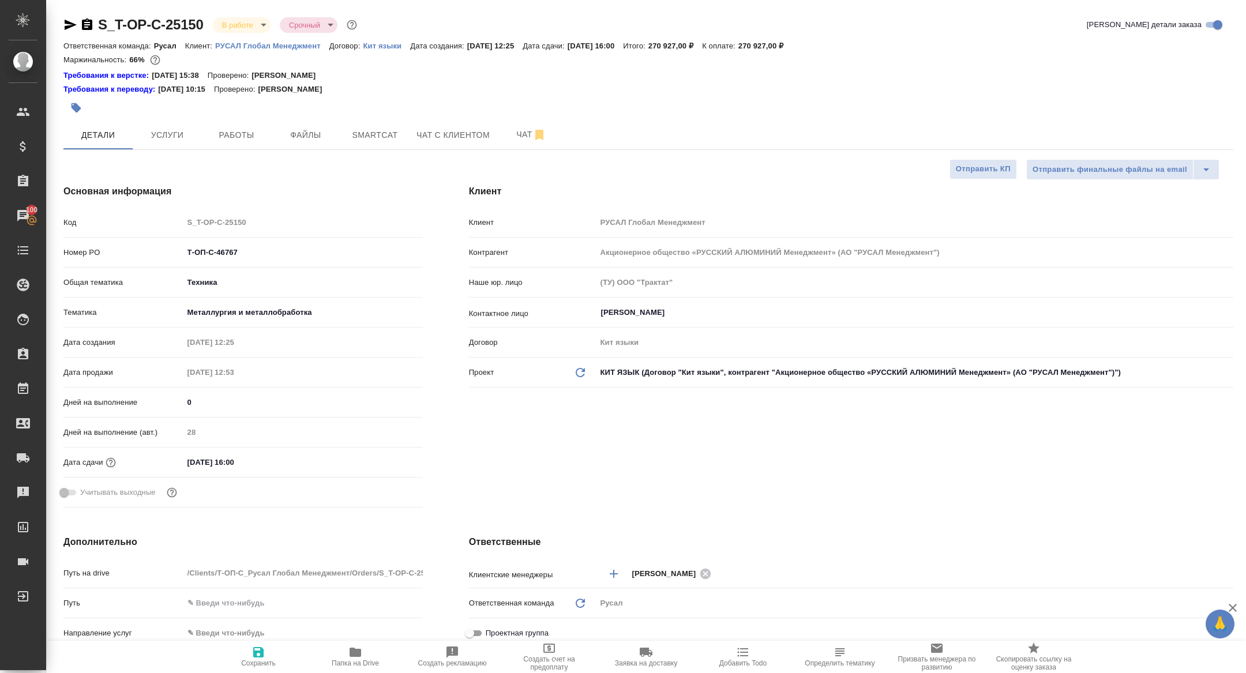
type textarea "x"
click at [324, 649] on span "Папка на Drive" at bounding box center [355, 657] width 83 height 22
type textarea "x"
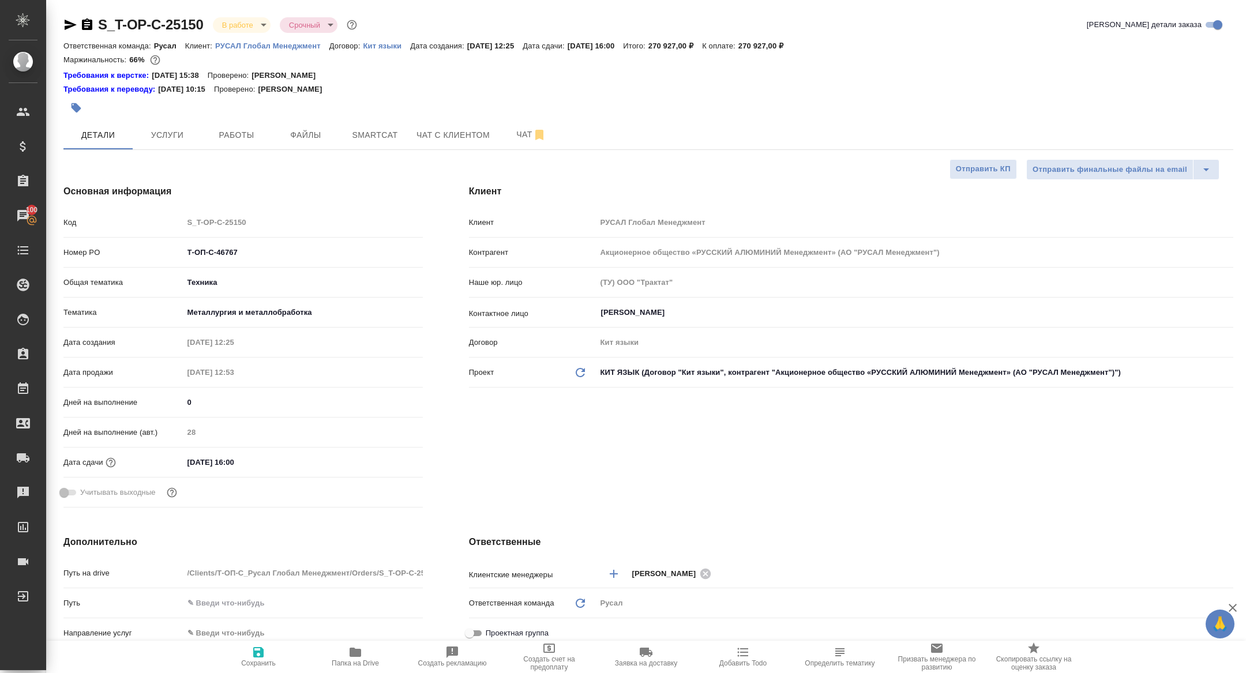
type textarea "x"
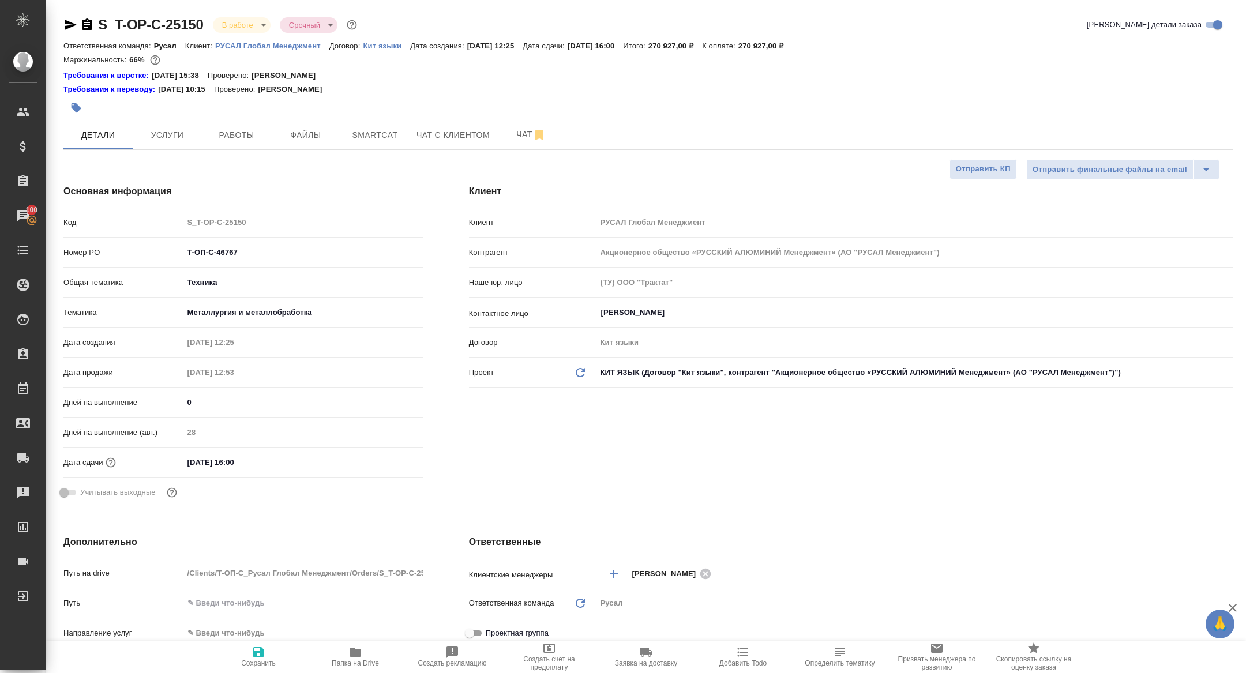
type textarea "x"
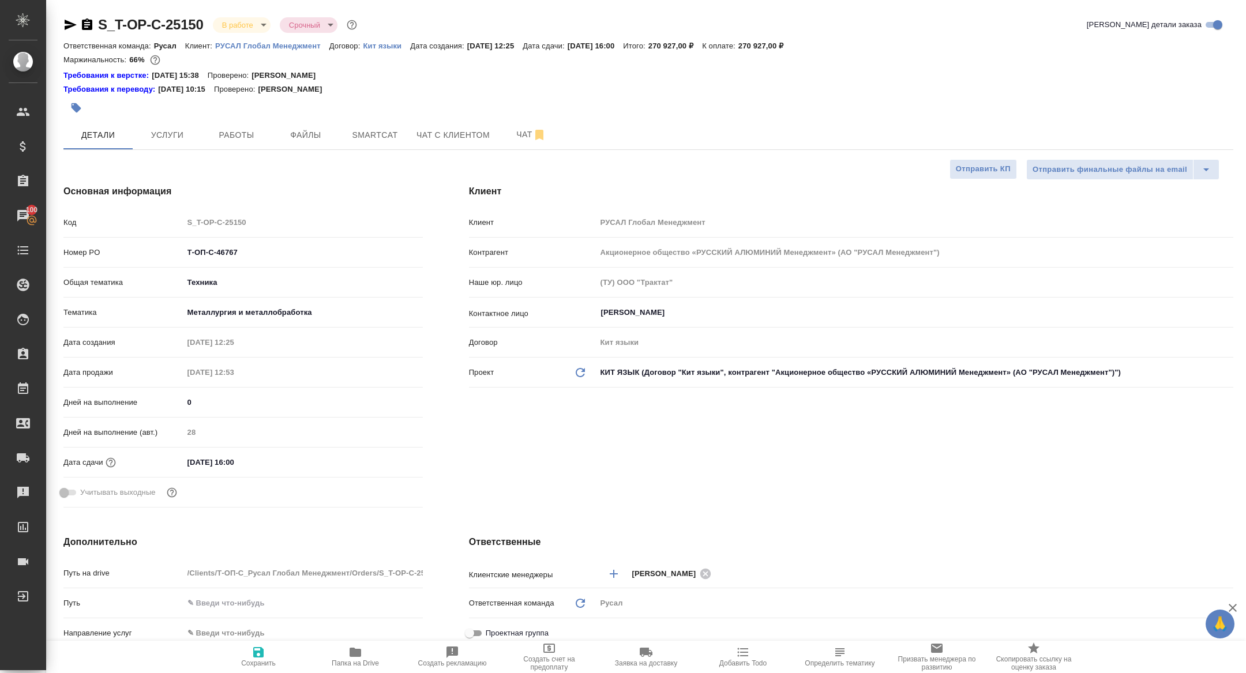
type textarea "x"
click at [535, 126] on button "Чат" at bounding box center [531, 135] width 69 height 29
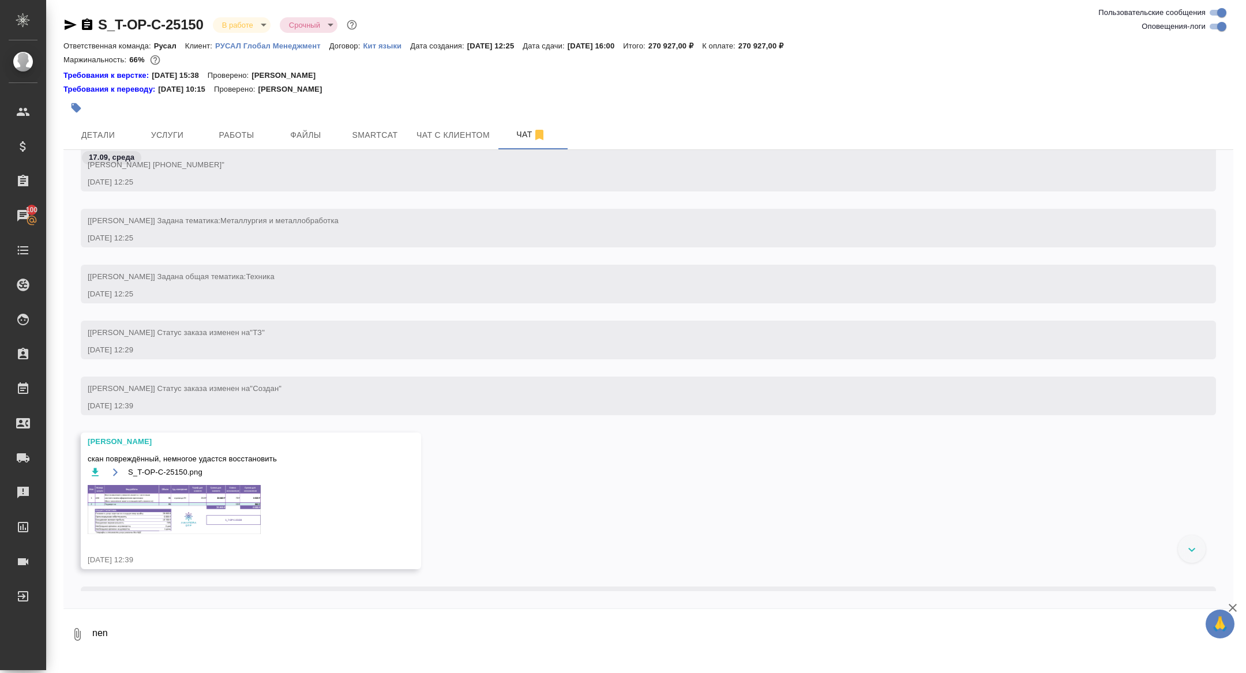
scroll to position [78, 0]
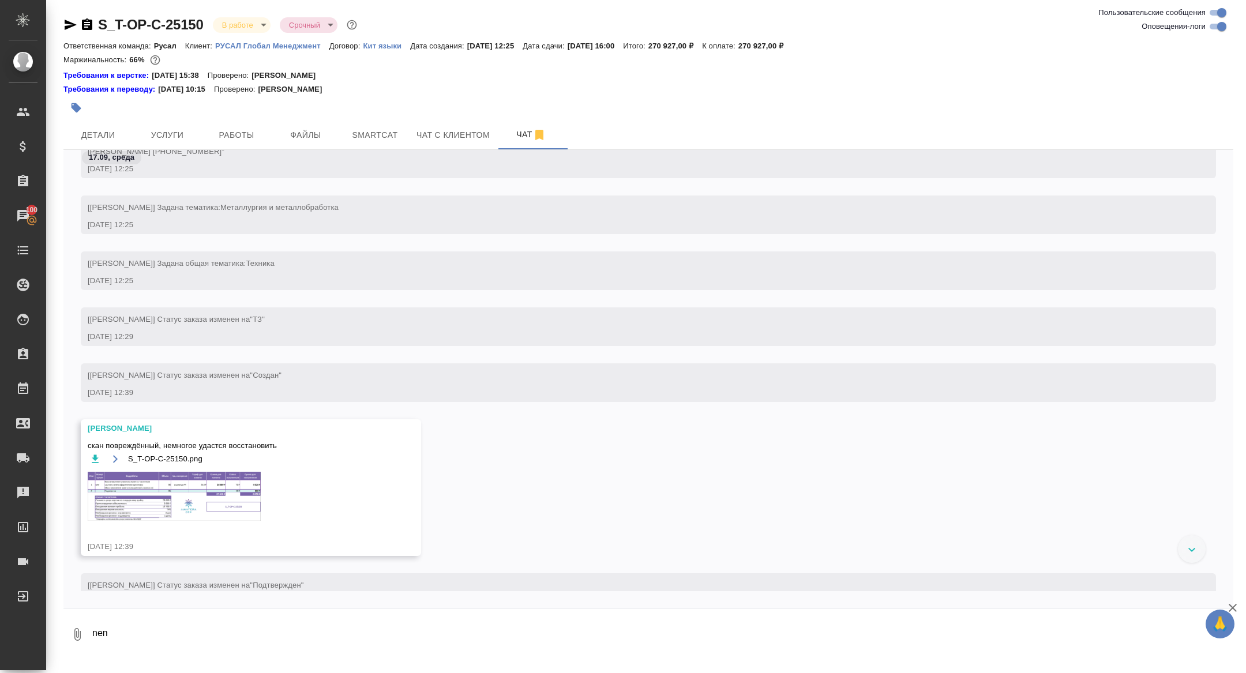
click at [223, 521] on img at bounding box center [174, 496] width 173 height 49
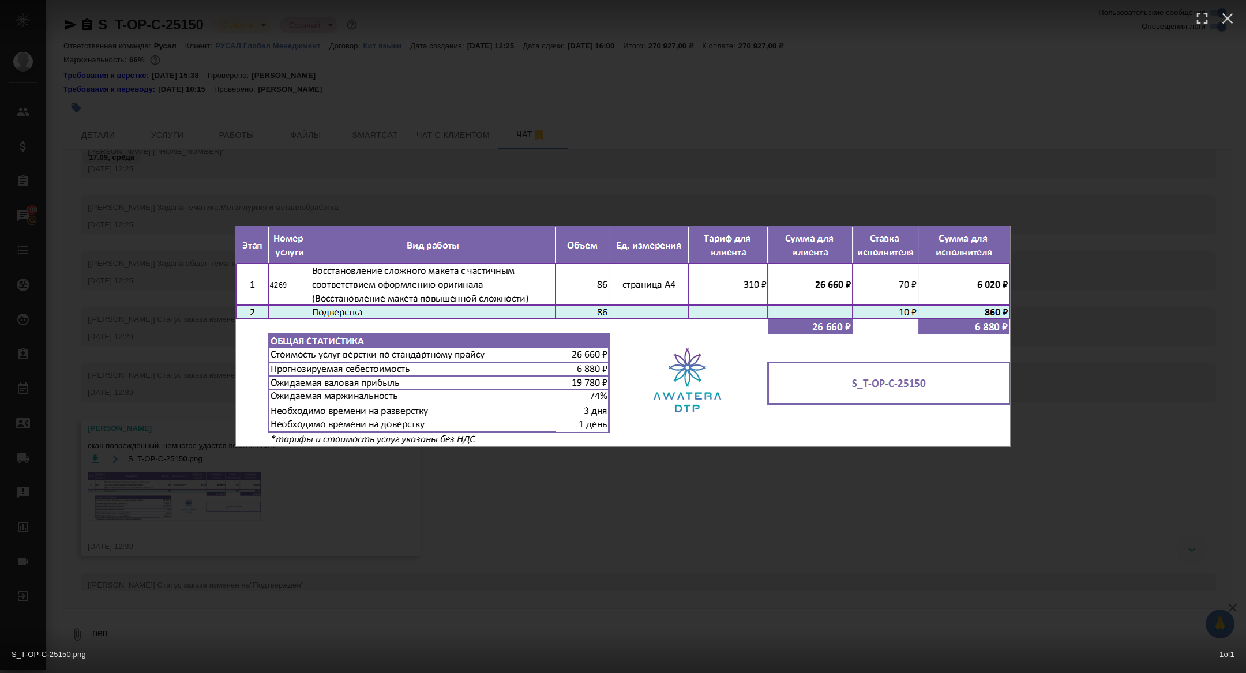
click at [219, 522] on div "S_T-OP-C-25150.png 1 of 1" at bounding box center [623, 336] width 1246 height 673
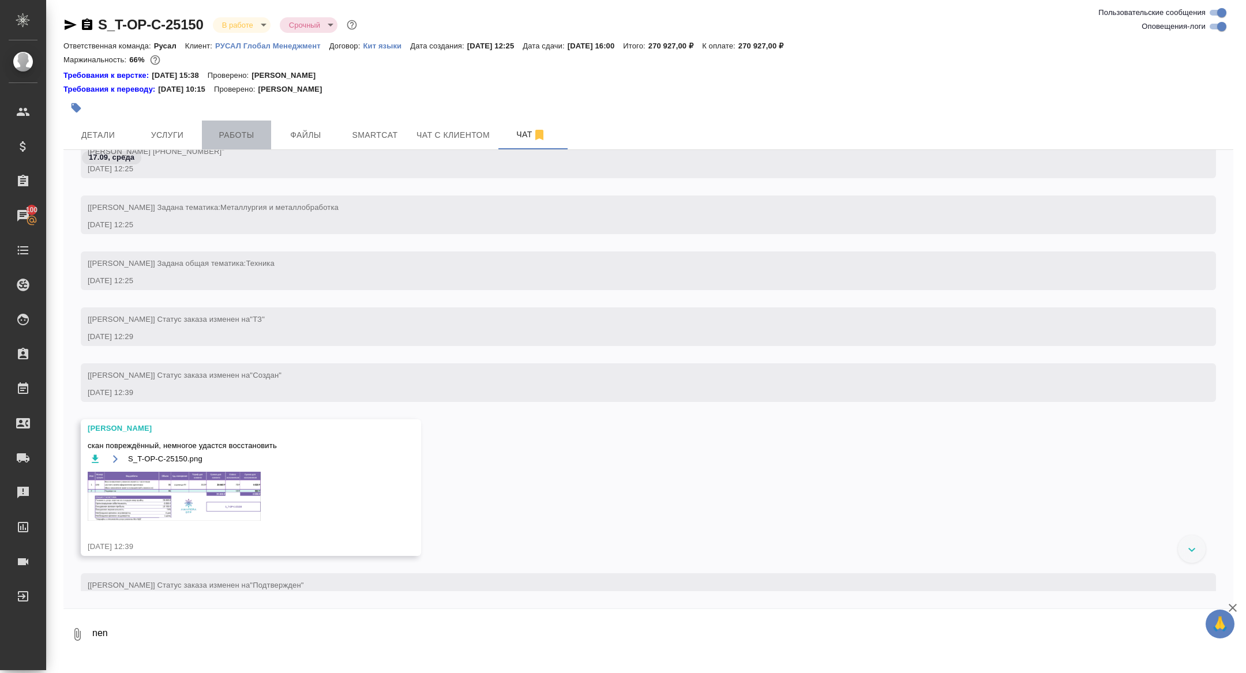
click at [231, 127] on button "Работы" at bounding box center [236, 135] width 69 height 29
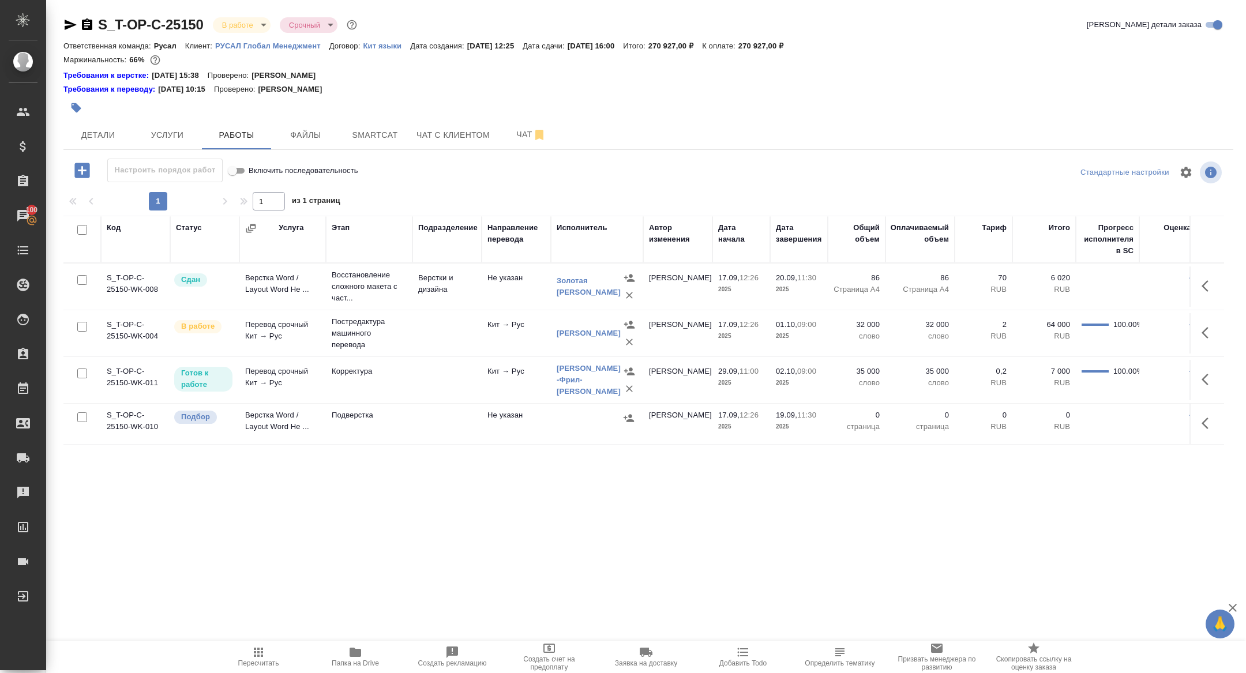
drag, startPoint x: 1204, startPoint y: 414, endPoint x: 1167, endPoint y: 447, distance: 49.5
click at [1204, 414] on button "button" at bounding box center [1209, 424] width 28 height 28
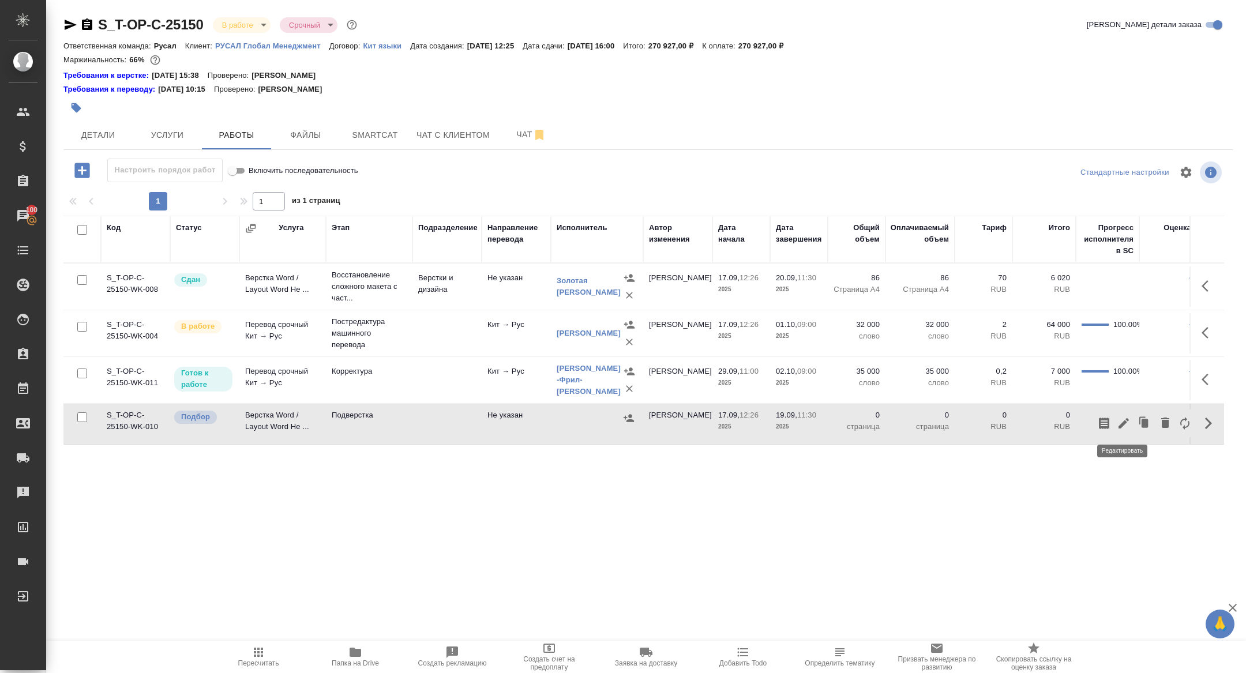
click at [1124, 425] on icon "button" at bounding box center [1124, 424] width 14 height 14
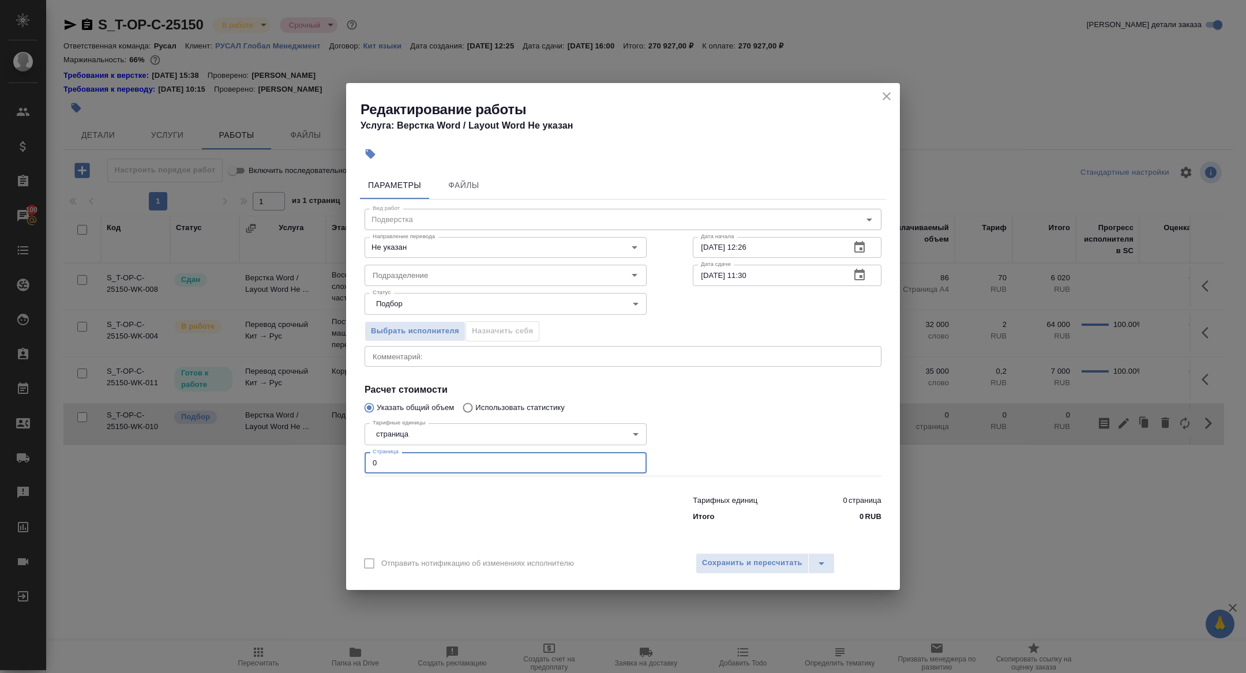
drag, startPoint x: 387, startPoint y: 466, endPoint x: 312, endPoint y: 458, distance: 75.4
click at [312, 458] on div "Редактирование работы Услуга: Верстка Word / Layout Word Не указан Параметры Фа…" at bounding box center [623, 336] width 1246 height 673
type input "86"
click at [479, 362] on div "x Комментарий:" at bounding box center [623, 356] width 517 height 21
paste textarea "https://drive.awatera.com/f/10385097"
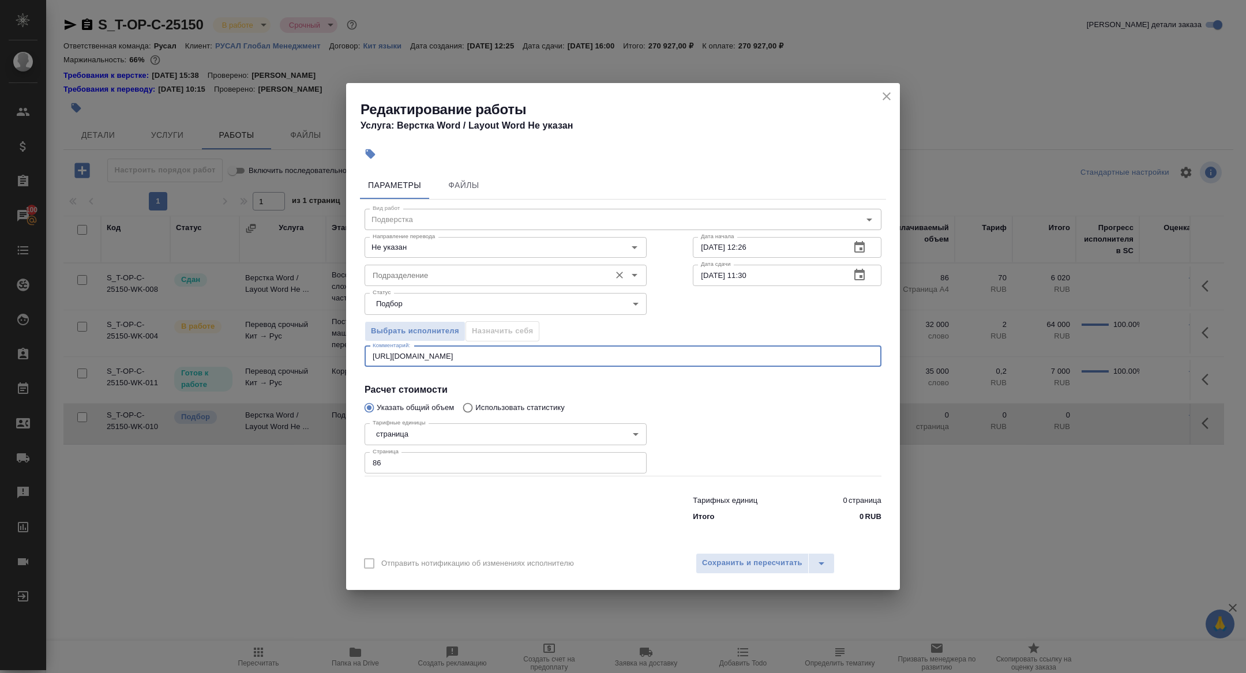
type textarea "https://drive.awatera.com/f/10385097"
click at [450, 275] on input "Подразделение" at bounding box center [486, 275] width 237 height 14
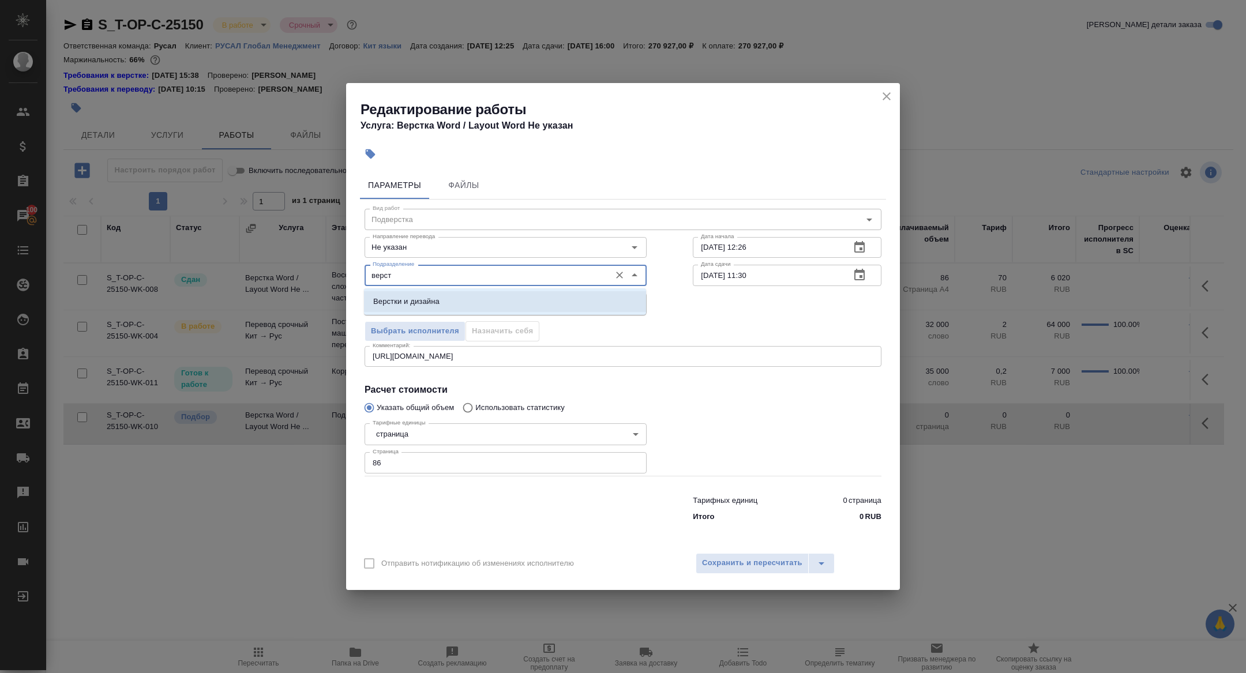
click at [460, 295] on li "Верстки и дизайна" at bounding box center [505, 301] width 282 height 21
type input "Верстки и дизайна"
click at [857, 252] on icon "button" at bounding box center [860, 247] width 10 height 12
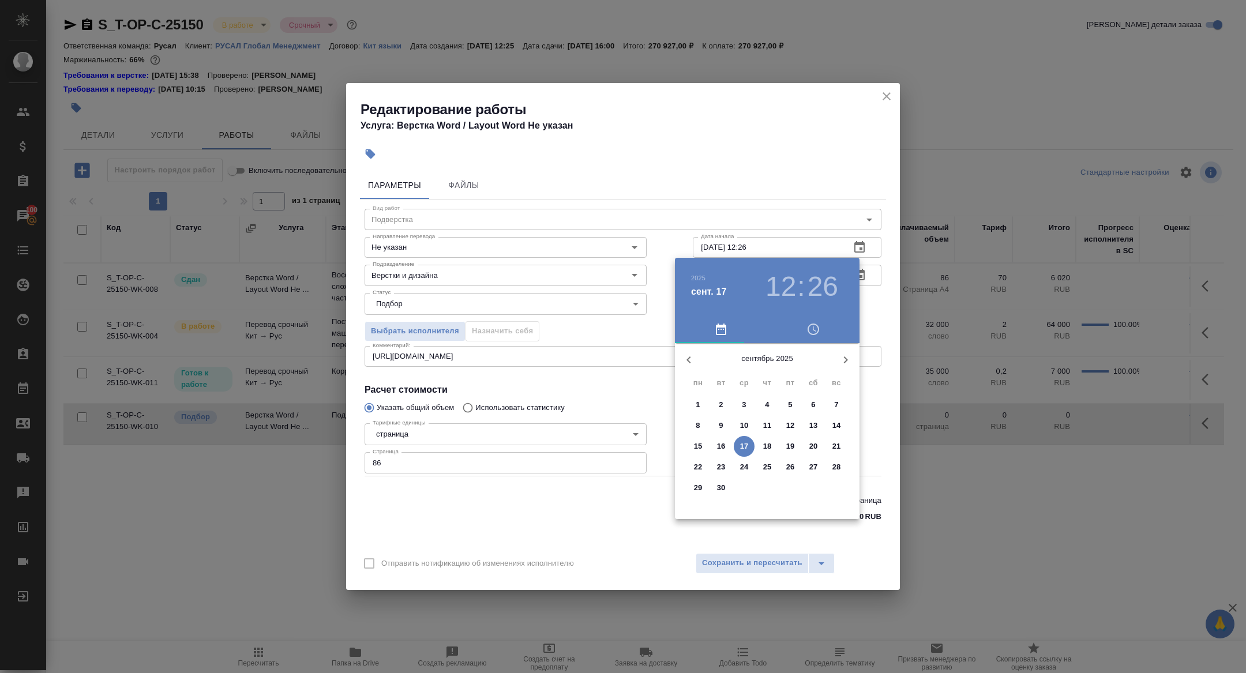
click at [839, 354] on icon "button" at bounding box center [846, 360] width 14 height 14
click at [786, 404] on span "3" at bounding box center [790, 405] width 21 height 12
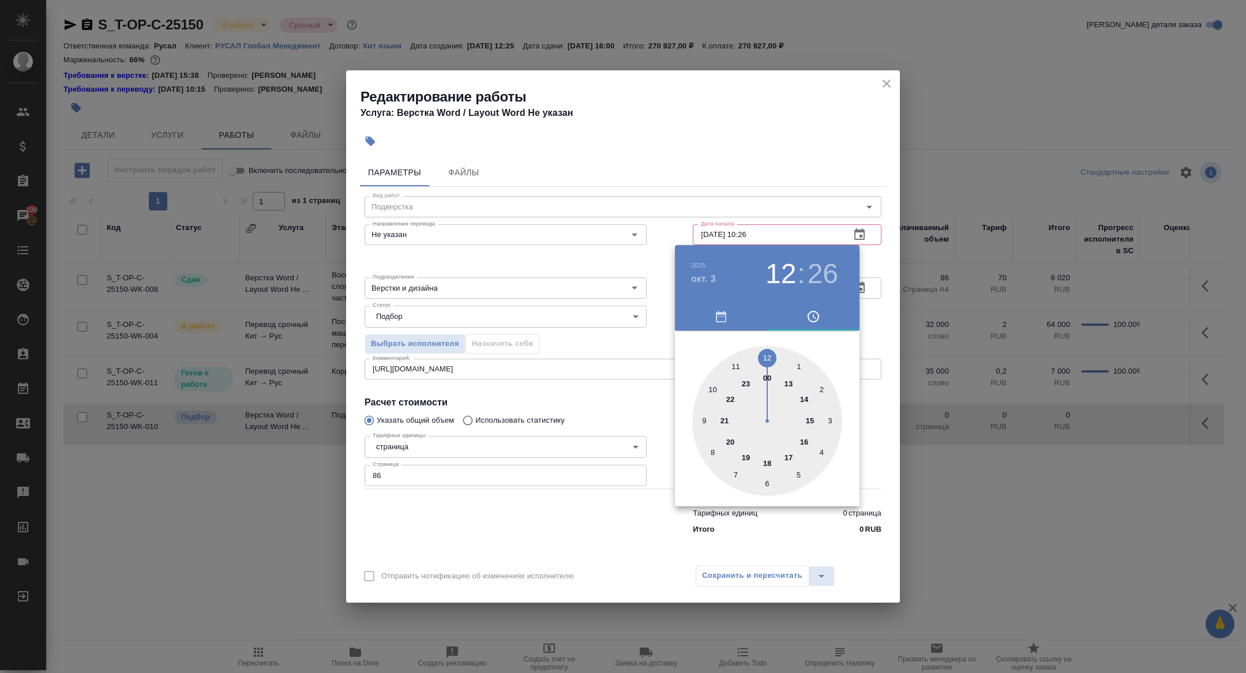
click at [715, 387] on div at bounding box center [767, 421] width 150 height 150
type input "03.10.2025 10:00"
click at [767, 353] on div at bounding box center [767, 421] width 150 height 150
click at [619, 310] on div at bounding box center [623, 336] width 1246 height 673
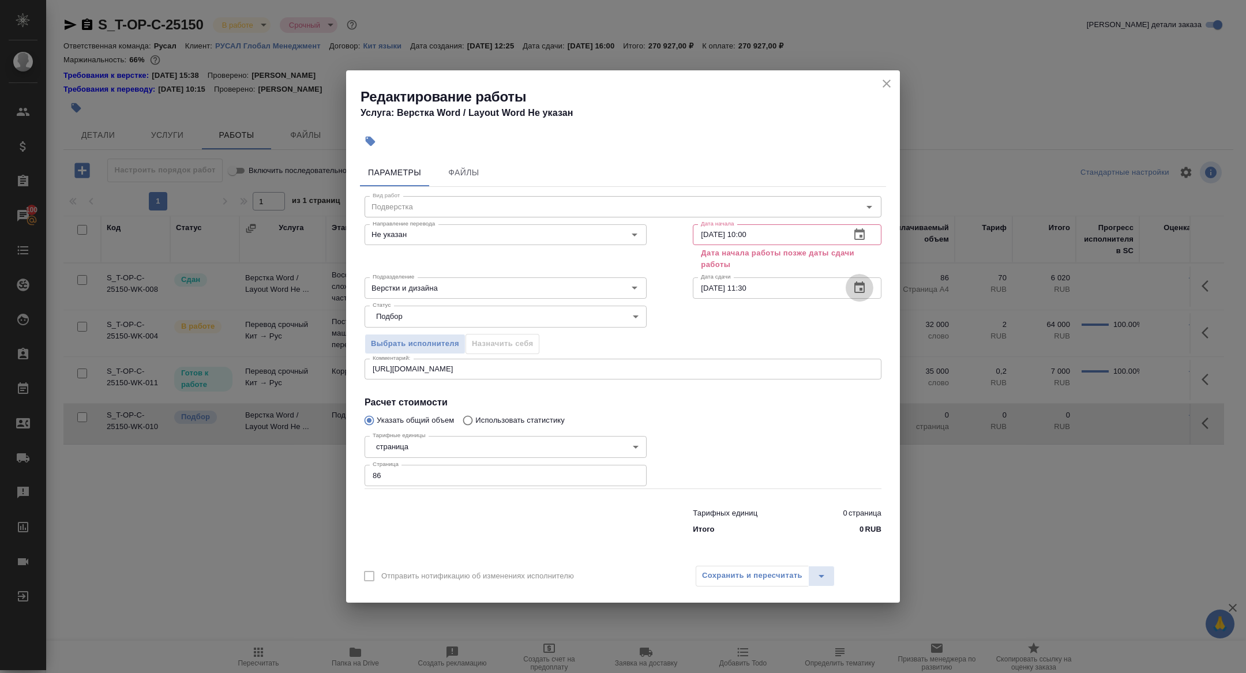
click at [863, 291] on icon "button" at bounding box center [860, 288] width 14 height 14
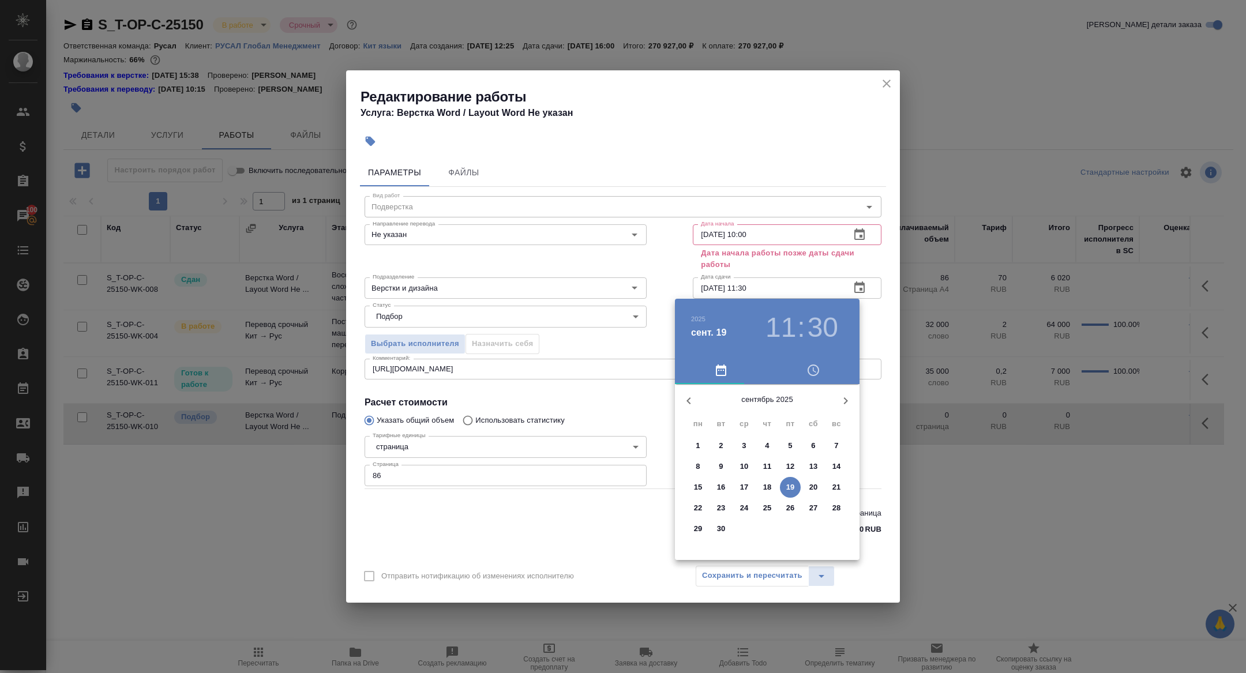
click at [844, 391] on button "button" at bounding box center [846, 401] width 28 height 28
click at [785, 449] on span "3" at bounding box center [790, 446] width 21 height 12
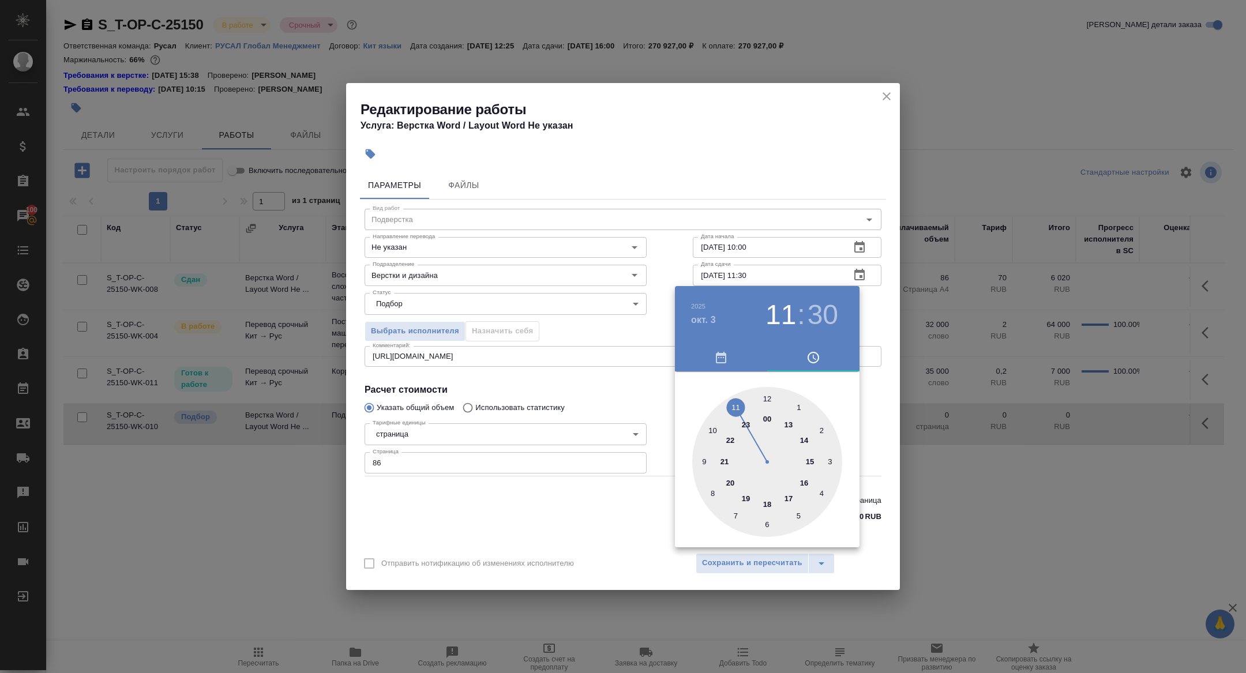
click at [812, 482] on div at bounding box center [767, 462] width 150 height 150
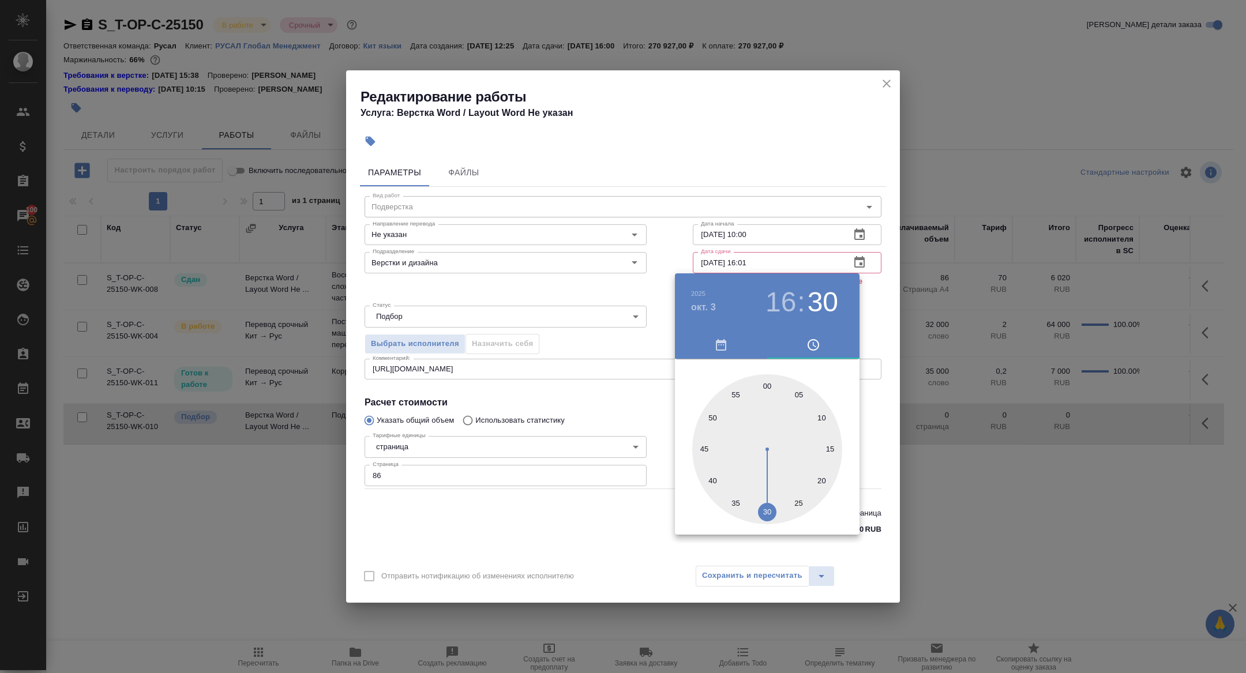
click at [770, 387] on div at bounding box center [767, 449] width 150 height 150
type input "[DATE] 16:00"
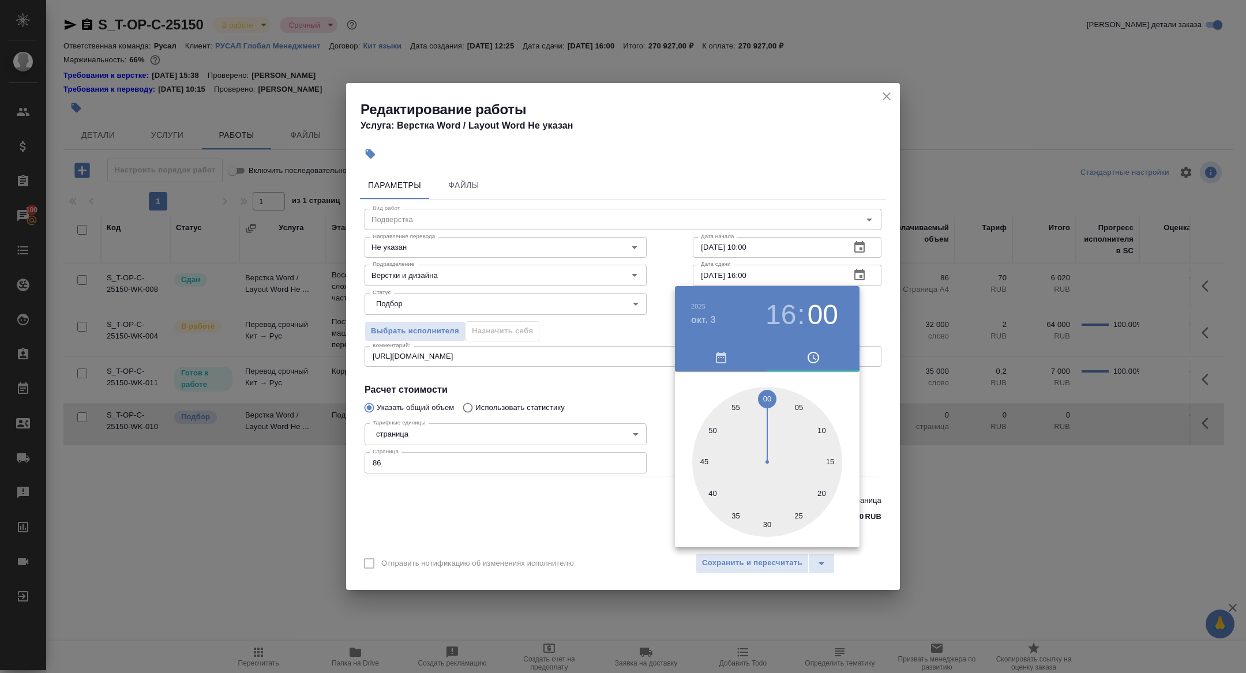
click at [575, 374] on div at bounding box center [623, 336] width 1246 height 673
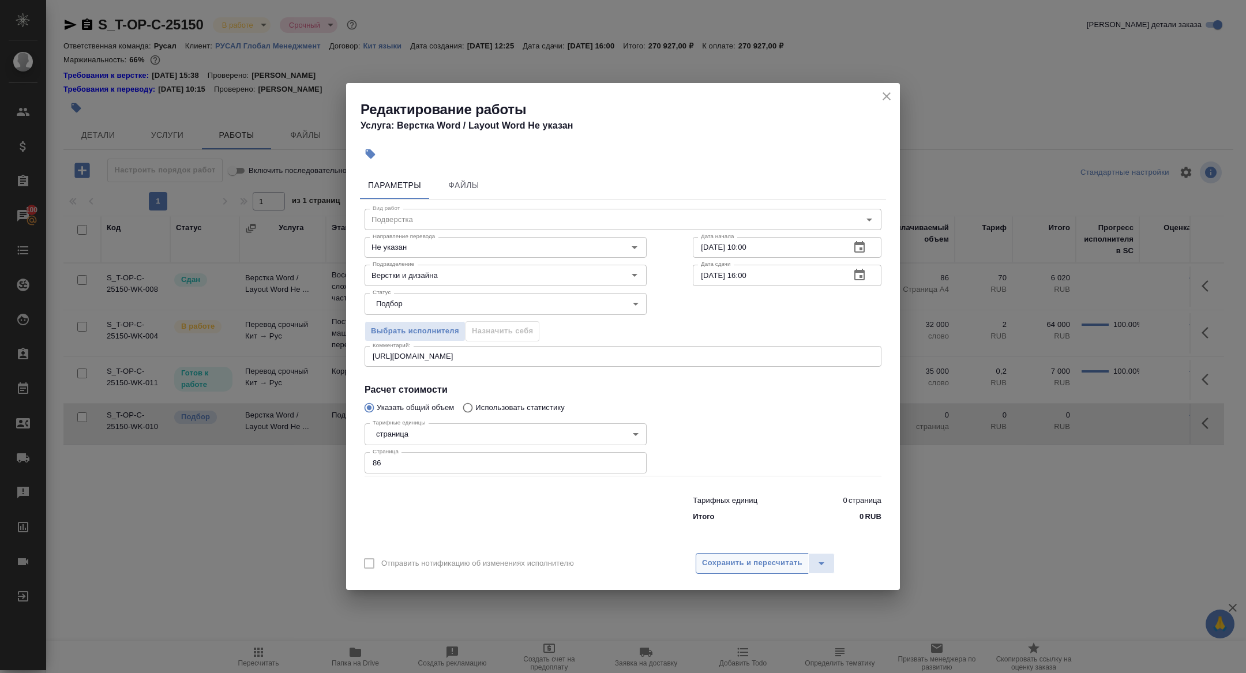
click at [728, 569] on span "Сохранить и пересчитать" at bounding box center [752, 563] width 100 height 13
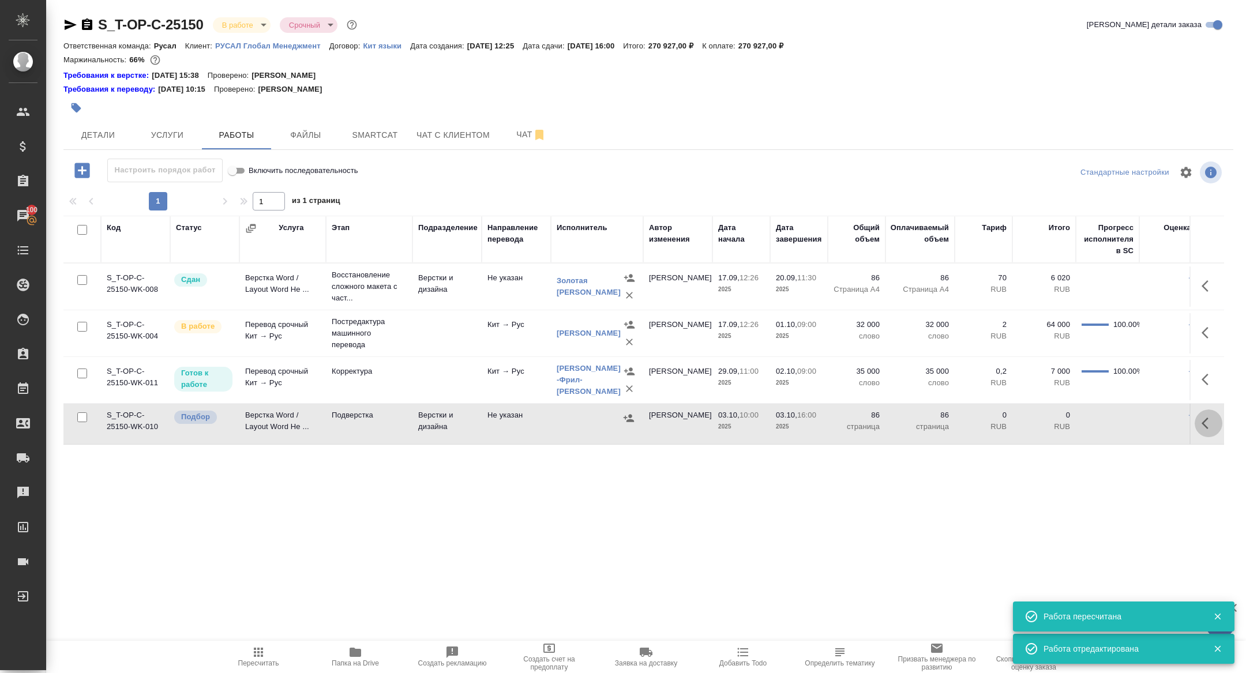
click at [1203, 425] on icon "button" at bounding box center [1209, 424] width 14 height 14
click at [1125, 417] on icon "button" at bounding box center [1124, 424] width 14 height 14
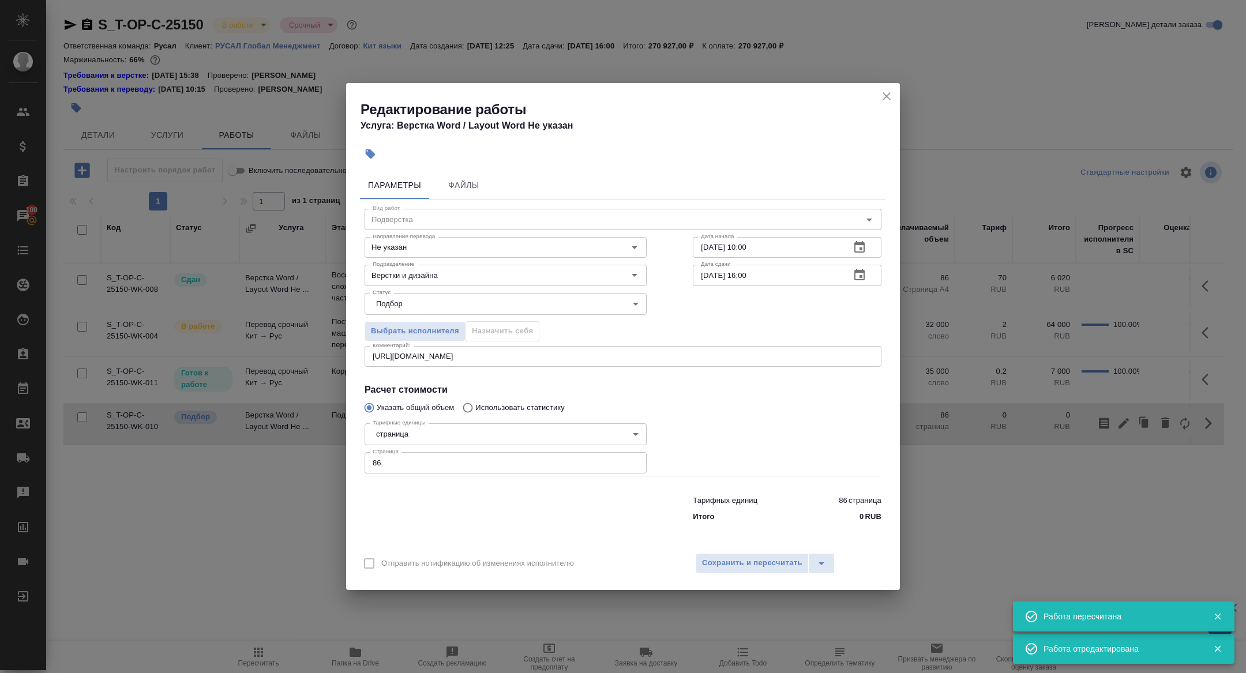
click at [466, 300] on body "🙏 .cls-1 fill:#fff; AWATERA Zhuravleva Alexandra Клиенты Спецификации Заказы 10…" at bounding box center [623, 336] width 1246 height 673
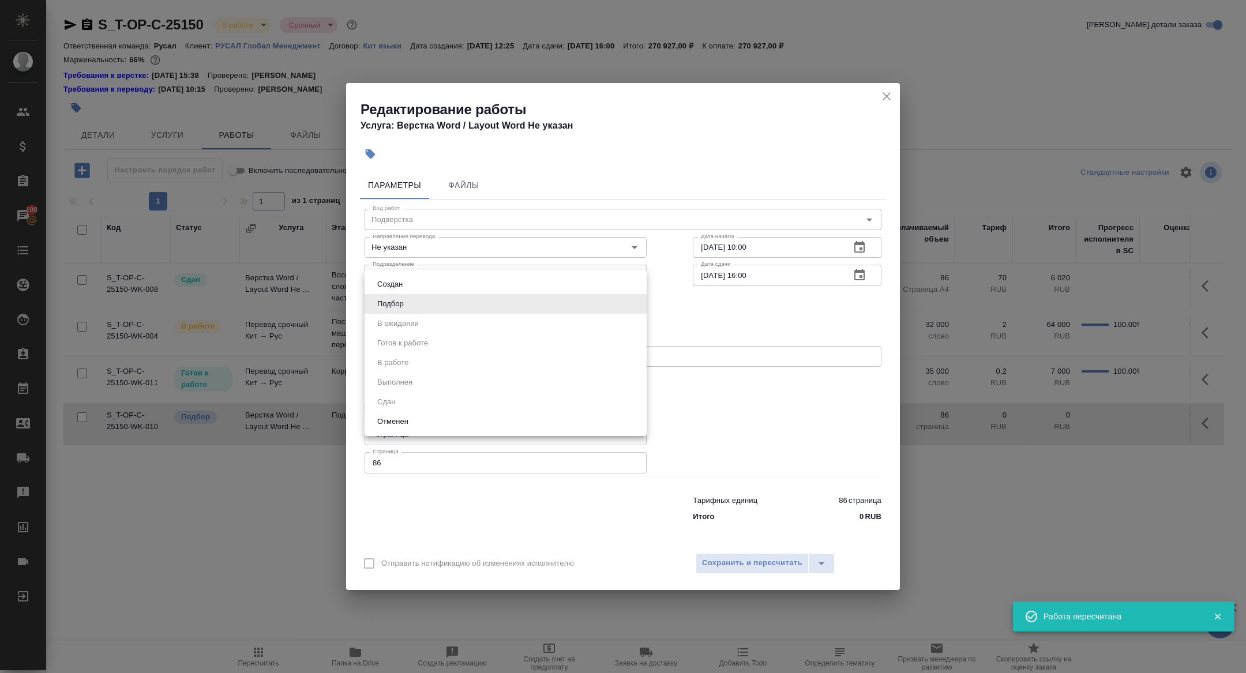
click at [764, 569] on div at bounding box center [623, 336] width 1246 height 673
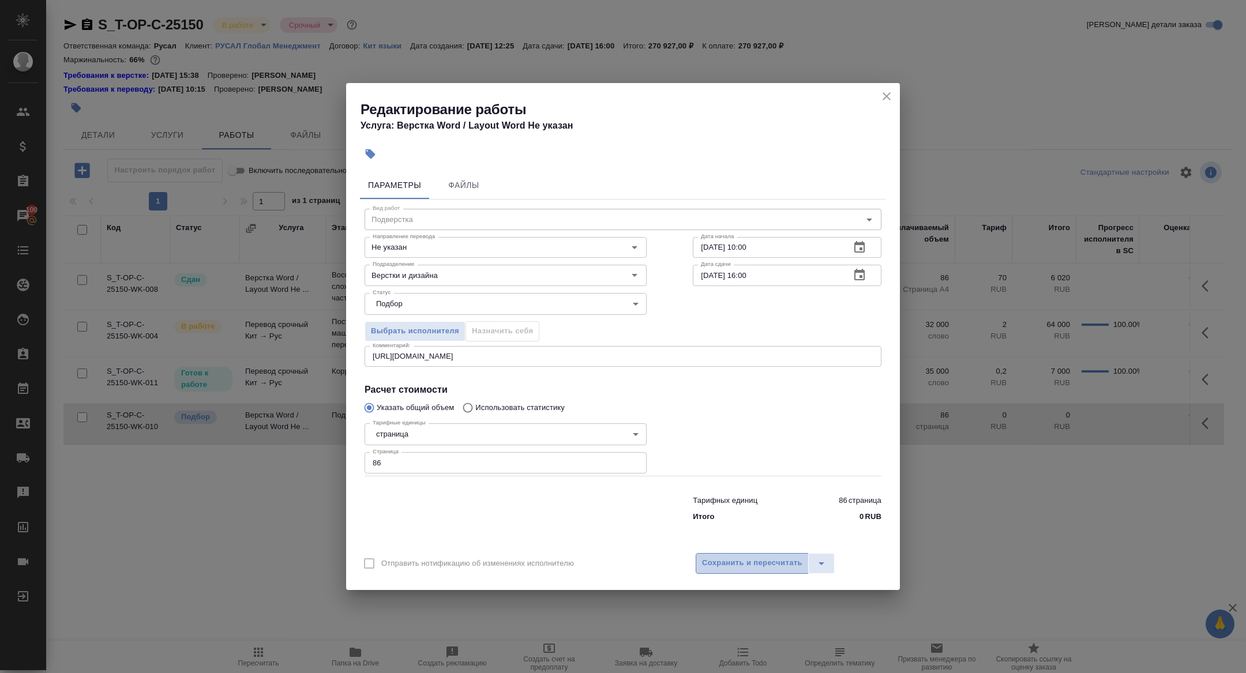
click at [736, 560] on span "Сохранить и пересчитать" at bounding box center [752, 563] width 100 height 13
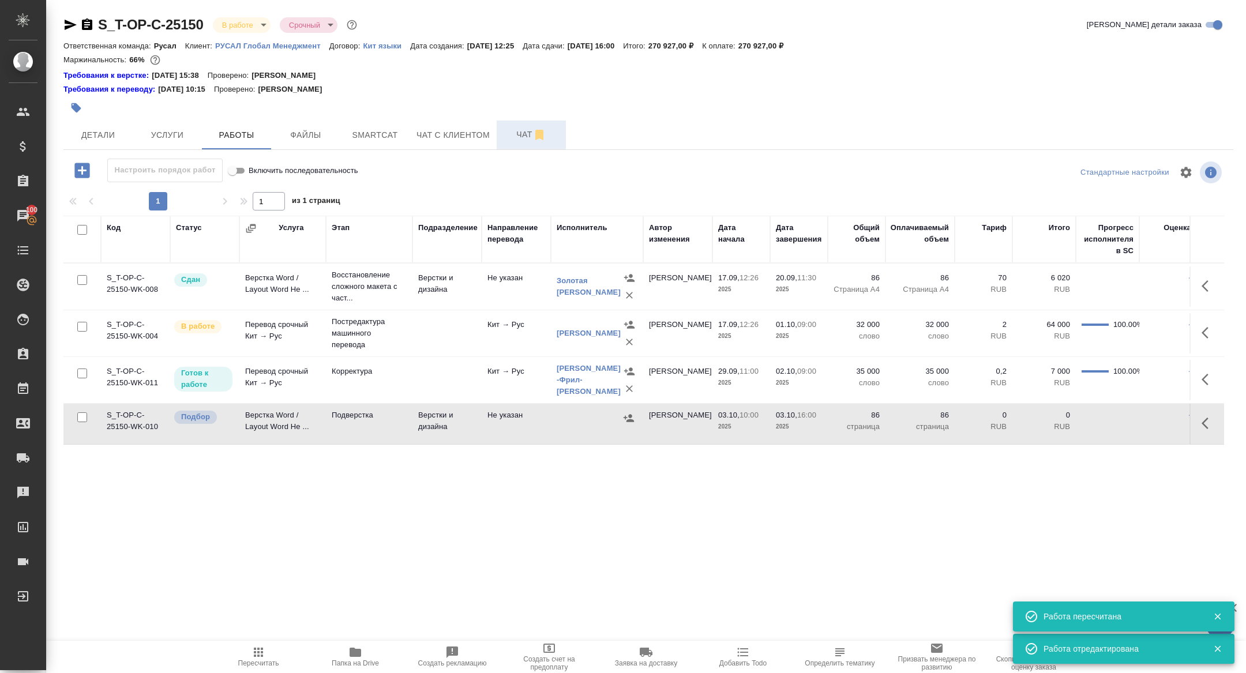
click at [520, 141] on span "Чат" at bounding box center [531, 135] width 55 height 14
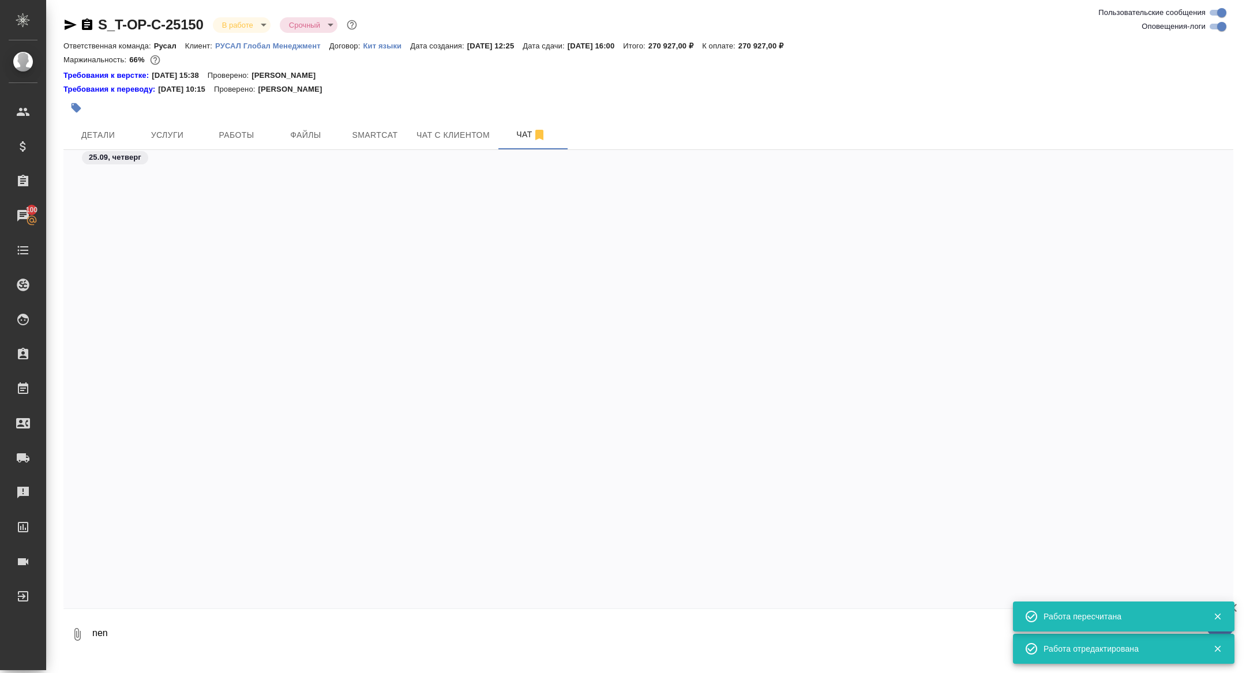
scroll to position [5667, 0]
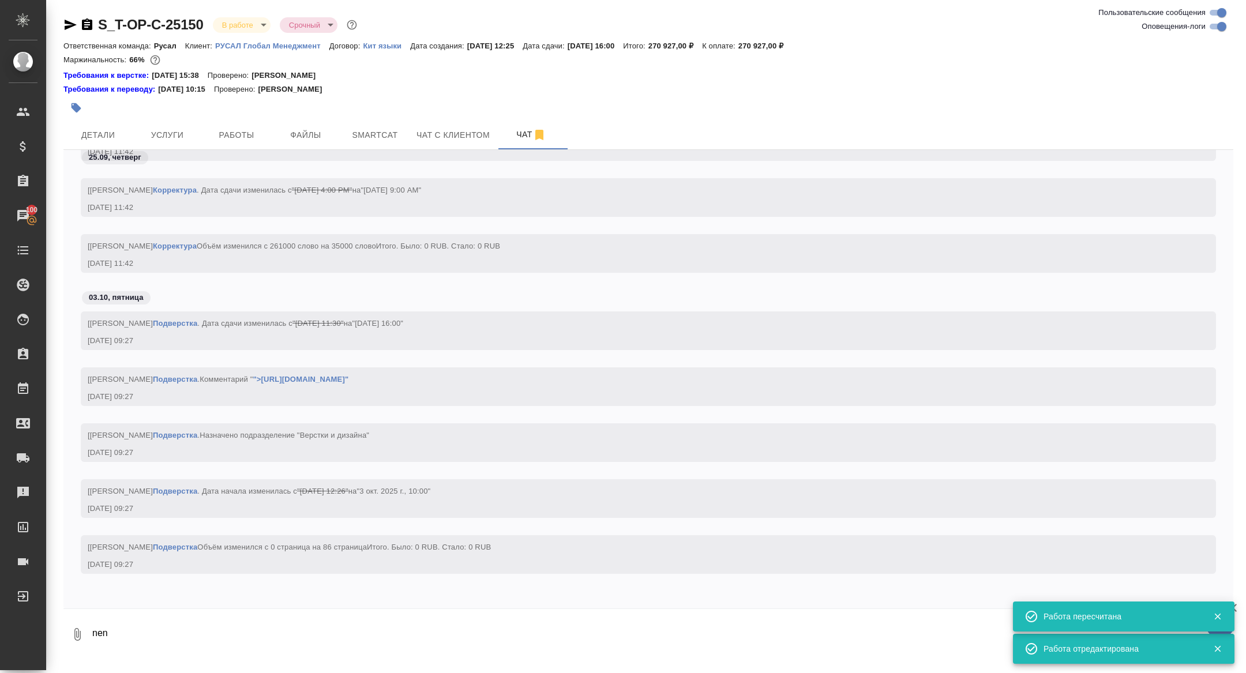
click at [218, 627] on textarea "nen" at bounding box center [662, 634] width 1143 height 39
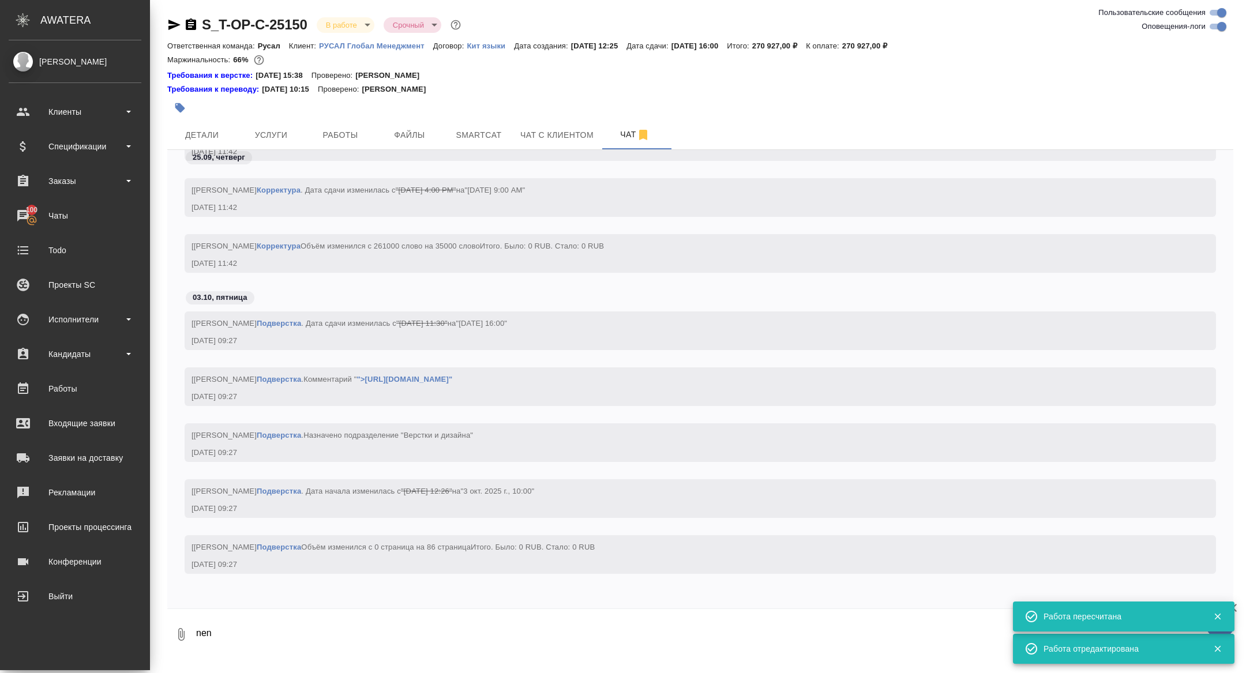
drag, startPoint x: 218, startPoint y: 627, endPoint x: 30, endPoint y: 623, distance: 187.6
click at [30, 624] on div ".cls-1 fill:#fff; AWATERA Zhuravleva Alexandra Клиенты Спецификации Заказы 100 …" at bounding box center [623, 336] width 1246 height 673
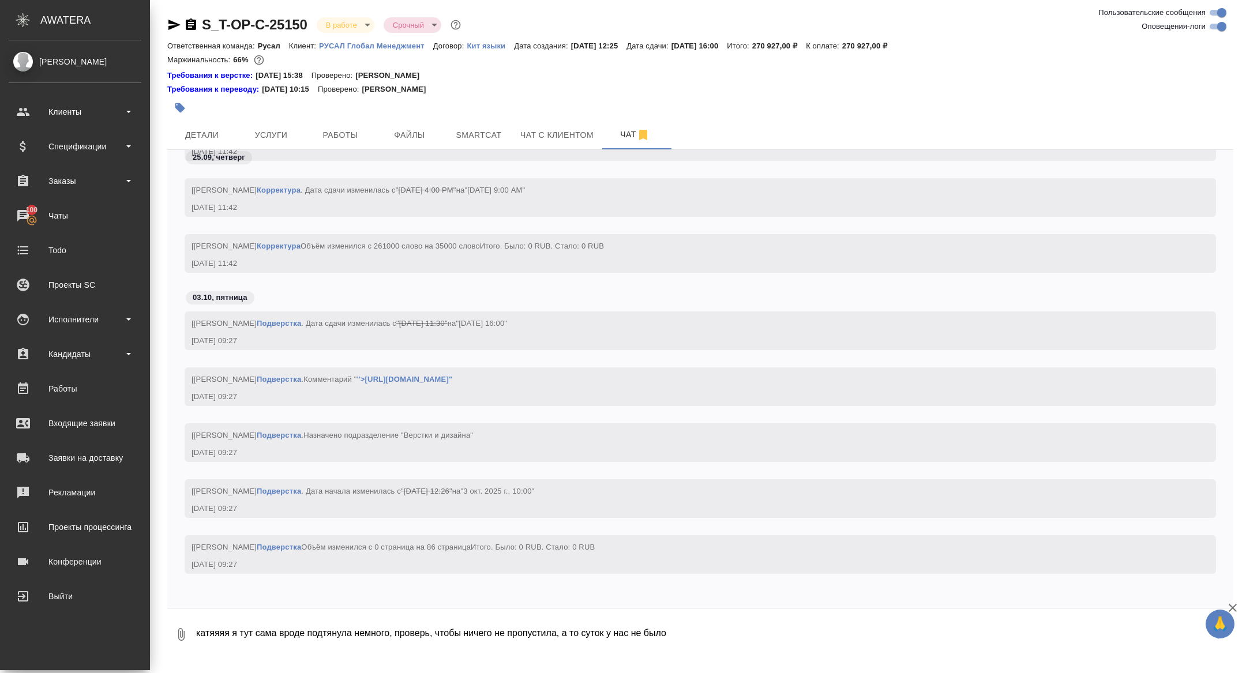
type textarea "катяяяя я тут сама вроде подтянула немного, проверь, чтобы ничего не пропустила…"
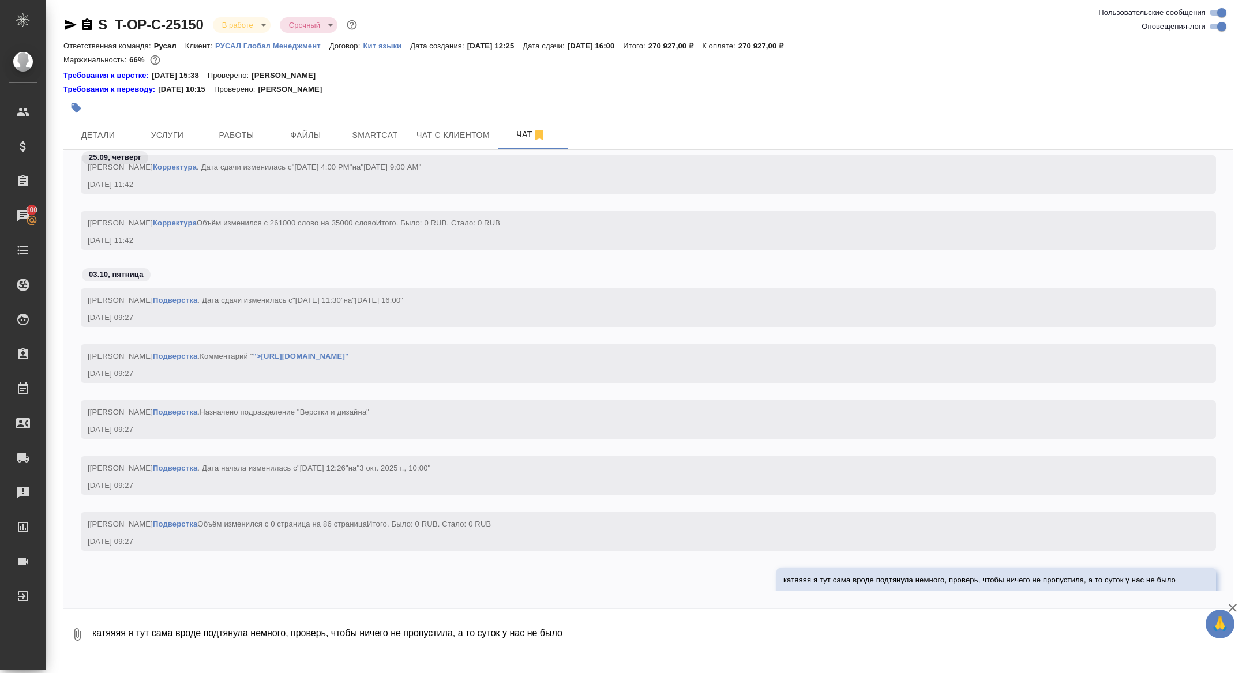
scroll to position [5723, 0]
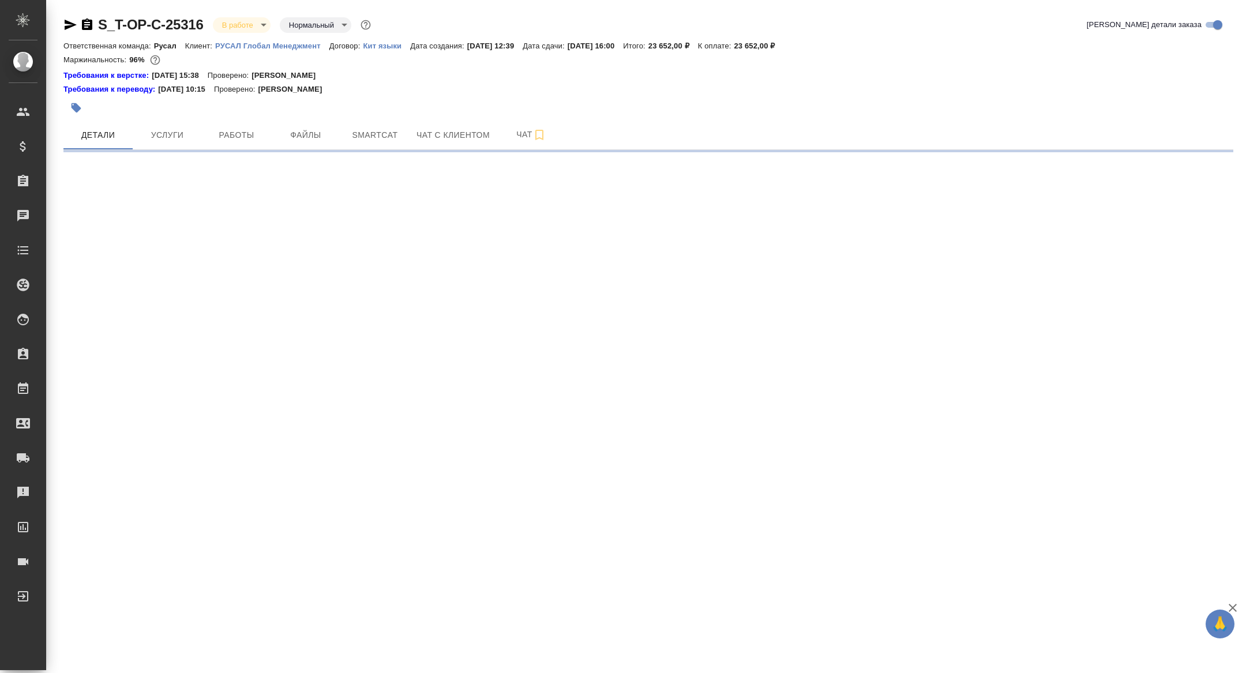
select select "RU"
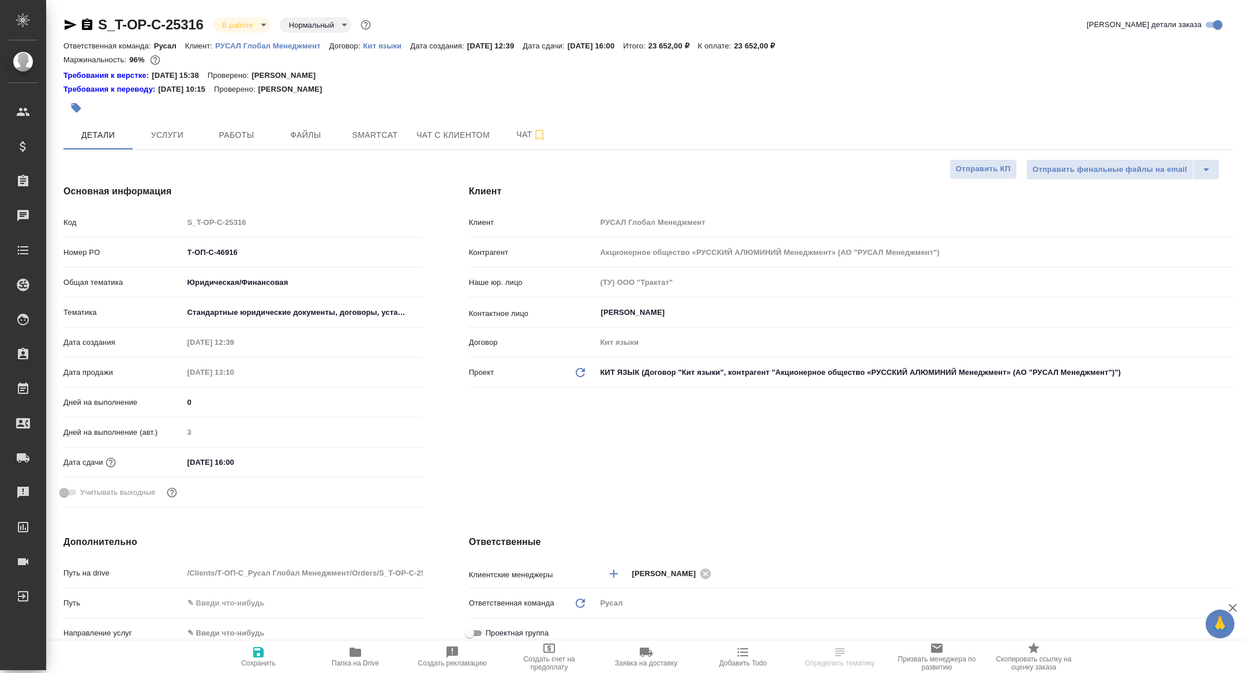
type textarea "x"
select select "RU"
type textarea "x"
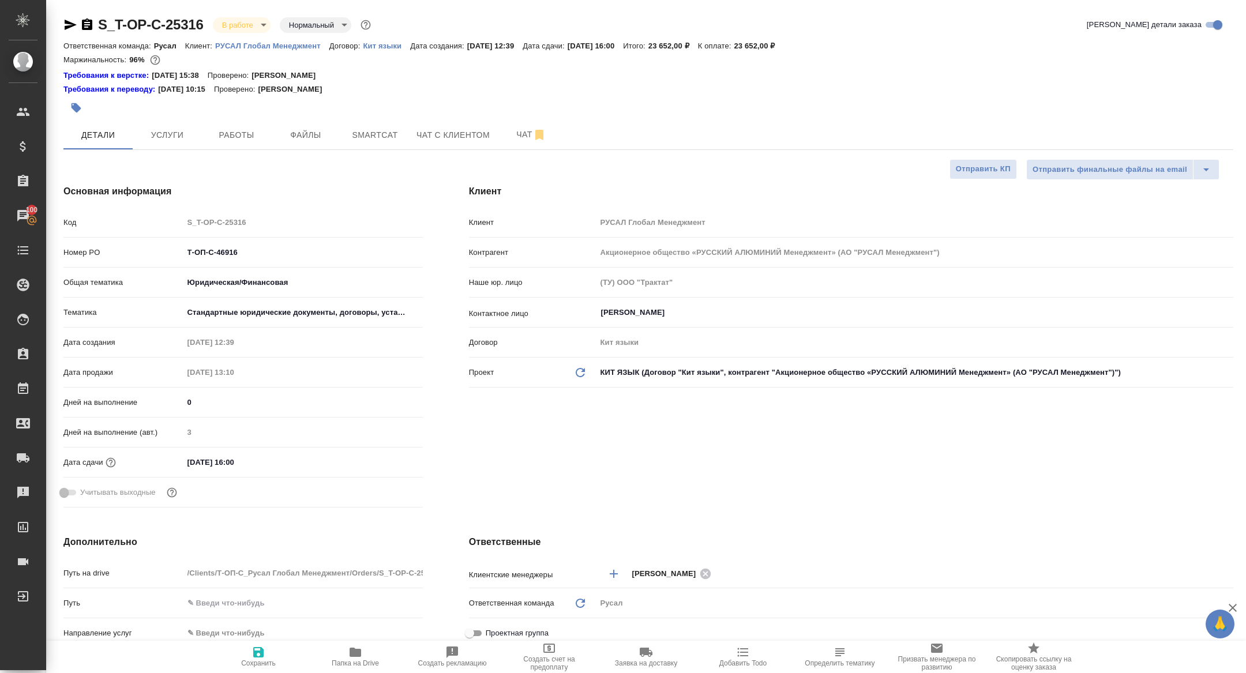
type textarea "x"
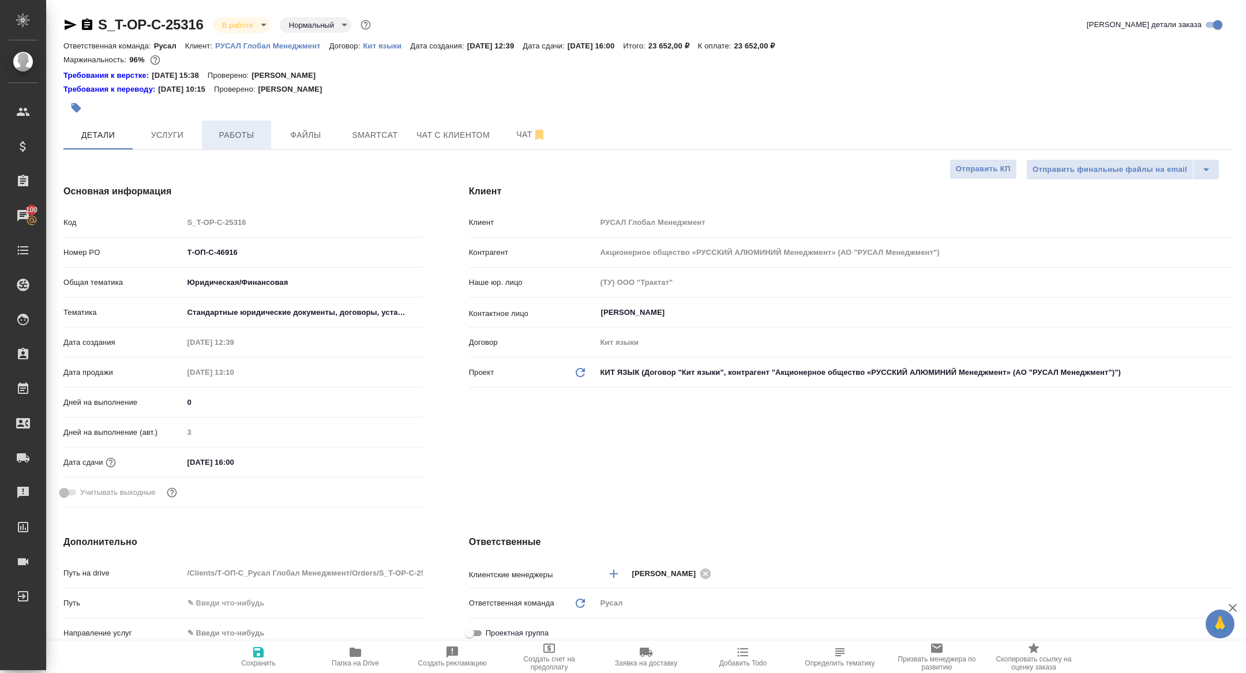
click at [224, 141] on span "Работы" at bounding box center [236, 135] width 55 height 14
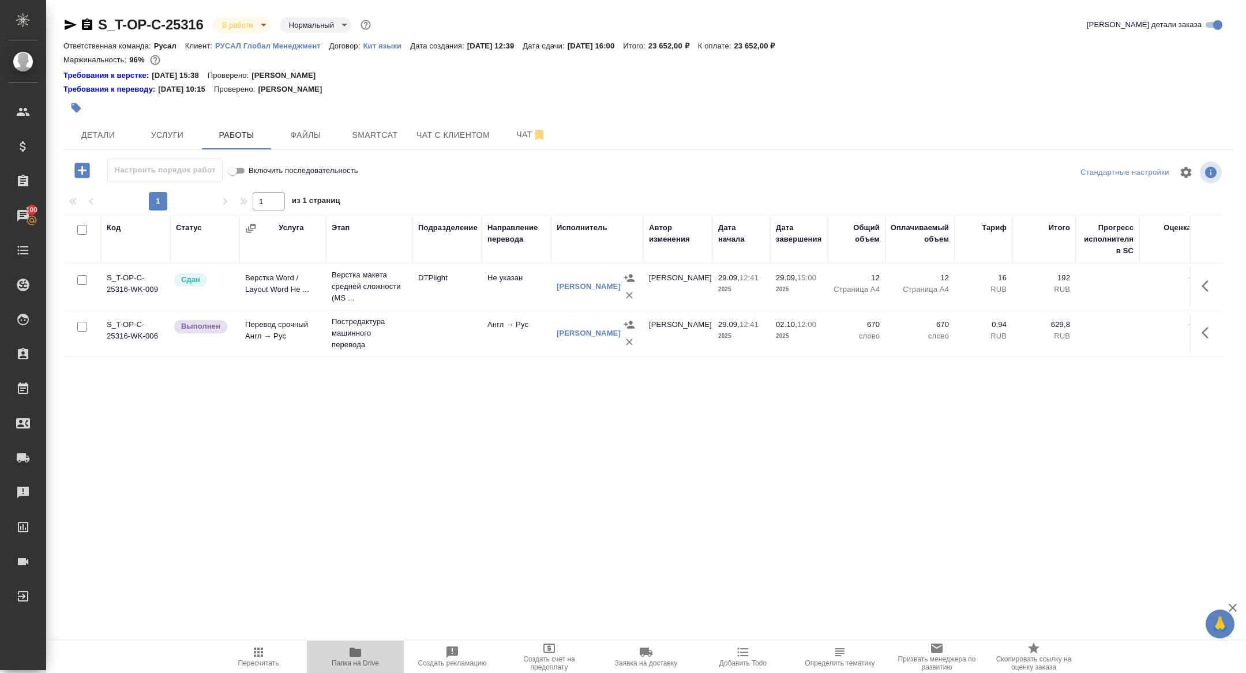
click at [358, 656] on icon "button" at bounding box center [356, 652] width 12 height 9
click at [110, 129] on span "Детали" at bounding box center [97, 135] width 55 height 14
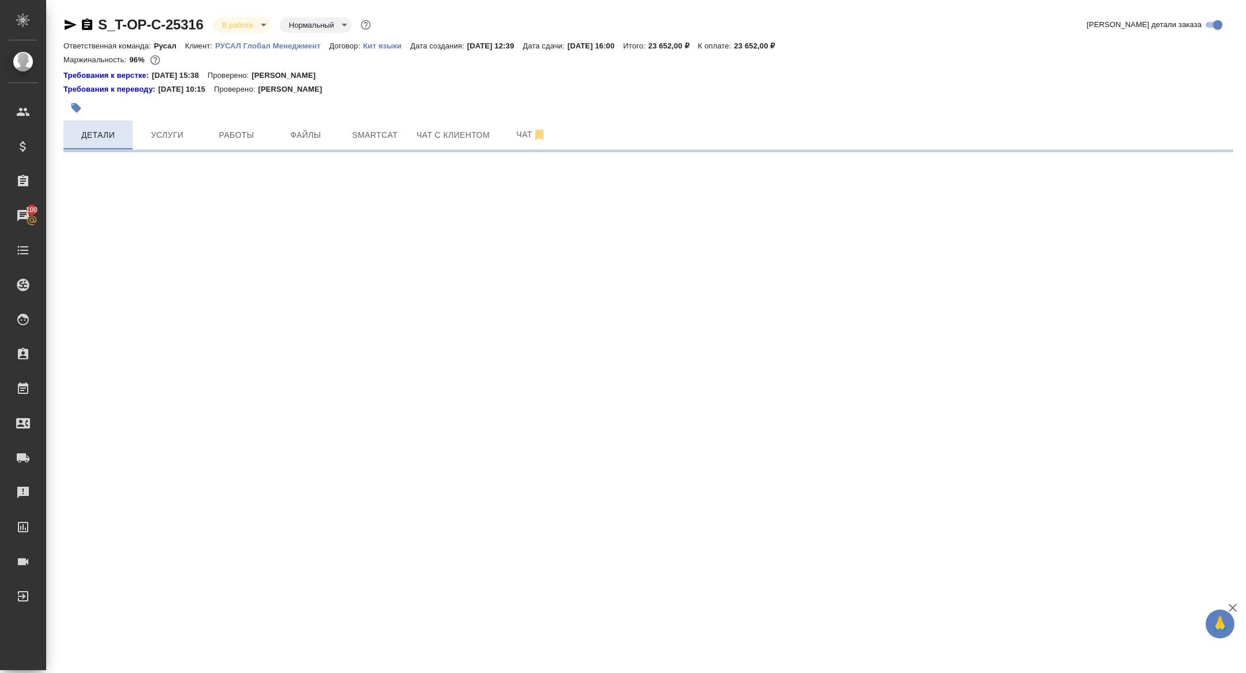
select select "RU"
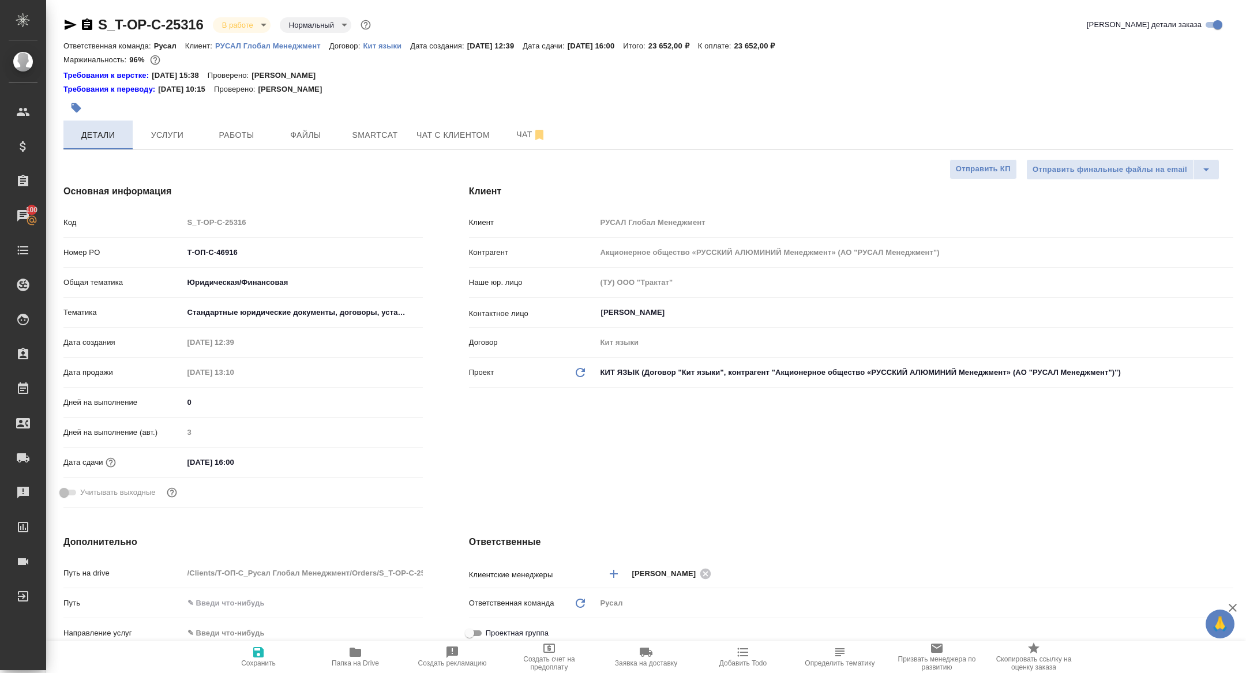
type textarea "x"
drag, startPoint x: 257, startPoint y: 247, endPoint x: 156, endPoint y: 245, distance: 101.0
click at [156, 246] on div "Номер PO Т-ОП-С-46916" at bounding box center [242, 252] width 359 height 20
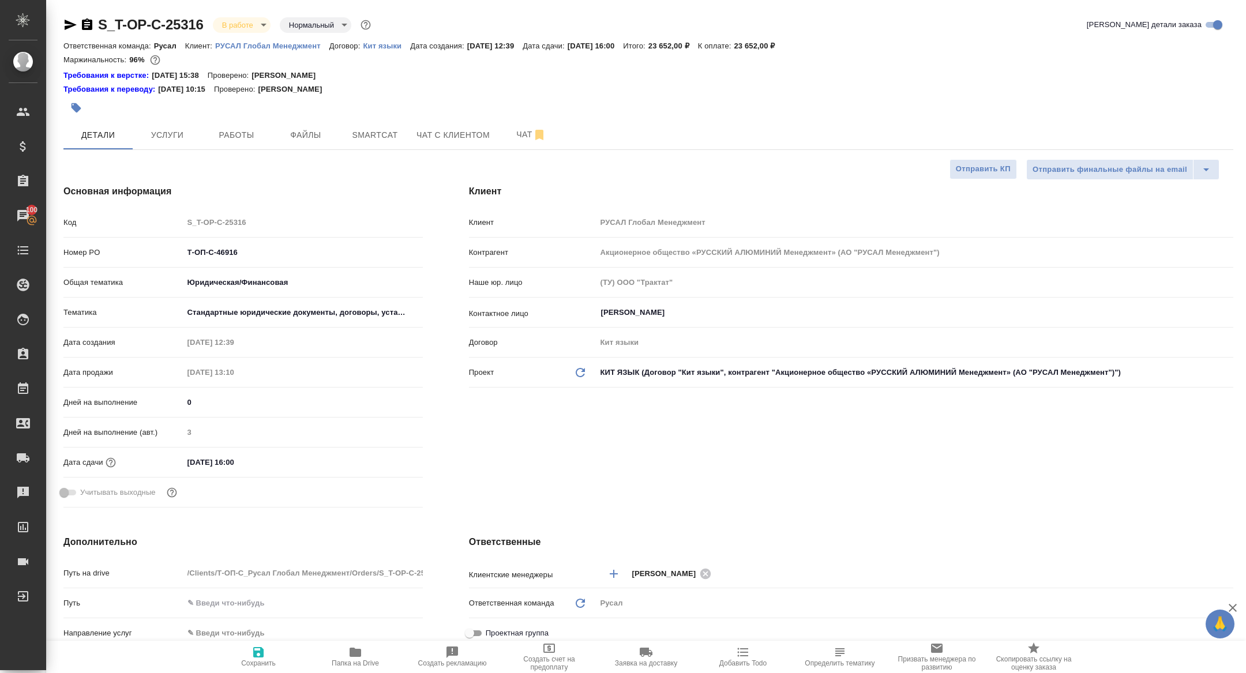
type textarea "x"
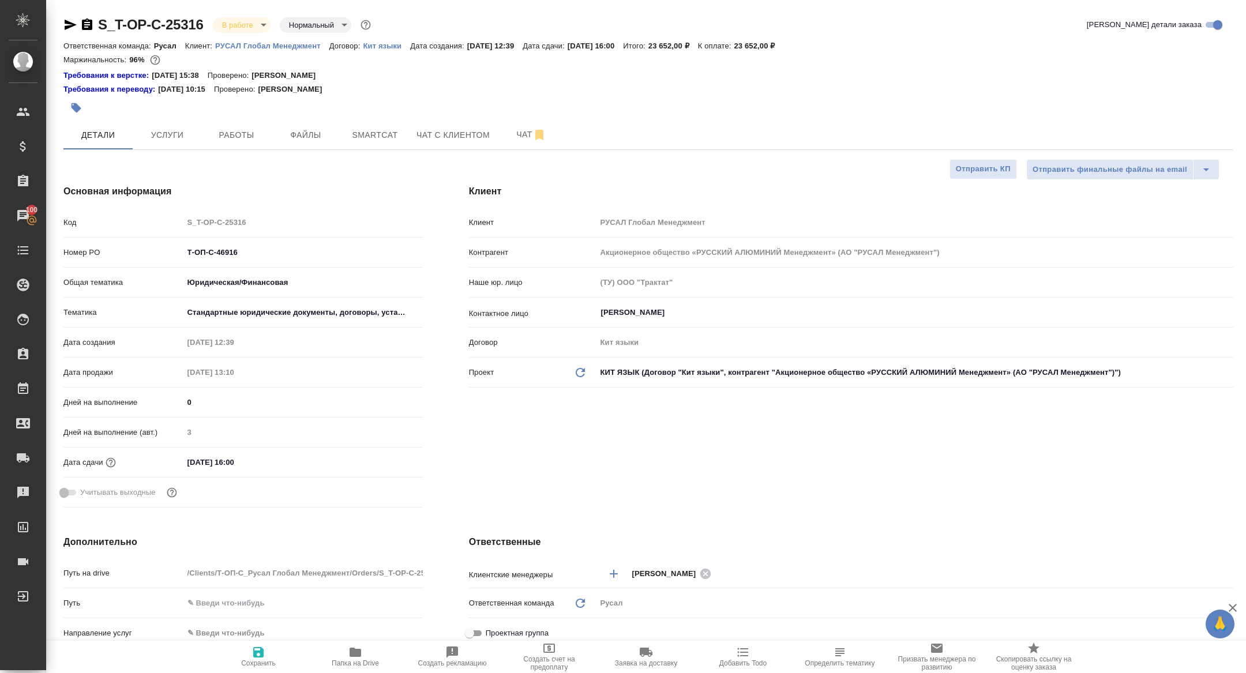
type textarea "x"
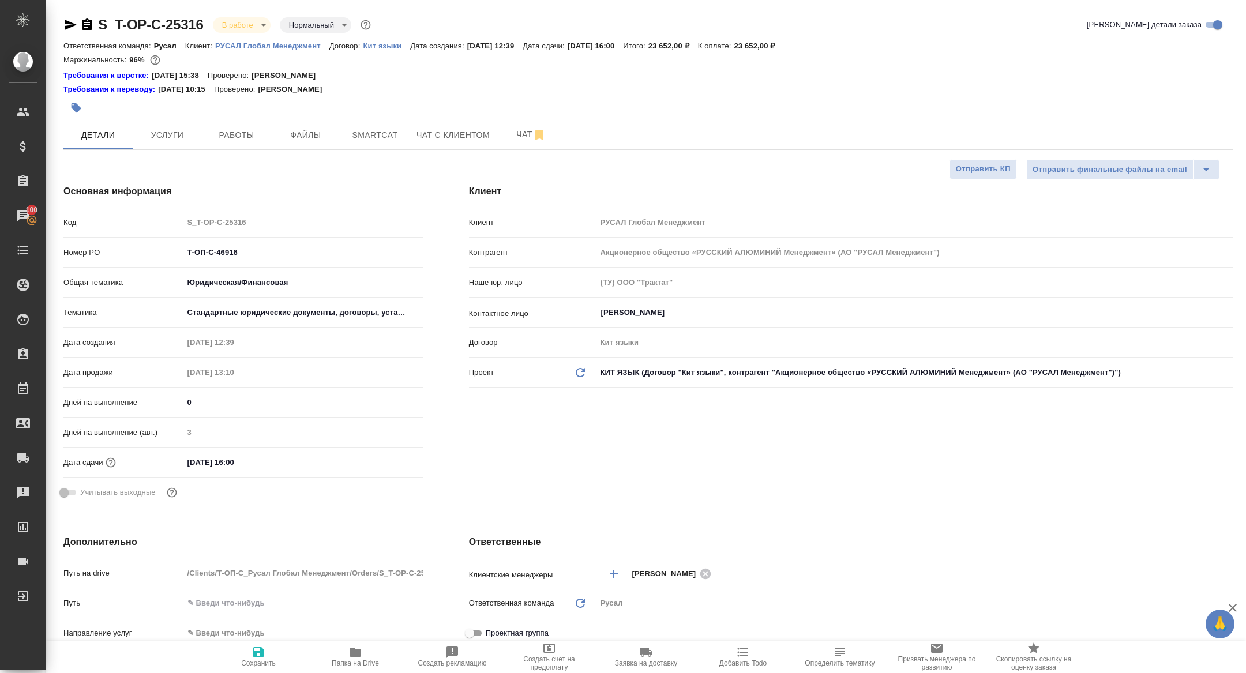
type textarea "x"
click at [395, 143] on button "Smartcat" at bounding box center [374, 135] width 69 height 29
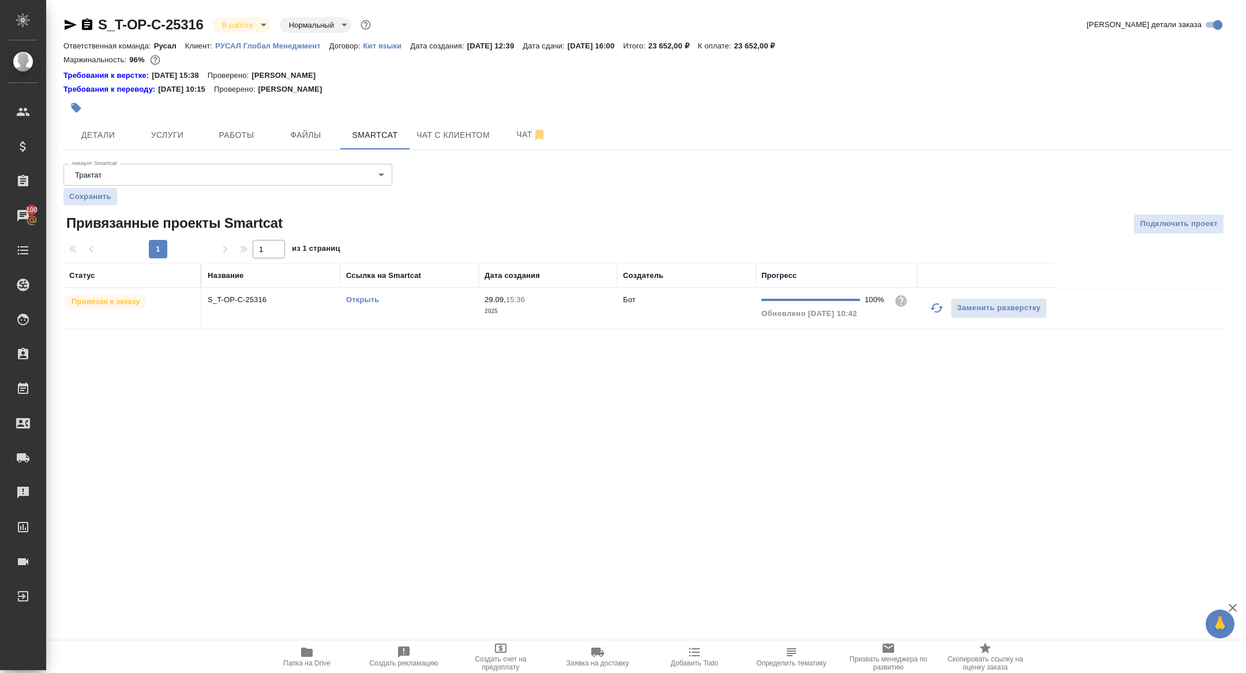
click at [90, 25] on icon "button" at bounding box center [87, 24] width 10 height 12
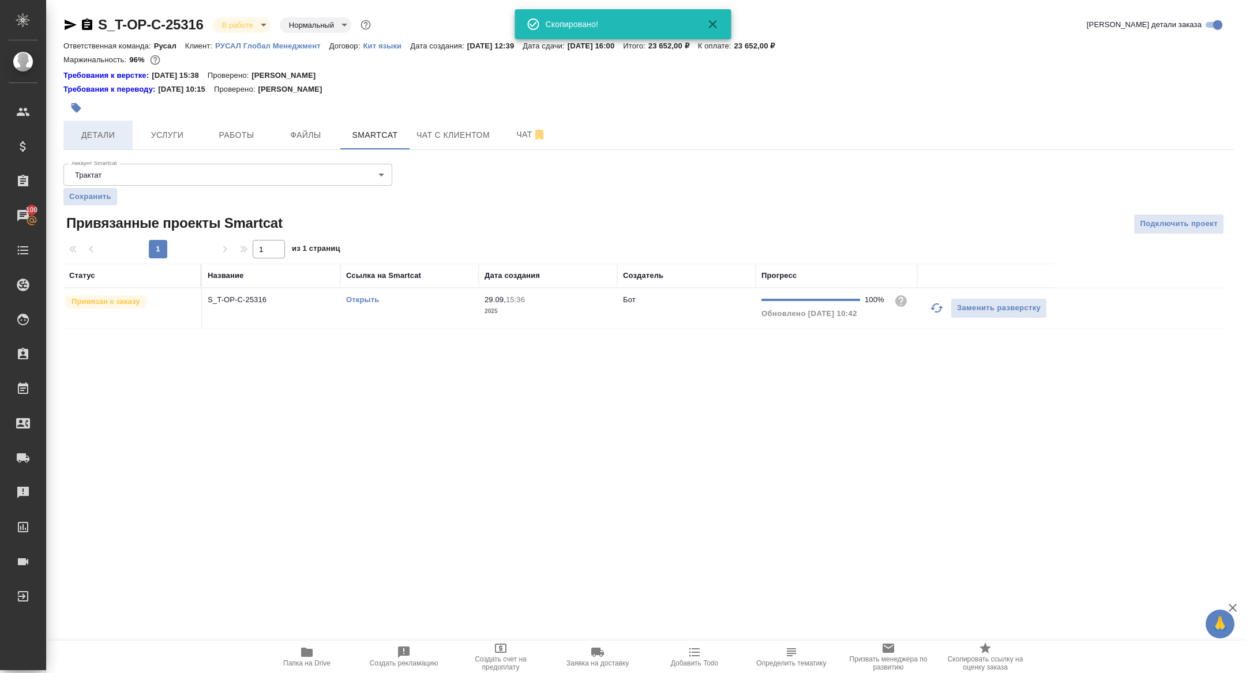
click at [88, 129] on span "Детали" at bounding box center [97, 135] width 55 height 14
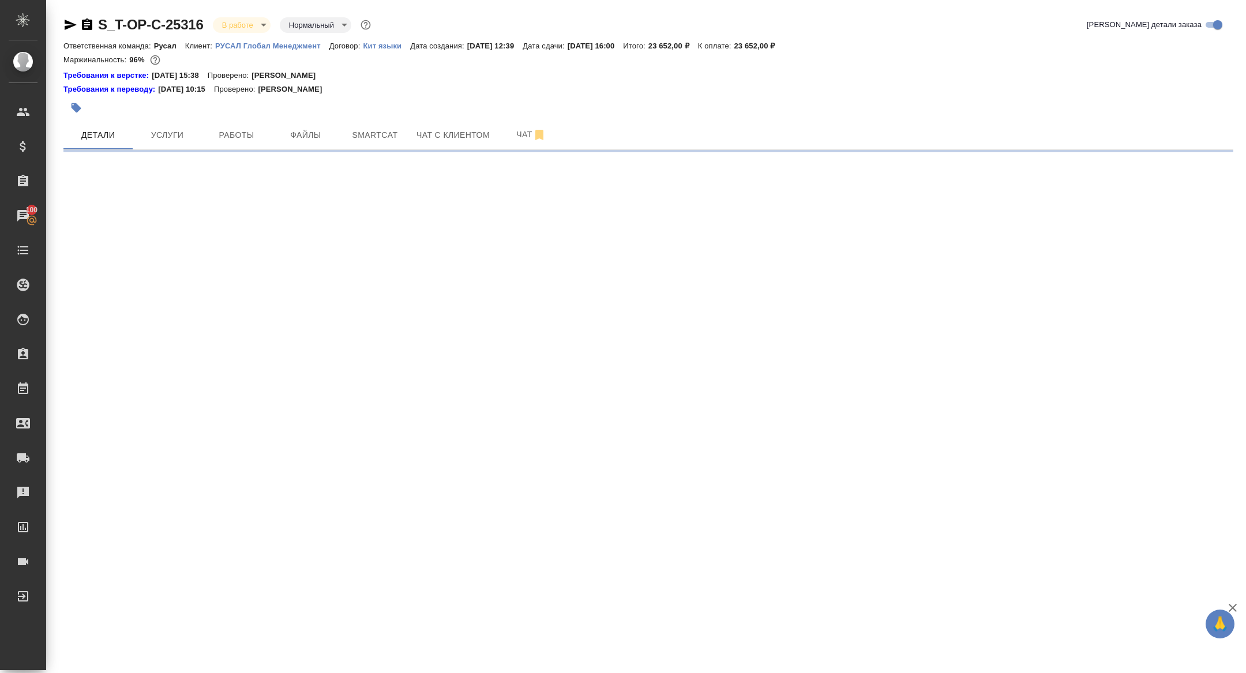
select select "RU"
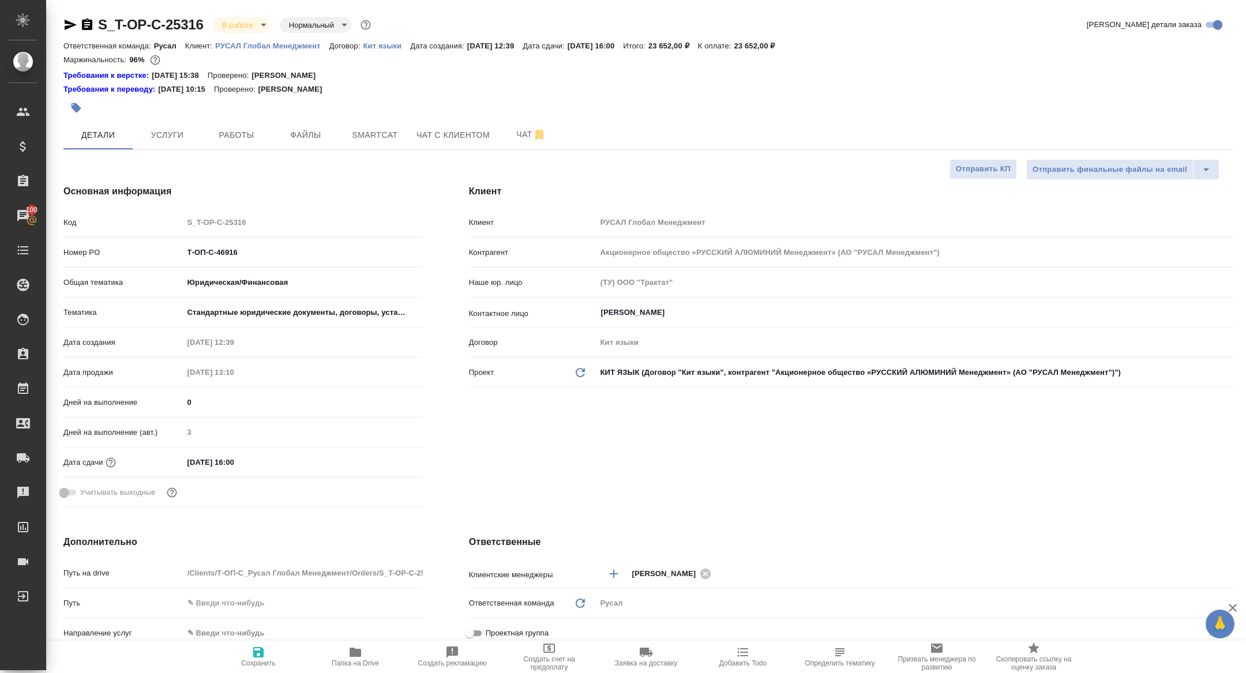
type textarea "x"
drag, startPoint x: 254, startPoint y: 255, endPoint x: 121, endPoint y: 232, distance: 134.7
click at [122, 232] on div "Код S_T-OP-C-25316 Номер PO Т-ОП-С-46916 Общая тематика Юридическая/Финансовая …" at bounding box center [242, 362] width 359 height 300
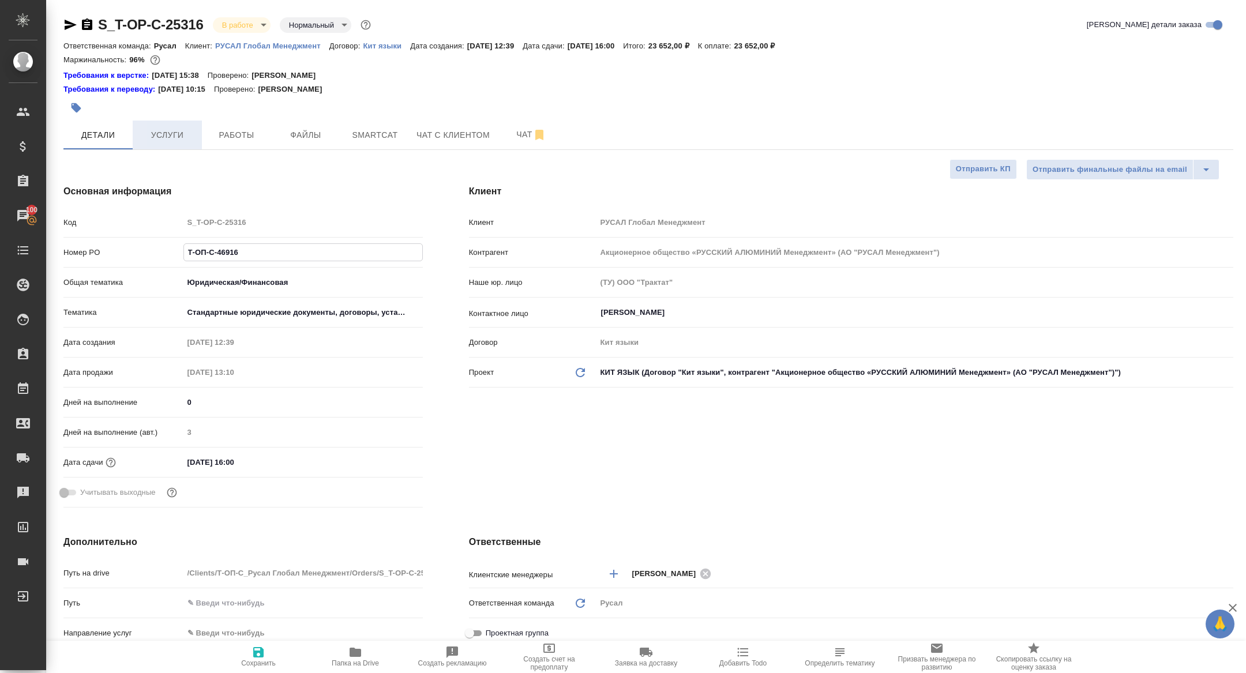
click at [181, 132] on span "Услуги" at bounding box center [167, 135] width 55 height 14
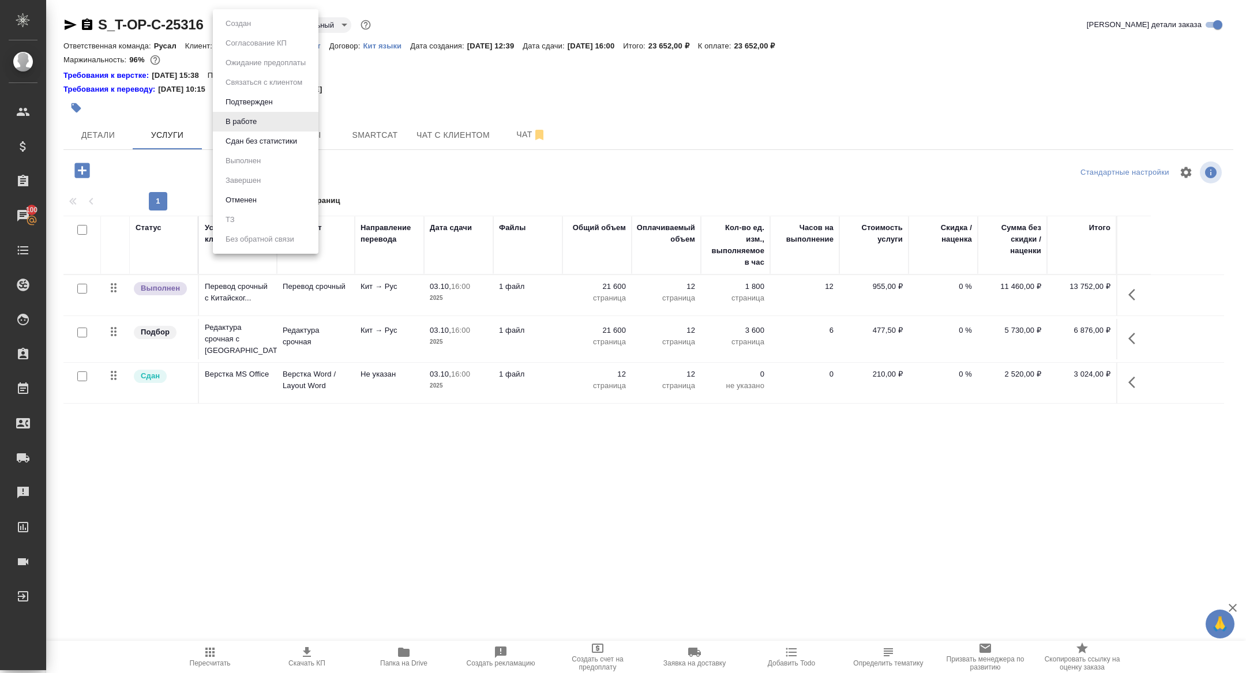
click at [225, 20] on body "🙏 .cls-1 fill:#fff; AWATERA [PERSON_NAME] Спецификации Заказы 100 Чаты Todo Про…" at bounding box center [623, 336] width 1246 height 673
click at [237, 148] on li "Сдан без статистики" at bounding box center [266, 142] width 106 height 20
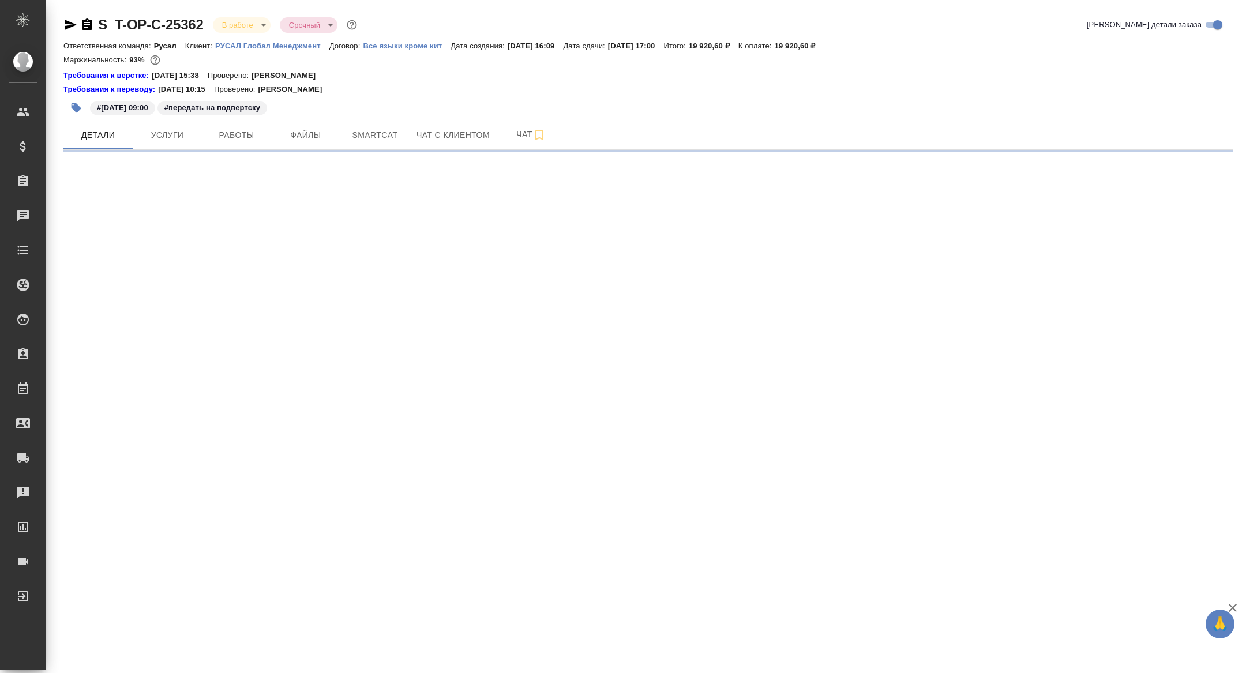
select select "RU"
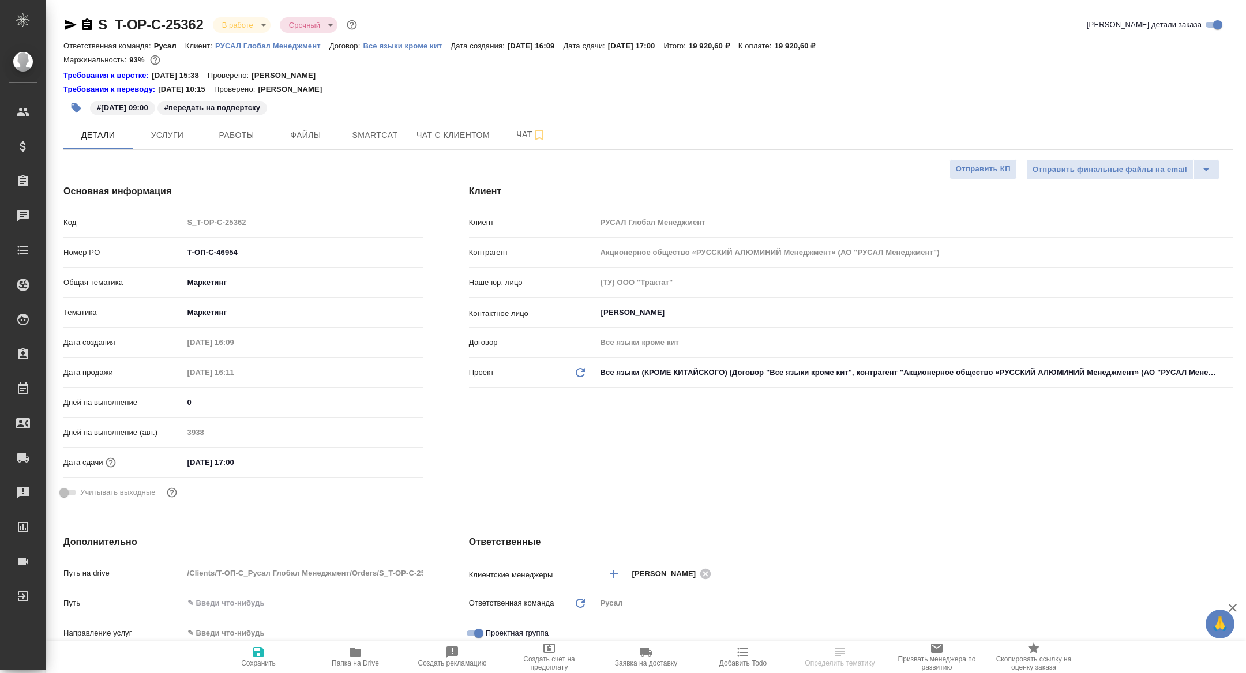
type textarea "x"
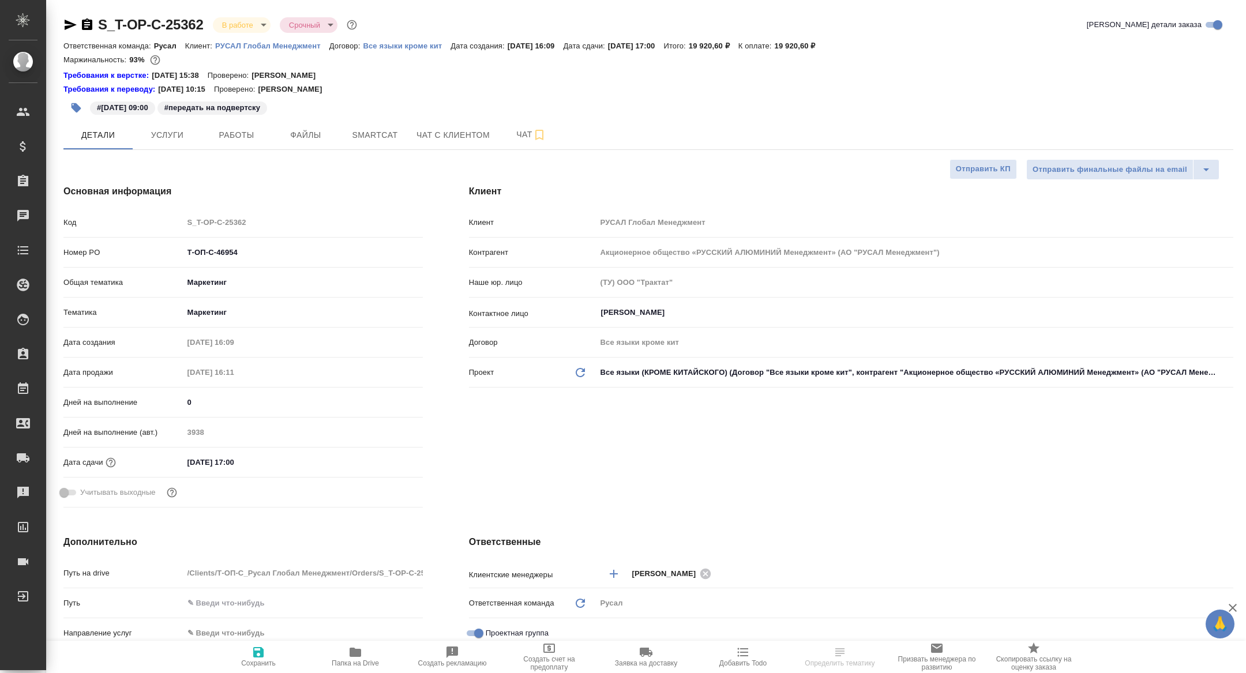
type textarea "x"
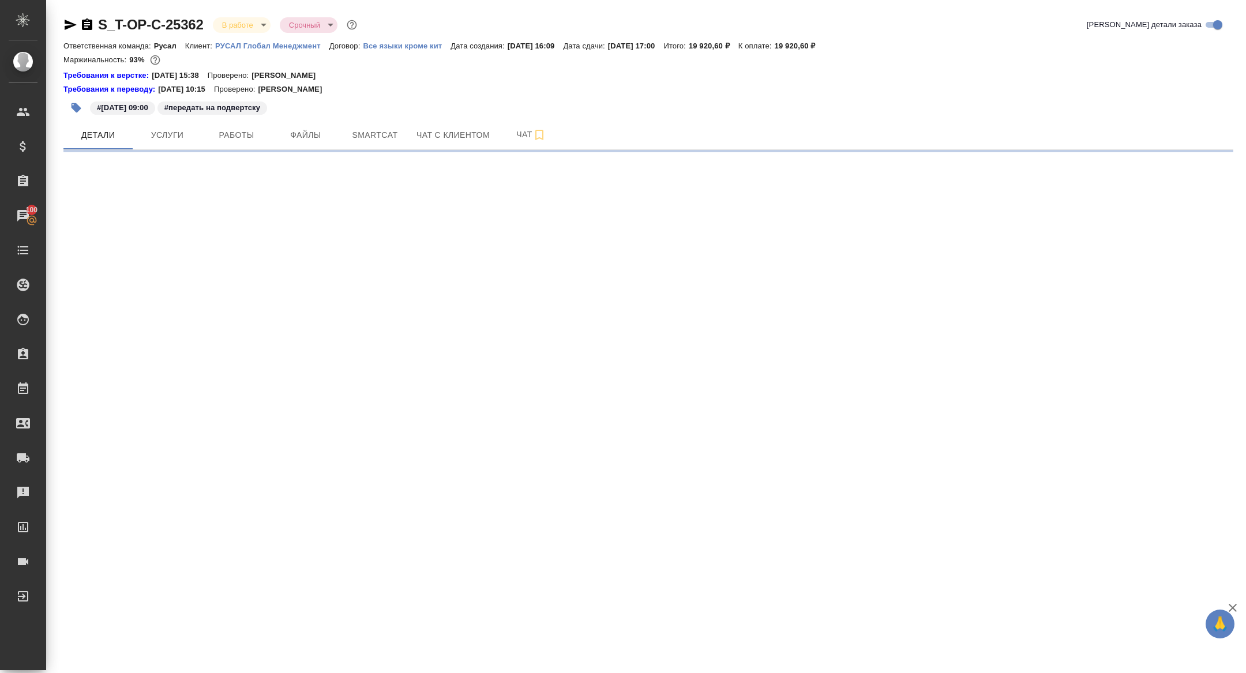
select select "RU"
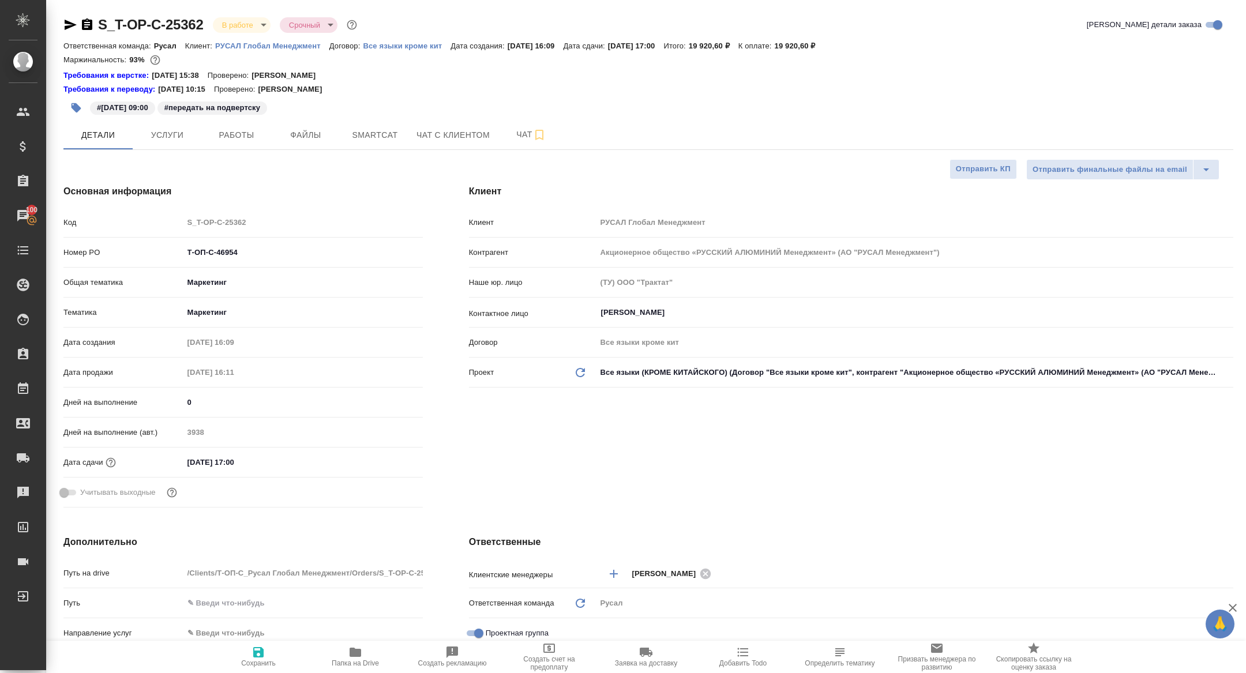
type textarea "x"
click at [228, 142] on button "Работы" at bounding box center [236, 135] width 69 height 29
click at [227, 140] on span "Работы" at bounding box center [236, 135] width 55 height 14
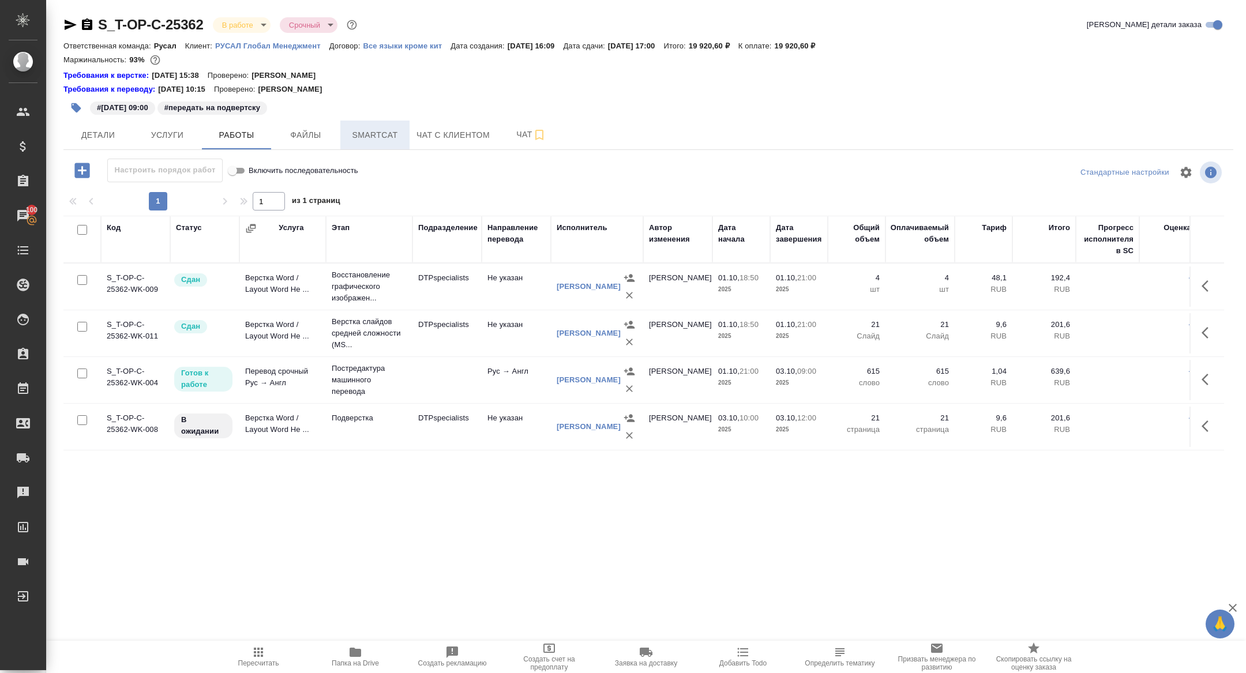
click at [369, 129] on span "Smartcat" at bounding box center [374, 135] width 55 height 14
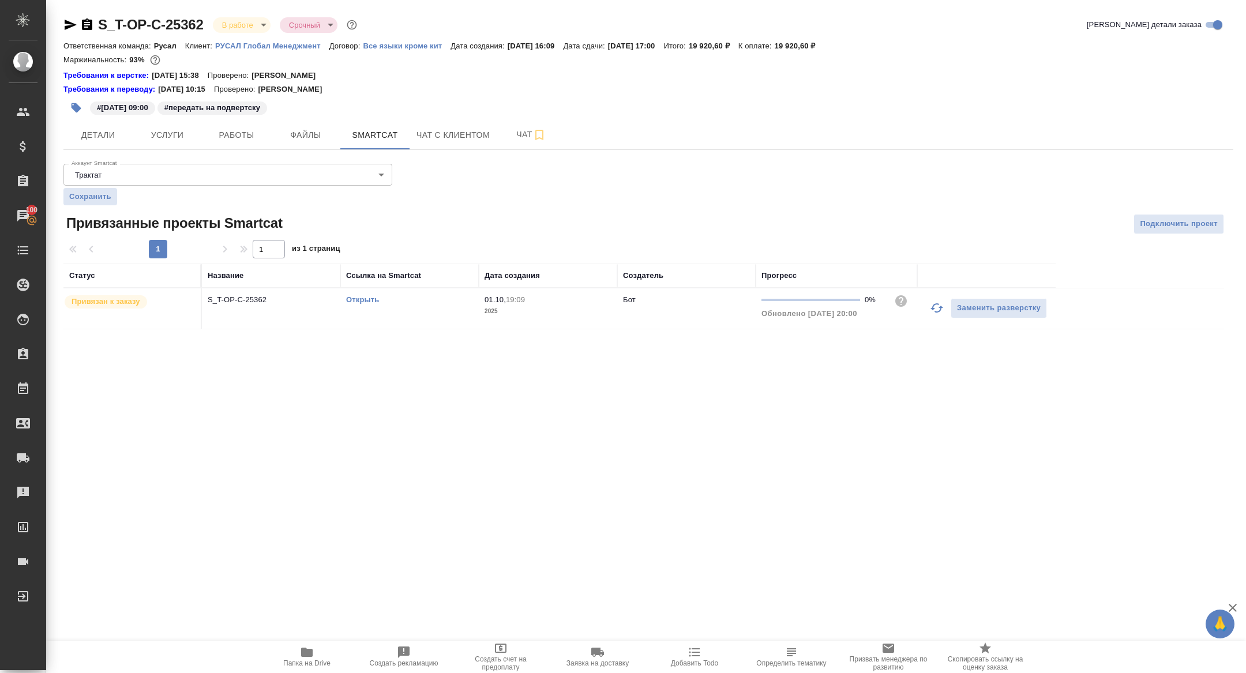
click at [362, 298] on link "Открыть" at bounding box center [362, 299] width 33 height 9
click at [295, 658] on span "Папка на Drive" at bounding box center [306, 657] width 83 height 22
click at [239, 124] on button "Работы" at bounding box center [236, 135] width 69 height 29
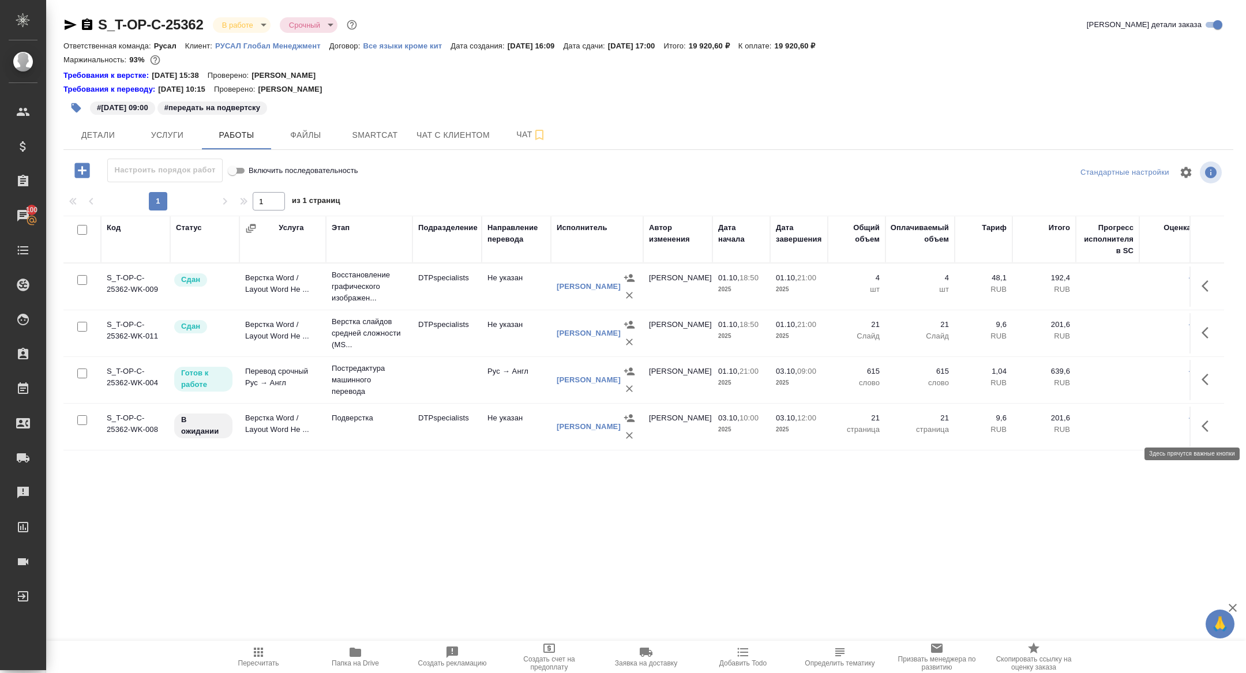
click at [1204, 422] on icon "button" at bounding box center [1209, 426] width 14 height 14
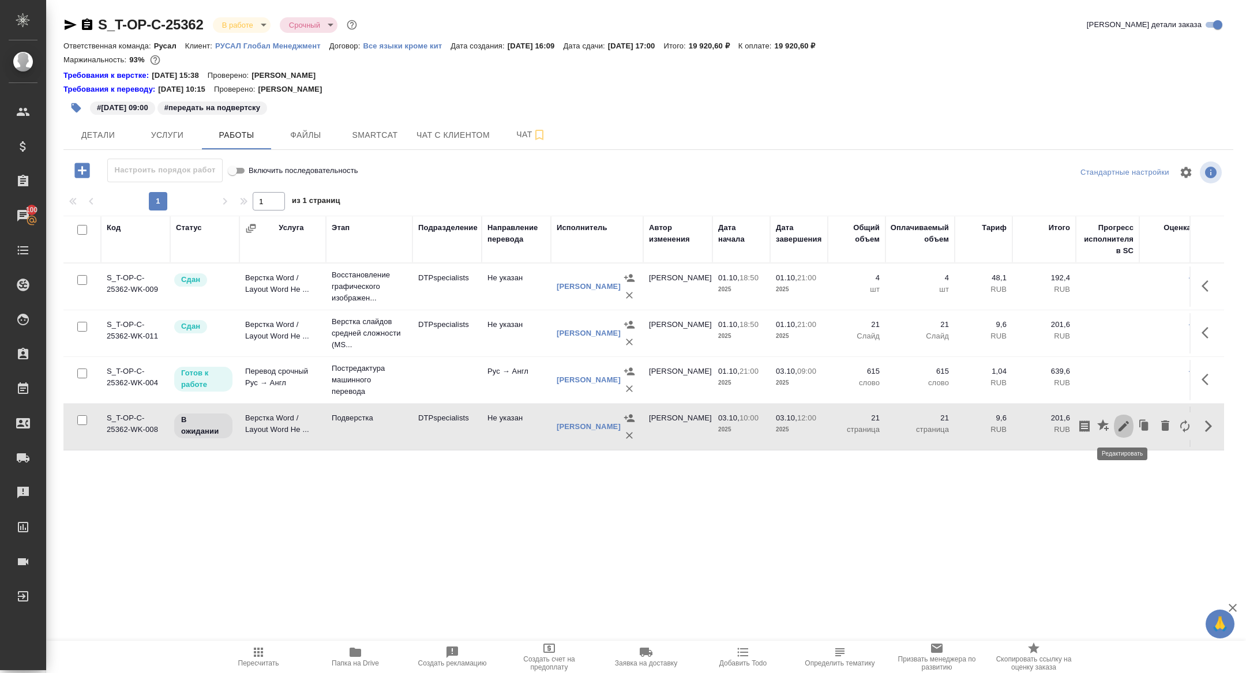
click at [1122, 432] on button "button" at bounding box center [1124, 427] width 20 height 28
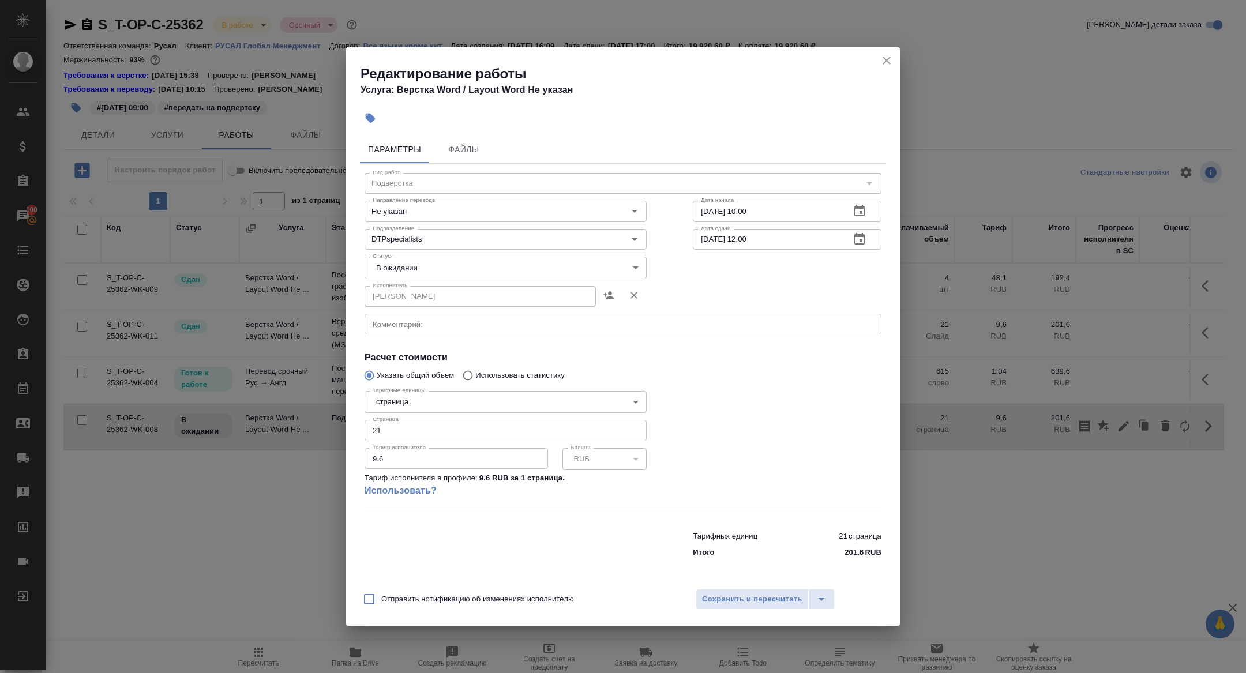
click at [490, 326] on textarea at bounding box center [623, 324] width 501 height 9
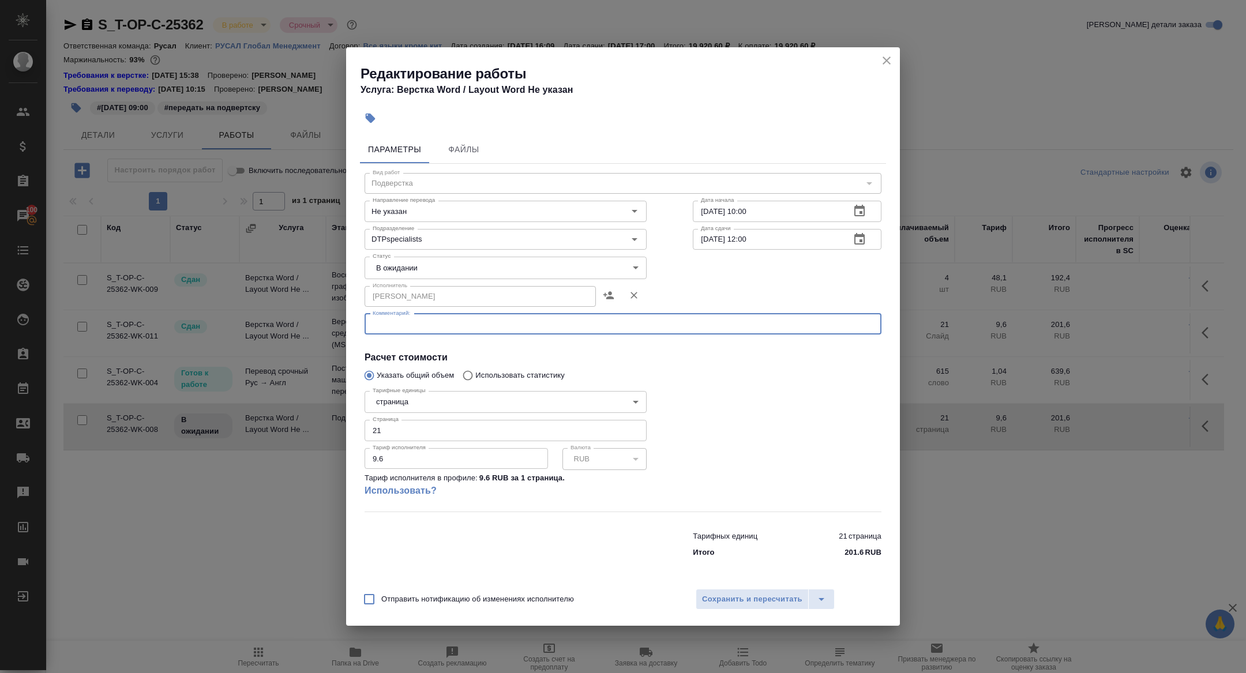
paste textarea "[URL][DOMAIN_NAME]"
type textarea "[URL][DOMAIN_NAME]"
click at [398, 265] on body "🙏 .cls-1 fill:#fff; AWATERA [PERSON_NAME] Спецификации Заказы 100 Чаты Todo Про…" at bounding box center [623, 336] width 1246 height 673
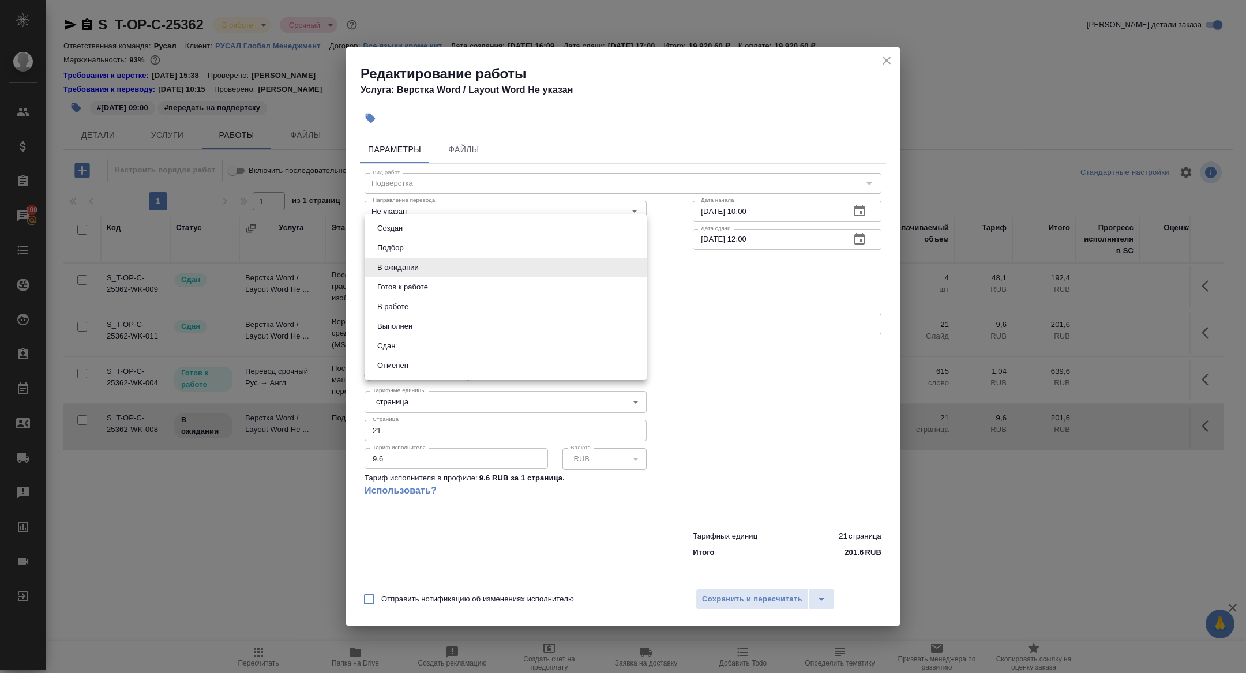
click at [392, 288] on button "Готов к работе" at bounding box center [403, 287] width 58 height 13
type input "readyForWork"
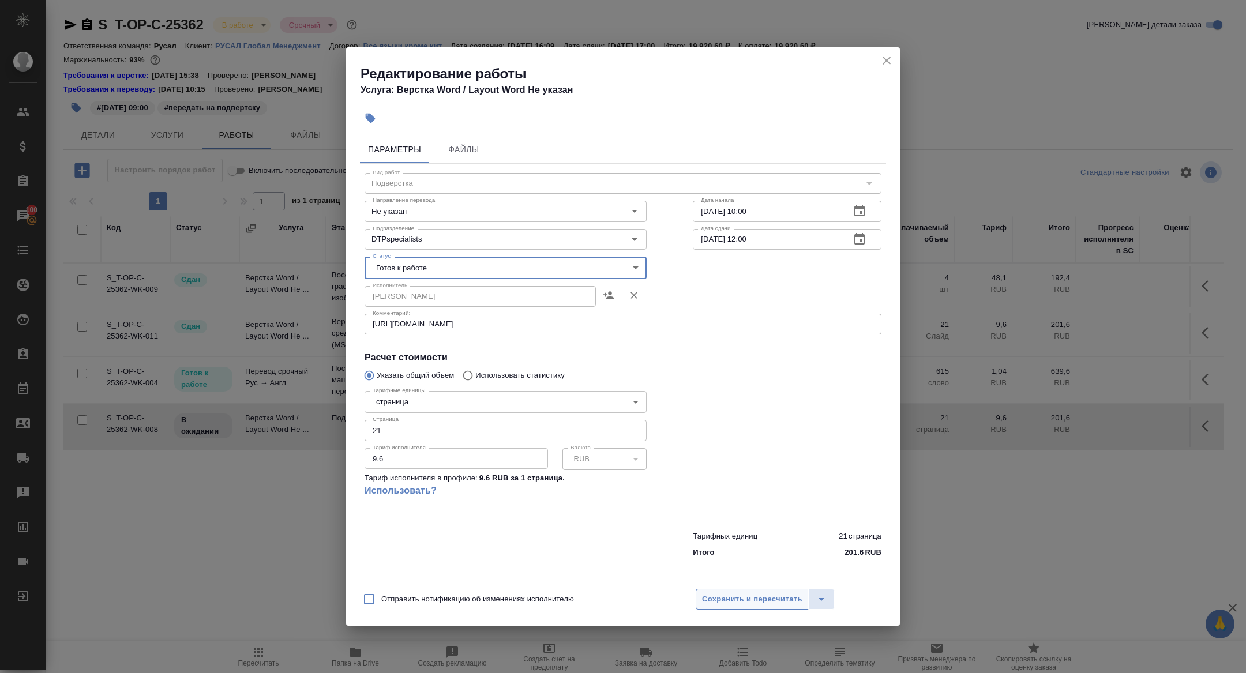
click at [718, 597] on span "Сохранить и пересчитать" at bounding box center [752, 599] width 100 height 13
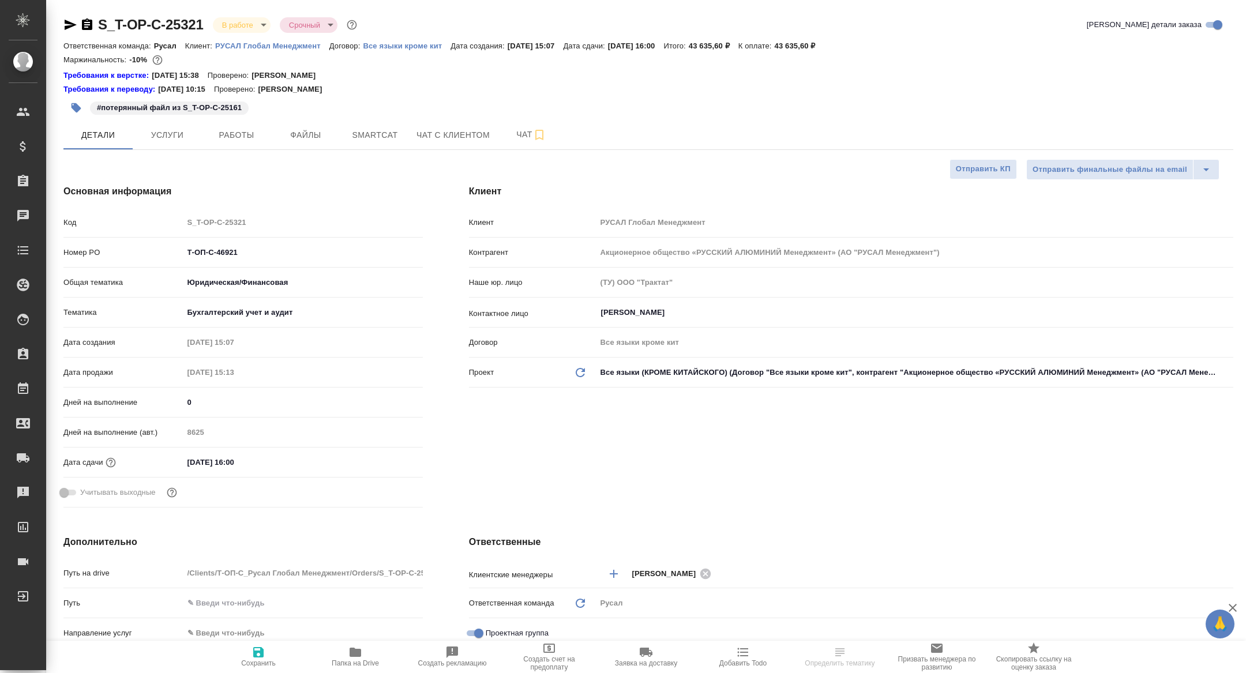
select select "RU"
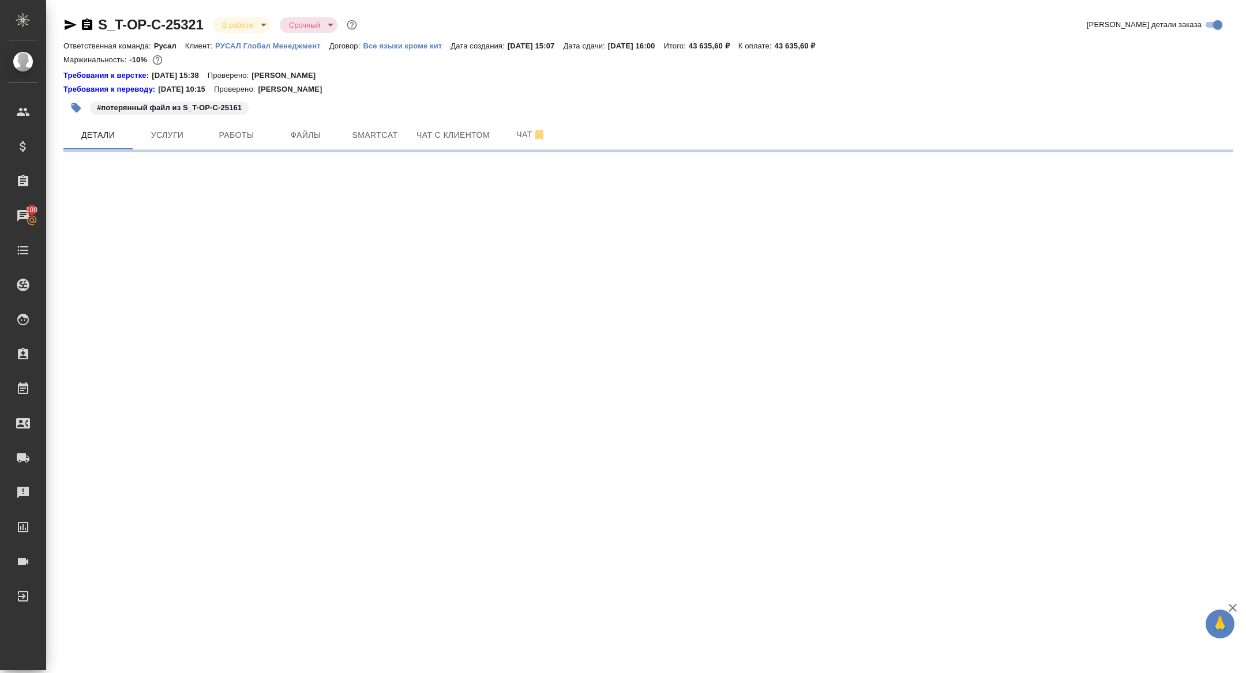
select select "RU"
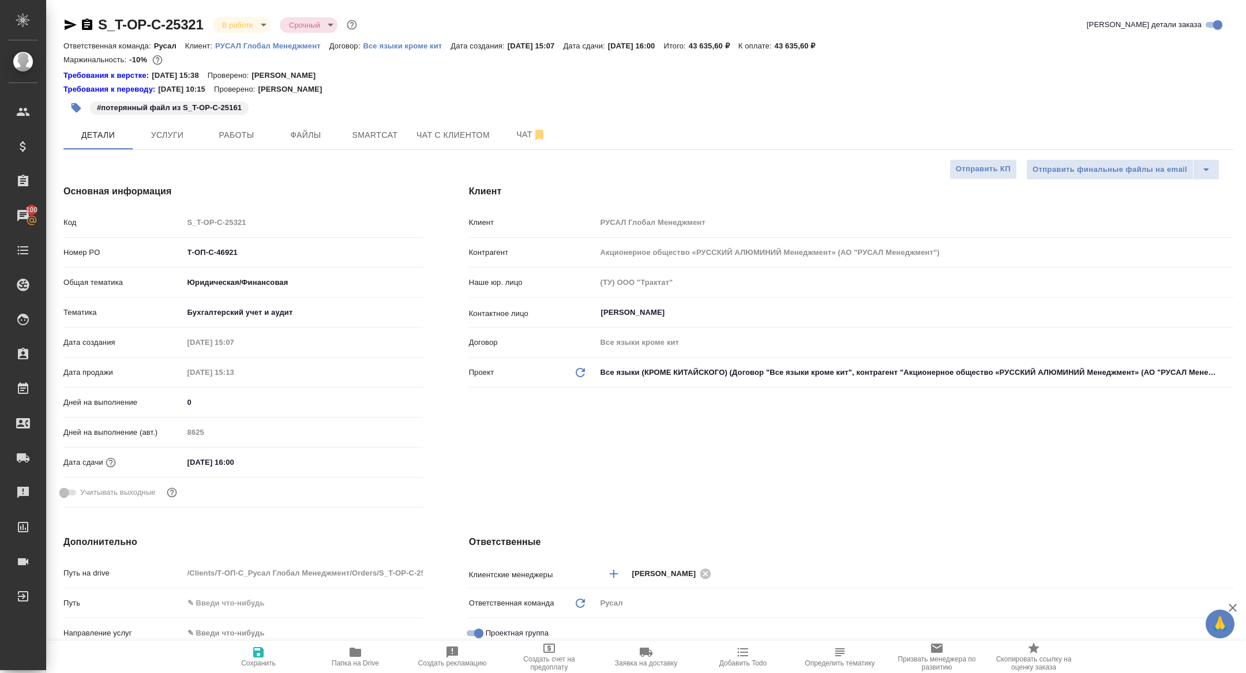
type textarea "x"
click at [232, 136] on span "Работы" at bounding box center [236, 135] width 55 height 14
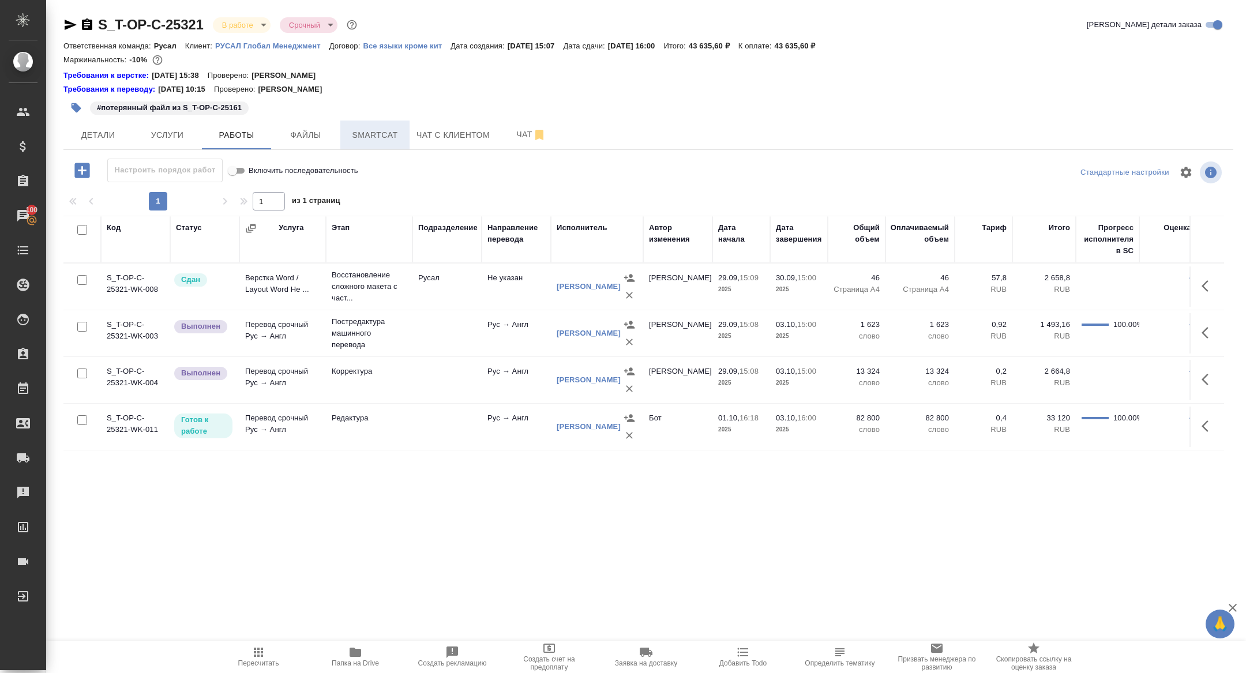
click at [364, 134] on span "Smartcat" at bounding box center [374, 135] width 55 height 14
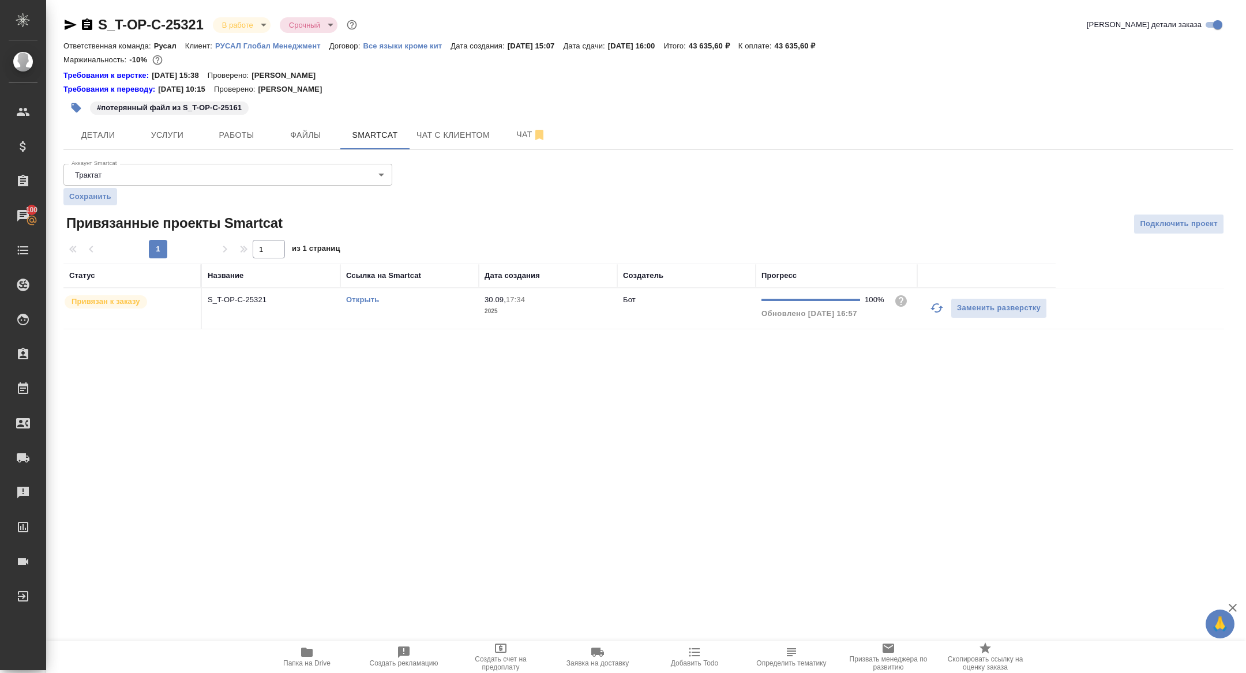
click at [367, 299] on link "Открыть" at bounding box center [362, 299] width 33 height 9
